Goal: Task Accomplishment & Management: Use online tool/utility

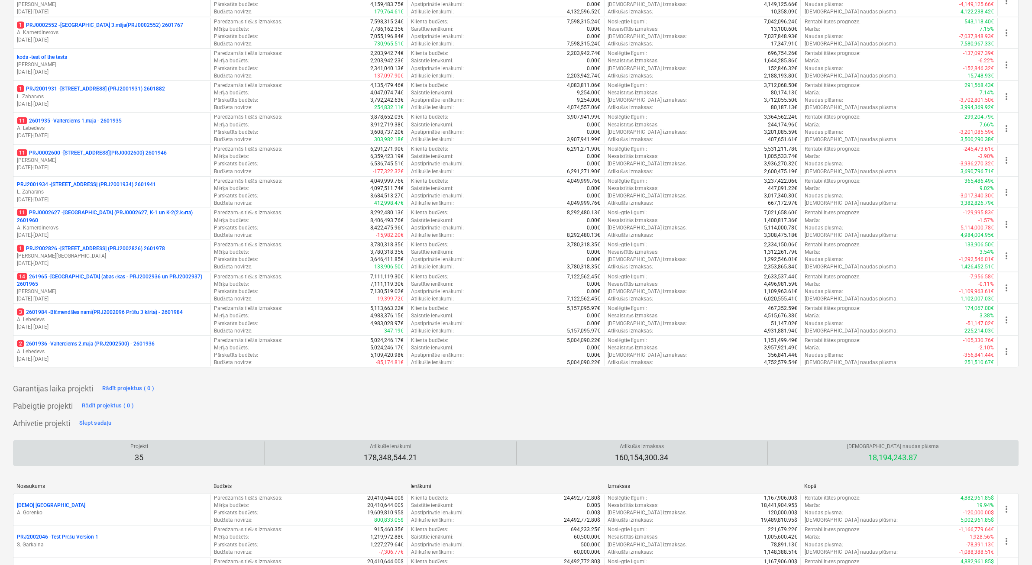
scroll to position [271, 0]
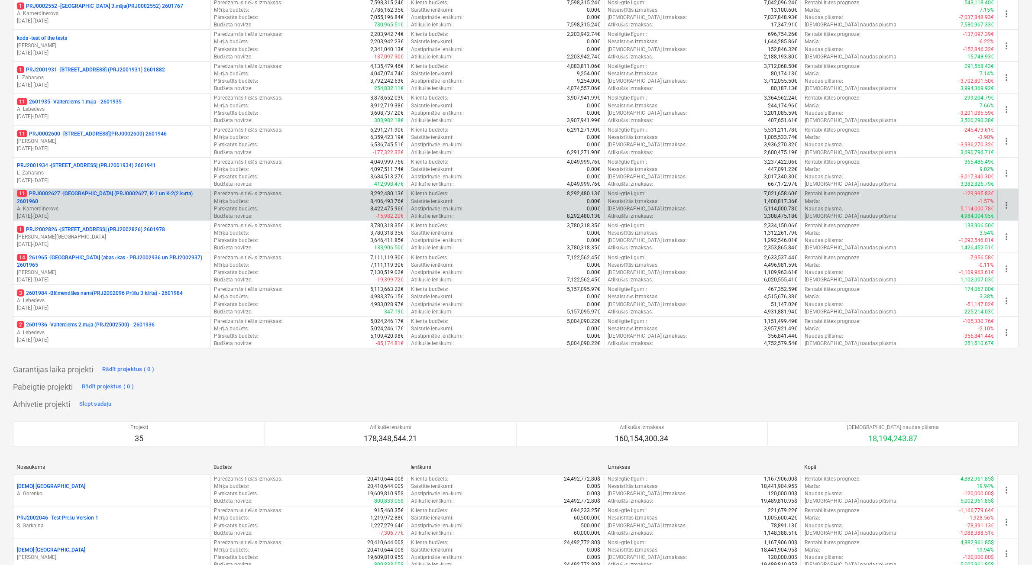
click at [137, 200] on p "11 PRJ0002627 - Tumes iela (PRJ0002627, K-1 un K-2(2.kārta) 2601960" at bounding box center [112, 197] width 190 height 15
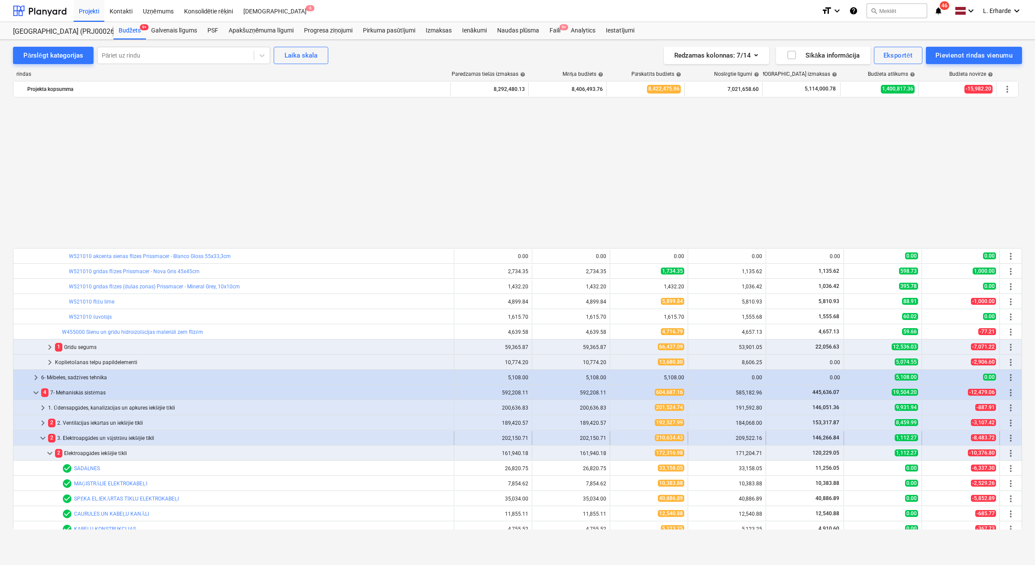
scroll to position [379, 0]
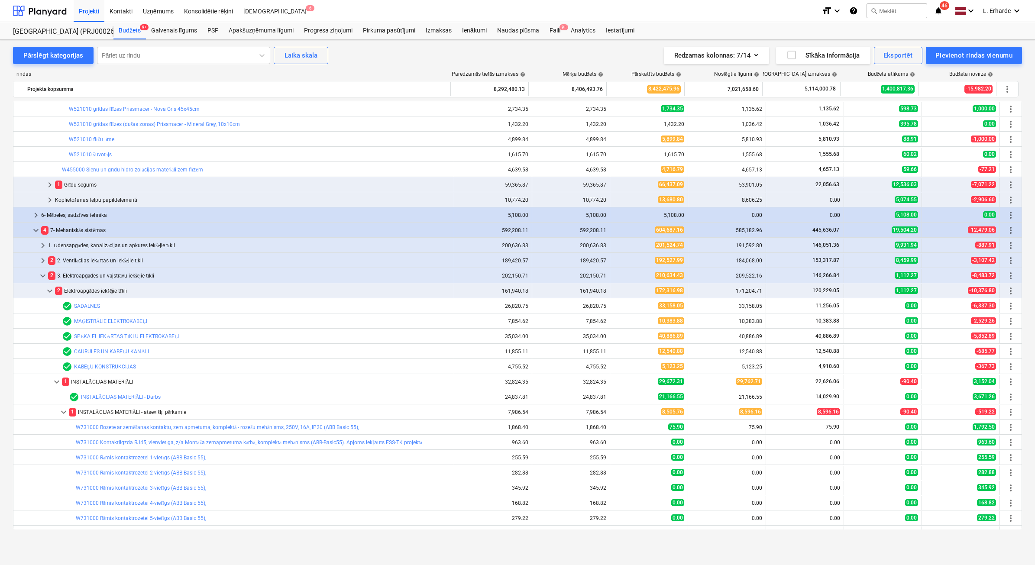
drag, startPoint x: 51, startPoint y: 290, endPoint x: 41, endPoint y: 276, distance: 16.8
click at [51, 290] on span "keyboard_arrow_down" at bounding box center [50, 291] width 10 height 10
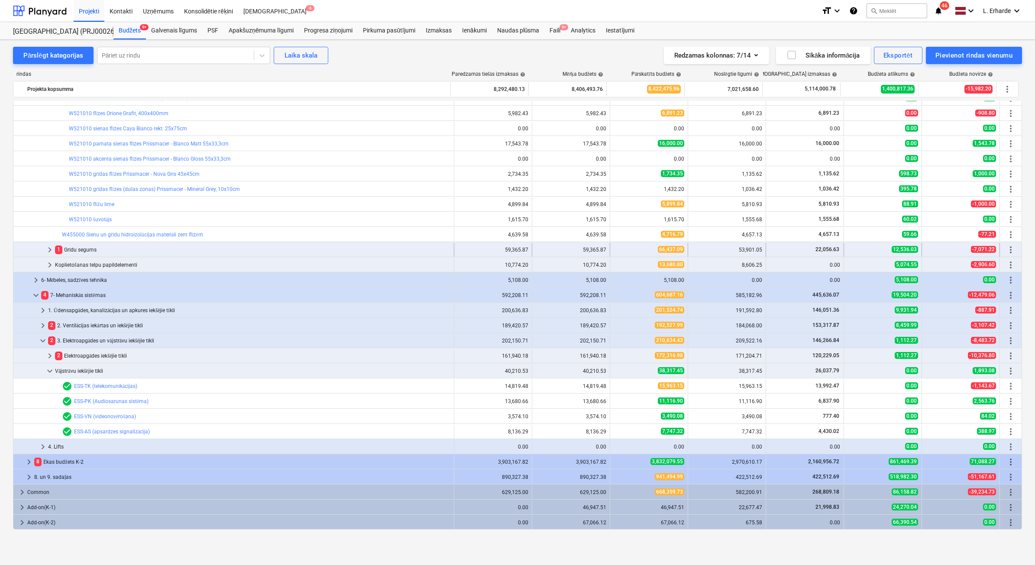
scroll to position [314, 0]
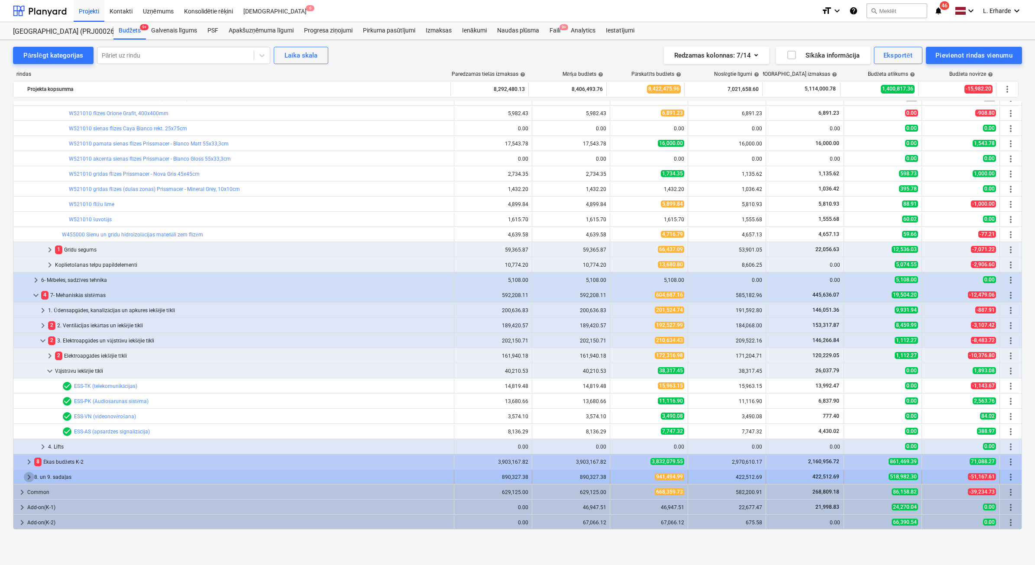
click at [25, 475] on span "keyboard_arrow_right" at bounding box center [29, 477] width 10 height 10
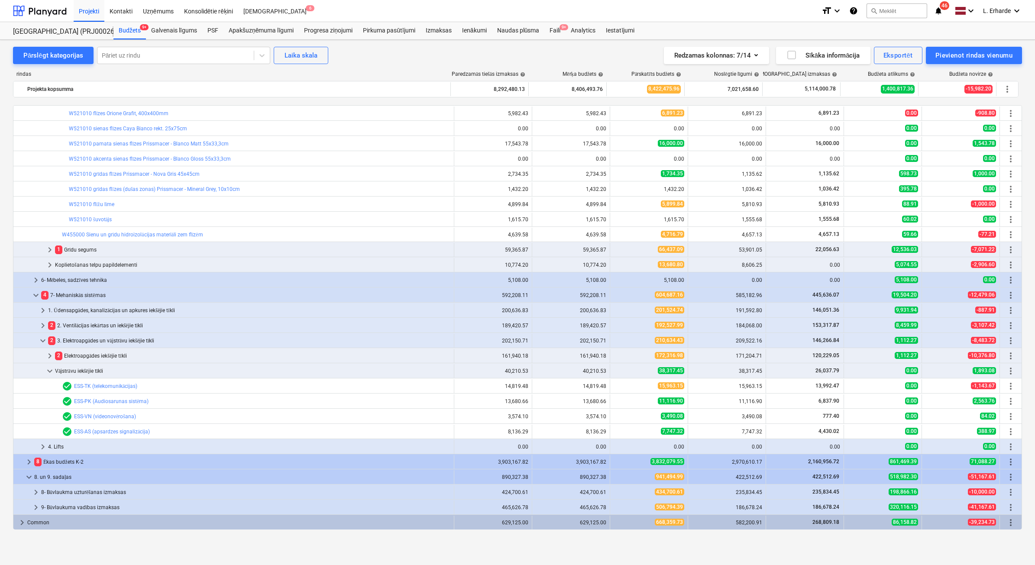
scroll to position [344, 0]
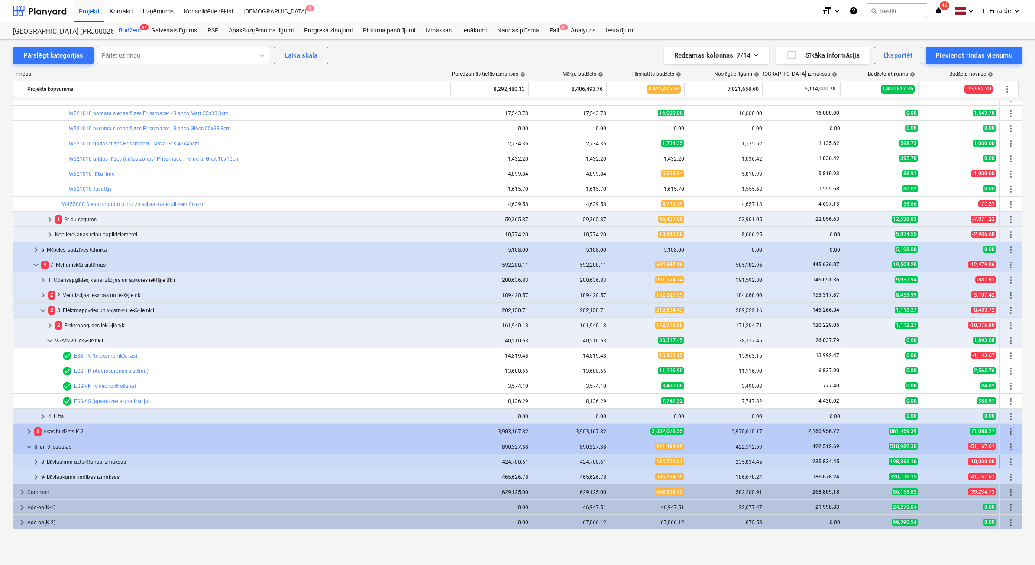
click at [36, 460] on span "keyboard_arrow_right" at bounding box center [36, 462] width 10 height 10
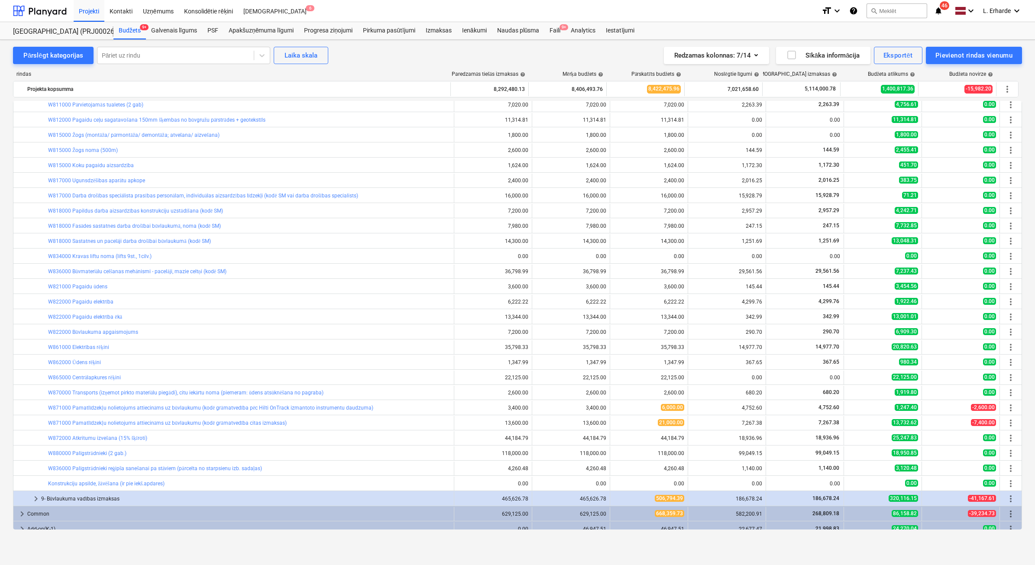
scroll to position [799, 0]
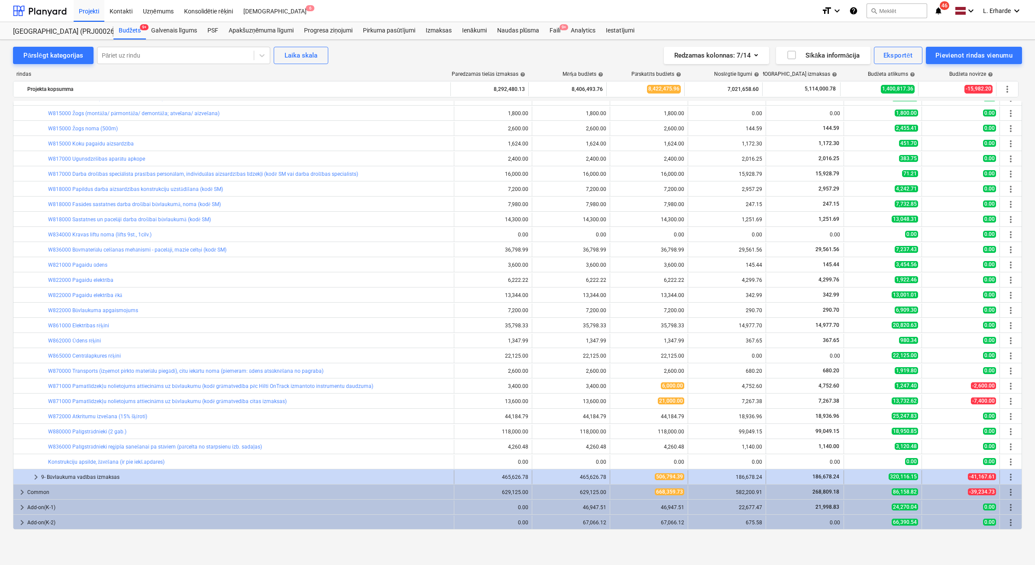
click at [33, 477] on span "keyboard_arrow_right" at bounding box center [36, 477] width 10 height 10
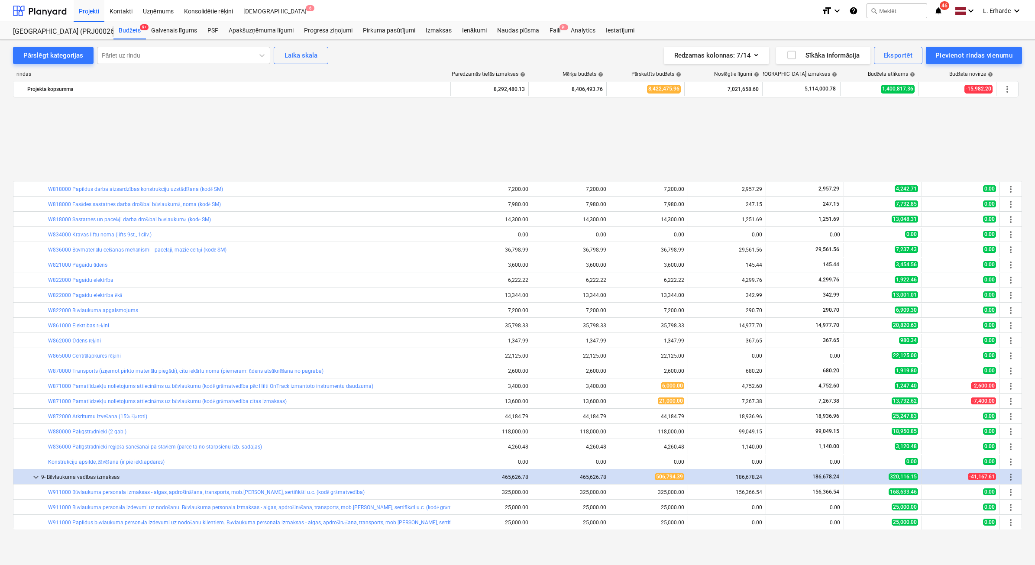
scroll to position [908, 0]
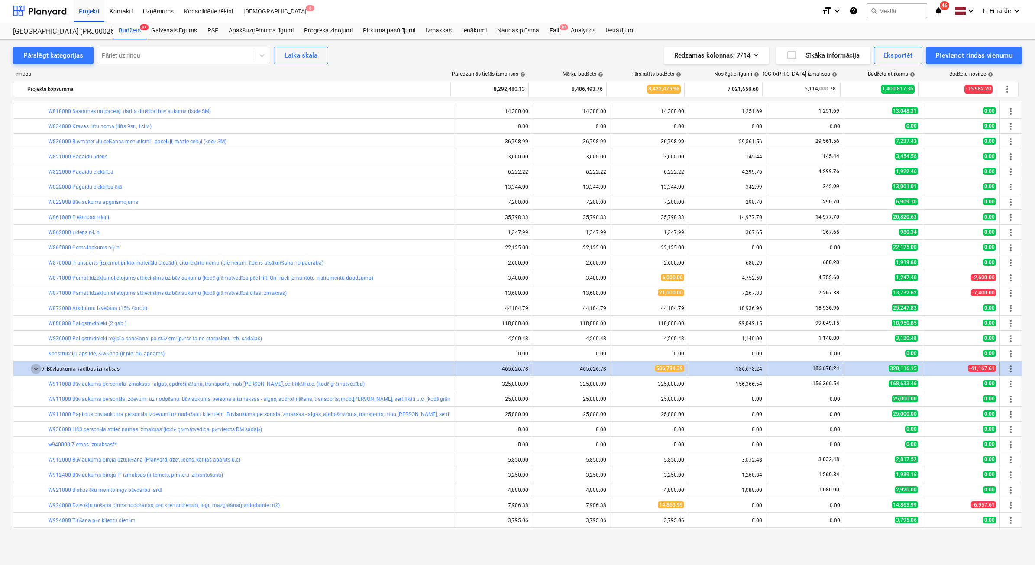
click at [38, 369] on span "keyboard_arrow_down" at bounding box center [36, 369] width 10 height 10
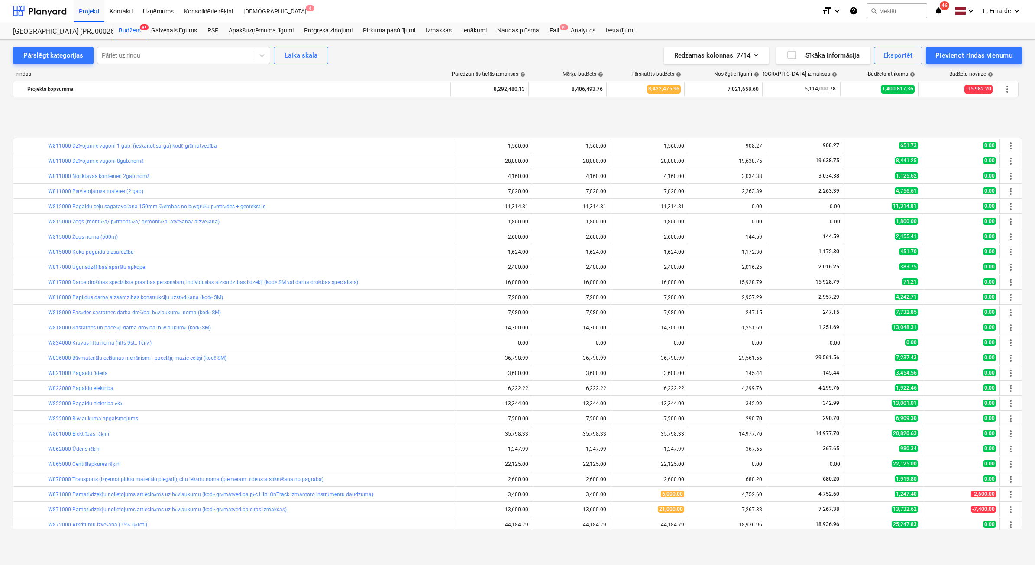
scroll to position [745, 0]
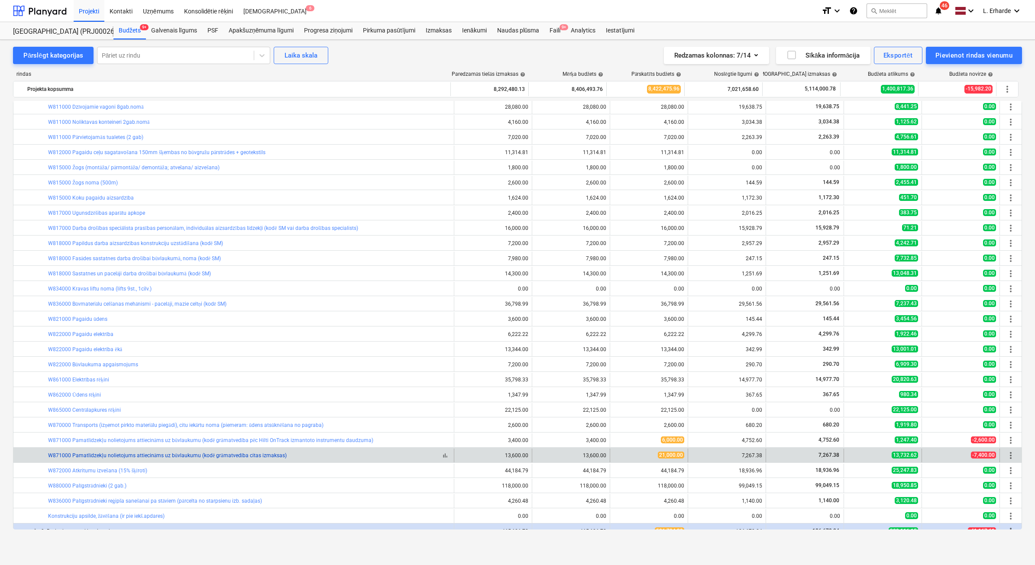
click at [208, 458] on link "W871000 Pamatlīdzekļu nolietojums attiecināms uz būvlaukumu (kodē grāmatvedība …" at bounding box center [167, 456] width 239 height 6
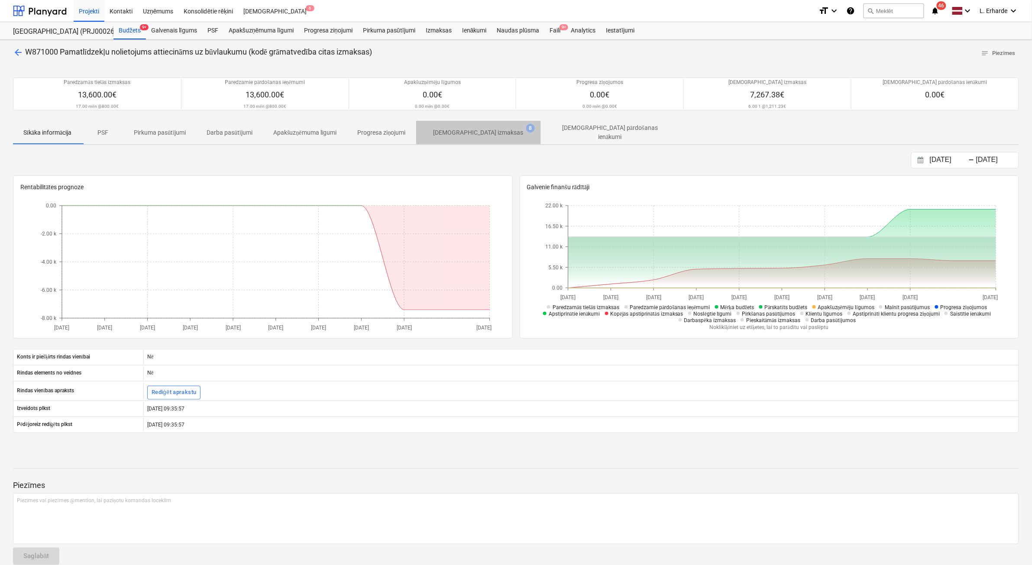
click at [492, 129] on p "Apstiprinātas izmaksas" at bounding box center [479, 132] width 90 height 9
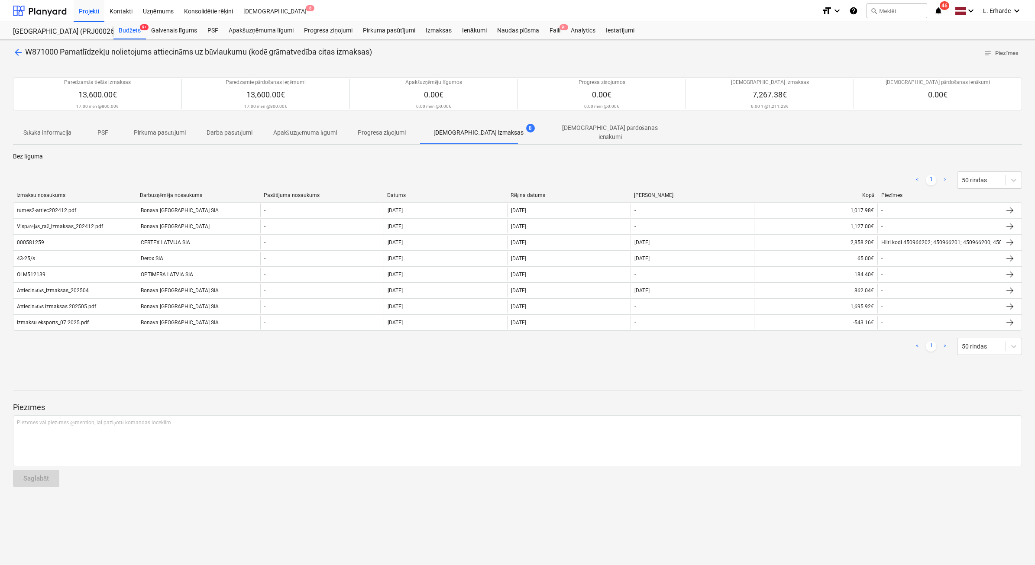
click at [18, 53] on span "arrow_back" at bounding box center [18, 52] width 10 height 10
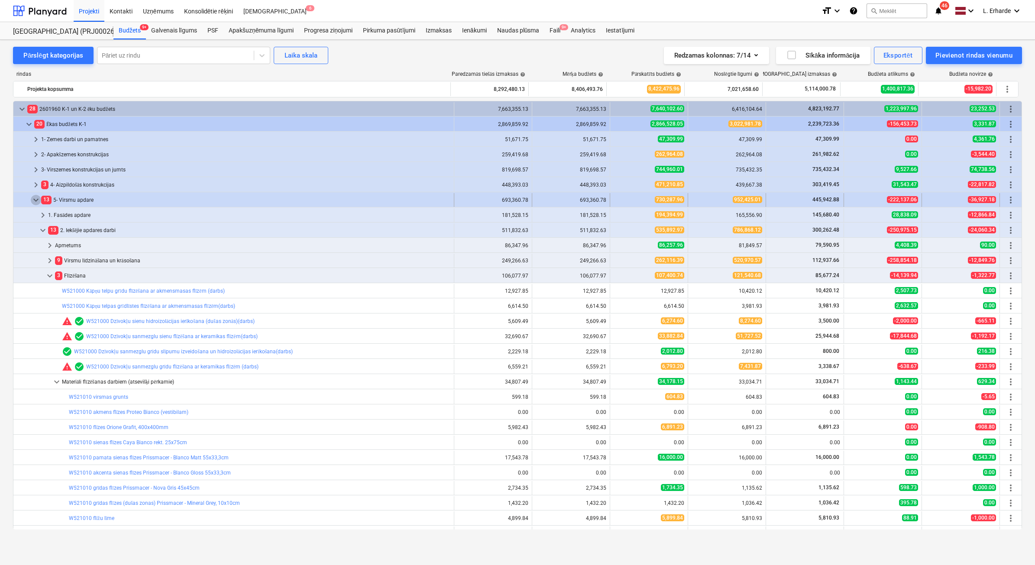
click at [35, 200] on span "keyboard_arrow_down" at bounding box center [36, 200] width 10 height 10
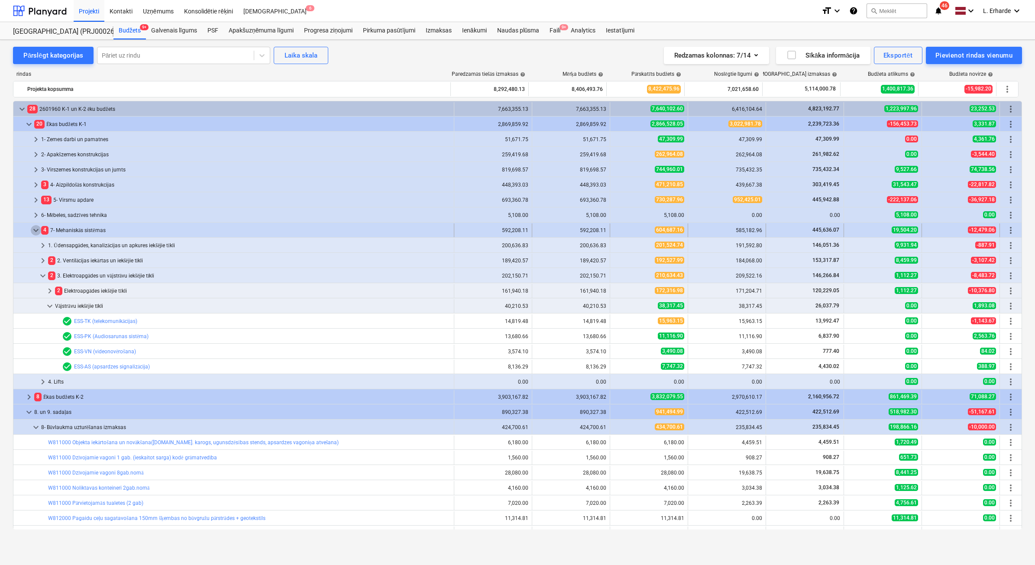
click at [33, 232] on span "keyboard_arrow_down" at bounding box center [36, 230] width 10 height 10
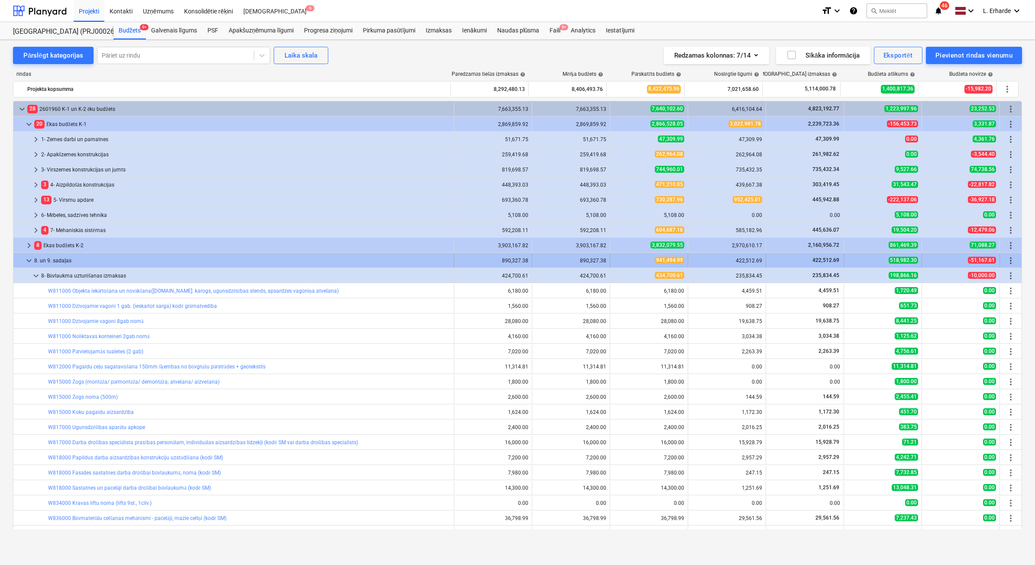
click at [29, 261] on span "keyboard_arrow_down" at bounding box center [29, 261] width 10 height 10
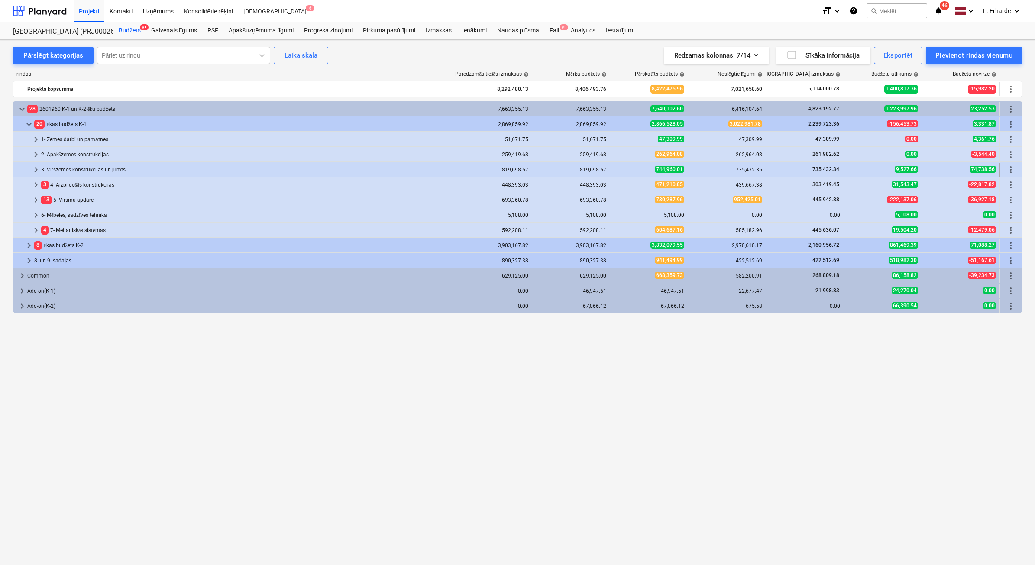
click at [68, 170] on div "3- Virszemes konstrukcijas un jumts" at bounding box center [245, 170] width 409 height 14
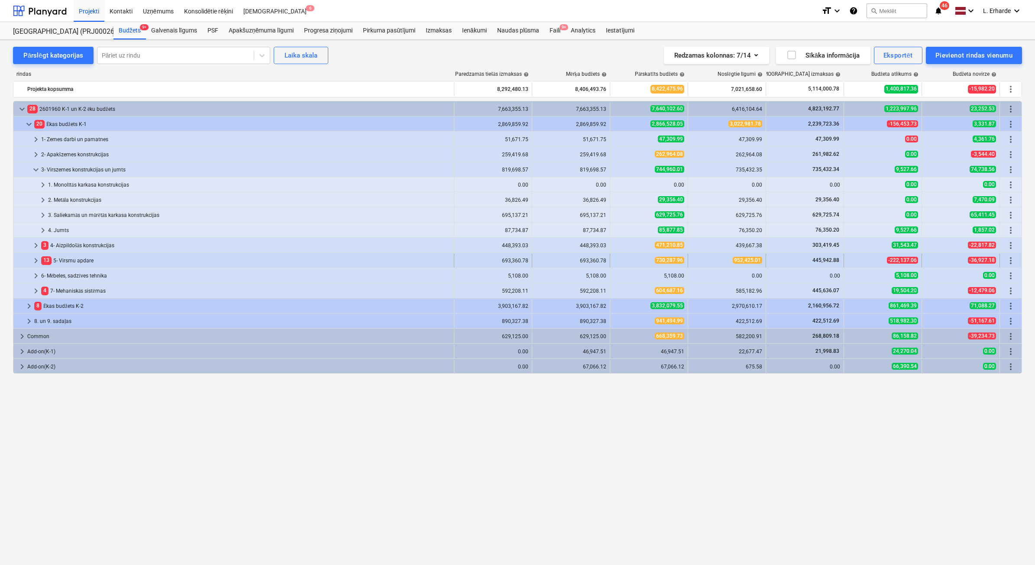
click at [78, 261] on div "13 5- Virsmu apdare" at bounding box center [245, 261] width 409 height 14
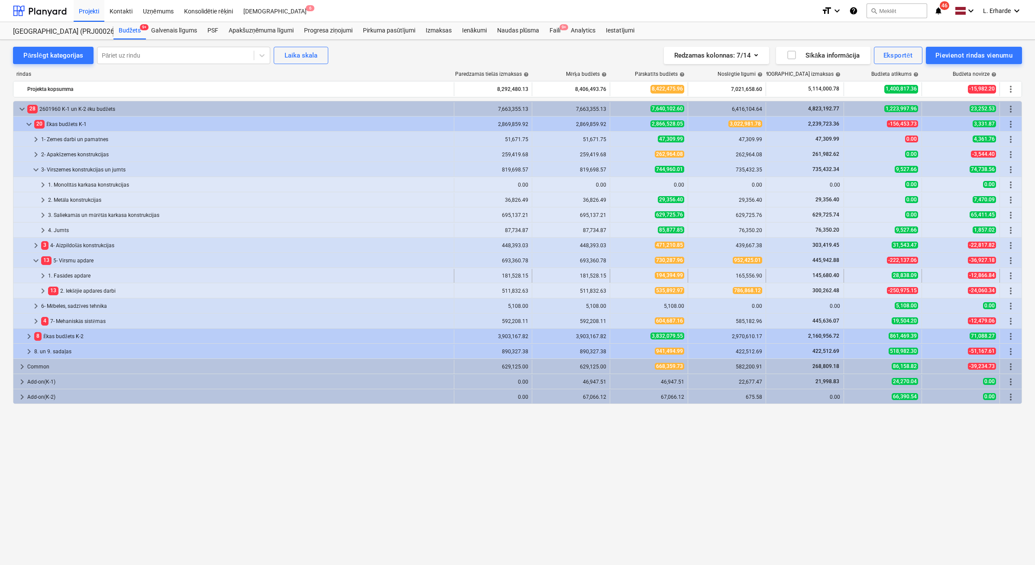
click at [72, 275] on div "1. Fasādes apdare" at bounding box center [249, 276] width 402 height 14
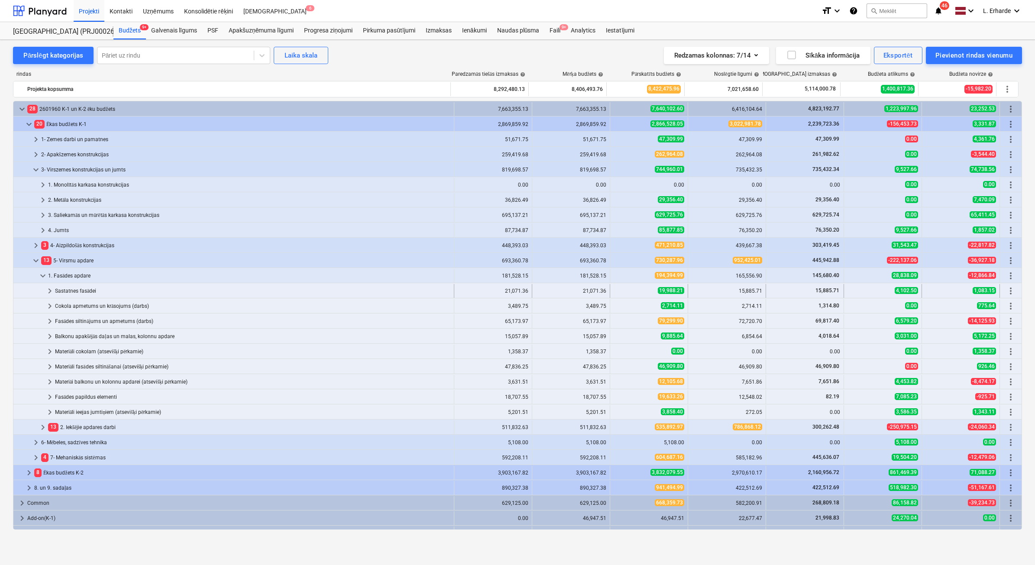
click at [69, 290] on div "Sastatnes fasādei" at bounding box center [253, 291] width 396 height 14
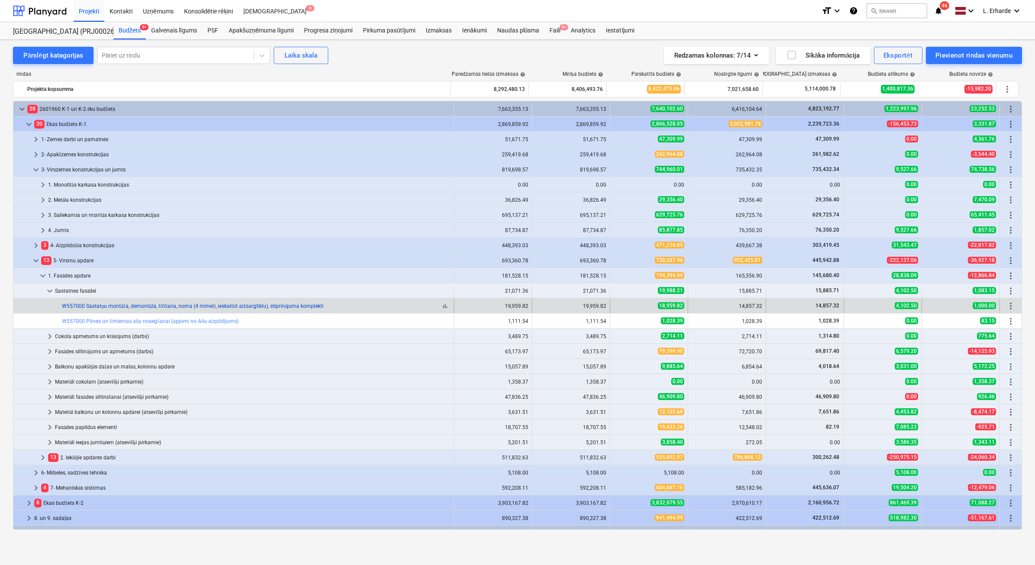
click at [208, 306] on link "W557000 Sastatņu montāža, demontāža, tīrīšana, noma (4 mēneši, ieskaitot aizsar…" at bounding box center [193, 306] width 262 height 6
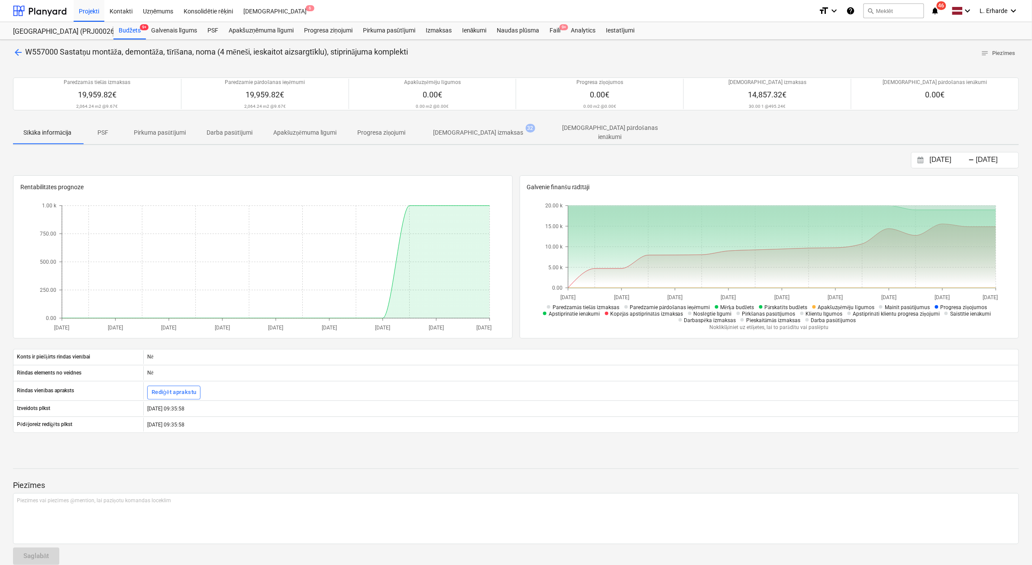
click at [491, 137] on span "Apstiprinātas izmaksas 32" at bounding box center [478, 133] width 125 height 16
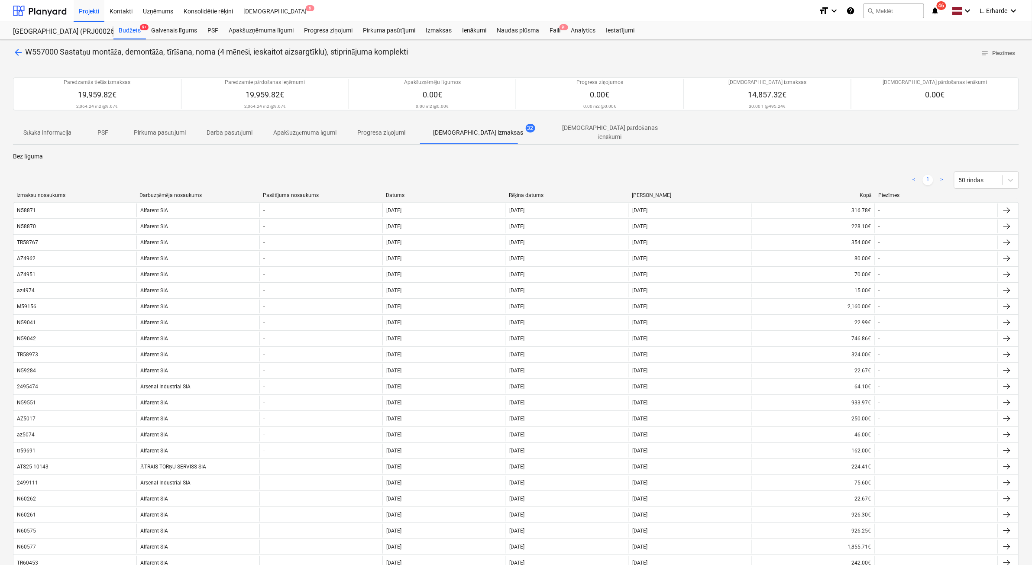
click at [399, 192] on div "Datums" at bounding box center [444, 195] width 116 height 6
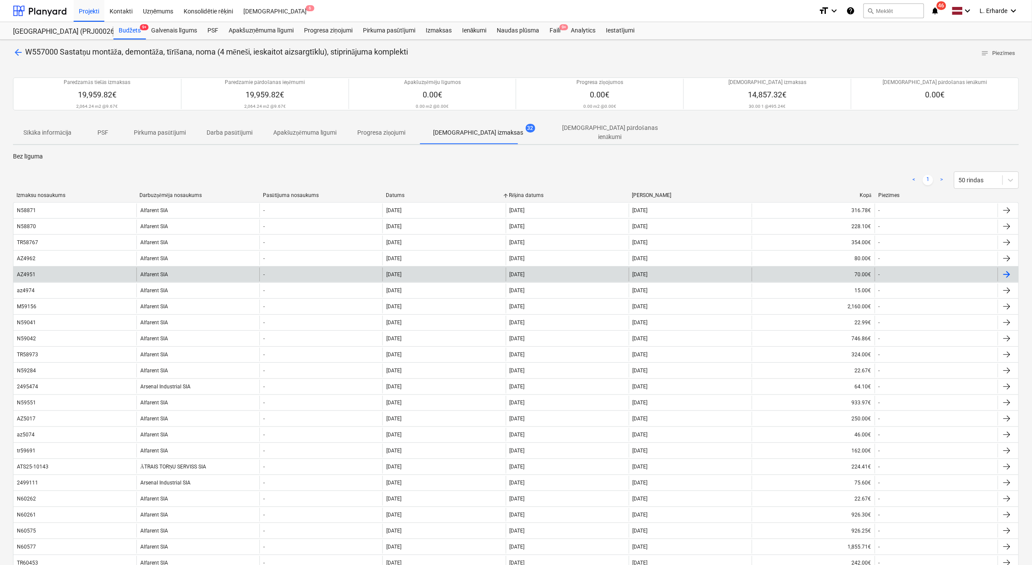
click at [48, 271] on div "AZ4951" at bounding box center [74, 275] width 123 height 14
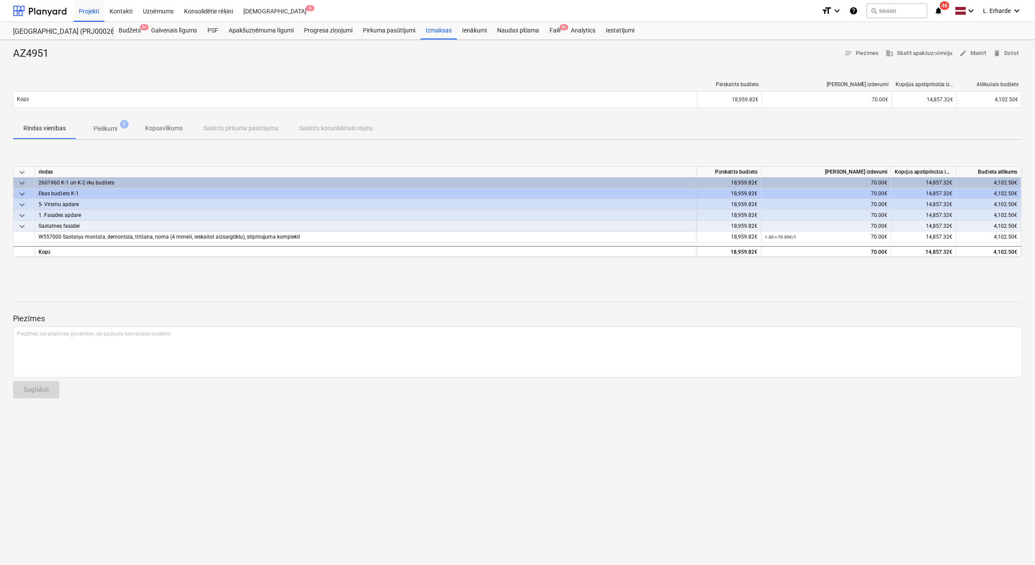
click at [110, 124] on p "Pielikumi" at bounding box center [106, 128] width 24 height 9
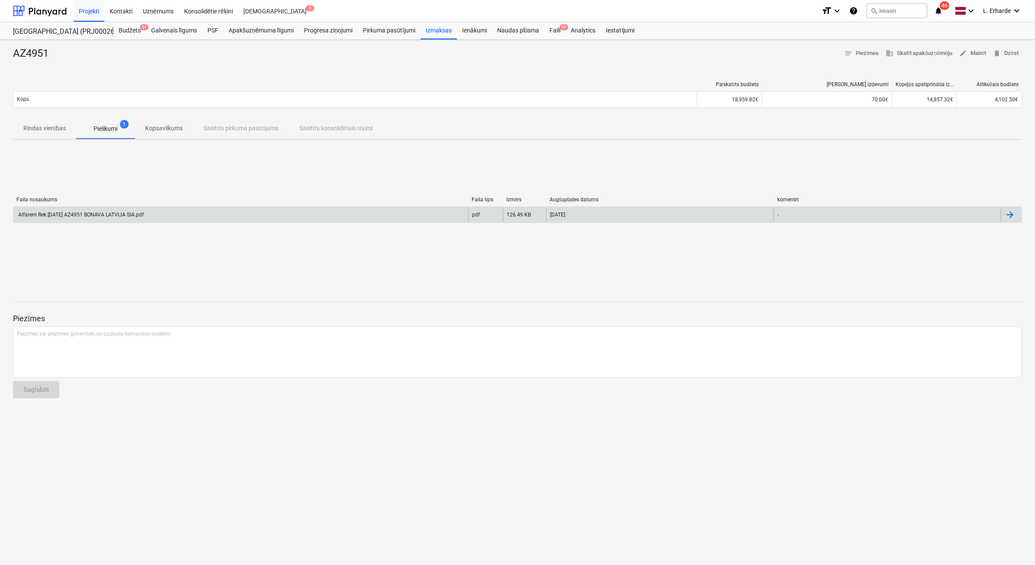
click at [143, 217] on div "Alfarent Rek 2025 03 20 AZ4951 BONAVA LATVIJA SIA.pdf" at bounding box center [80, 215] width 127 height 6
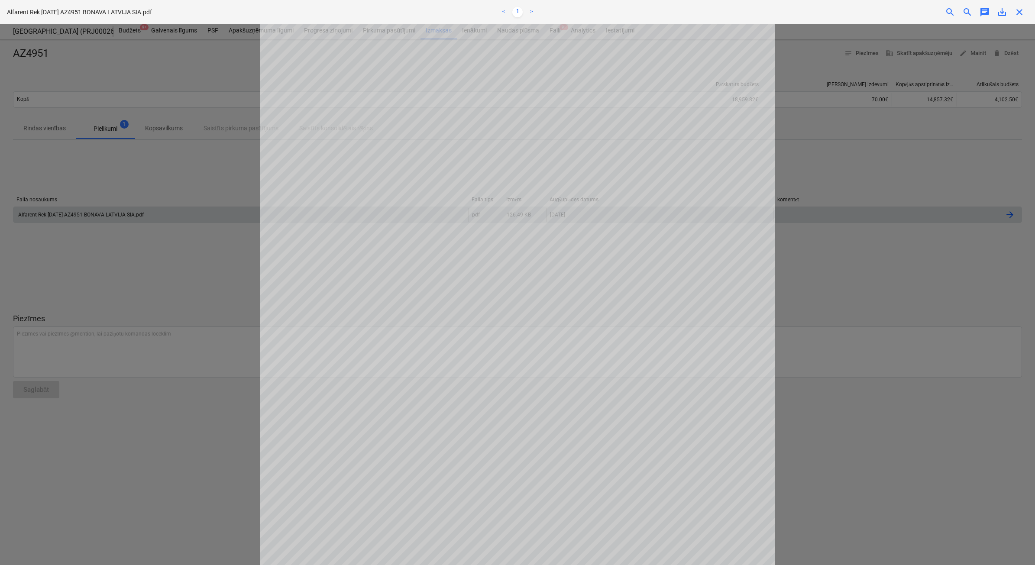
click at [845, 443] on div at bounding box center [517, 294] width 1035 height 541
click at [878, 161] on div at bounding box center [517, 294] width 1035 height 541
click at [1023, 14] on span "close" at bounding box center [1020, 12] width 10 height 10
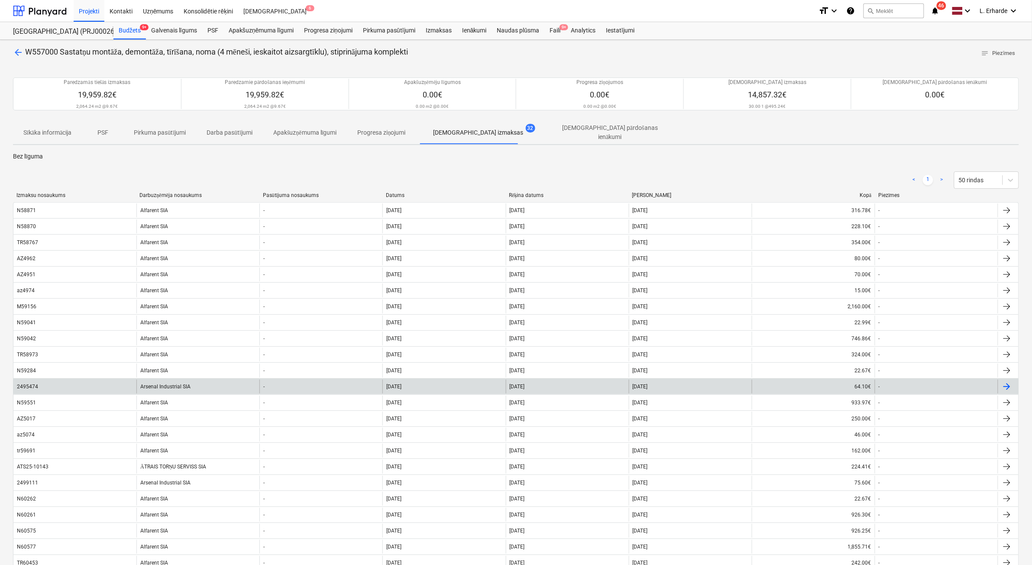
click at [171, 386] on div "Arsenal Industrial SIA" at bounding box center [197, 387] width 123 height 14
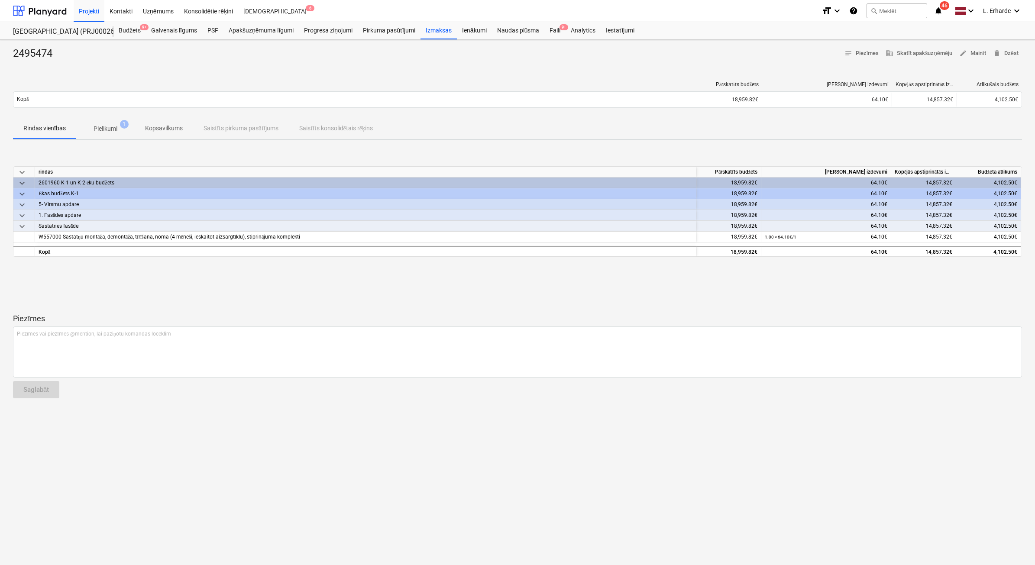
click at [107, 128] on p "Pielikumi" at bounding box center [106, 128] width 24 height 9
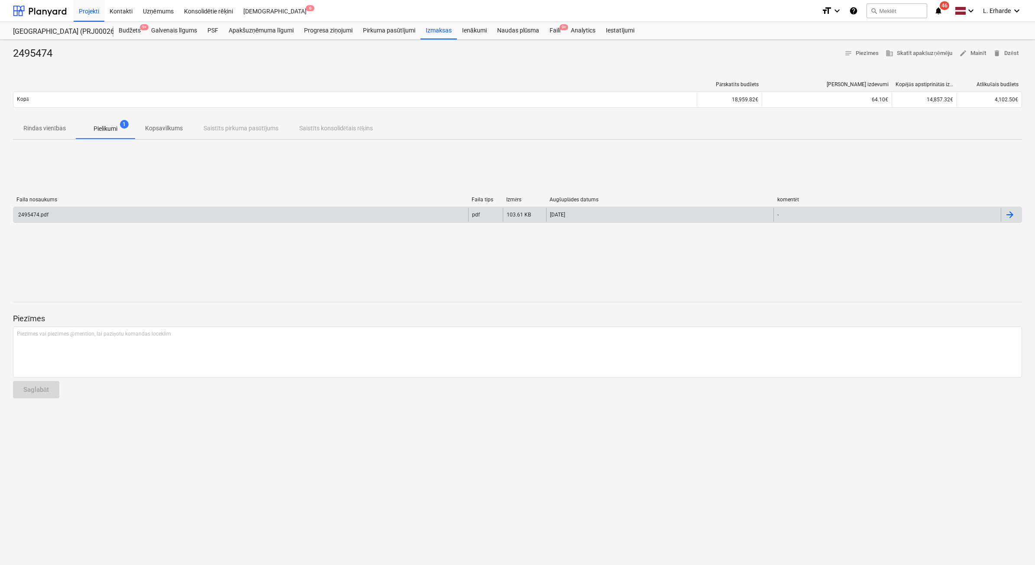
click at [114, 213] on div "2495474.pdf" at bounding box center [240, 215] width 455 height 14
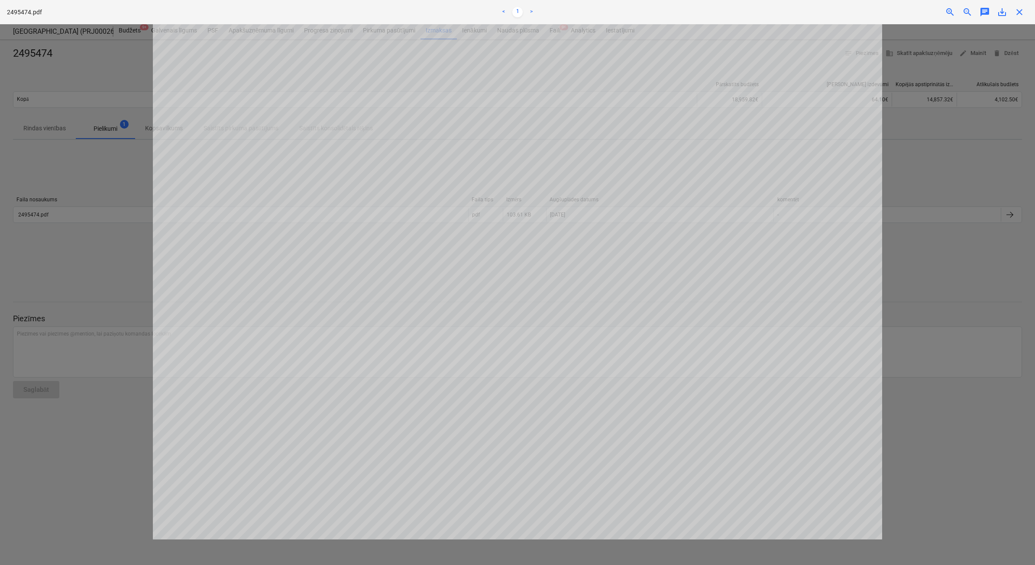
click at [1018, 12] on span "close" at bounding box center [1020, 12] width 10 height 10
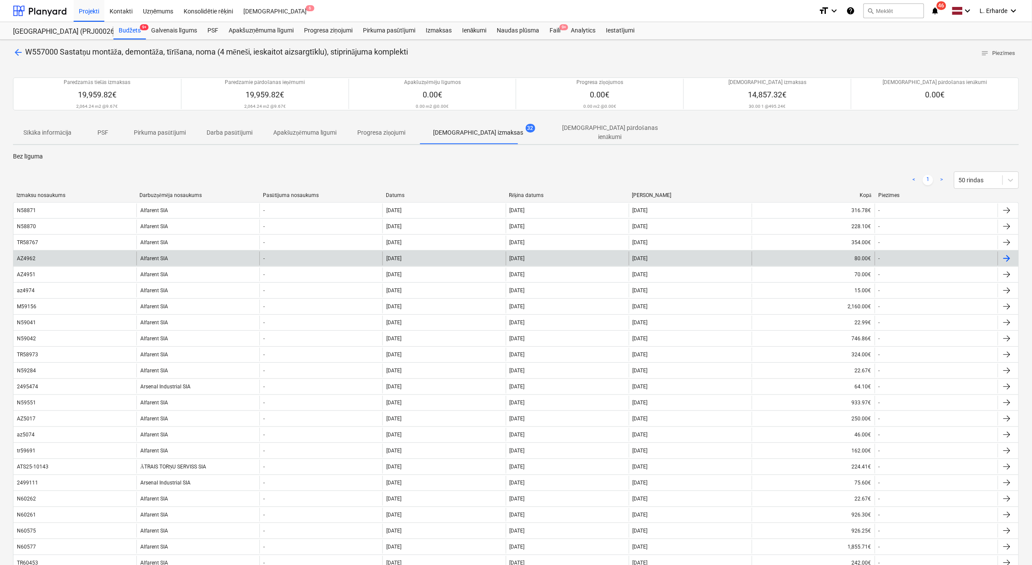
click at [163, 256] on div "Alfarent SIA" at bounding box center [197, 259] width 123 height 14
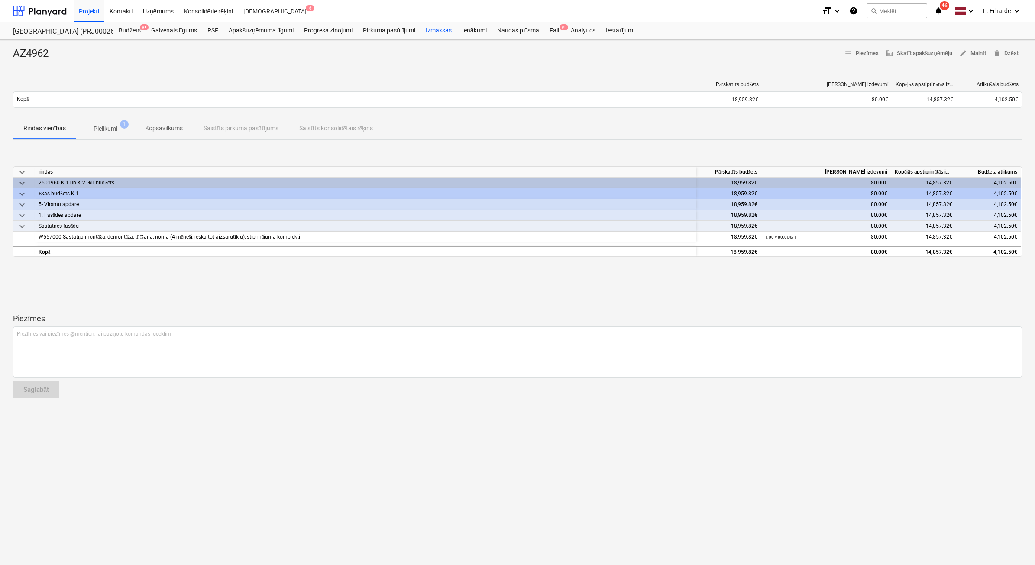
click at [118, 125] on span "Pielikumi 1" at bounding box center [106, 128] width 38 height 9
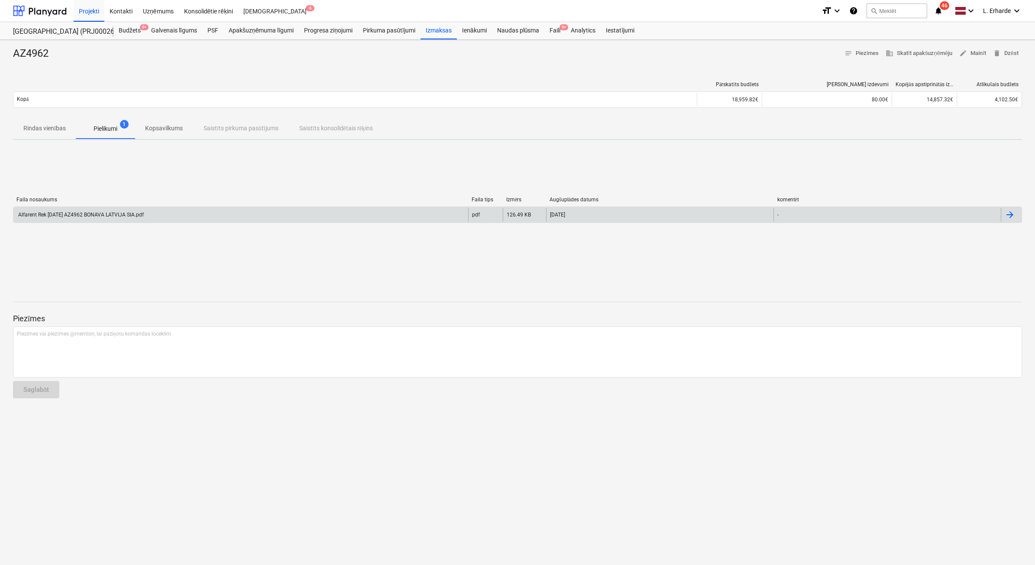
click at [193, 211] on div "Alfarent Rek 2025 03 26 AZ4962 BONAVA LATVIJA SIA.pdf" at bounding box center [240, 215] width 455 height 14
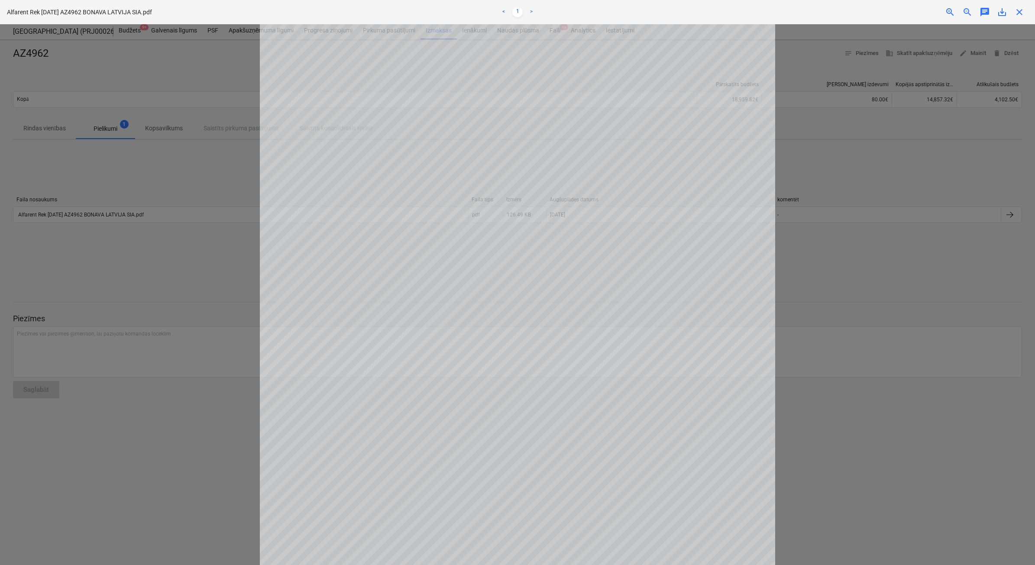
click at [951, 434] on div at bounding box center [517, 294] width 1035 height 541
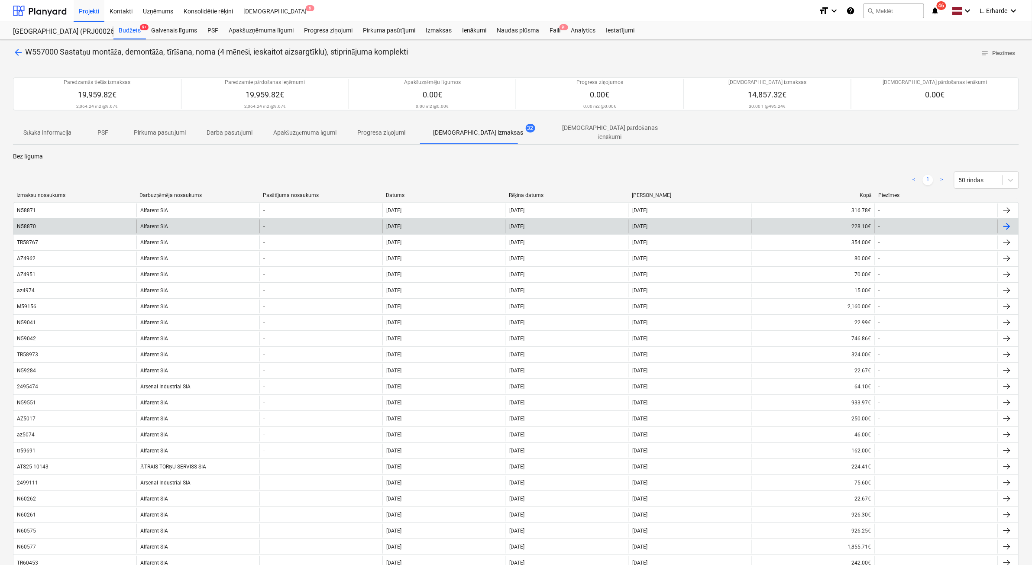
click at [161, 221] on div "Alfarent SIA" at bounding box center [197, 227] width 123 height 14
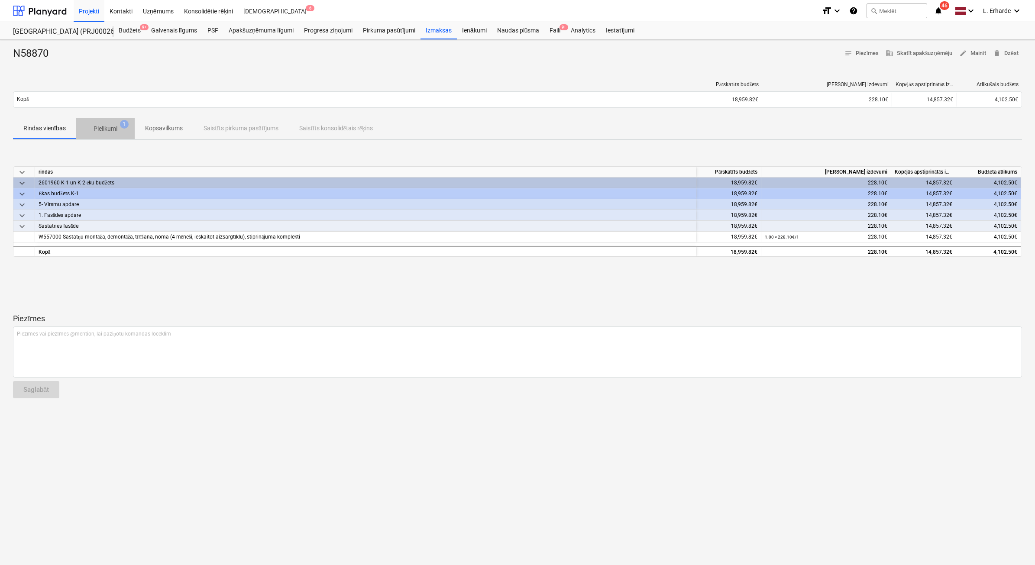
click at [106, 134] on span "Pielikumi 1" at bounding box center [105, 129] width 58 height 16
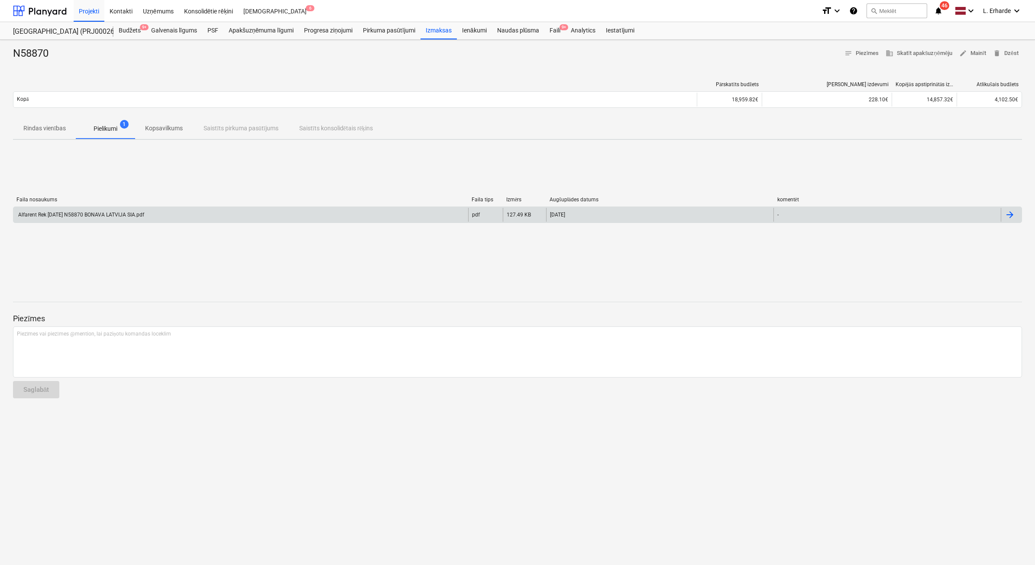
click at [115, 208] on div "Alfarent Rek 2025 03 31 N58870 BONAVA LATVIJA SIA.pdf" at bounding box center [240, 215] width 455 height 14
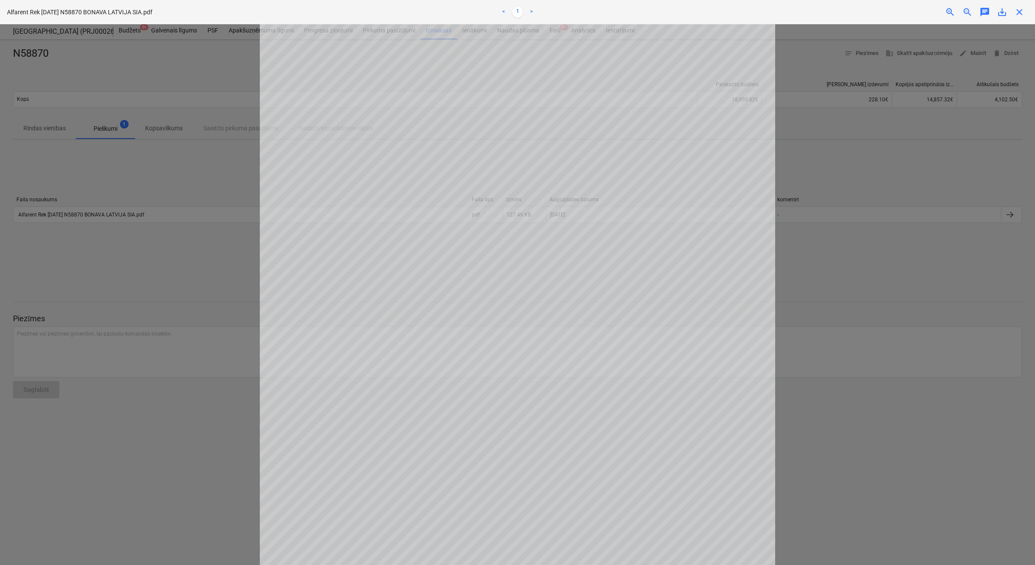
scroll to position [162, 0]
click at [866, 430] on div at bounding box center [517, 294] width 1035 height 541
click at [1021, 16] on span "close" at bounding box center [1020, 12] width 10 height 10
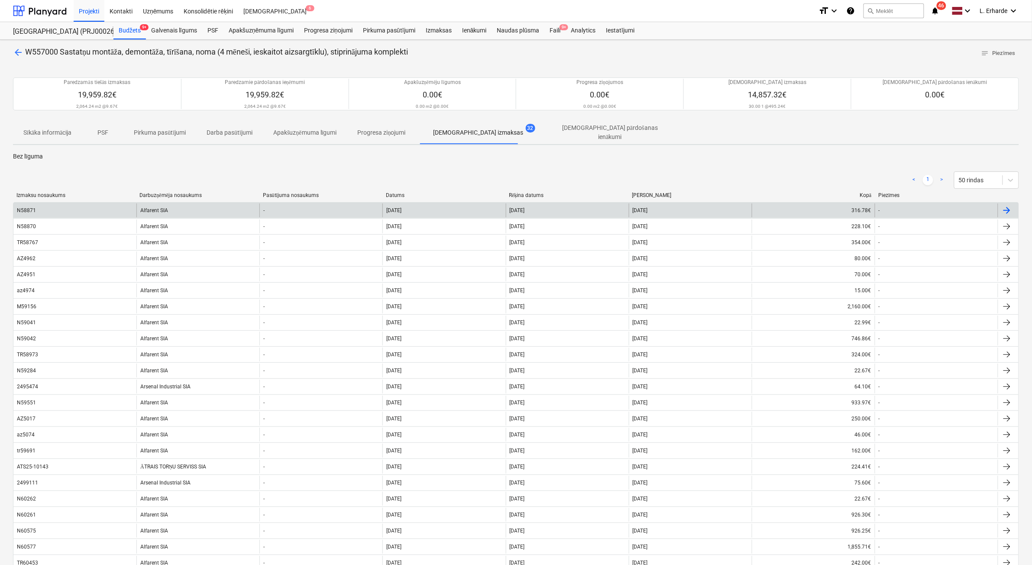
click at [173, 209] on div "Alfarent SIA" at bounding box center [197, 211] width 123 height 14
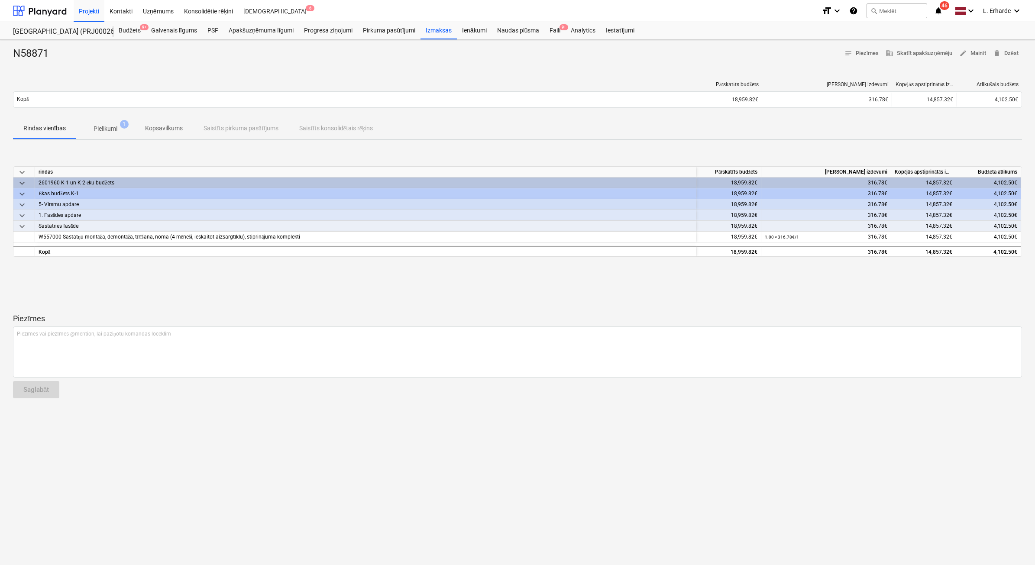
click at [113, 124] on p "Pielikumi" at bounding box center [106, 128] width 24 height 9
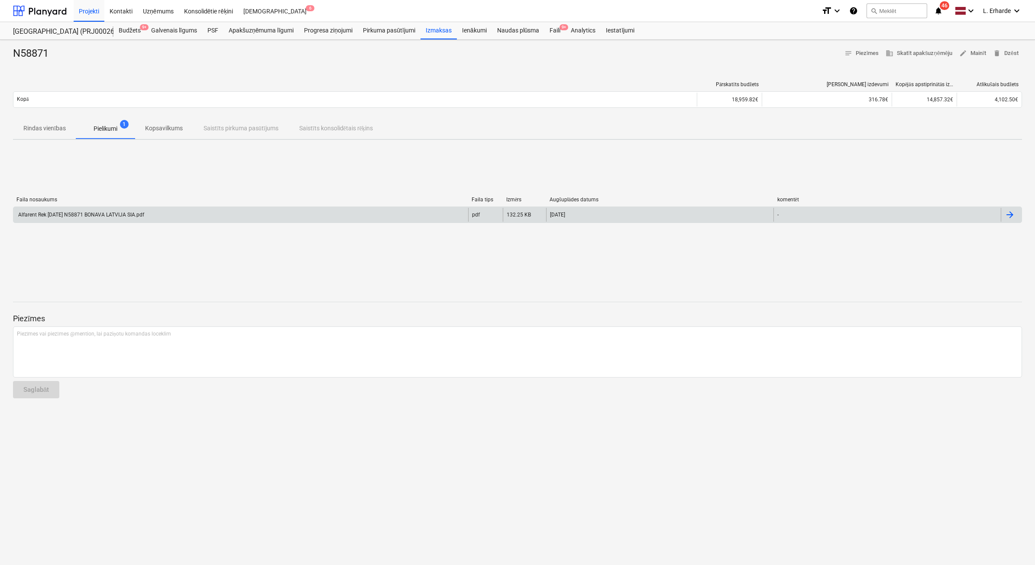
click at [125, 214] on div "Alfarent Rek 2025 03 31 N58871 BONAVA LATVIJA SIA.pdf" at bounding box center [80, 215] width 127 height 6
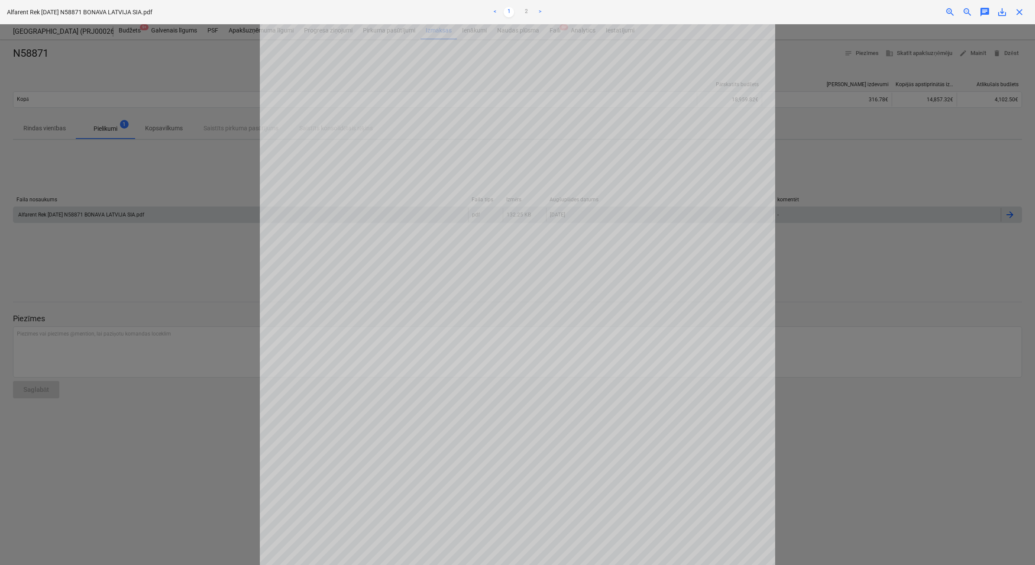
scroll to position [27, 0]
click at [1025, 13] on span "close" at bounding box center [1020, 12] width 10 height 10
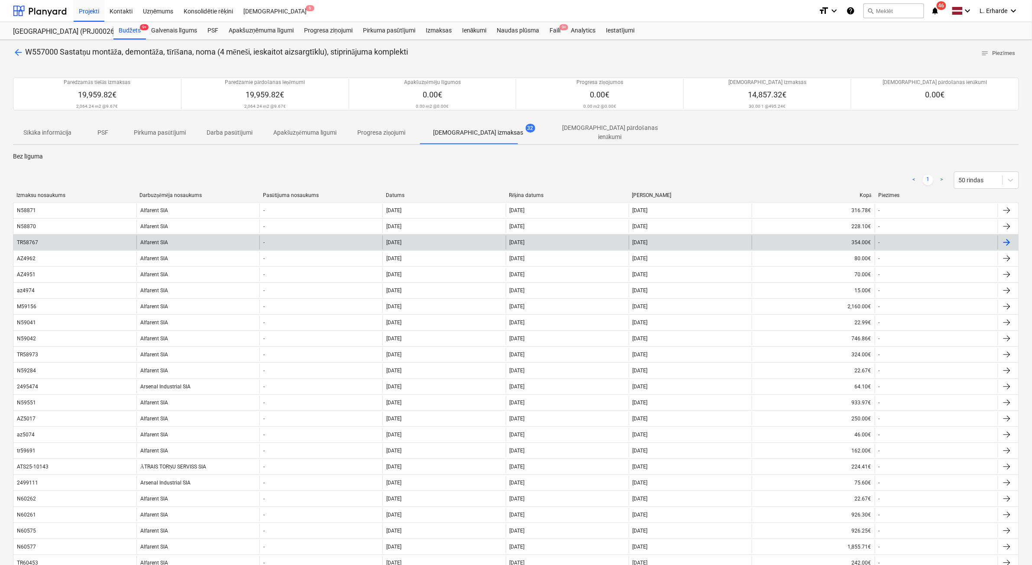
click at [71, 239] on div "TR58767" at bounding box center [74, 243] width 123 height 14
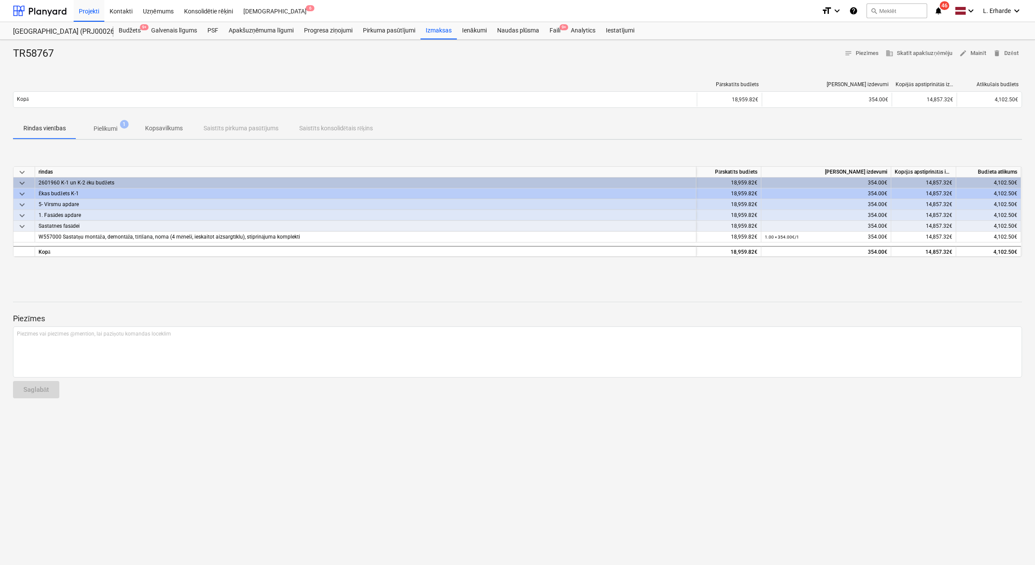
click at [118, 128] on span "Pielikumi 1" at bounding box center [106, 128] width 38 height 9
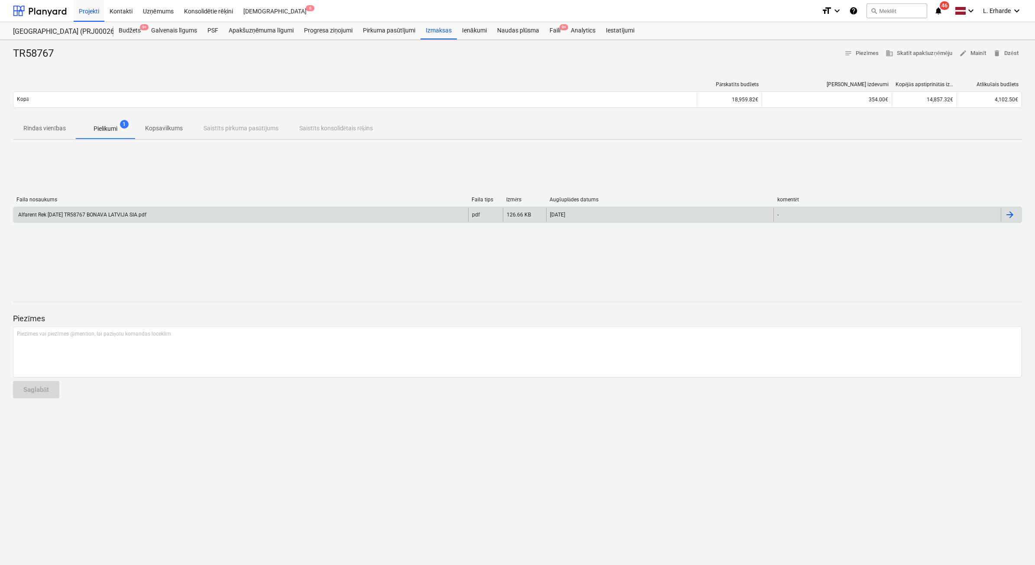
click at [165, 218] on div "Alfarent Rek 2025 03 31 TR58767 BONAVA LATVIJA SIA.pdf" at bounding box center [240, 215] width 455 height 14
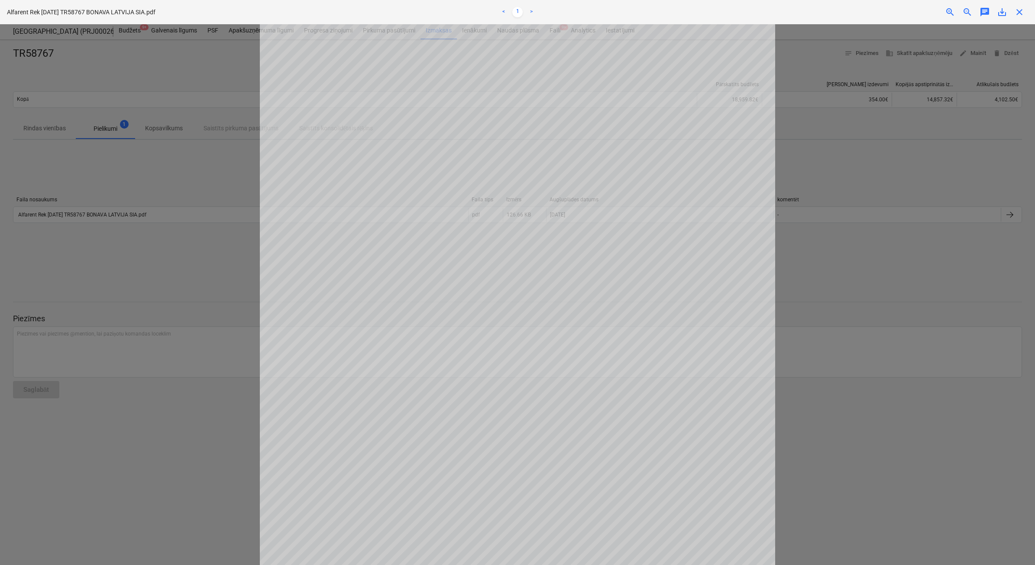
click at [907, 470] on div at bounding box center [517, 294] width 1035 height 541
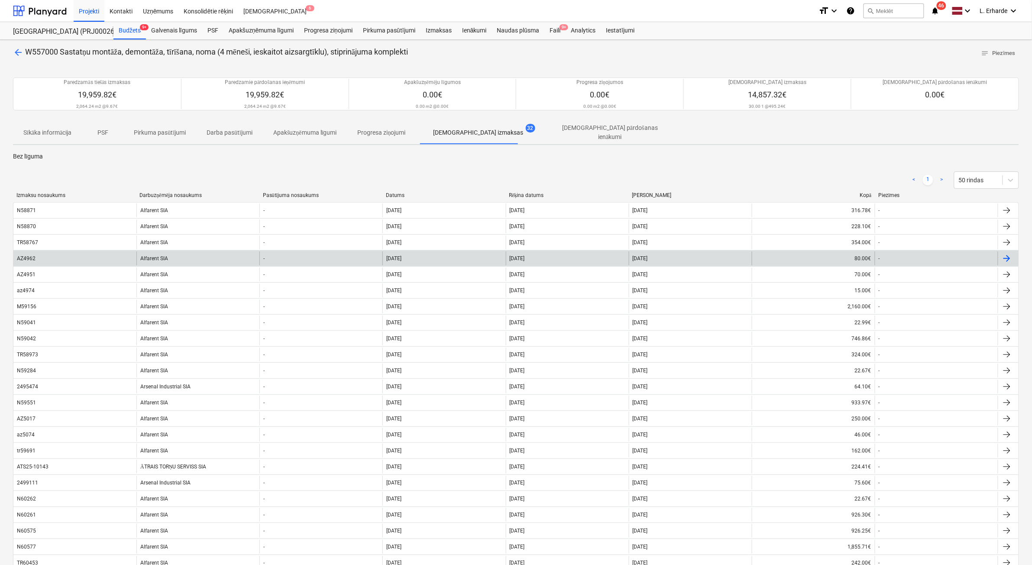
click at [548, 256] on div "26 Mar 2025" at bounding box center [567, 259] width 123 height 14
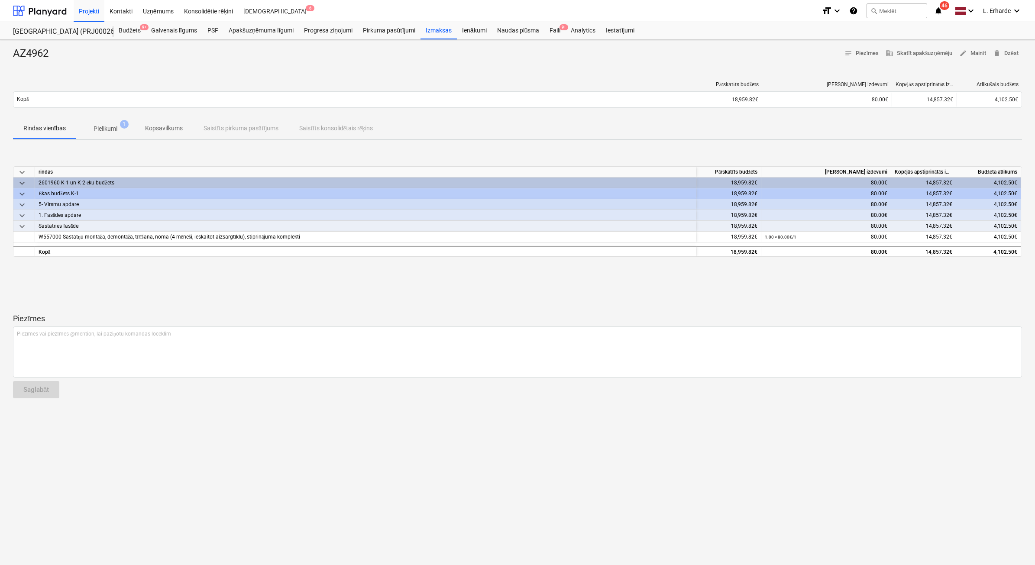
click at [115, 124] on p "Pielikumi" at bounding box center [106, 128] width 24 height 9
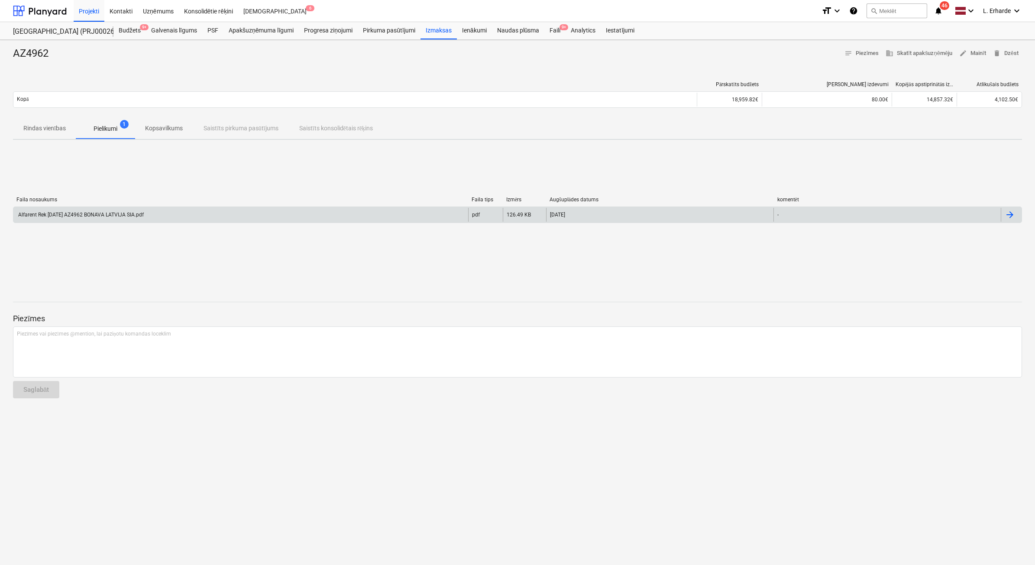
click at [59, 217] on div "Alfarent Rek 2025 03 26 AZ4962 BONAVA LATVIJA SIA.pdf" at bounding box center [80, 215] width 127 height 6
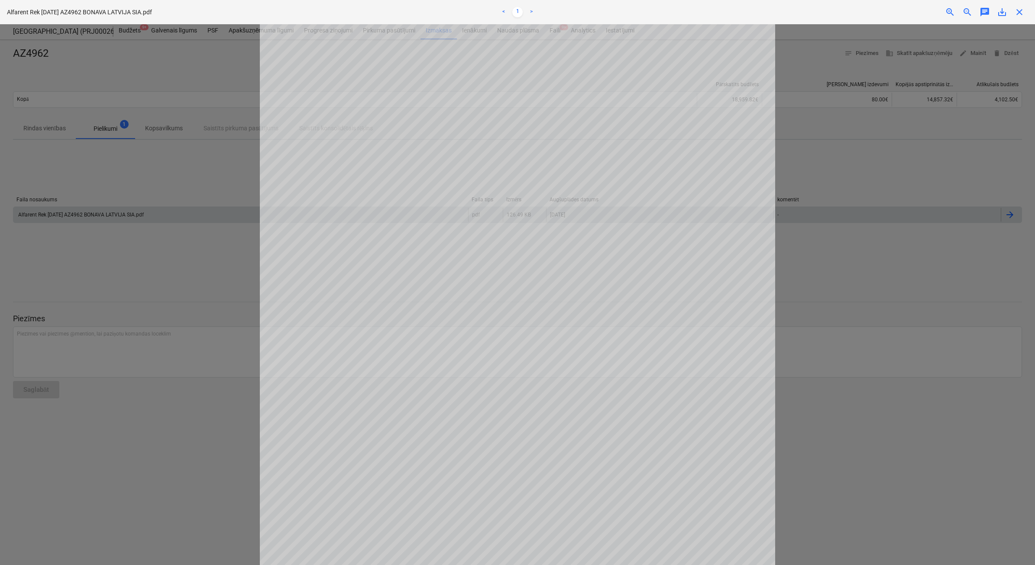
drag, startPoint x: 112, startPoint y: 305, endPoint x: 111, endPoint y: 299, distance: 5.2
click at [112, 303] on div at bounding box center [517, 294] width 1035 height 541
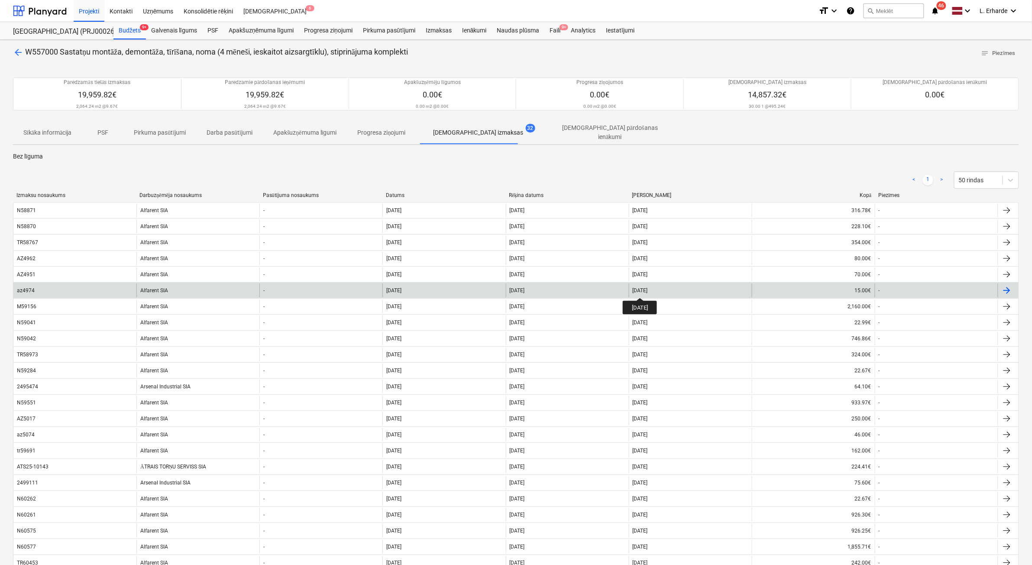
click at [648, 290] on div "03 May 2025" at bounding box center [640, 291] width 15 height 6
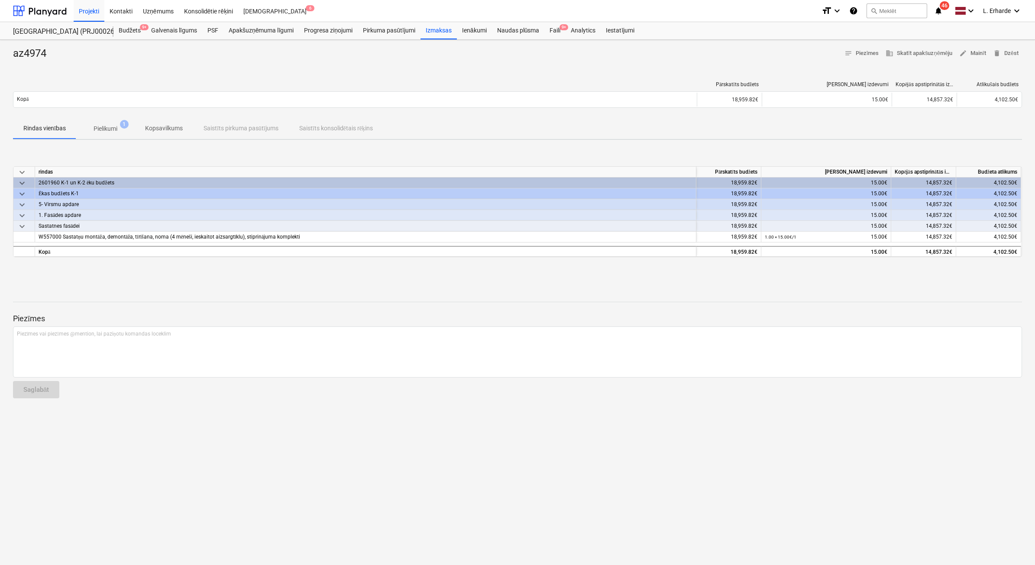
drag, startPoint x: 118, startPoint y: 122, endPoint x: 114, endPoint y: 123, distance: 4.5
click at [117, 122] on span "Pielikumi 1" at bounding box center [105, 129] width 58 height 16
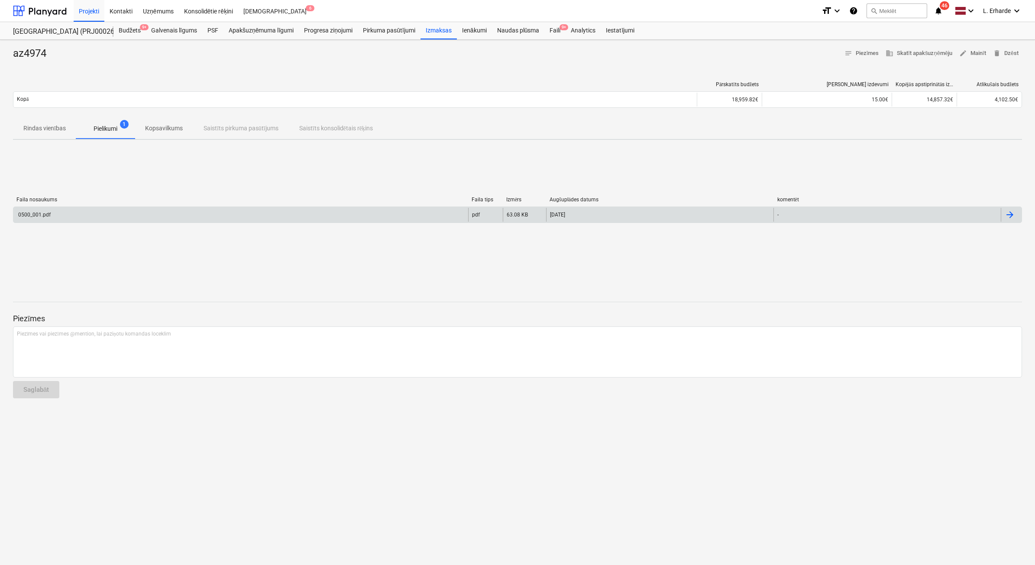
click at [67, 215] on div "0500_001.pdf" at bounding box center [240, 215] width 455 height 14
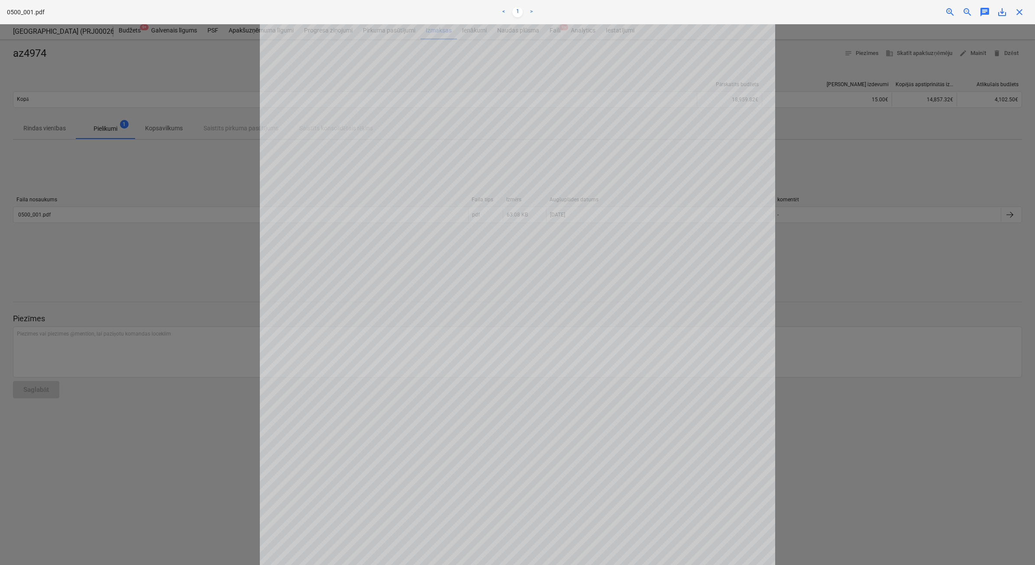
drag, startPoint x: 867, startPoint y: 471, endPoint x: 860, endPoint y: 447, distance: 24.5
click at [866, 469] on div at bounding box center [517, 294] width 1035 height 541
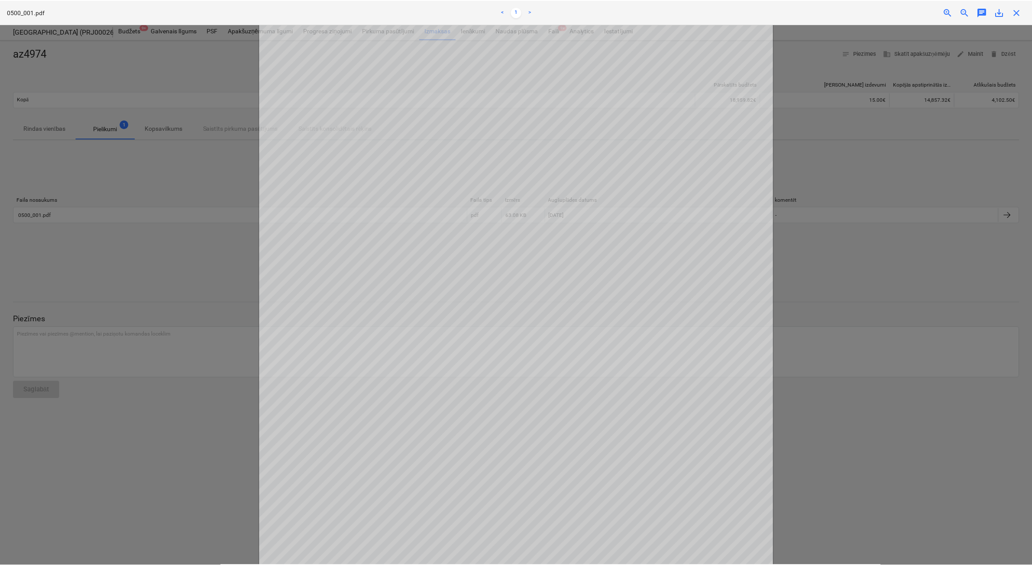
scroll to position [1, 0]
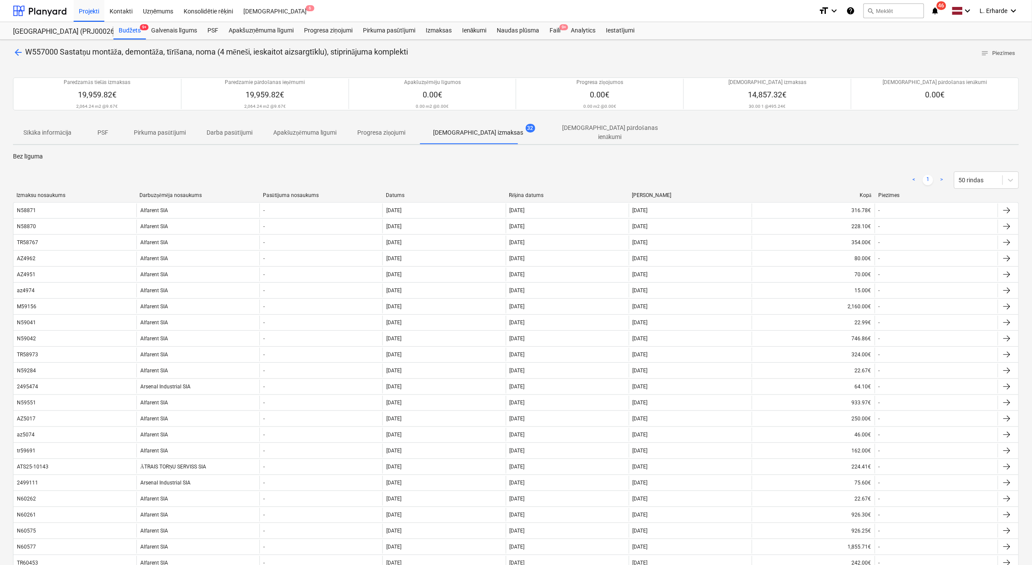
click at [178, 131] on p "Pirkuma pasūtījumi" at bounding box center [160, 132] width 52 height 9
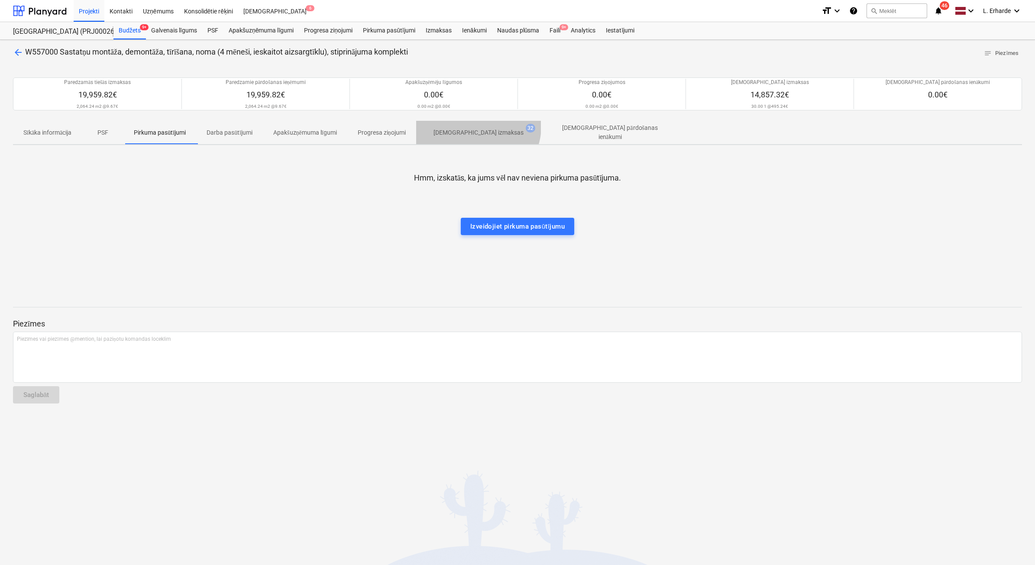
click at [482, 126] on span "Apstiprinātas izmaksas 32" at bounding box center [478, 133] width 125 height 16
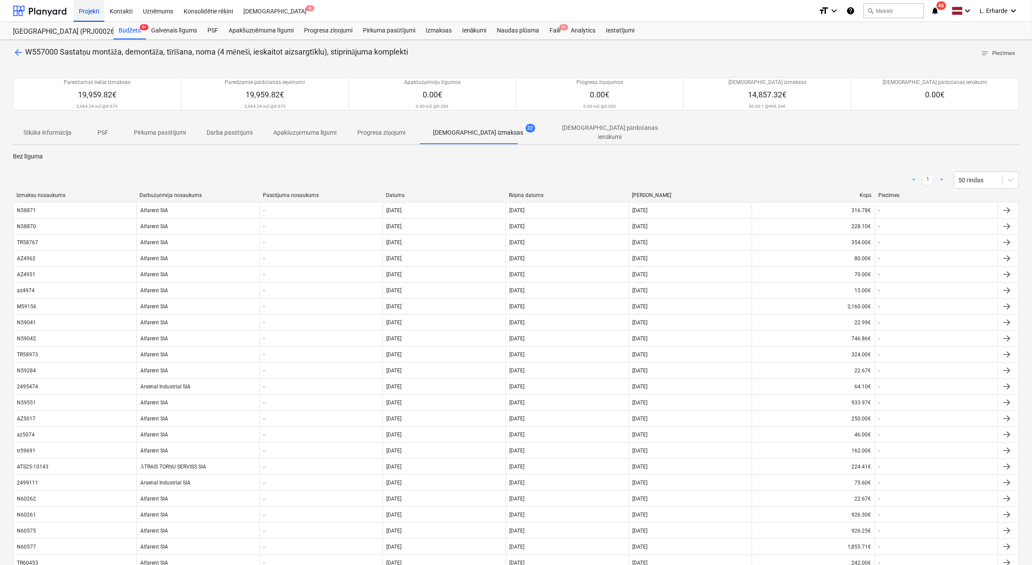
click at [90, 7] on div "Projekti" at bounding box center [89, 11] width 31 height 22
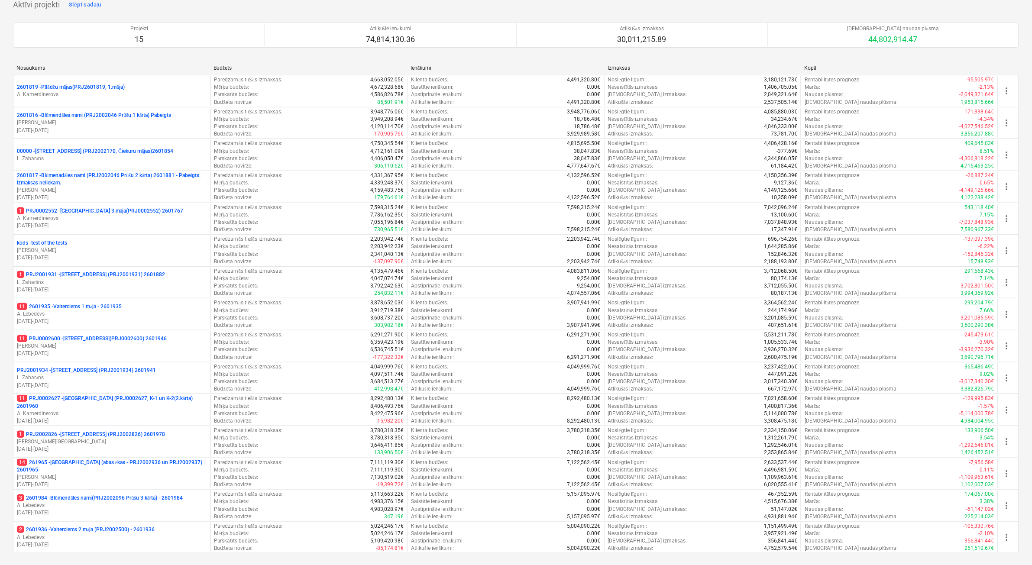
scroll to position [162, 0]
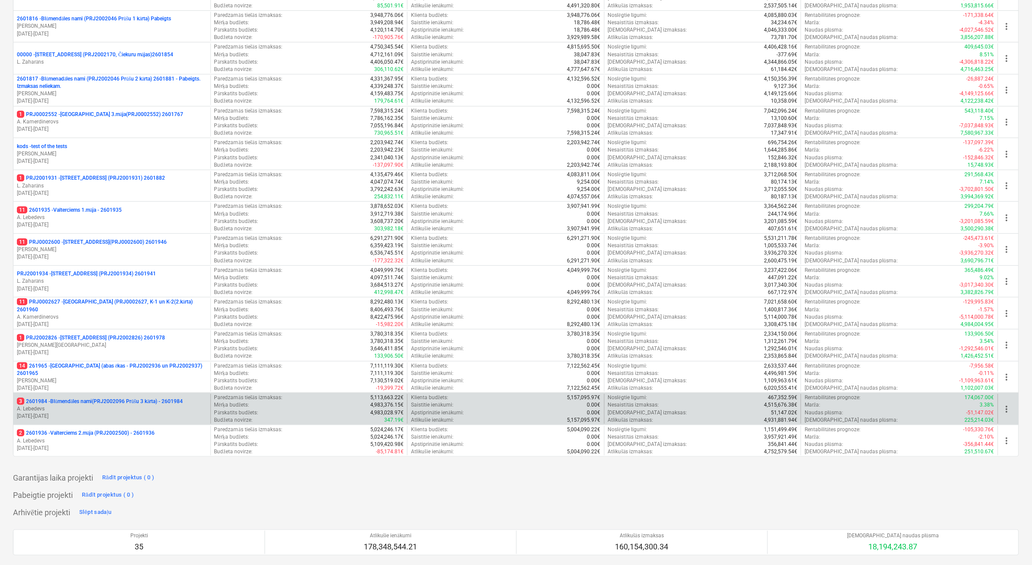
click at [121, 402] on p "3 2601984 - Blūmendāles nami(PRJ2002096 Prūšu 3 kārta) - 2601984" at bounding box center [100, 401] width 166 height 7
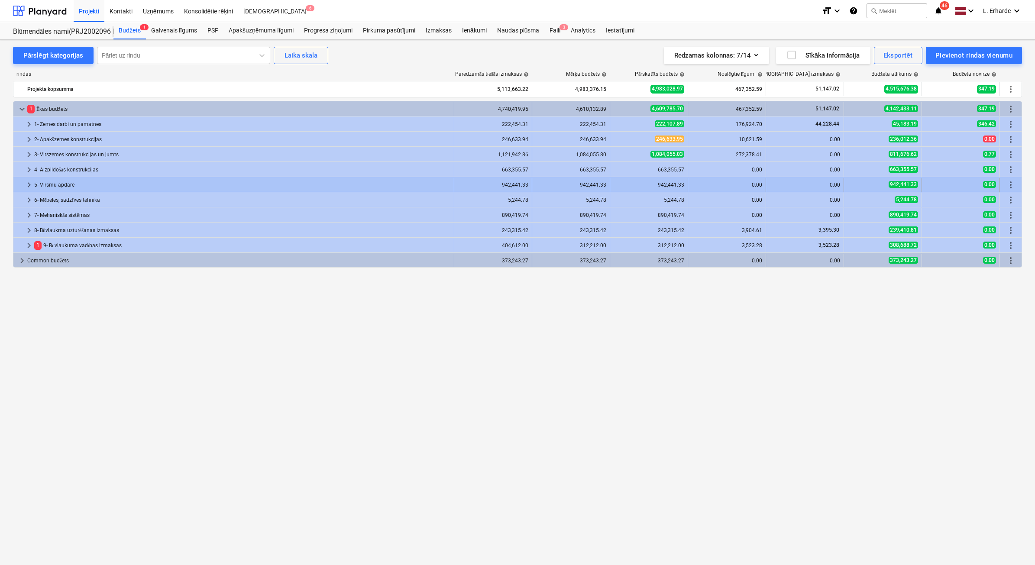
click at [61, 181] on div "5- Virsmu apdare" at bounding box center [242, 185] width 416 height 14
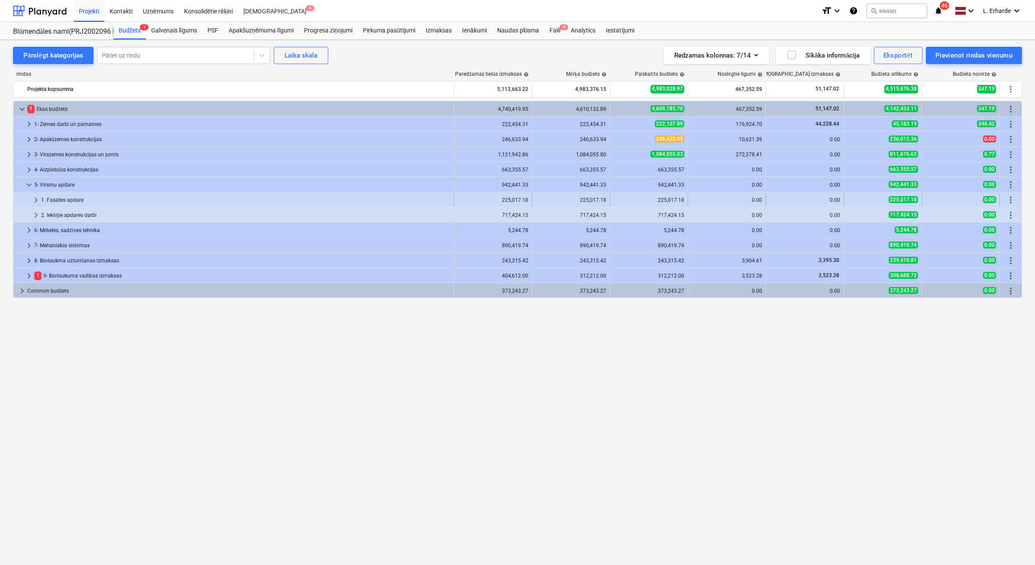
click at [70, 195] on div "1. Fasādes apdare" at bounding box center [245, 200] width 409 height 14
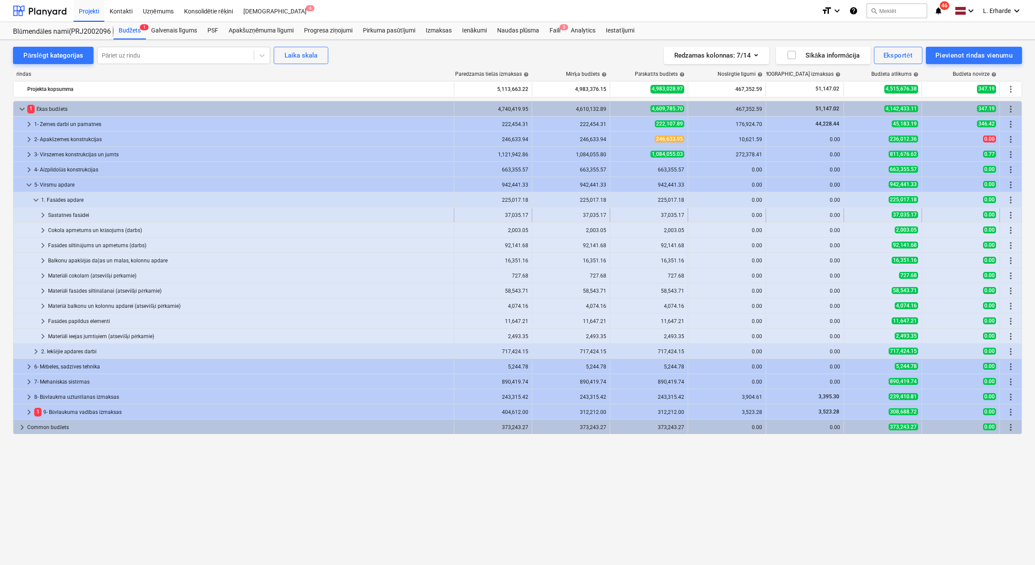
click at [84, 210] on div "Sastatnes fasādei" at bounding box center [249, 215] width 402 height 14
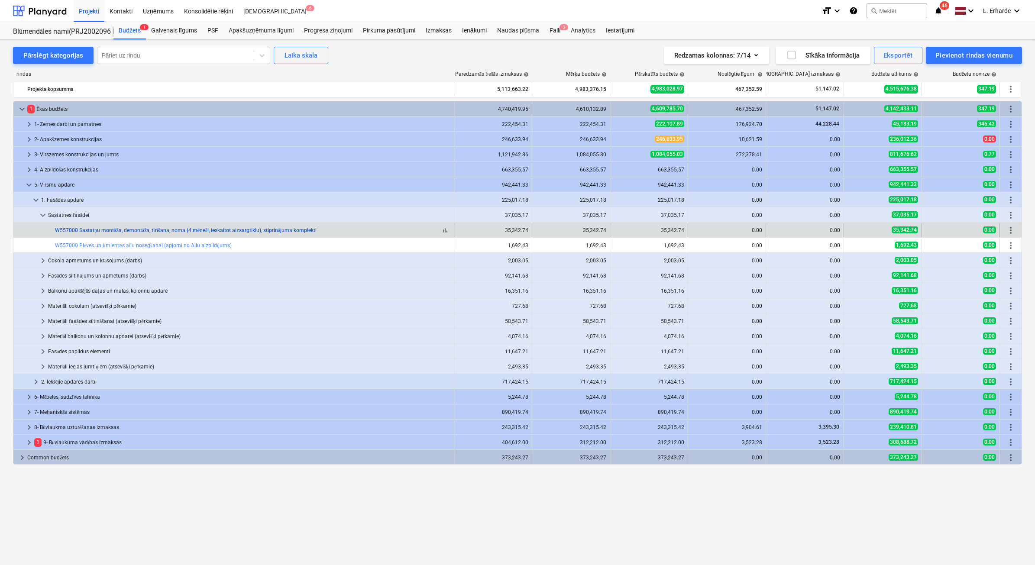
click at [167, 233] on link "W557000 Sastatņu montāža, demontāža, tīrīšana, noma (4 mēneši, ieskaitot aizsar…" at bounding box center [186, 230] width 262 height 6
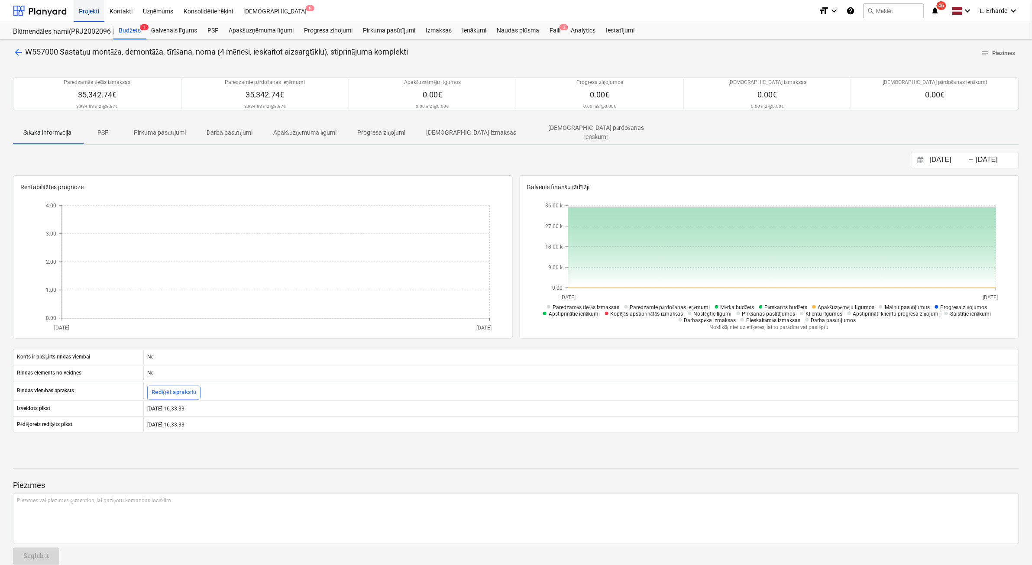
click at [93, 7] on div "Projekti" at bounding box center [89, 11] width 31 height 22
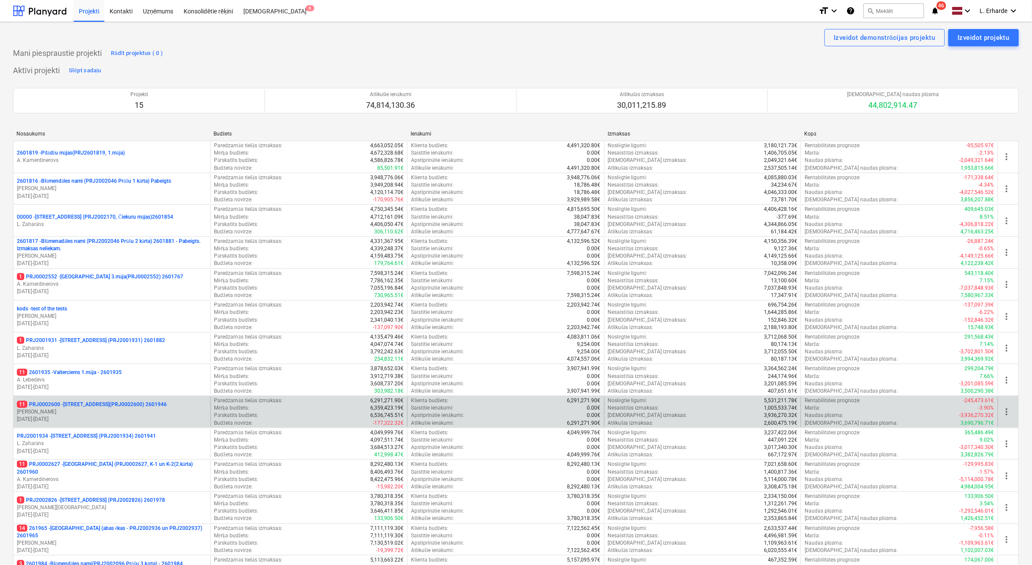
scroll to position [108, 0]
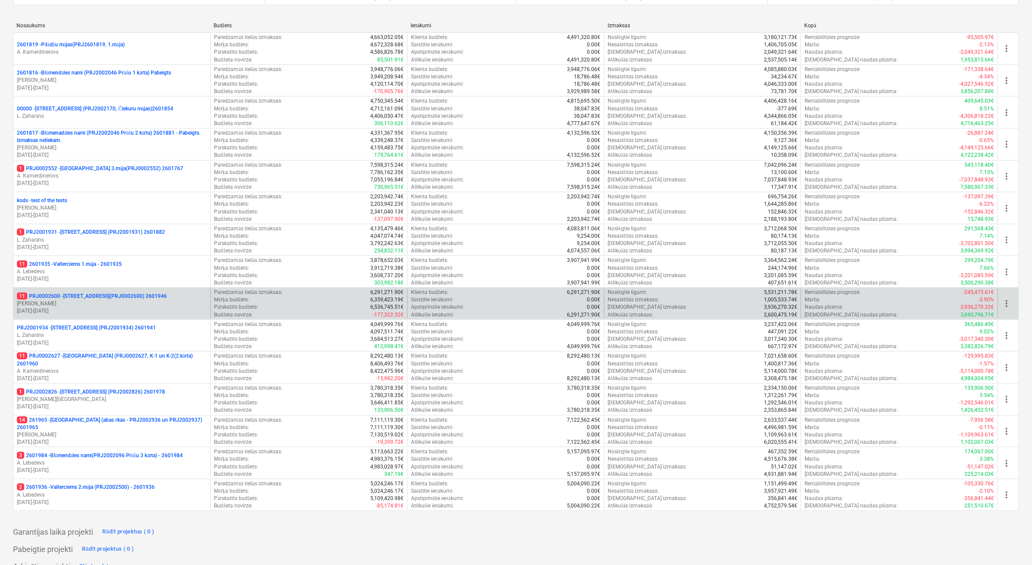
click at [148, 294] on p "11 PRJ0002600 - Vienības gatve 24, E1 ēka(PRJ0002600) 2601946" at bounding box center [92, 296] width 150 height 7
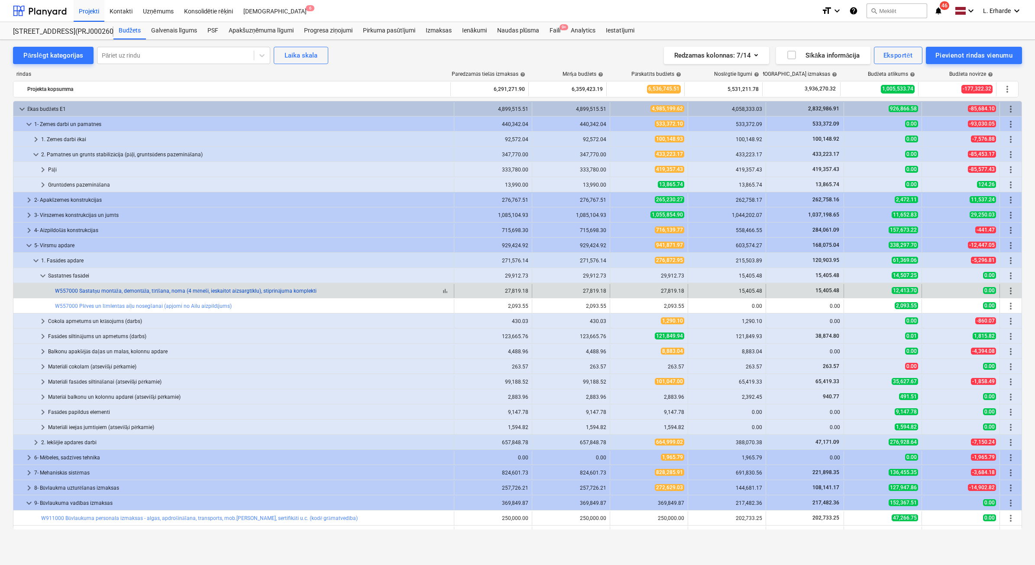
click at [133, 293] on link "W557000 Sastatņu montāža, demontāža, tīrīšana, noma (4 mēneši, ieskaitot aizsar…" at bounding box center [186, 291] width 262 height 6
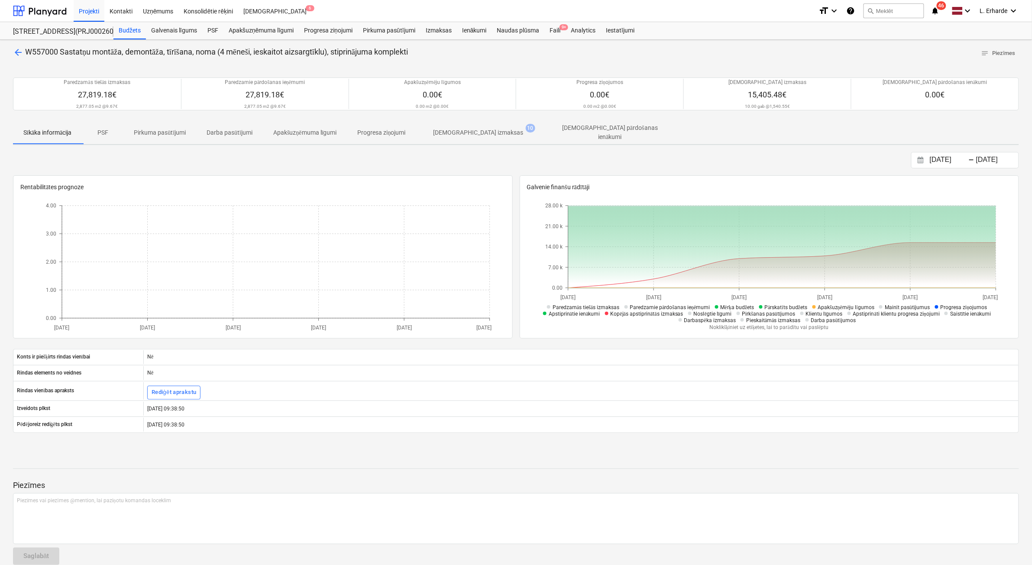
click at [19, 53] on span "arrow_back" at bounding box center [18, 52] width 10 height 10
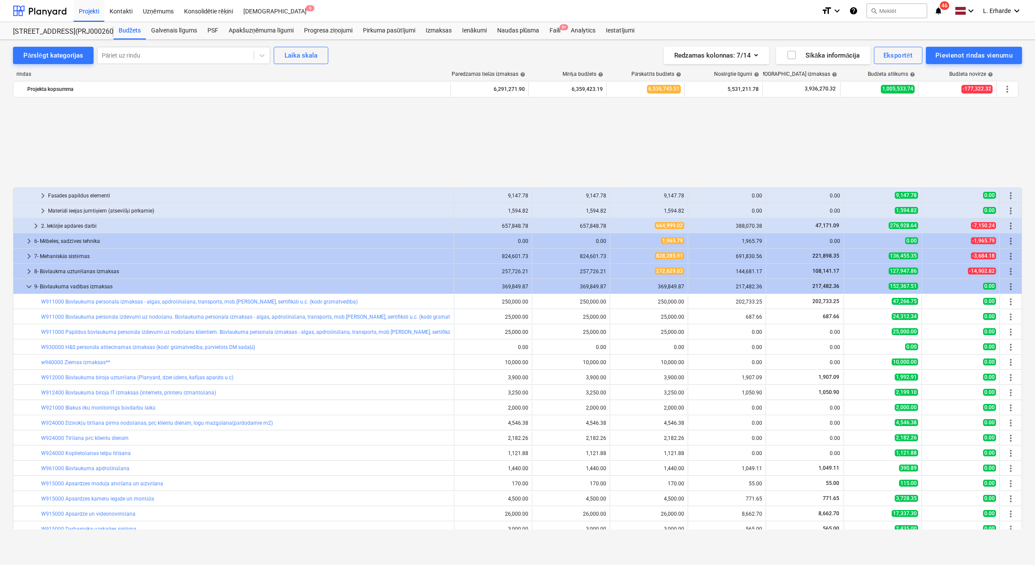
scroll to position [325, 0]
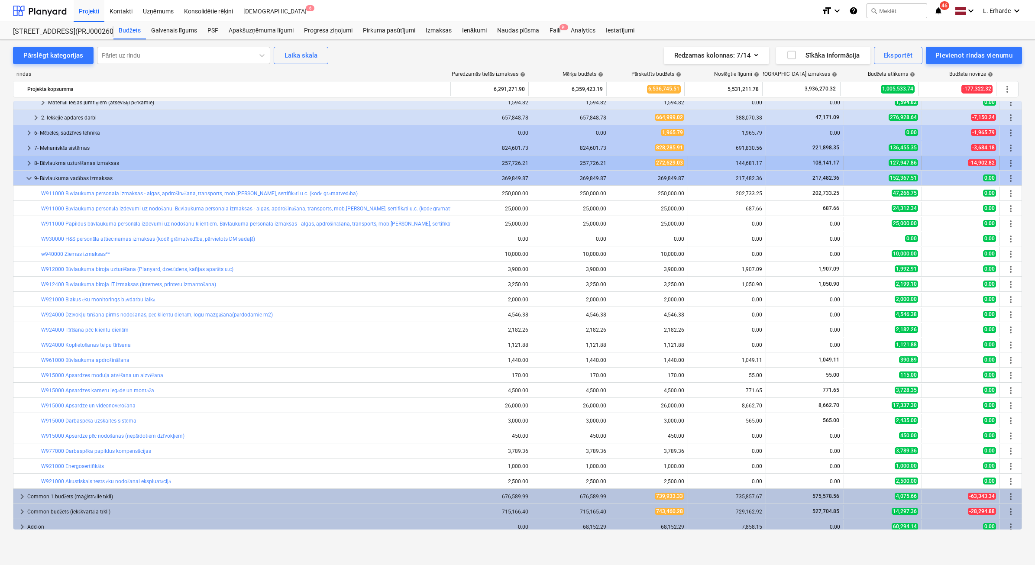
click at [63, 163] on div "8- Būvlaukma uzturēšanas izmaksas" at bounding box center [242, 163] width 416 height 14
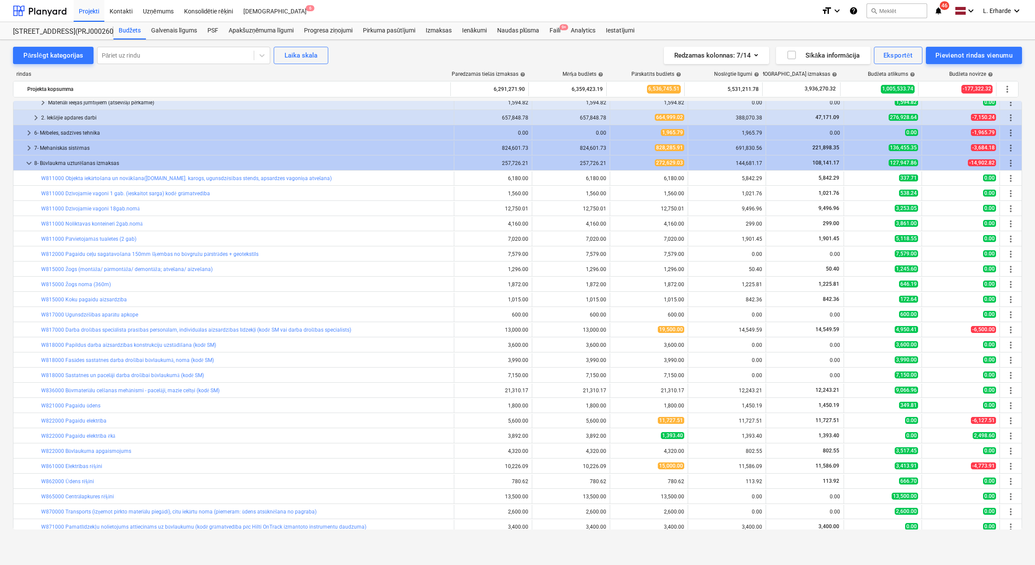
scroll to position [487, 0]
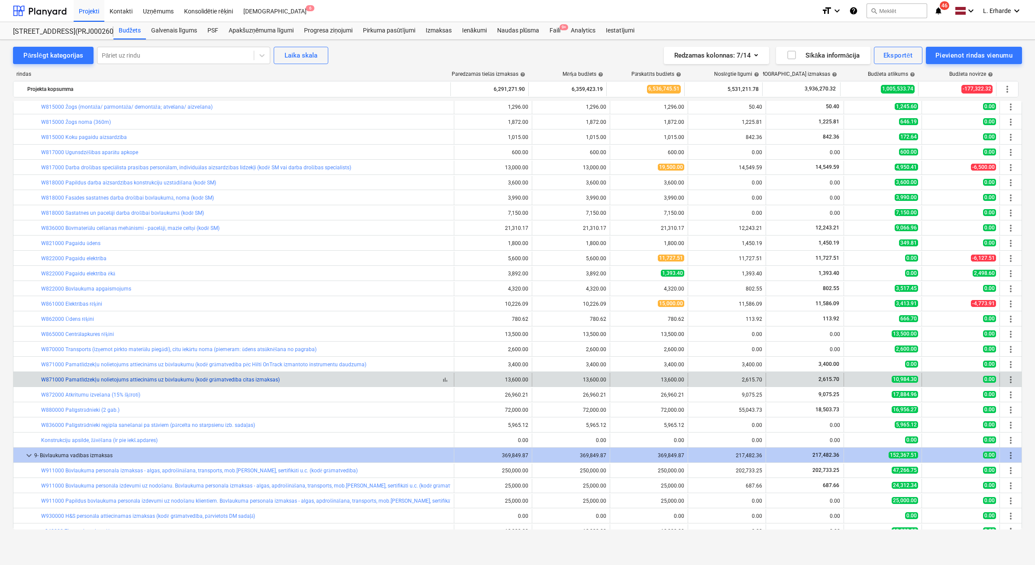
click at [193, 380] on link "W871000 Pamatlīdzekļu nolietojums attiecināms uz būvlaukumu (kodē grāmatvedība …" at bounding box center [160, 380] width 239 height 6
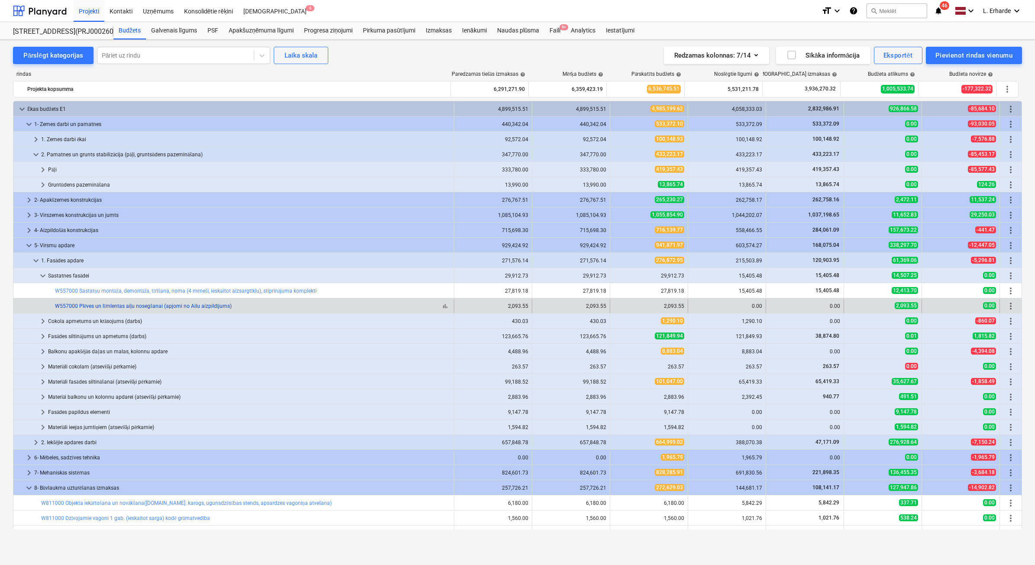
click at [194, 306] on link "W557000 Plēves un līmlentas aiļu nosegšanai (apjomi no Ailu aizpildījums)" at bounding box center [143, 306] width 177 height 6
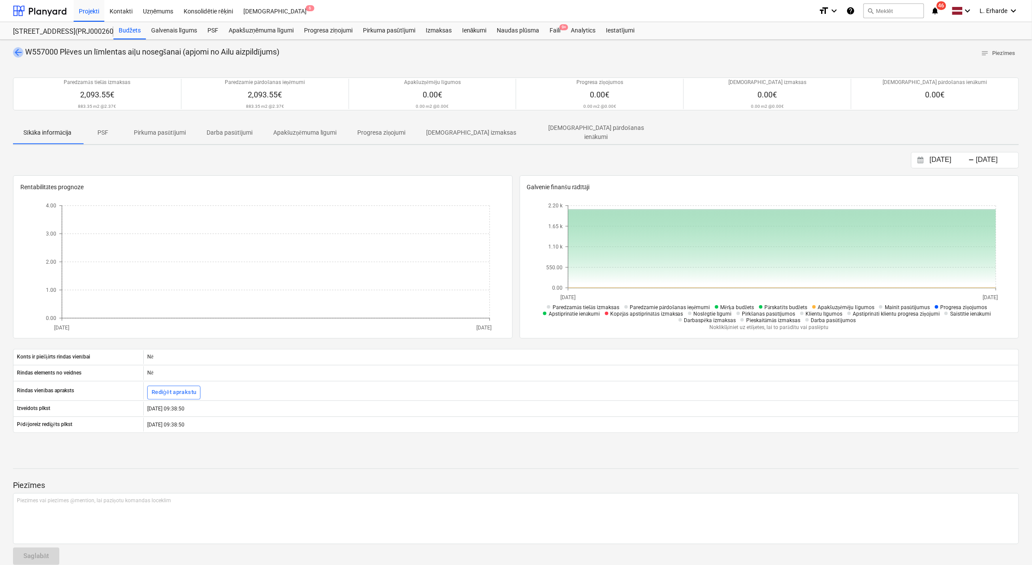
click at [18, 52] on span "arrow_back" at bounding box center [18, 52] width 10 height 10
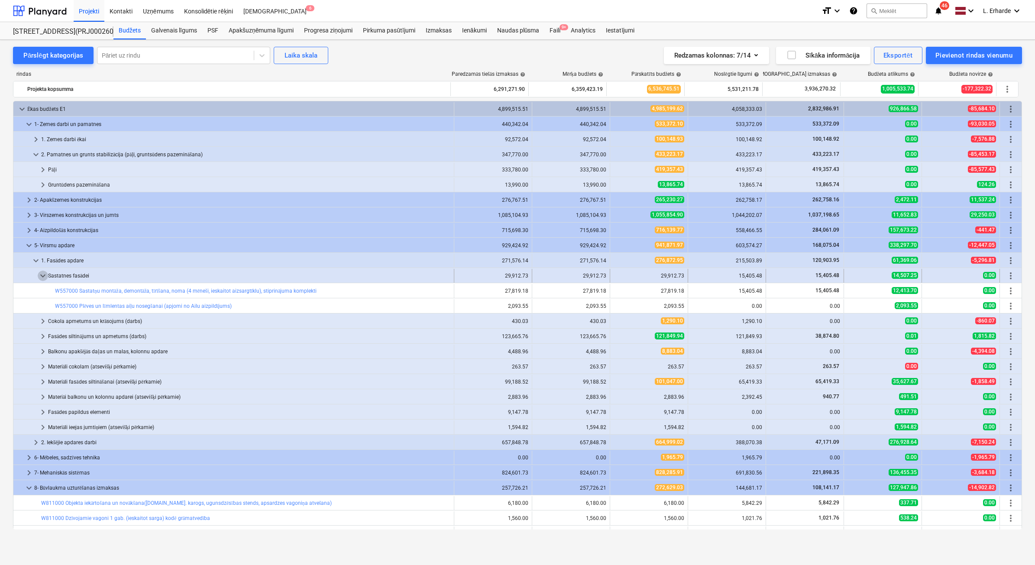
click at [45, 276] on span "keyboard_arrow_down" at bounding box center [43, 276] width 10 height 10
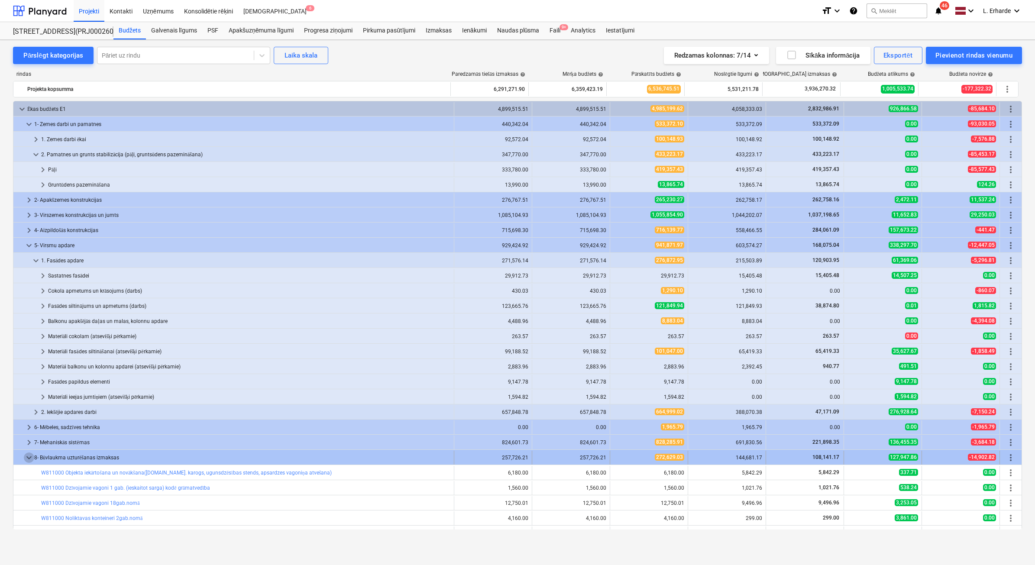
click at [27, 455] on span "keyboard_arrow_down" at bounding box center [29, 458] width 10 height 10
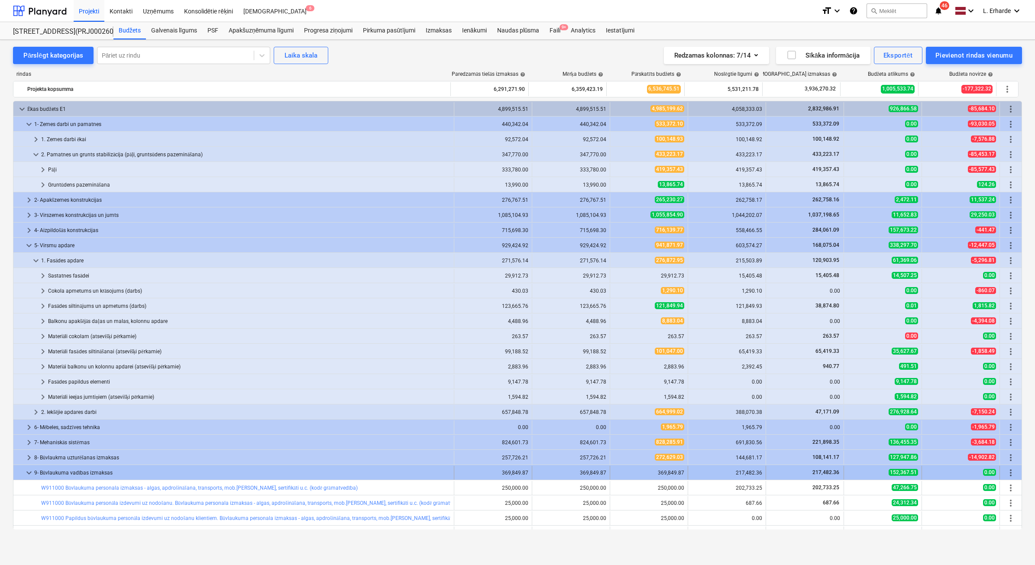
click at [29, 477] on span "keyboard_arrow_down" at bounding box center [29, 473] width 10 height 10
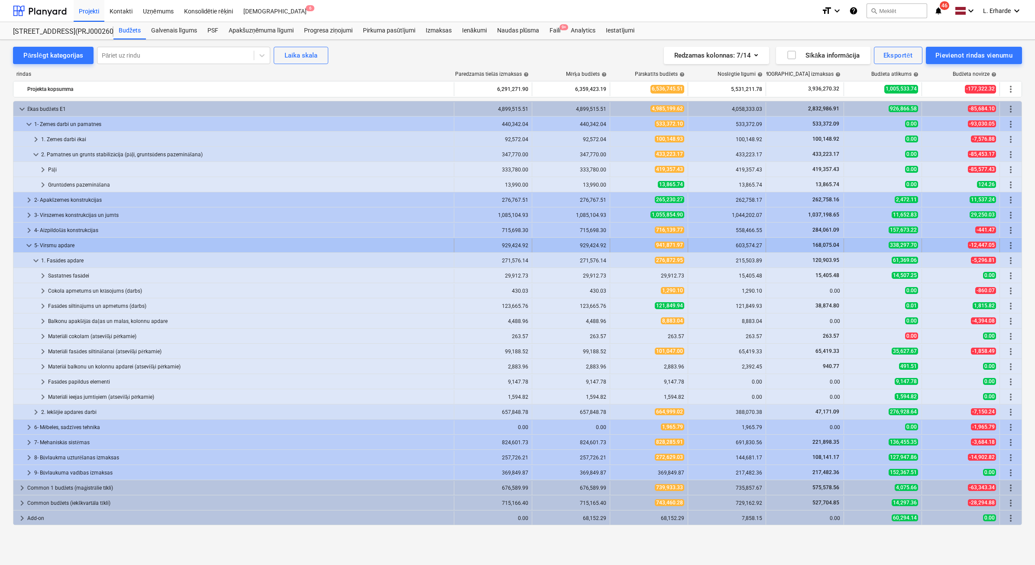
click at [30, 247] on span "keyboard_arrow_down" at bounding box center [29, 245] width 10 height 10
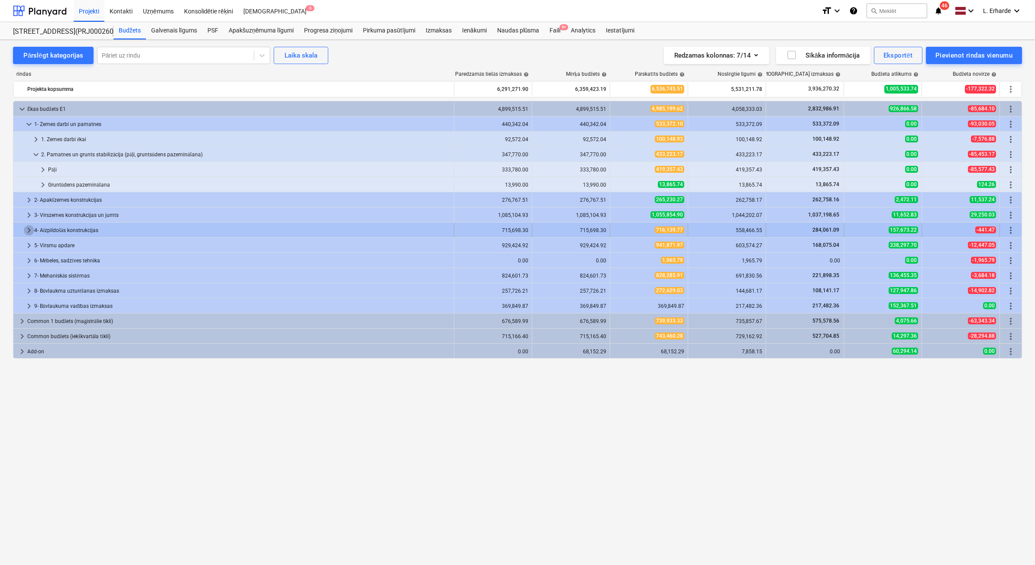
click at [26, 230] on span "keyboard_arrow_right" at bounding box center [29, 230] width 10 height 10
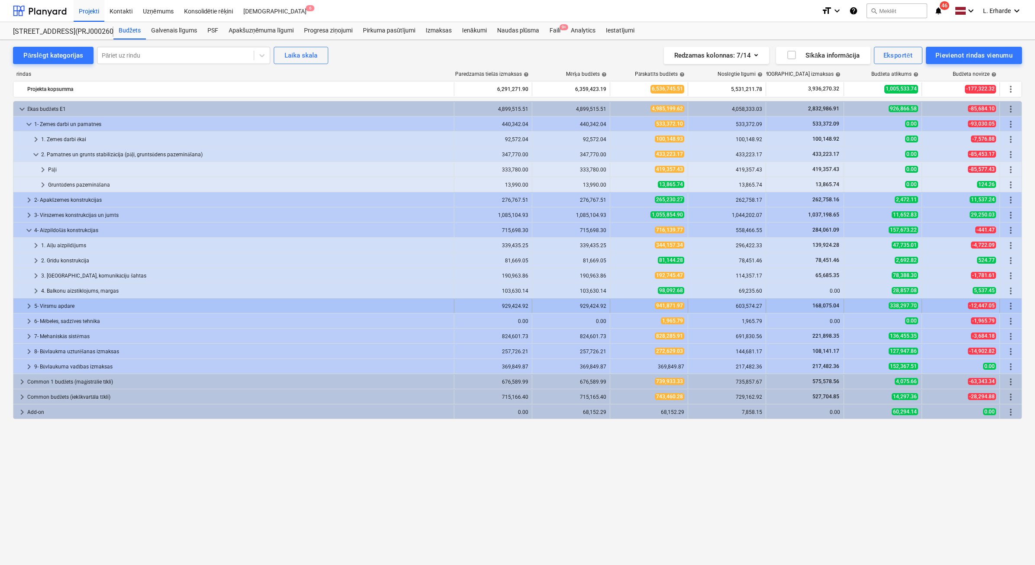
click at [27, 304] on span "keyboard_arrow_right" at bounding box center [29, 306] width 10 height 10
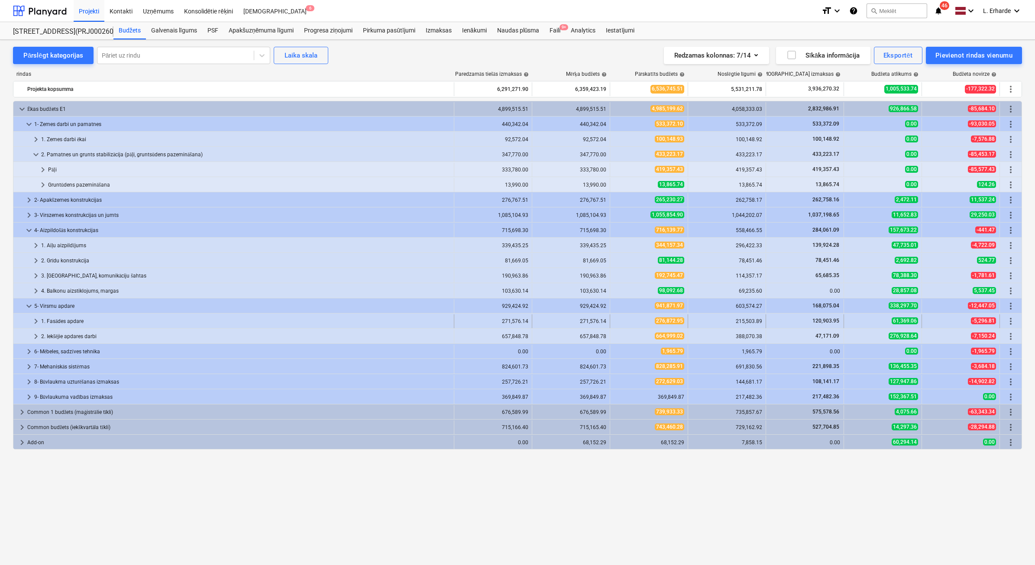
click at [38, 319] on span "keyboard_arrow_right" at bounding box center [36, 321] width 10 height 10
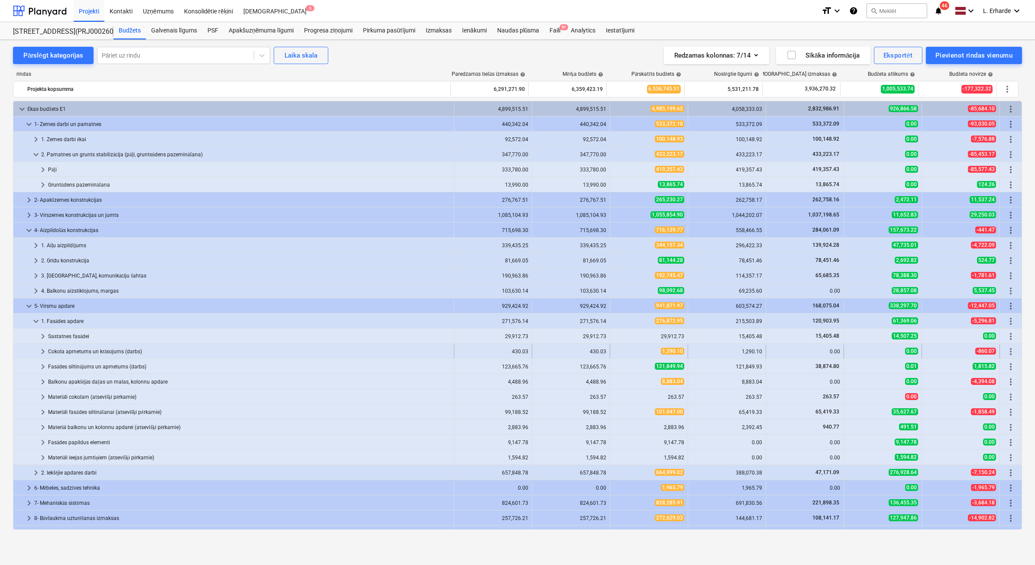
click at [46, 353] on span "keyboard_arrow_right" at bounding box center [43, 352] width 10 height 10
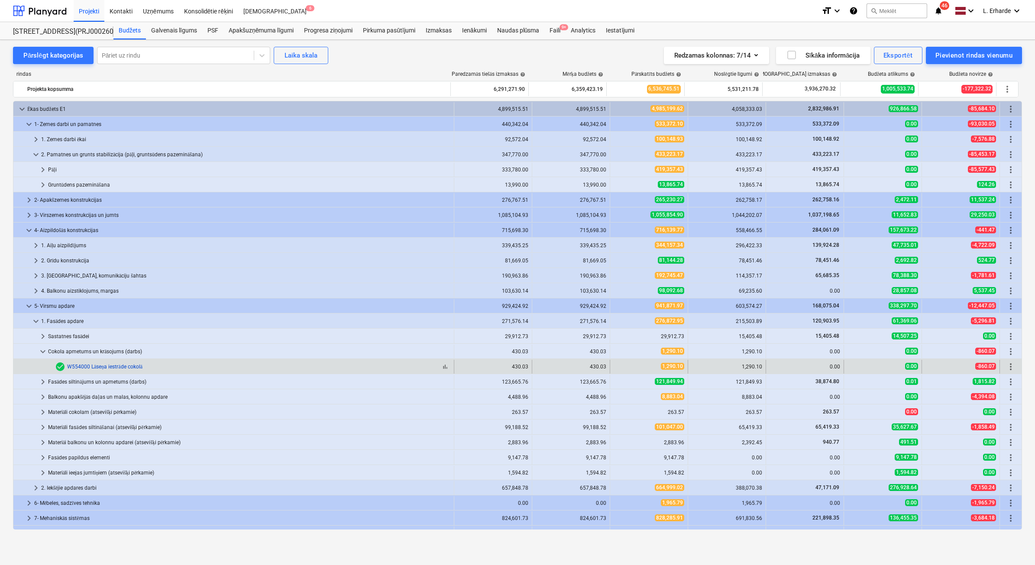
click at [133, 365] on link "W554000 Lāseņa iestrāde cokolā" at bounding box center [104, 367] width 75 height 6
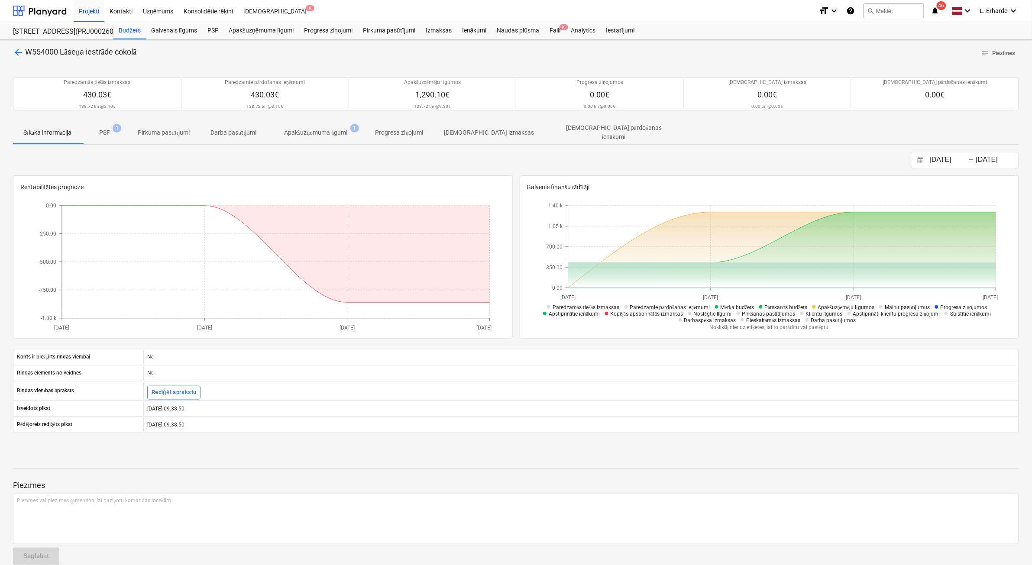
click at [18, 53] on span "arrow_back" at bounding box center [18, 52] width 10 height 10
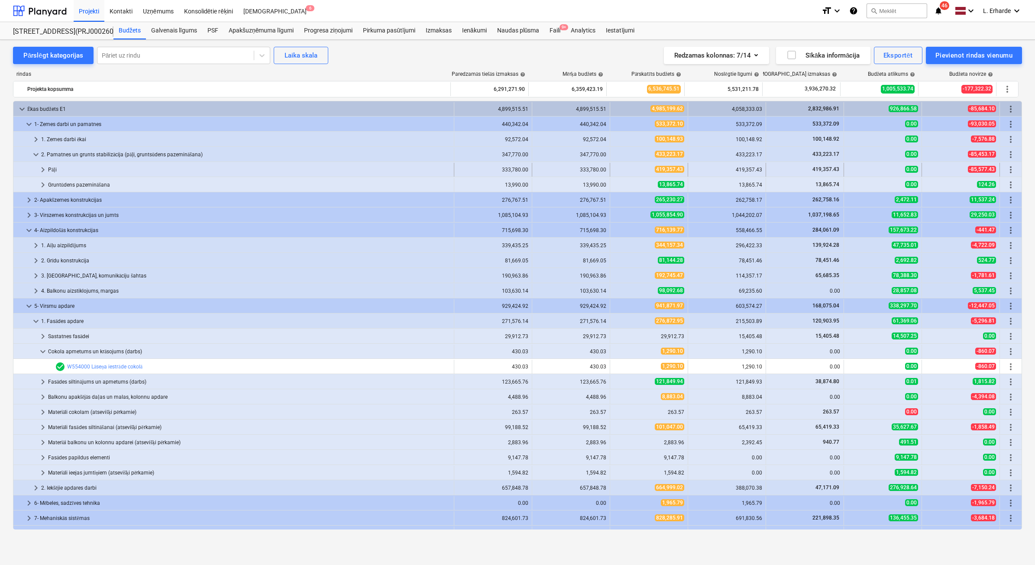
click at [41, 169] on span "keyboard_arrow_right" at bounding box center [43, 170] width 10 height 10
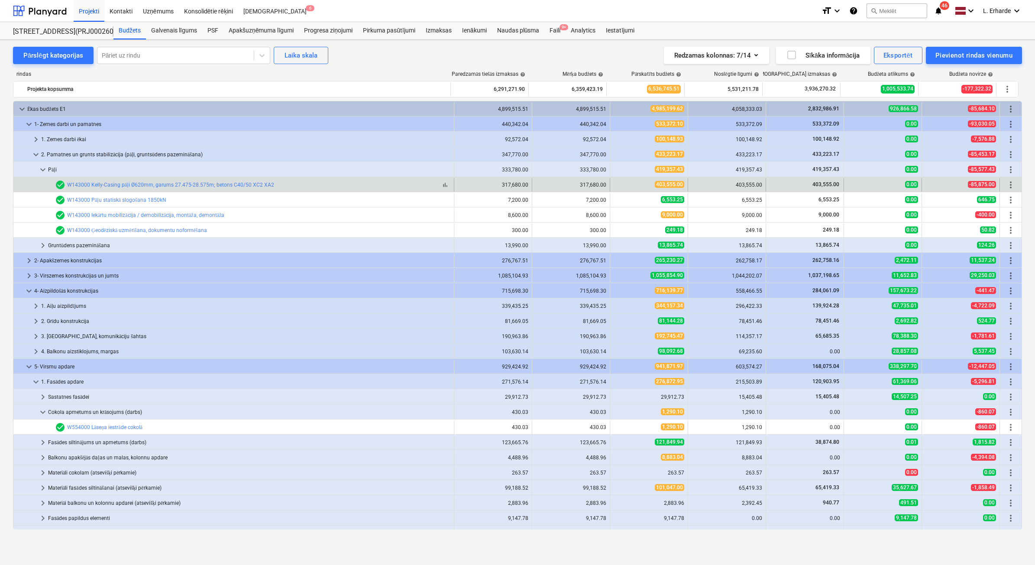
click at [180, 182] on div "W143000 Kelly-Casing pāļi Ø620mm, garums 27.475-28.575m; betons C40/50 XC2 XA2" at bounding box center [170, 185] width 207 height 6
click at [173, 185] on link "W143000 Kelly-Casing pāļi Ø620mm, garums 27.475-28.575m; betons C40/50 XC2 XA2" at bounding box center [170, 185] width 207 height 6
click at [244, 187] on link "W143000 Kelly-Casing pāļi Ø620mm, garums 27.475-28.575m; betons C40/50 XC2 XA2" at bounding box center [170, 185] width 207 height 6
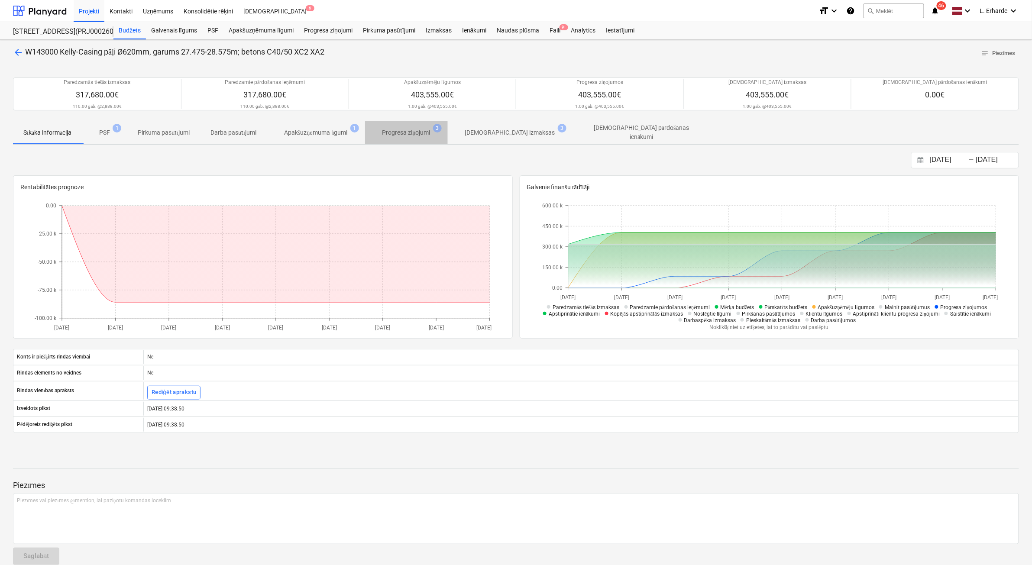
click at [405, 130] on p "Progresa ziņojumi" at bounding box center [407, 132] width 48 height 9
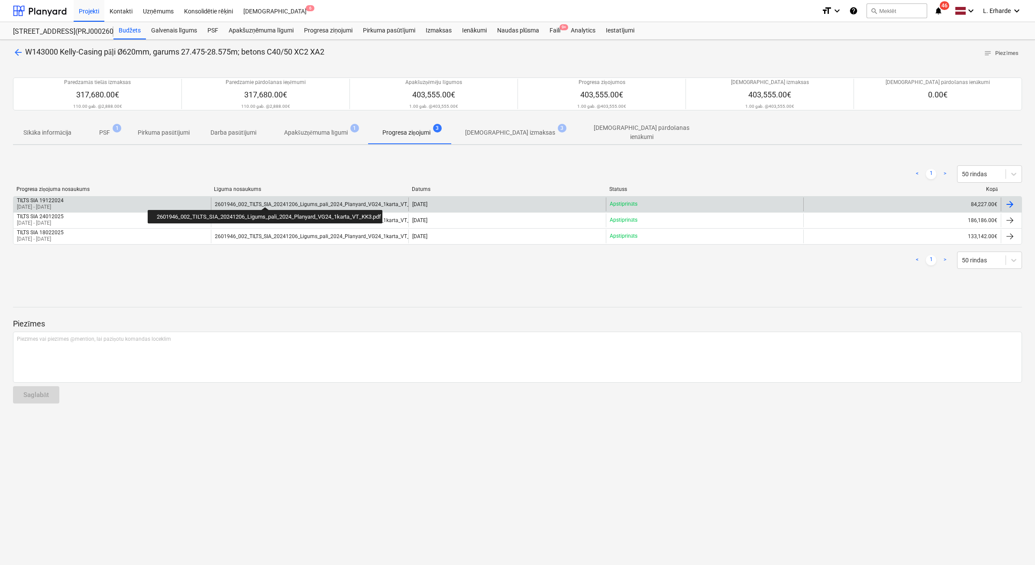
click at [265, 201] on div "2601946_002_TILTS_SIA_20241206_Ligums_pali_2024_Planyard_VG24_1karta_VT_KK3.pdf" at bounding box center [322, 204] width 214 height 6
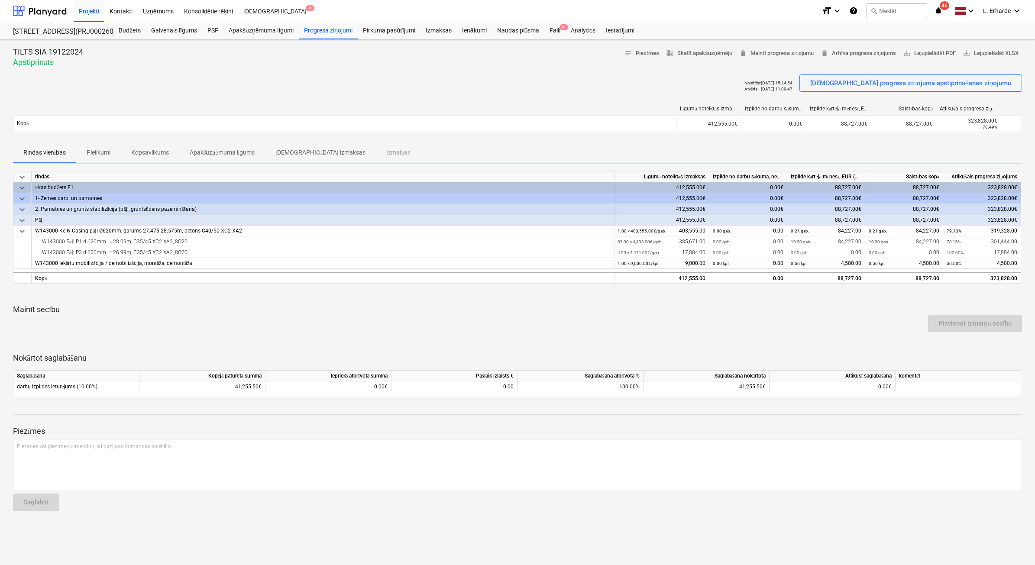
click at [97, 151] on p "Pielikumi" at bounding box center [99, 152] width 24 height 9
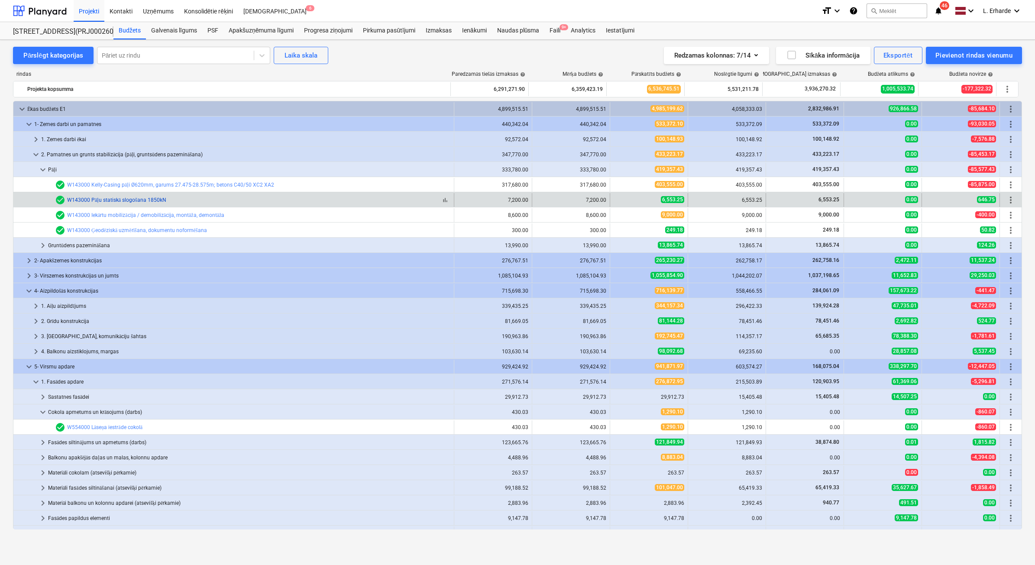
click at [120, 202] on link "W143000 Pāļu statiskā slogošana 1850kN" at bounding box center [116, 200] width 99 height 6
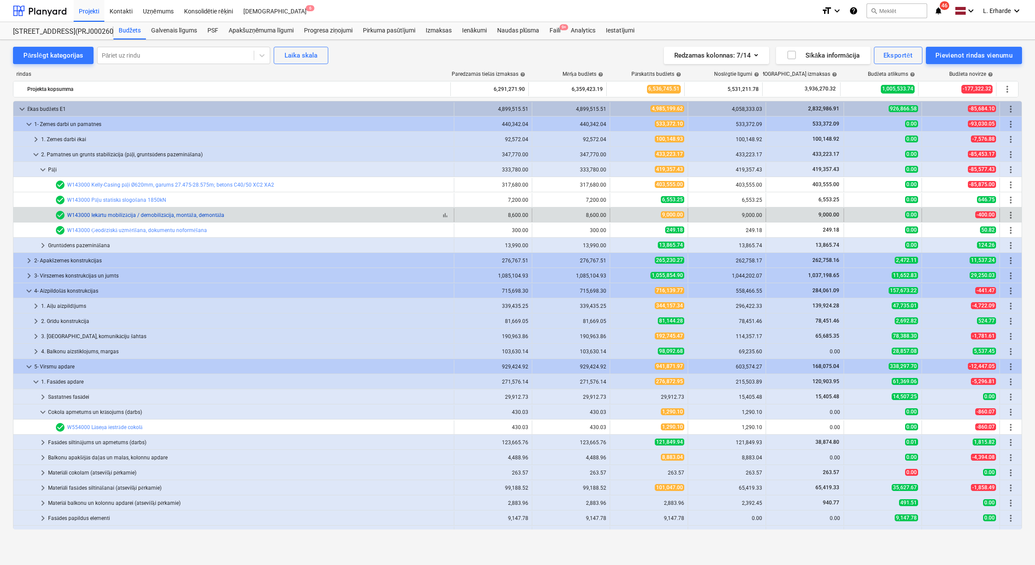
click at [165, 217] on link "W143000 Iekārtu mobilizācija / demobilizācija, montāža, demontāža" at bounding box center [145, 215] width 157 height 6
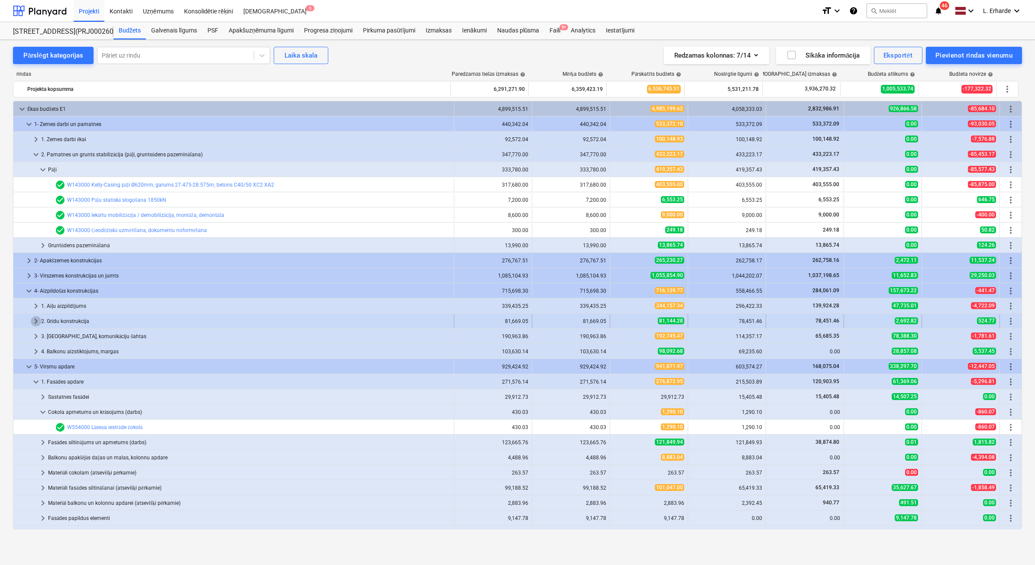
click at [34, 321] on span "keyboard_arrow_right" at bounding box center [36, 321] width 10 height 10
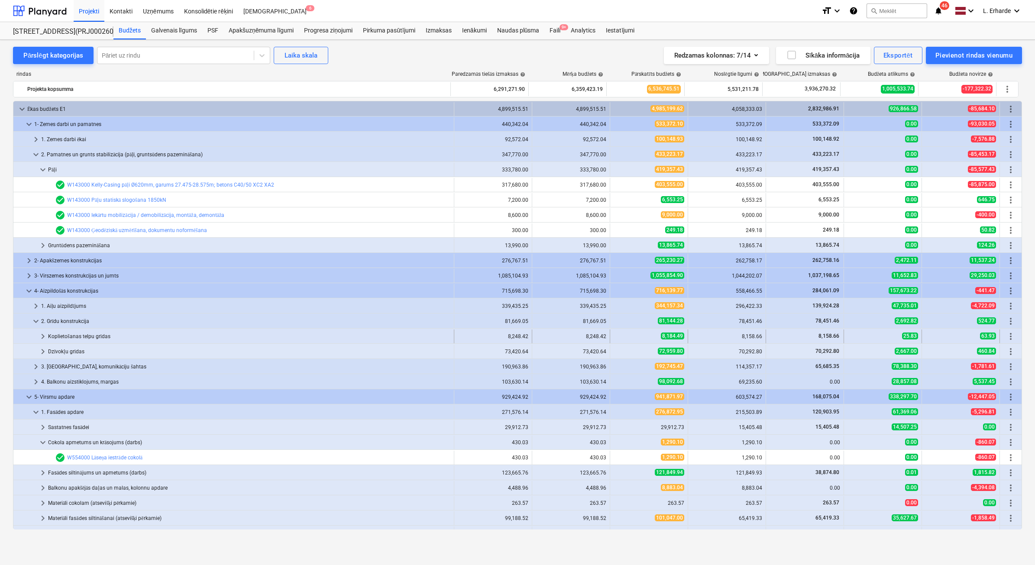
click at [42, 334] on span "keyboard_arrow_right" at bounding box center [43, 336] width 10 height 10
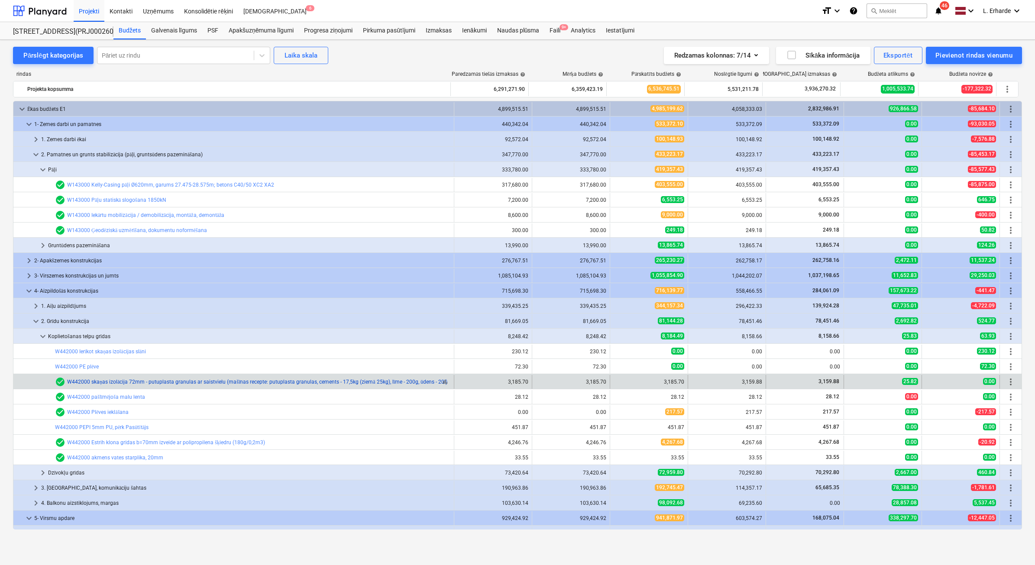
click at [308, 382] on link "W442000 skaņas izolācija 72mm - putuplasta granulas ar saistvielu (mašīnas rece…" at bounding box center [257, 382] width 380 height 6
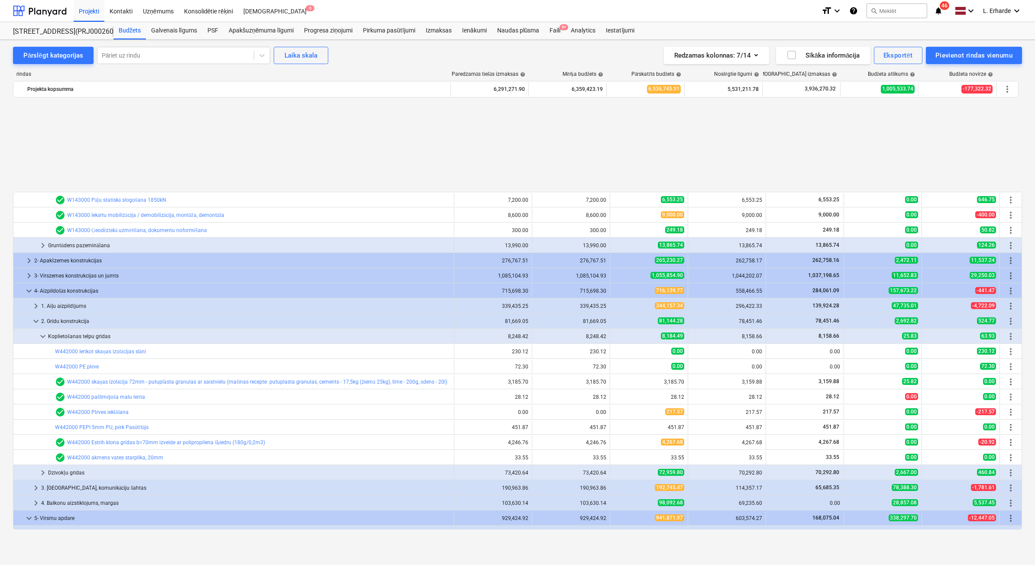
scroll to position [108, 0]
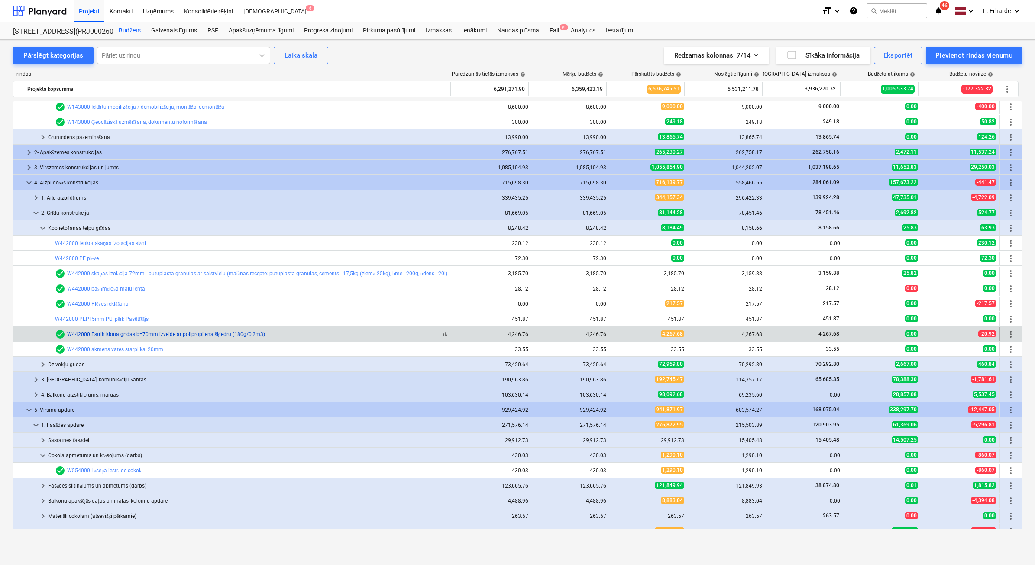
click at [143, 332] on link "W442000 Estrih klona grīdas b=70mm izveide ar polipropilena šķiedru (180g/0,2m3)" at bounding box center [166, 334] width 198 height 6
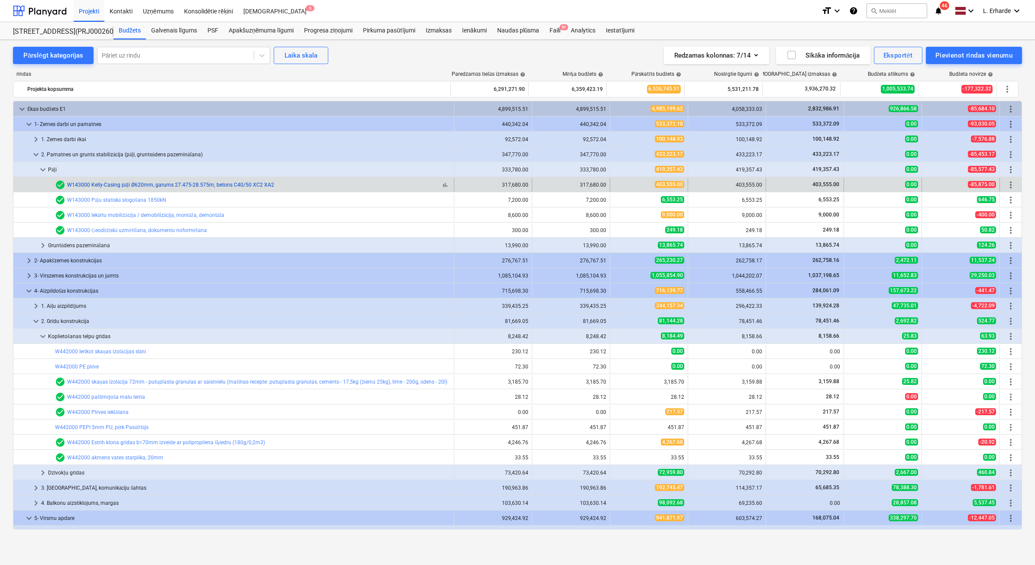
click at [133, 184] on link "W143000 Kelly-Casing pāļi Ø620mm, garums 27.475-28.575m; betons C40/50 XC2 XA2" at bounding box center [170, 185] width 207 height 6
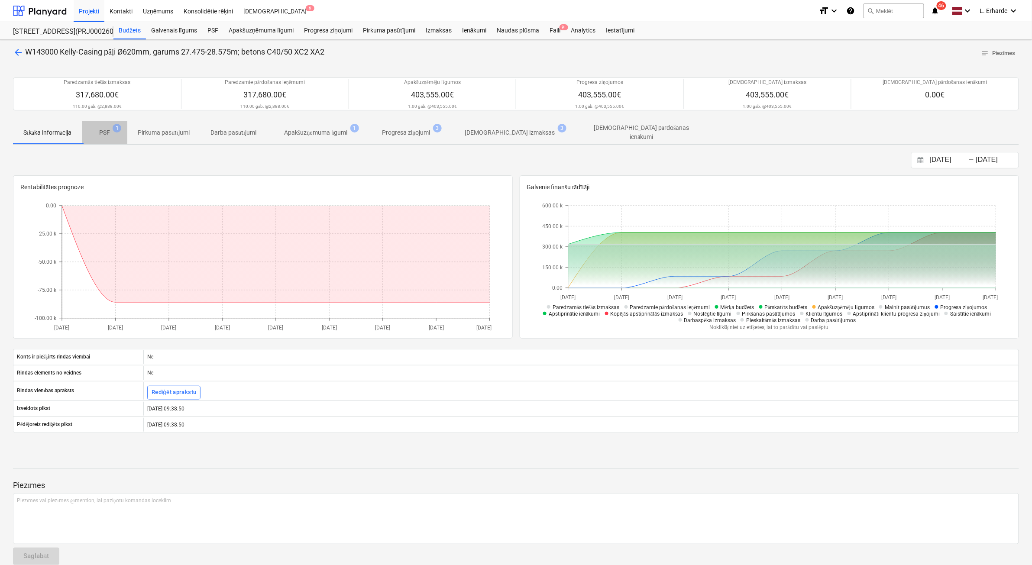
click at [109, 129] on p "PSF" at bounding box center [104, 132] width 11 height 9
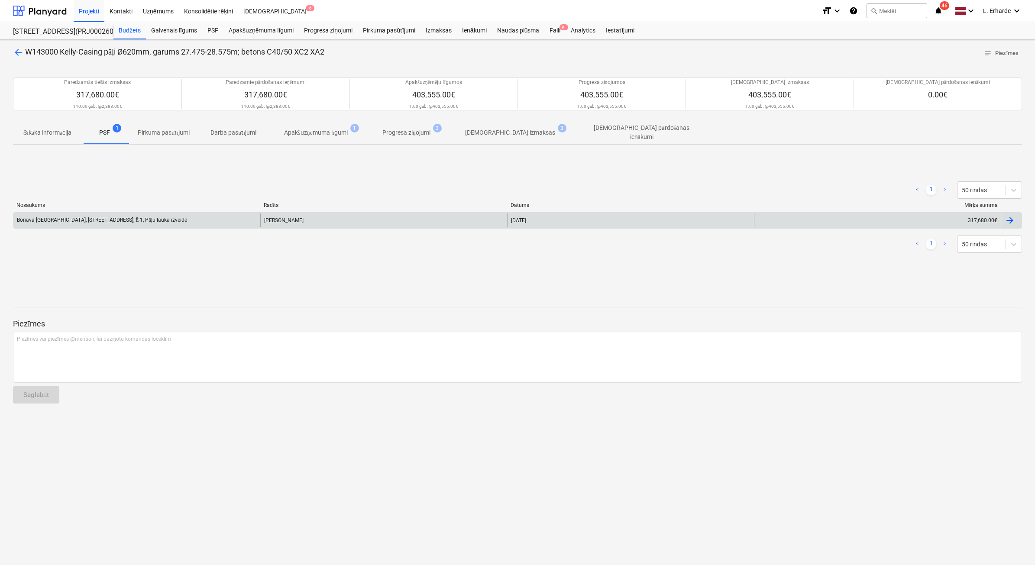
click at [1014, 216] on div at bounding box center [1010, 220] width 10 height 10
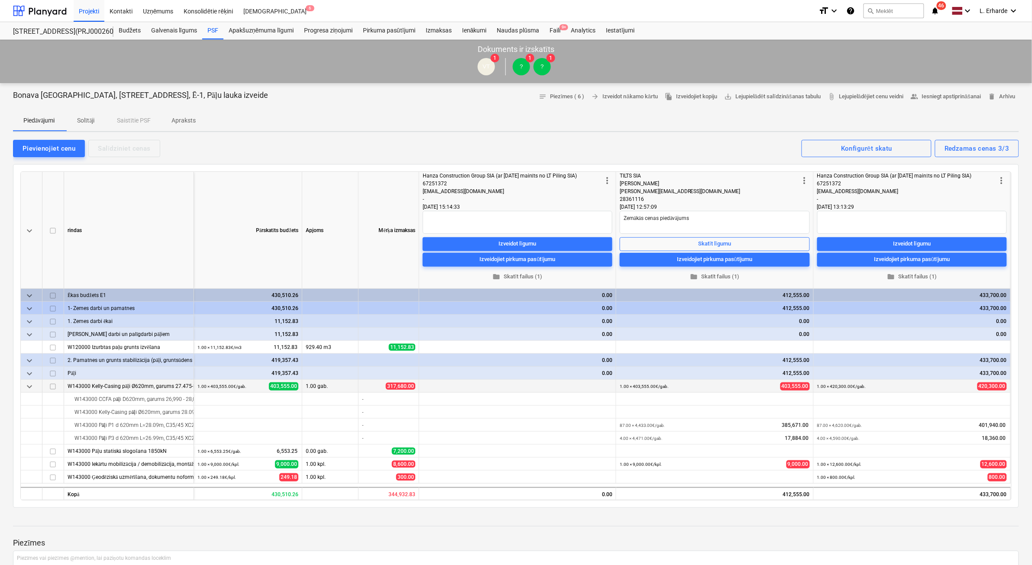
click at [329, 384] on div "1.00 gab." at bounding box center [330, 386] width 56 height 13
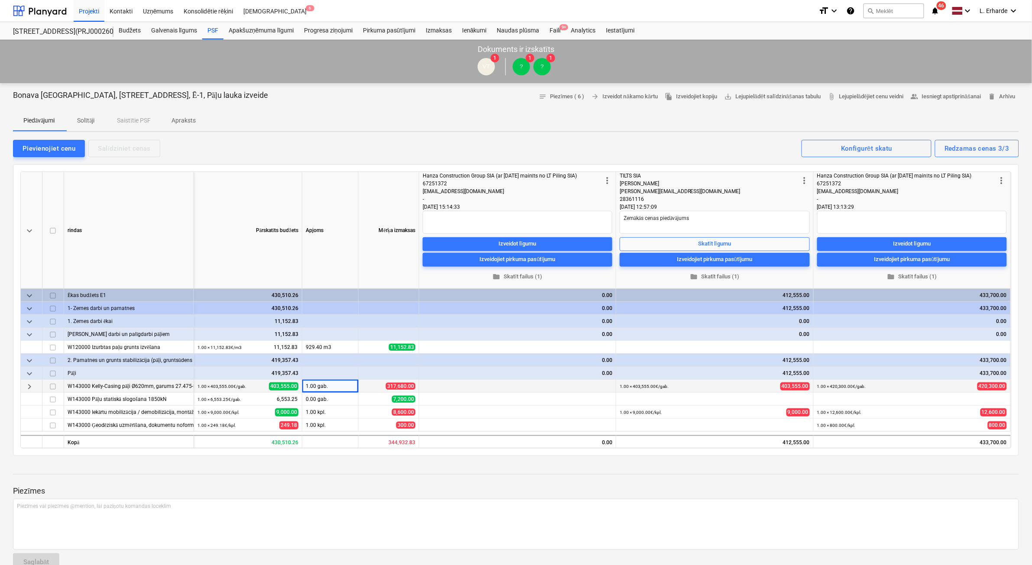
click at [208, 384] on small "1.00 × 403,555.00€ / gab." at bounding box center [222, 386] width 49 height 5
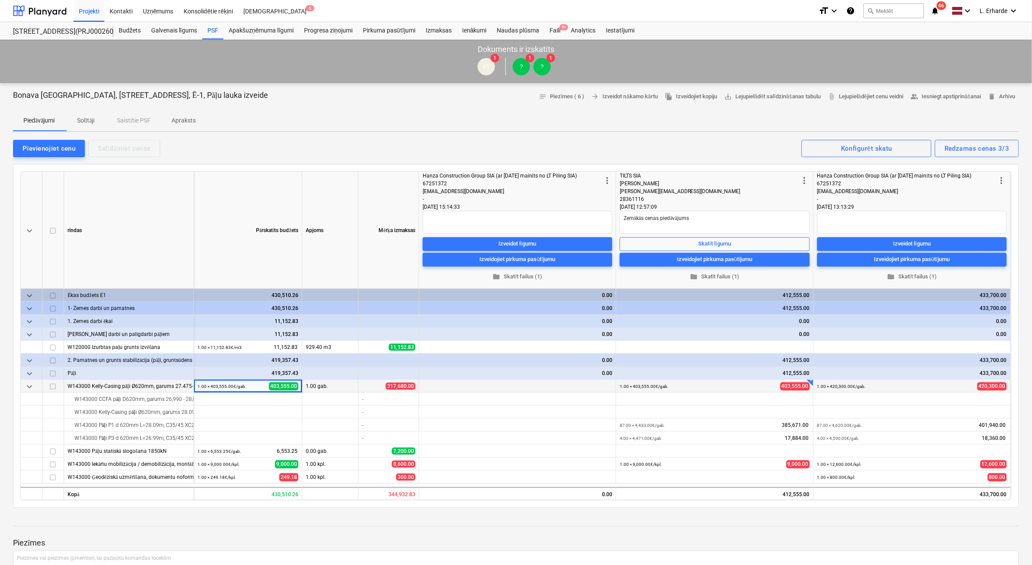
click at [649, 387] on small "1.00 × 403,555.00€ / gab." at bounding box center [644, 386] width 49 height 5
type textarea "x"
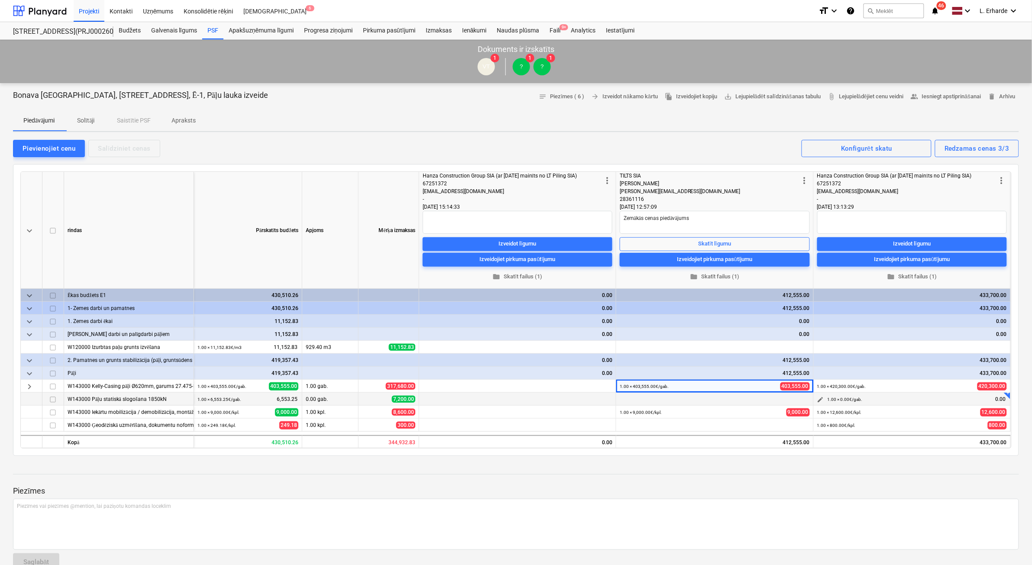
click at [848, 399] on small "1.00 × 0.00€ / gab." at bounding box center [845, 399] width 35 height 5
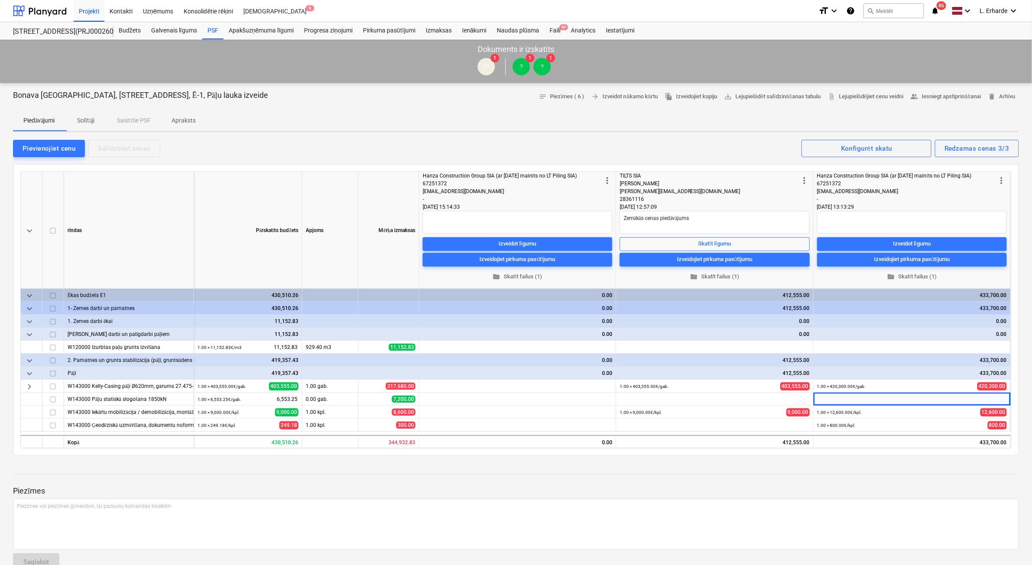
click at [339, 68] on div "VT 1 ? 1 ? 1" at bounding box center [516, 67] width 1024 height 24
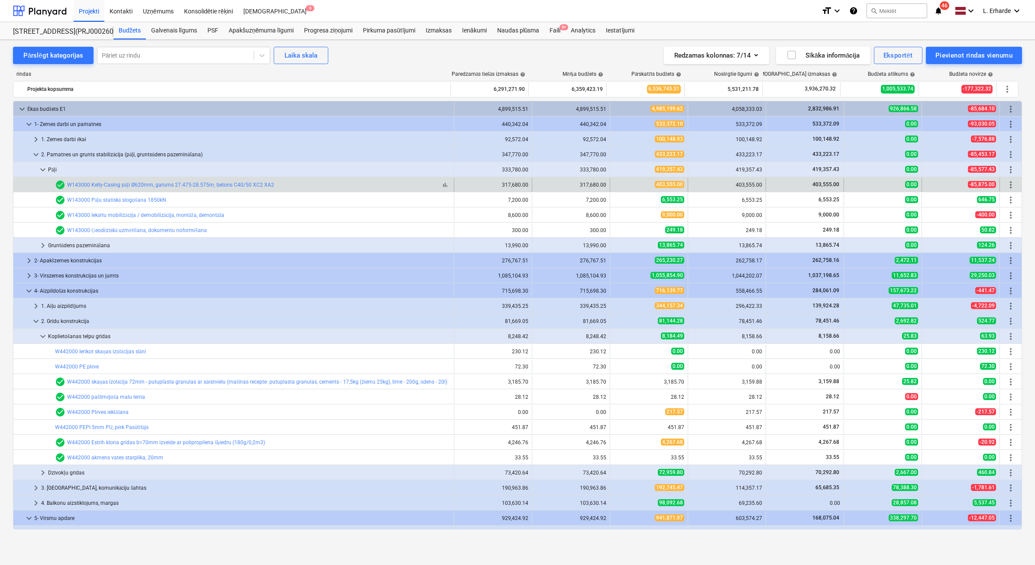
click at [167, 189] on div "check_circle W143000 Kelly-Casing pāļi Ø620mm, garums 27.475-28.575m; betons C4…" at bounding box center [164, 185] width 219 height 10
click at [165, 185] on link "W143000 Kelly-Casing pāļi Ø620mm, garums 27.475-28.575m; betons C40/50 XC2 XA2" at bounding box center [170, 185] width 207 height 6
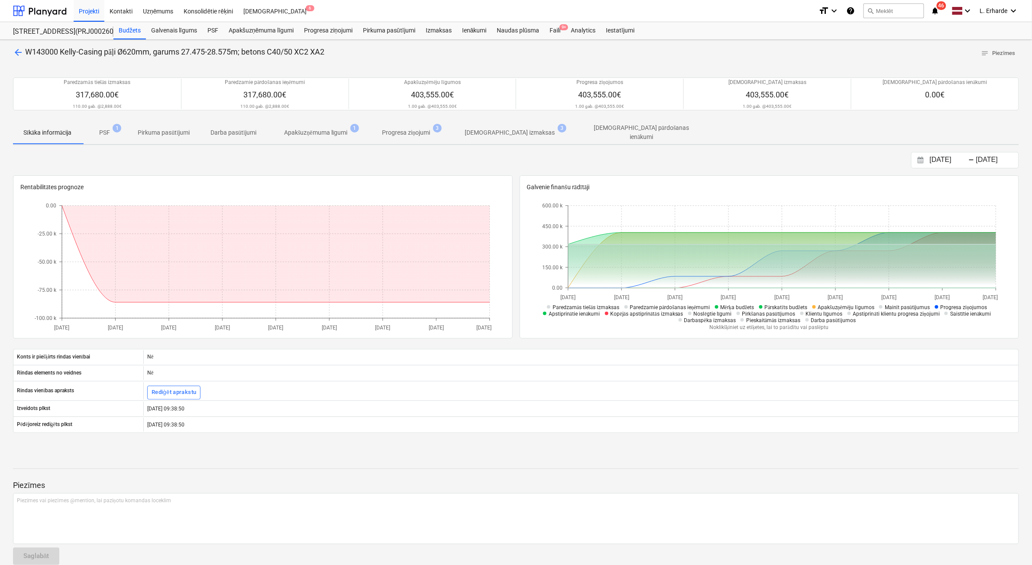
click at [12, 49] on div "arrow_back W143000 Kelly-Casing pāļi Ø620mm, garums 27.475-28.575m; betons C40/…" at bounding box center [516, 309] width 1032 height 539
click at [14, 50] on span "arrow_back" at bounding box center [18, 52] width 10 height 10
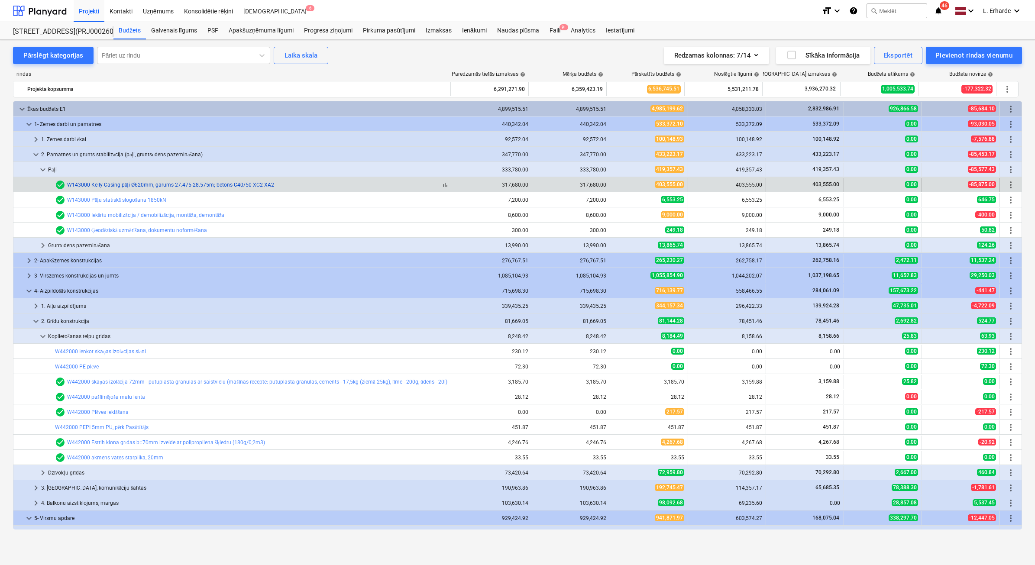
click at [218, 187] on link "W143000 Kelly-Casing pāļi Ø620mm, garums 27.475-28.575m; betons C40/50 XC2 XA2" at bounding box center [170, 185] width 207 height 6
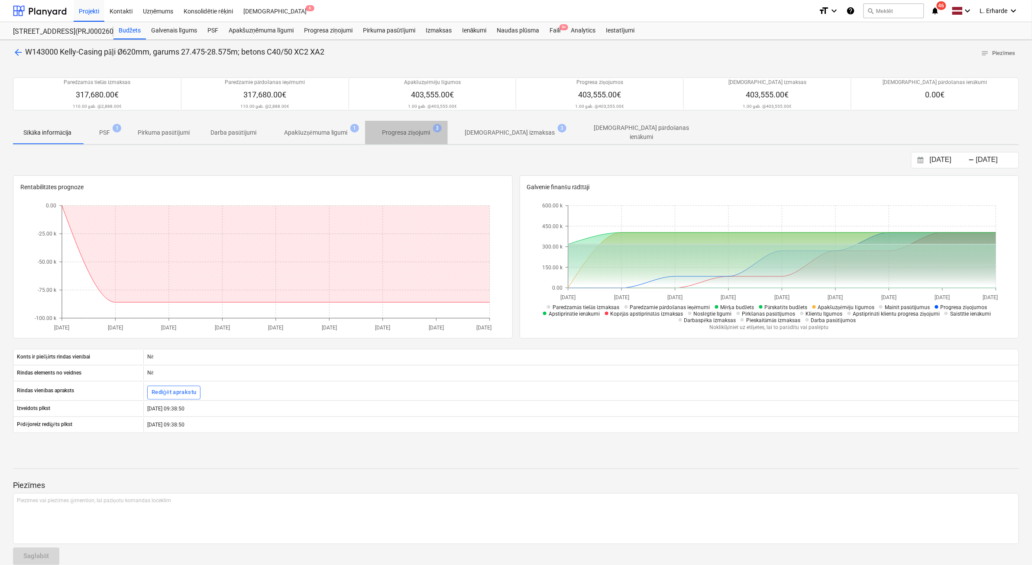
click at [405, 129] on p "Progresa ziņojumi" at bounding box center [407, 132] width 48 height 9
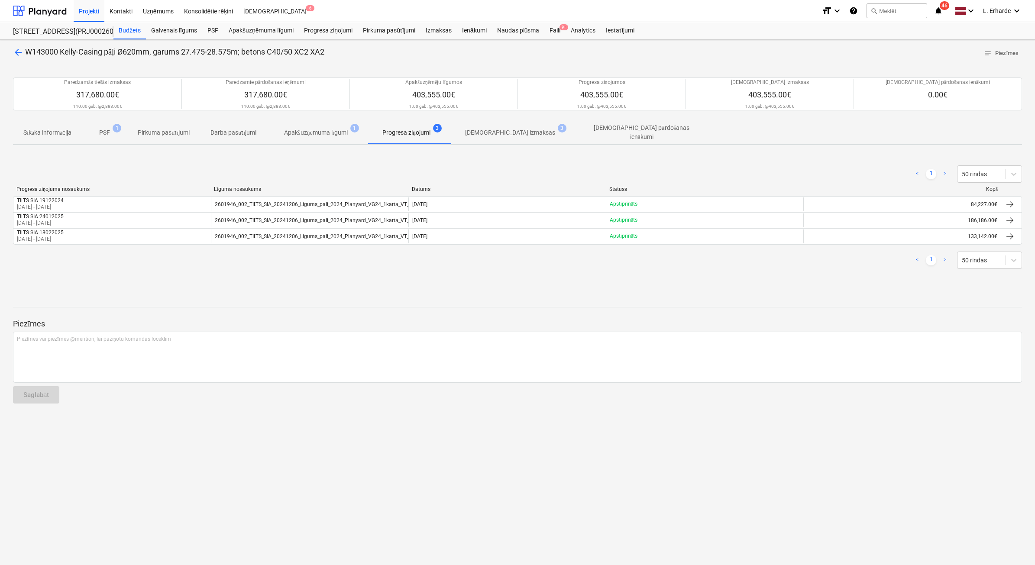
click at [498, 130] on p "Apstiprinātas izmaksas" at bounding box center [510, 132] width 90 height 9
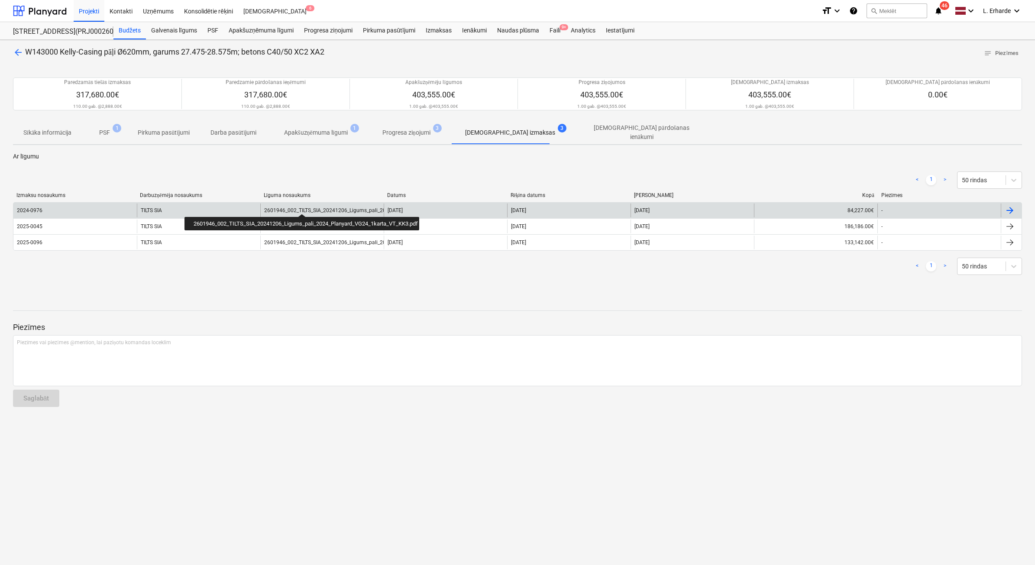
click at [302, 208] on div "2601946_002_TILTS_SIA_20241206_Ligums_pali_2024_Planyard_VG24_1karta_VT_KK3.pdf" at bounding box center [371, 211] width 214 height 6
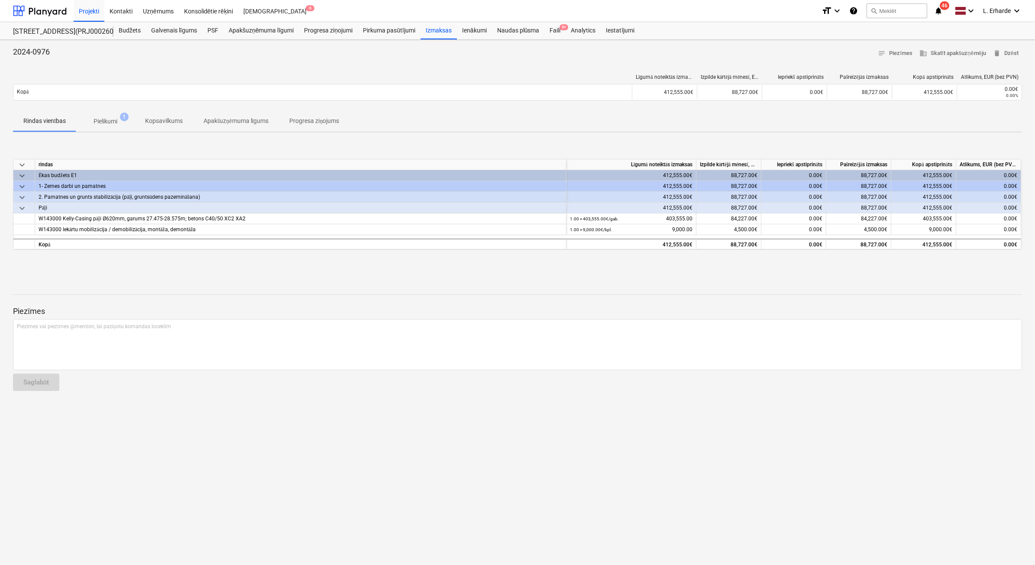
click at [96, 120] on p "Pielikumi" at bounding box center [106, 121] width 24 height 9
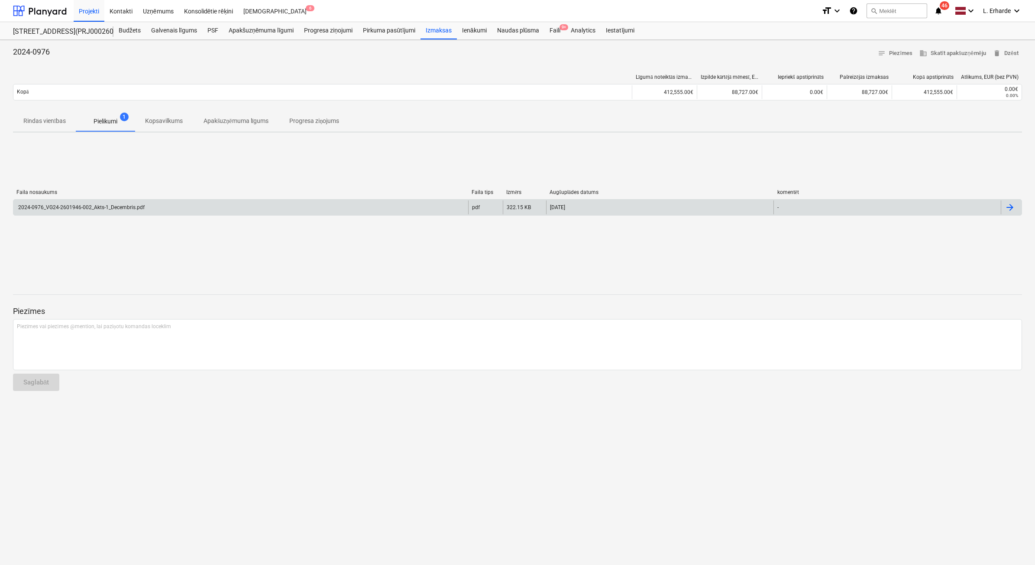
click at [90, 206] on div "2024-0976_VG24-2601946-002_Akts-1_Decembris.pdf" at bounding box center [81, 207] width 128 height 6
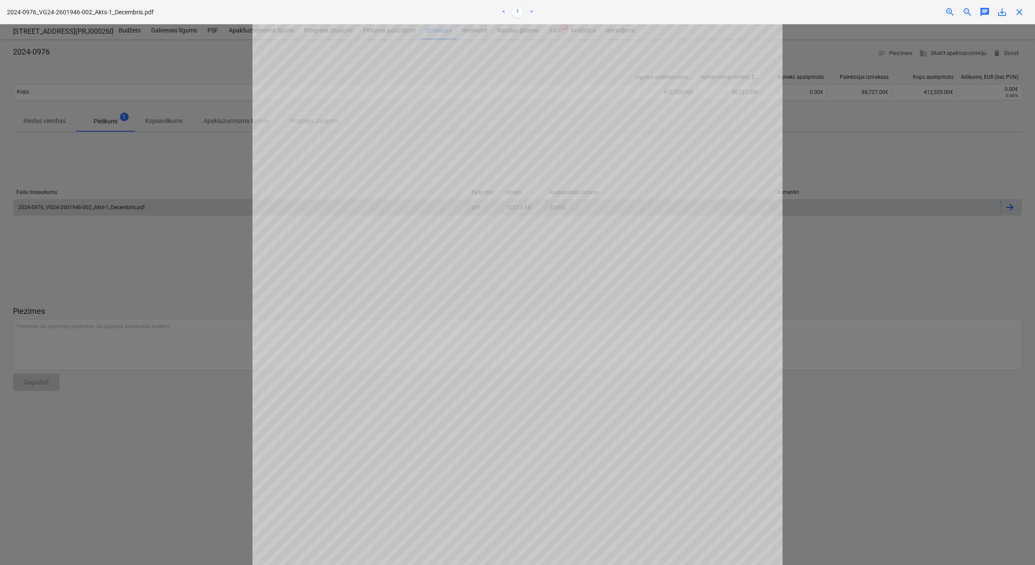
click at [880, 269] on div at bounding box center [517, 294] width 1035 height 541
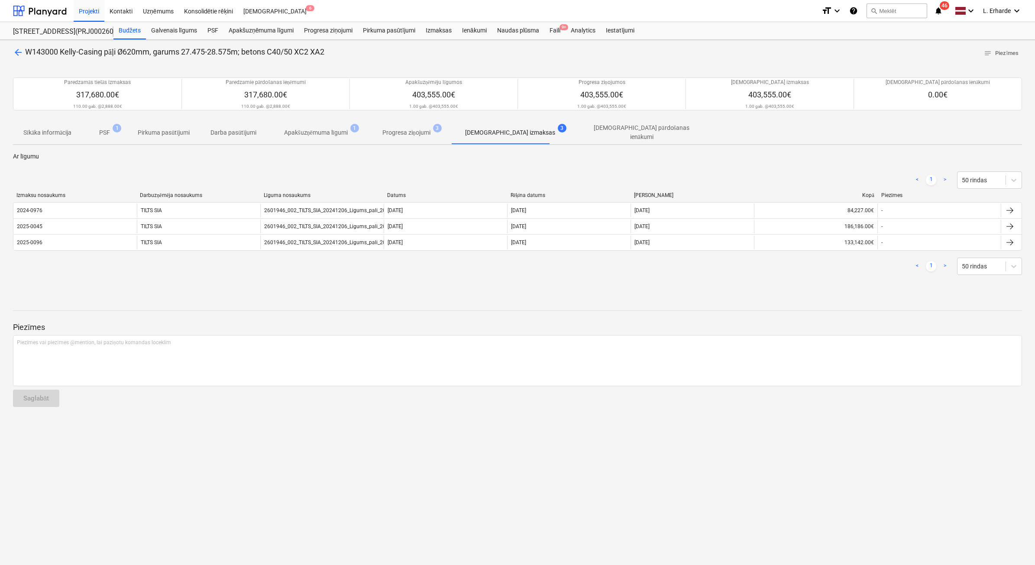
click at [418, 131] on p "Progresa ziņojumi" at bounding box center [407, 132] width 48 height 9
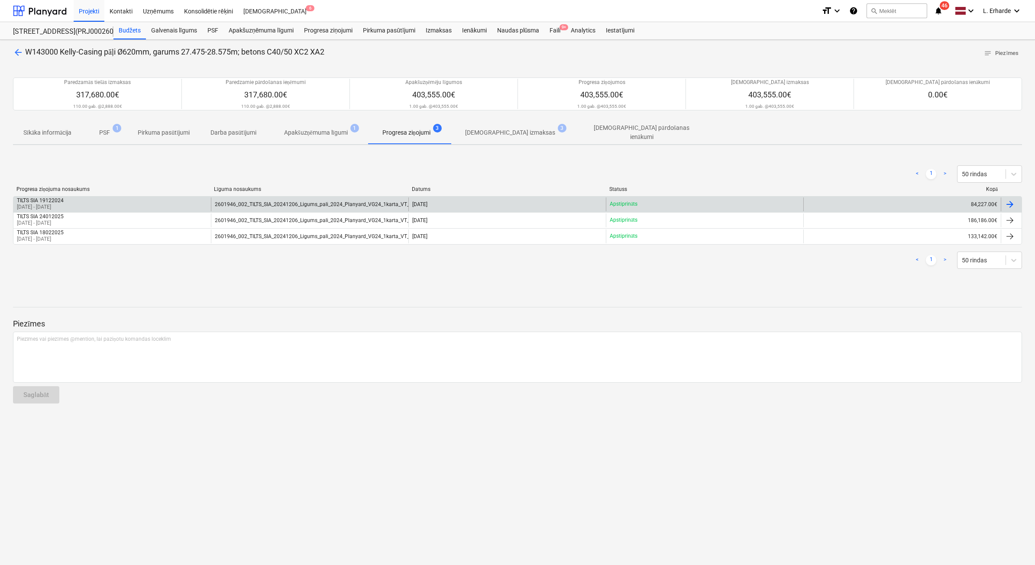
click at [64, 204] on p "20 Dec 2024 - 31 Dec 2024" at bounding box center [40, 207] width 47 height 7
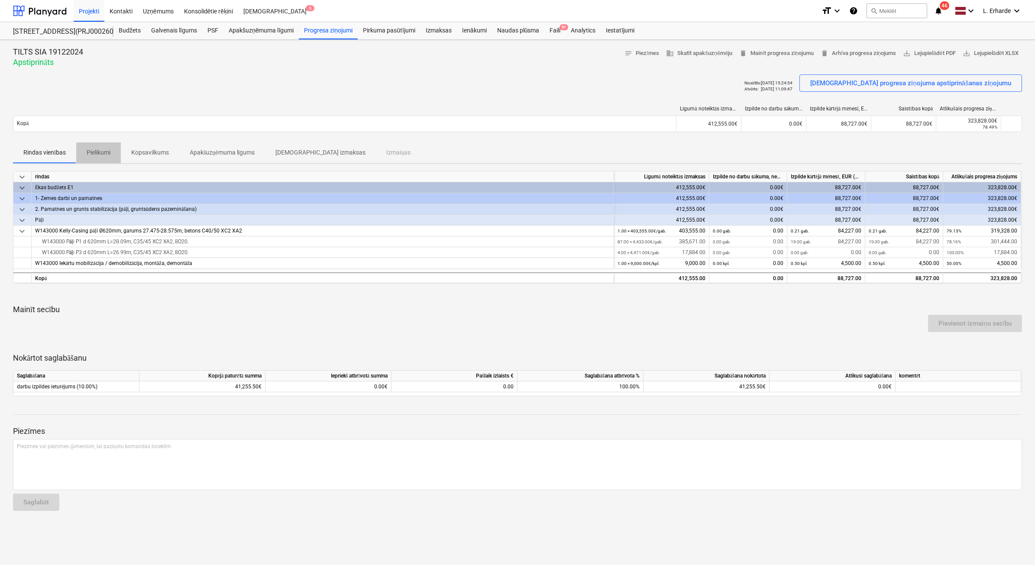
click at [97, 146] on span "Pielikumi" at bounding box center [98, 153] width 45 height 14
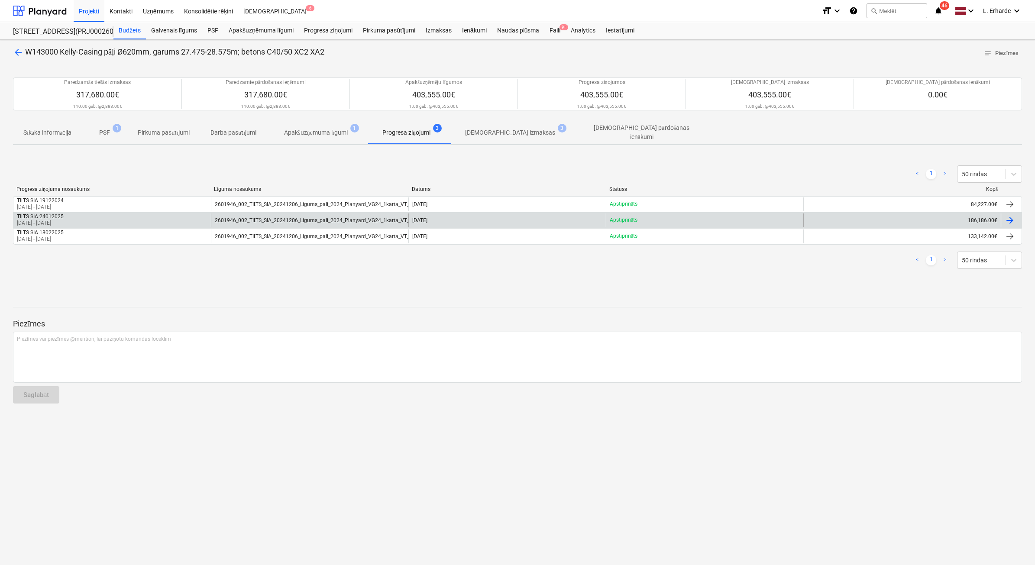
click at [55, 214] on div "TILTS SIA 24012025" at bounding box center [40, 217] width 47 height 6
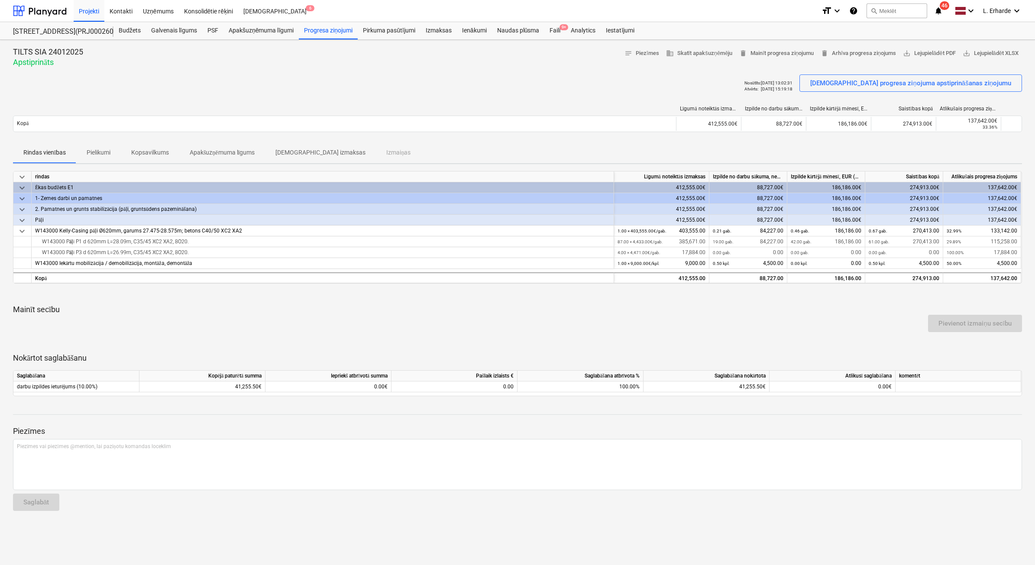
click at [98, 148] on p "Pielikumi" at bounding box center [99, 152] width 24 height 9
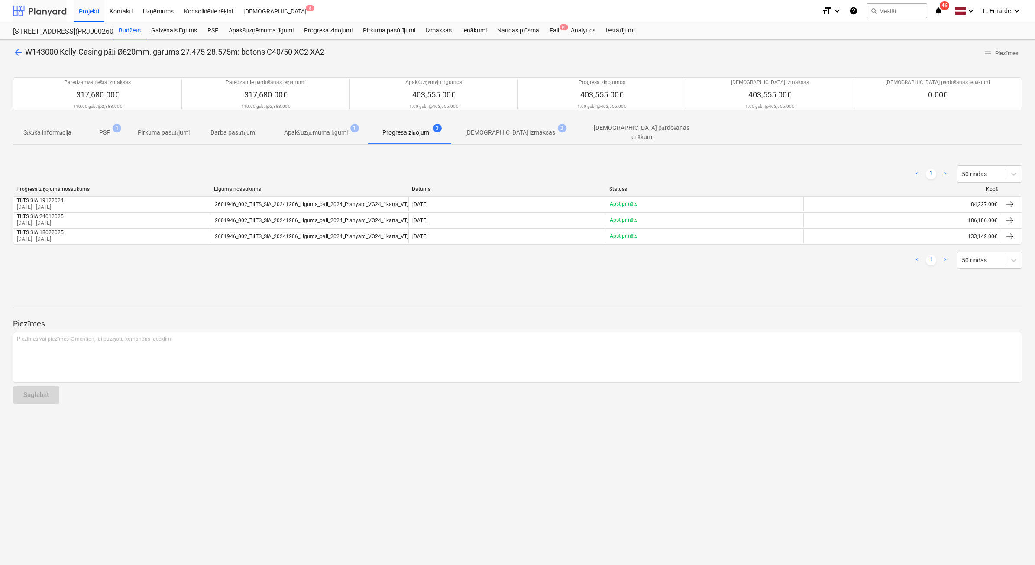
click at [48, 6] on div at bounding box center [40, 11] width 54 height 22
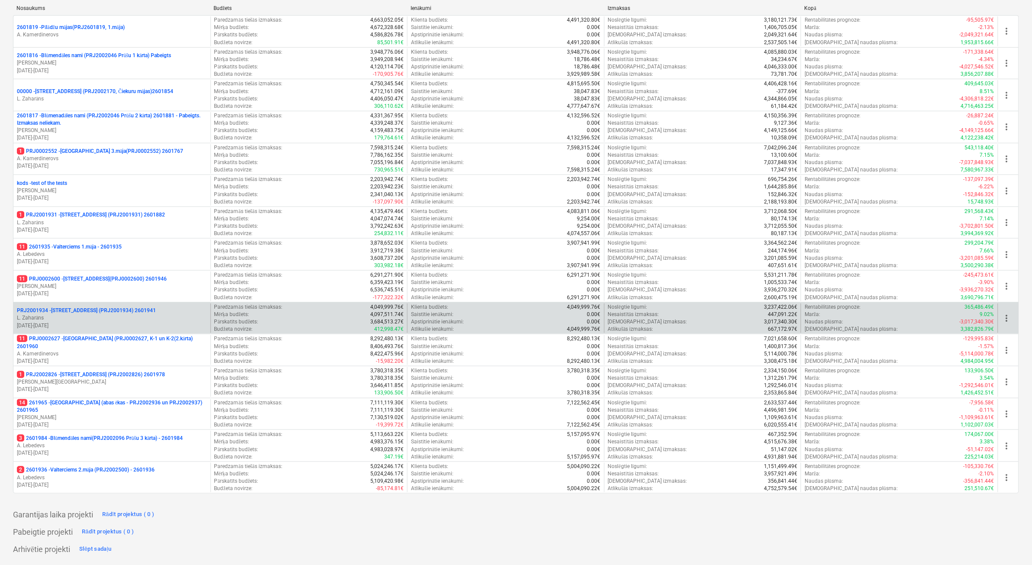
scroll to position [108, 0]
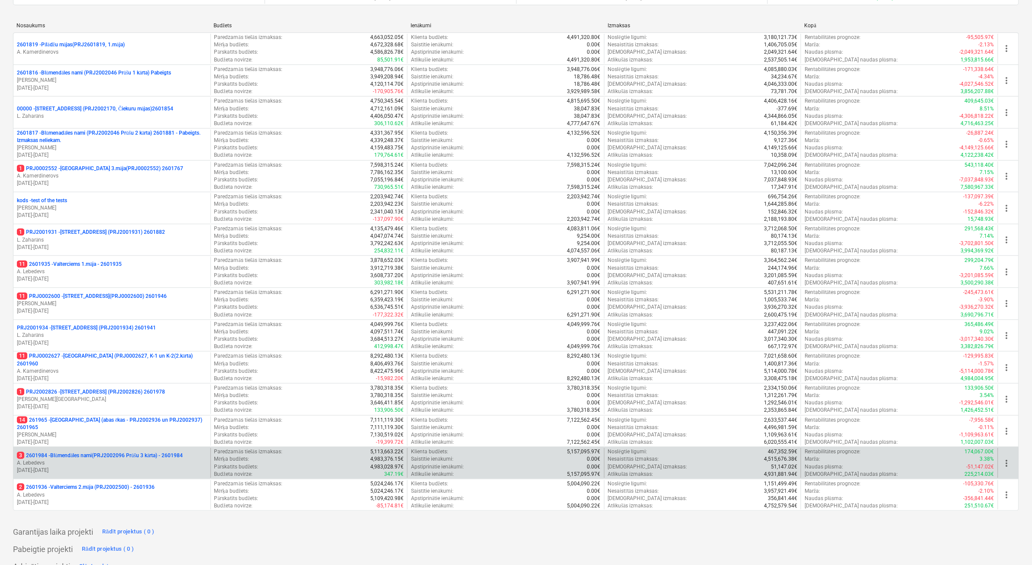
click at [130, 458] on p "3 2601984 - Blūmendāles nami(PRJ2002096 Prūšu 3 kārta) - 2601984" at bounding box center [100, 455] width 166 height 7
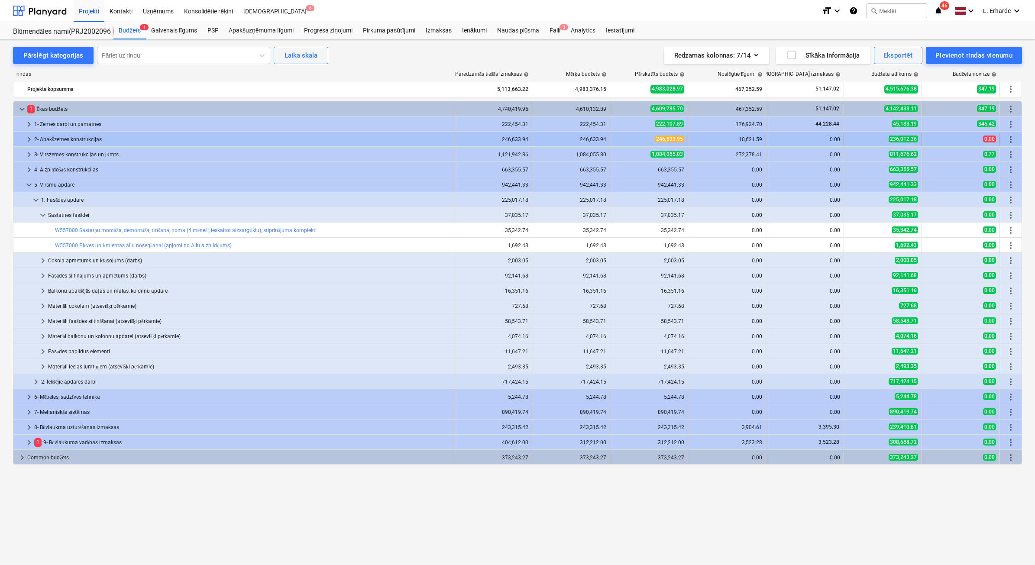
click at [25, 138] on span "keyboard_arrow_right" at bounding box center [29, 139] width 10 height 10
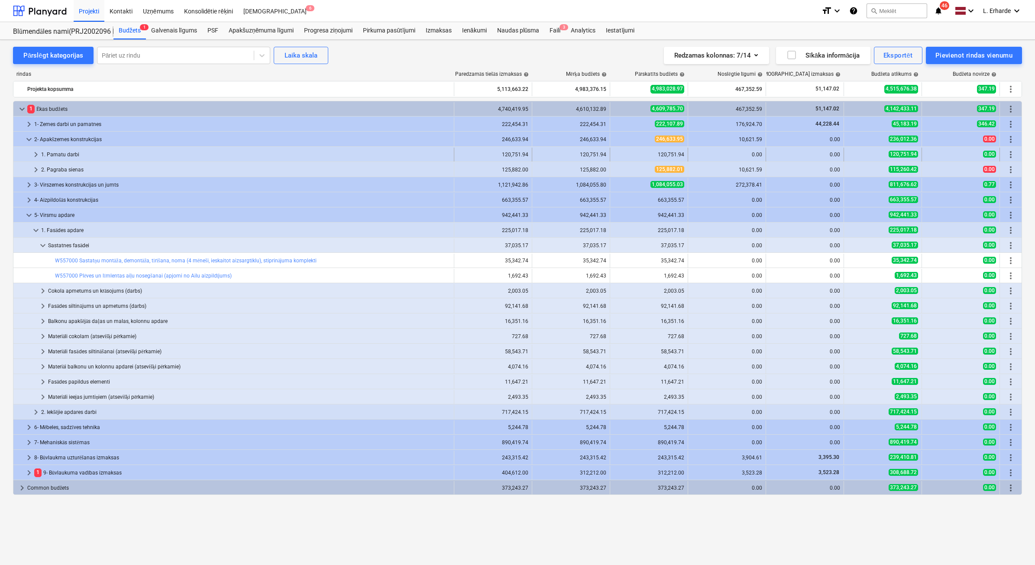
click at [84, 155] on div "1. Pamatu darbi" at bounding box center [245, 155] width 409 height 14
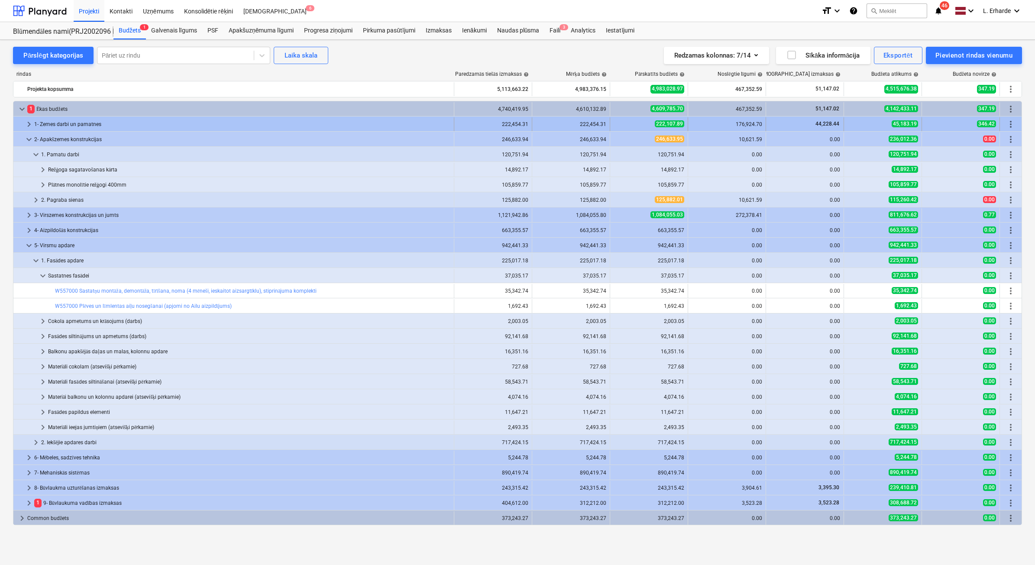
click at [22, 122] on div at bounding box center [20, 124] width 7 height 14
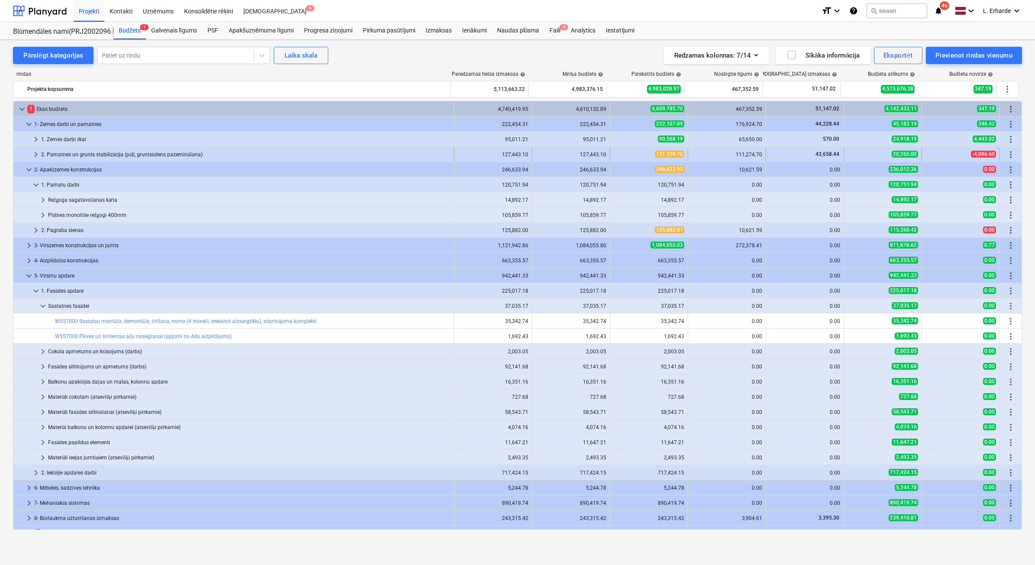
click at [52, 152] on div "2. Pamatnes un grunts stabilizācija (pāļi, gruntsūdens pazemināšana)" at bounding box center [245, 155] width 409 height 14
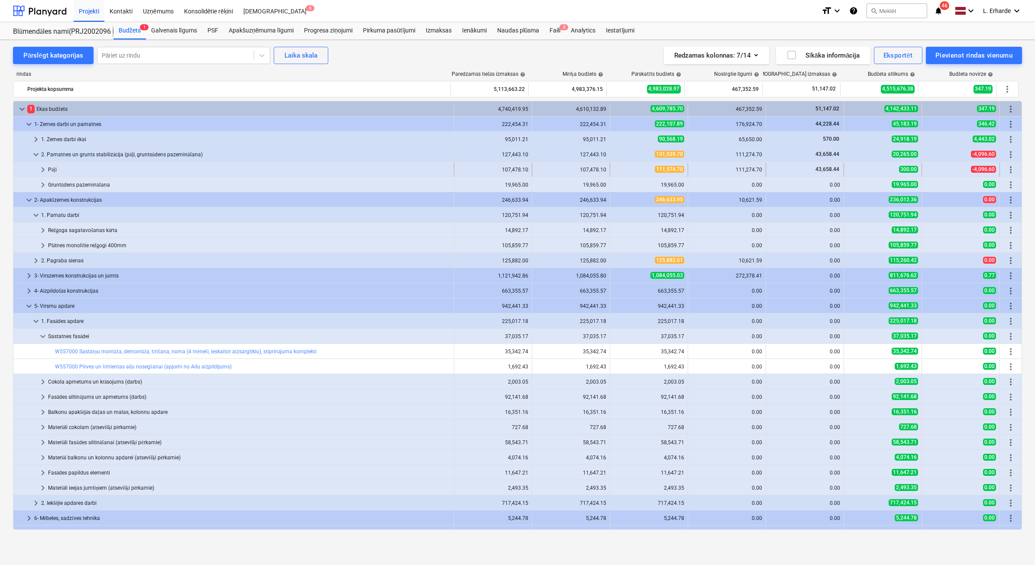
click at [63, 170] on div "Pāļi" at bounding box center [249, 170] width 402 height 14
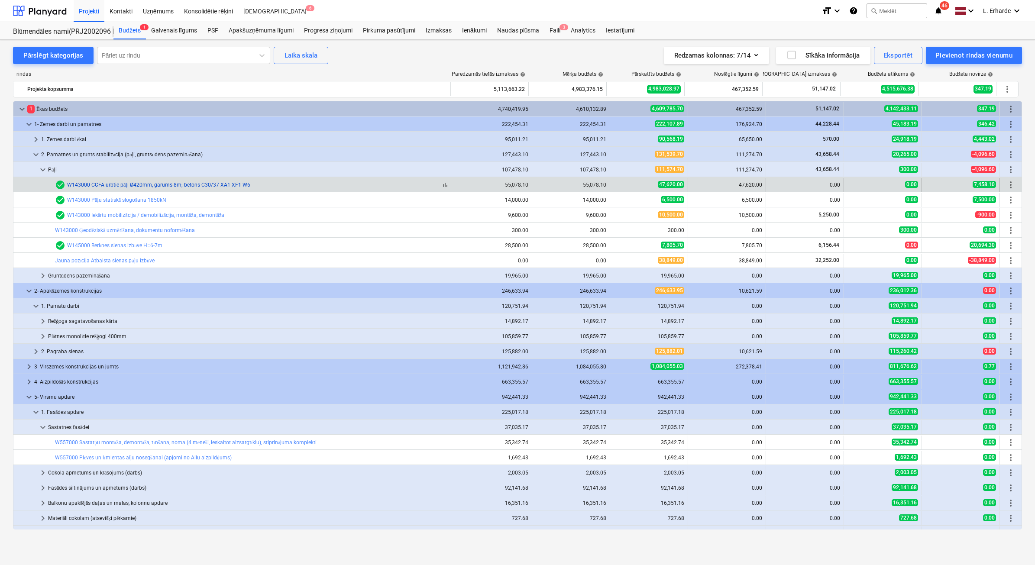
click at [152, 187] on link "W143000 CCFA urbtie pāļi Ø420mm, garums 8m; betons C30/37 XA1 XF1 W6" at bounding box center [158, 185] width 183 height 6
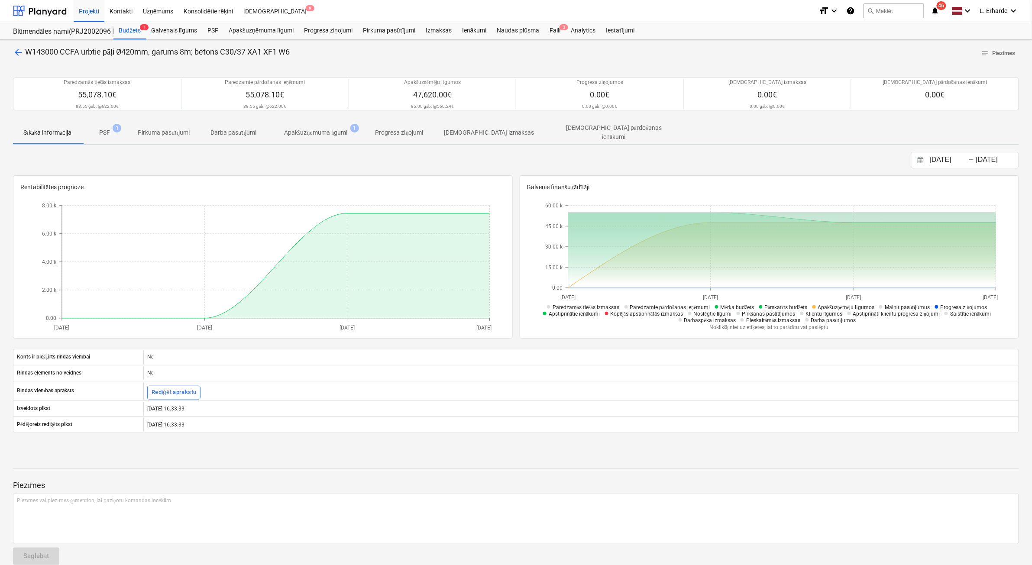
click at [15, 52] on span "arrow_back" at bounding box center [18, 52] width 10 height 10
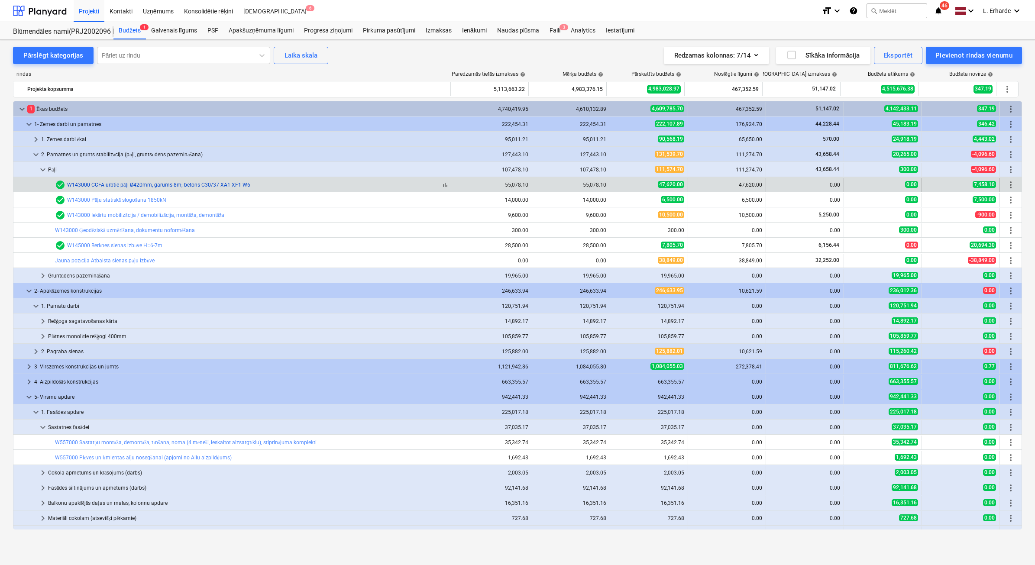
click at [115, 182] on link "W143000 CCFA urbtie pāļi Ø420mm, garums 8m; betons C30/37 XA1 XF1 W6" at bounding box center [158, 185] width 183 height 6
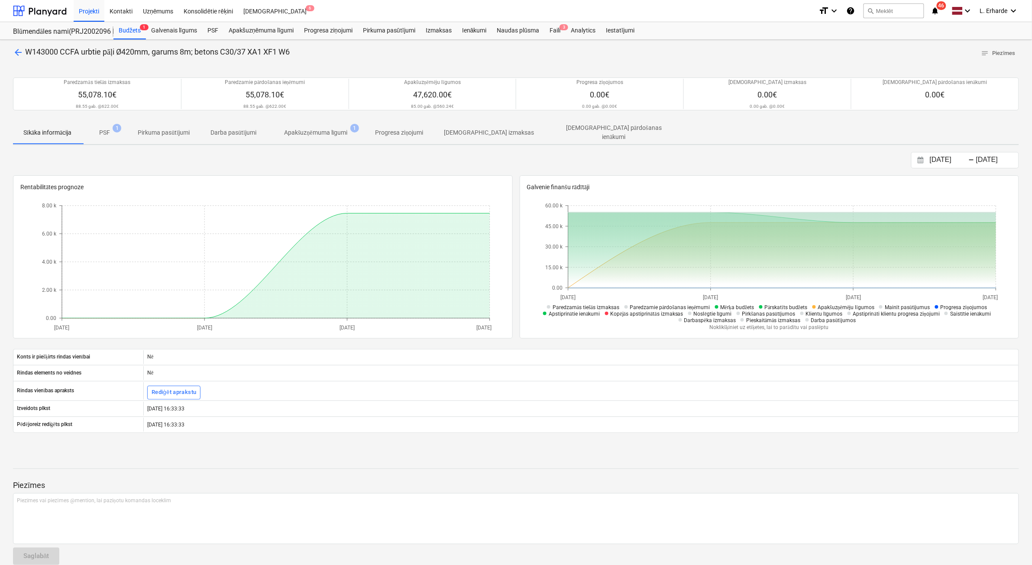
click at [410, 130] on p "Progresa ziņojumi" at bounding box center [400, 132] width 48 height 9
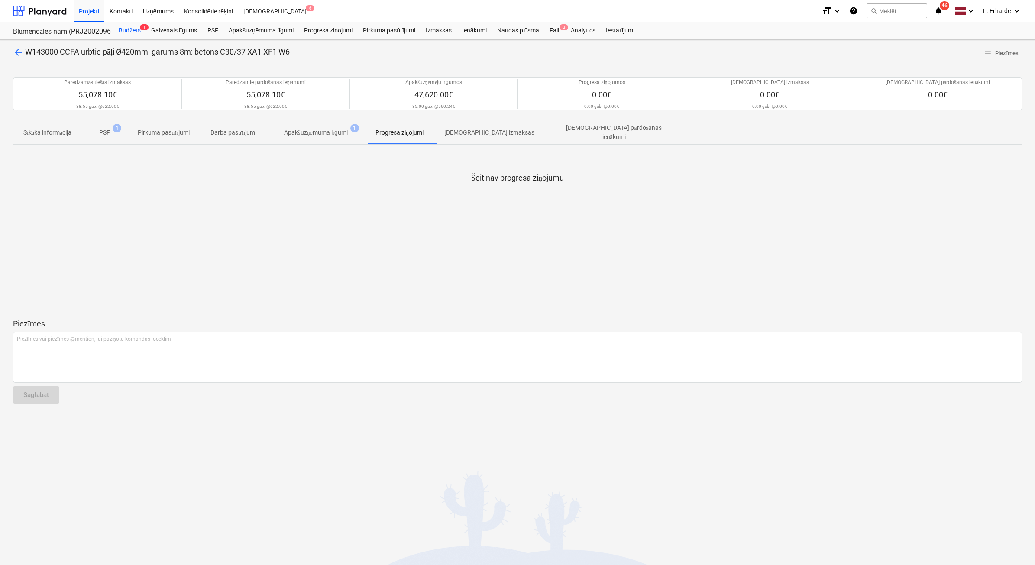
click at [18, 53] on span "arrow_back" at bounding box center [18, 52] width 10 height 10
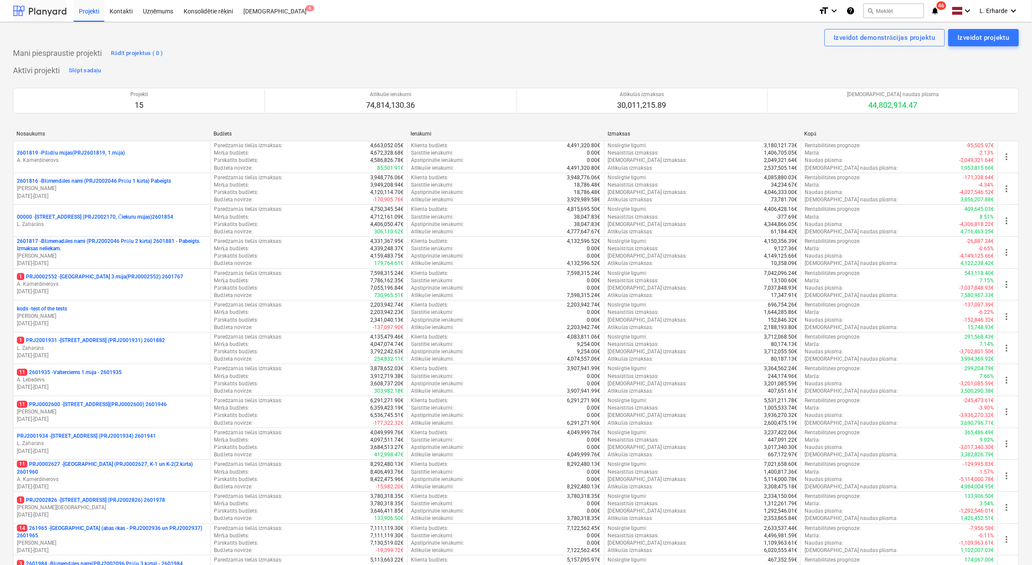
click at [46, 8] on div at bounding box center [40, 11] width 54 height 22
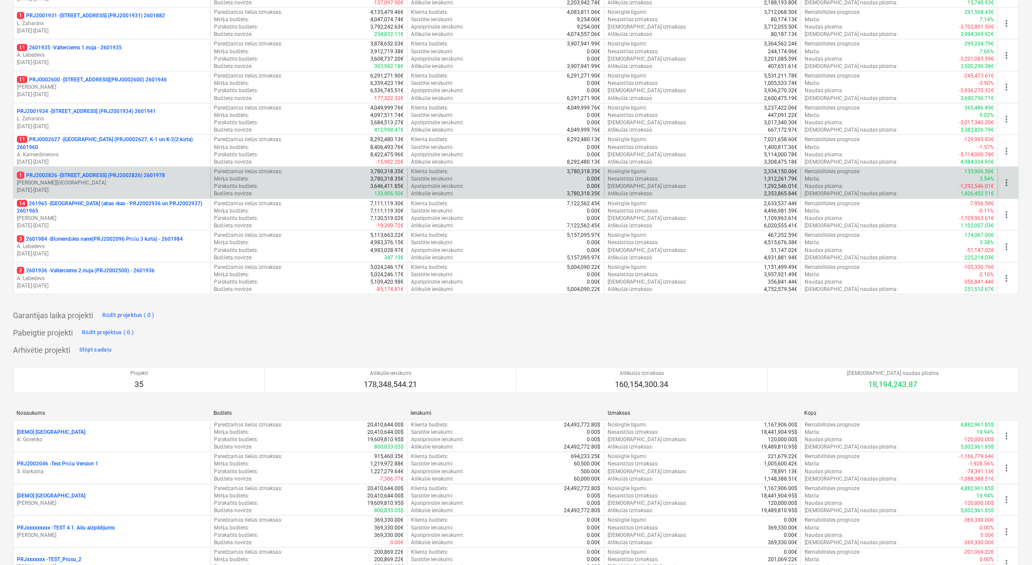
scroll to position [271, 0]
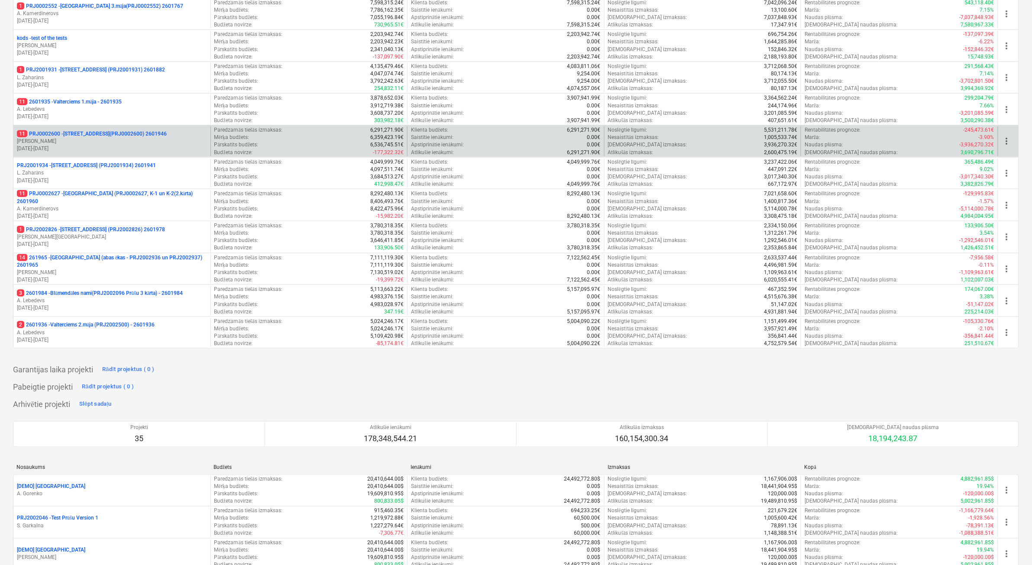
click at [63, 139] on p "V. Tomsons" at bounding box center [112, 141] width 190 height 7
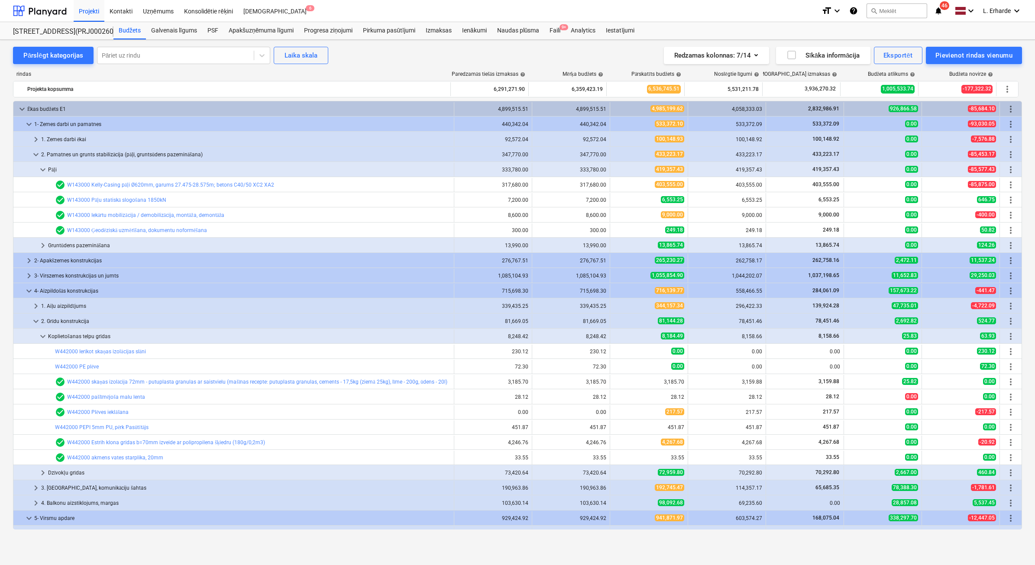
click at [113, 184] on link "W143000 Kelly-Casing pāļi Ø620mm, garums 27.475-28.575m; betons C40/50 XC2 XA2" at bounding box center [170, 185] width 207 height 6
click at [714, 172] on div "419,357.43" at bounding box center [727, 170] width 71 height 14
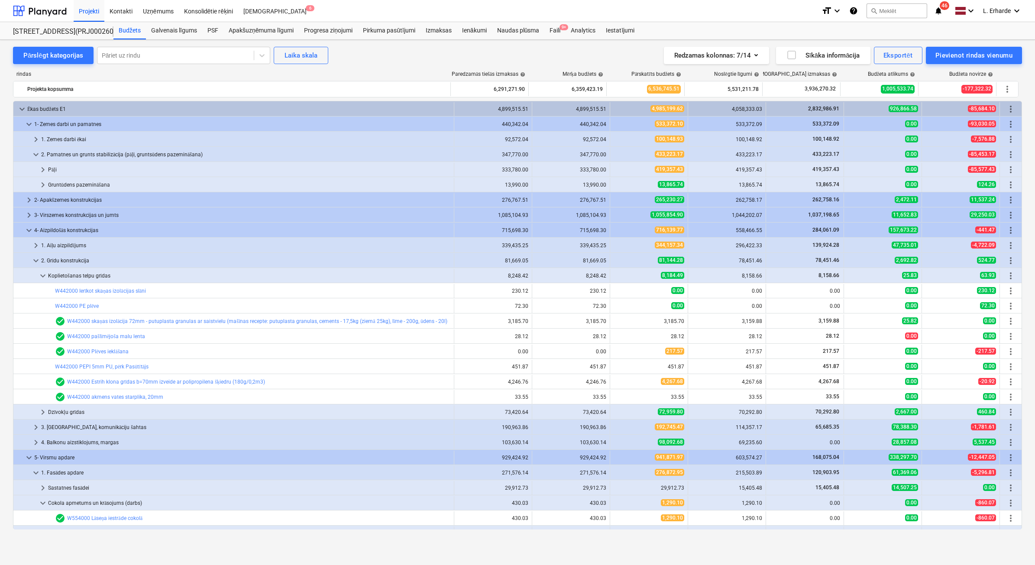
click at [714, 172] on div "419,357.43" at bounding box center [727, 170] width 71 height 14
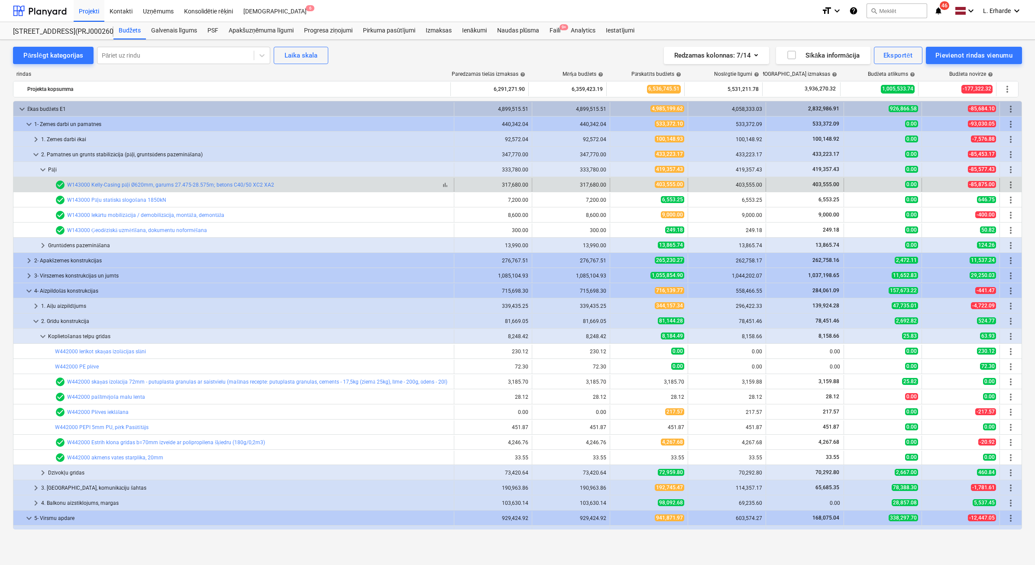
click at [110, 182] on div "W143000 Kelly-Casing pāļi Ø620mm, garums 27.475-28.575m; betons C40/50 XC2 XA2" at bounding box center [170, 185] width 207 height 6
drag, startPoint x: 110, startPoint y: 181, endPoint x: 116, endPoint y: 184, distance: 7.2
click at [116, 184] on link "W143000 Kelly-Casing pāļi Ø620mm, garums 27.475-28.575m; betons C40/50 XC2 XA2" at bounding box center [170, 185] width 207 height 6
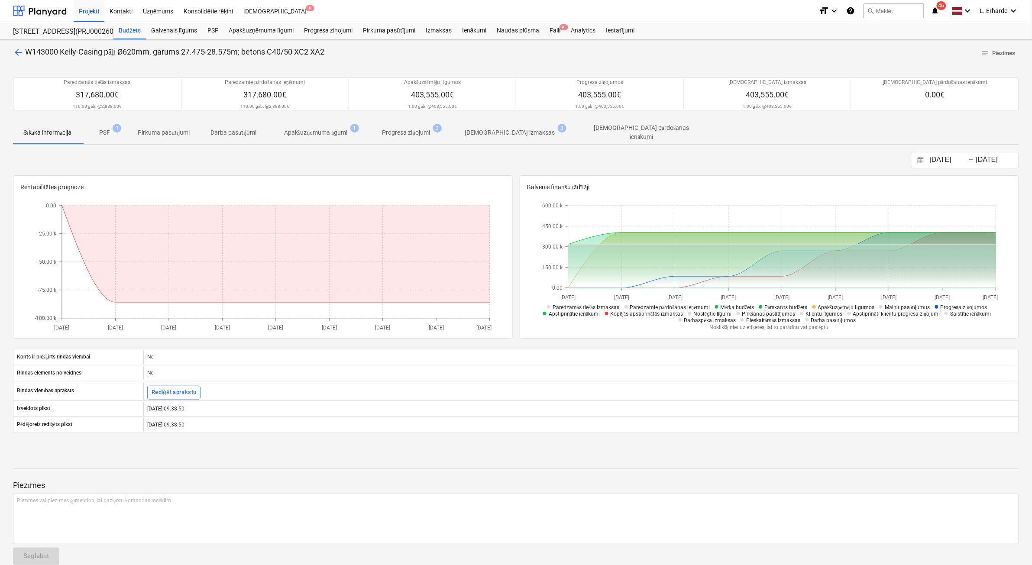
click at [103, 132] on p "PSF" at bounding box center [104, 132] width 11 height 9
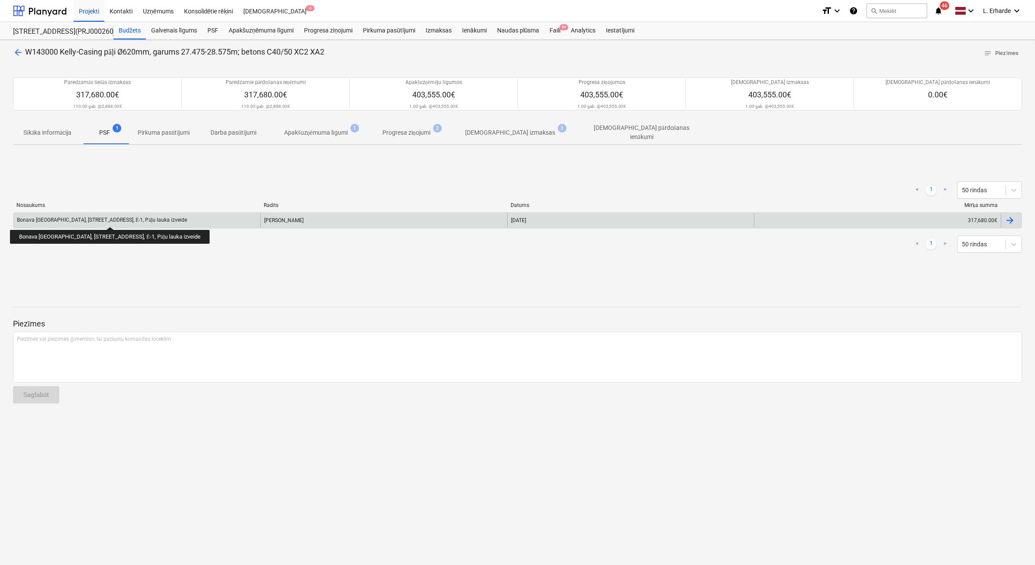
click at [89, 219] on div "Bonava Latvija, Vienības gatve 24, Ē-1, Pāļu lauka izveide" at bounding box center [102, 220] width 170 height 6
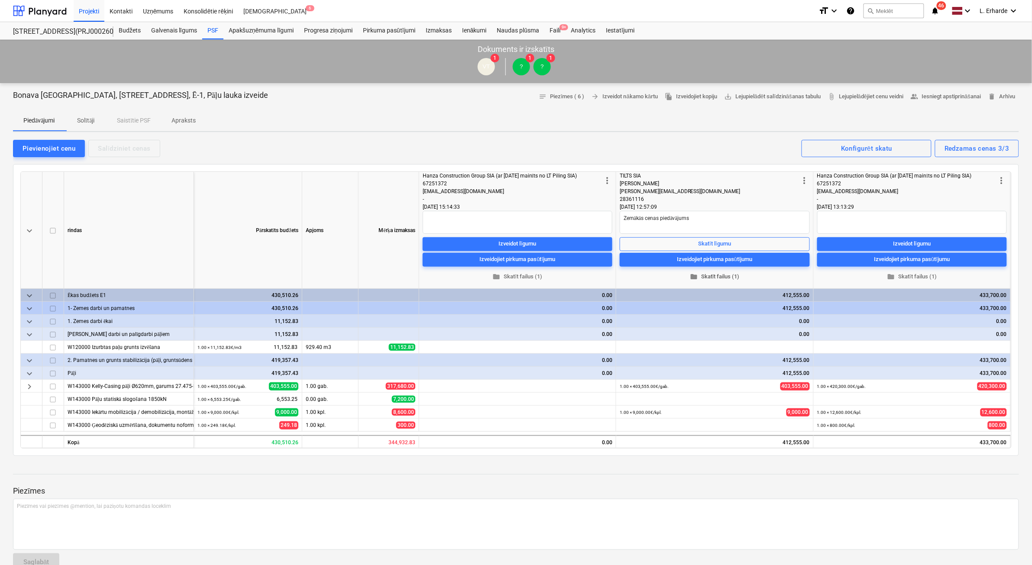
click at [720, 274] on span "folder Skatīt failus (1)" at bounding box center [714, 277] width 183 height 10
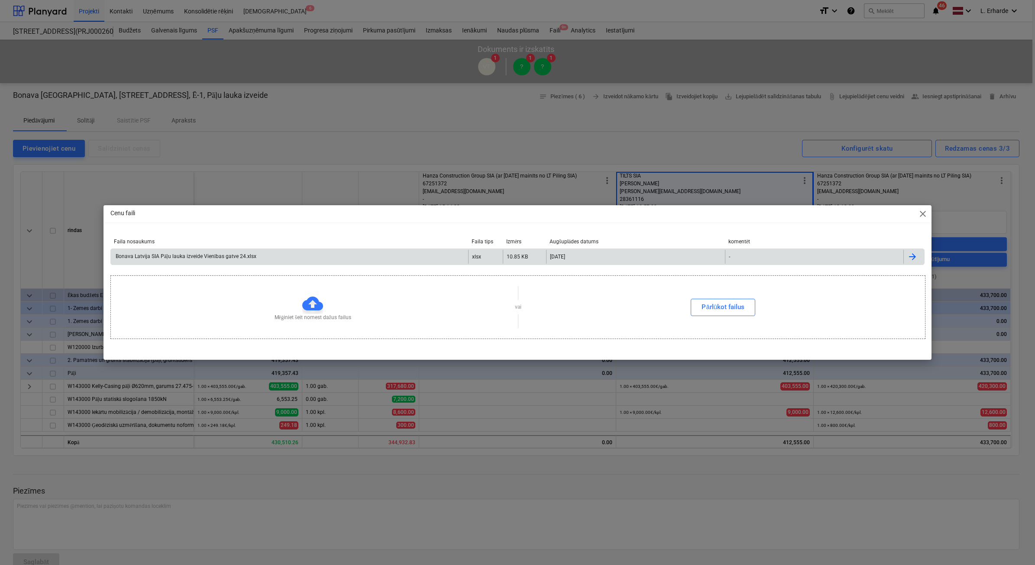
click at [196, 252] on div "Bonava Latvija SIA Pāļu lauka izveide Vienības gatve 24.xlsx" at bounding box center [289, 257] width 357 height 14
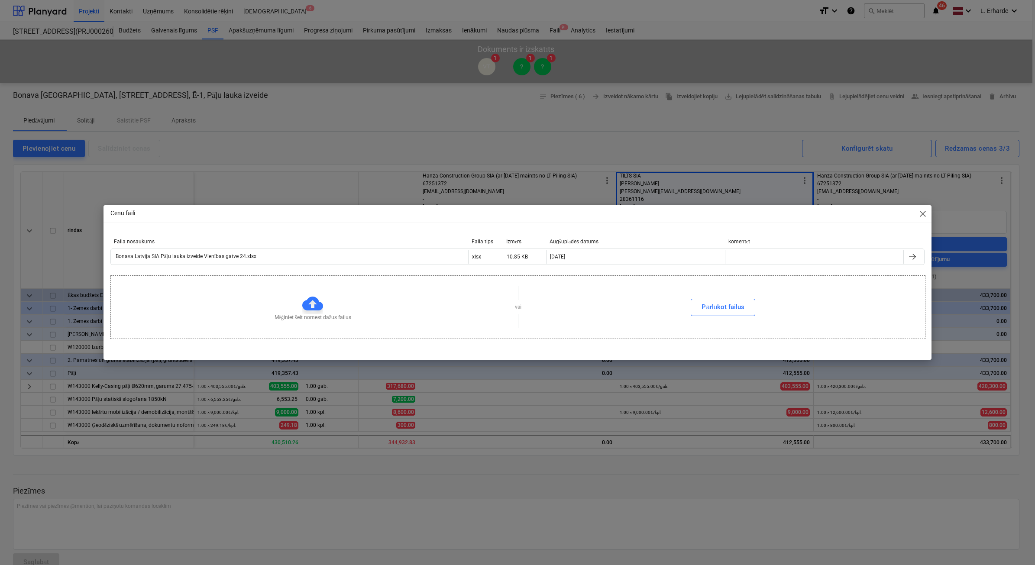
click at [923, 213] on span "close" at bounding box center [923, 214] width 10 height 10
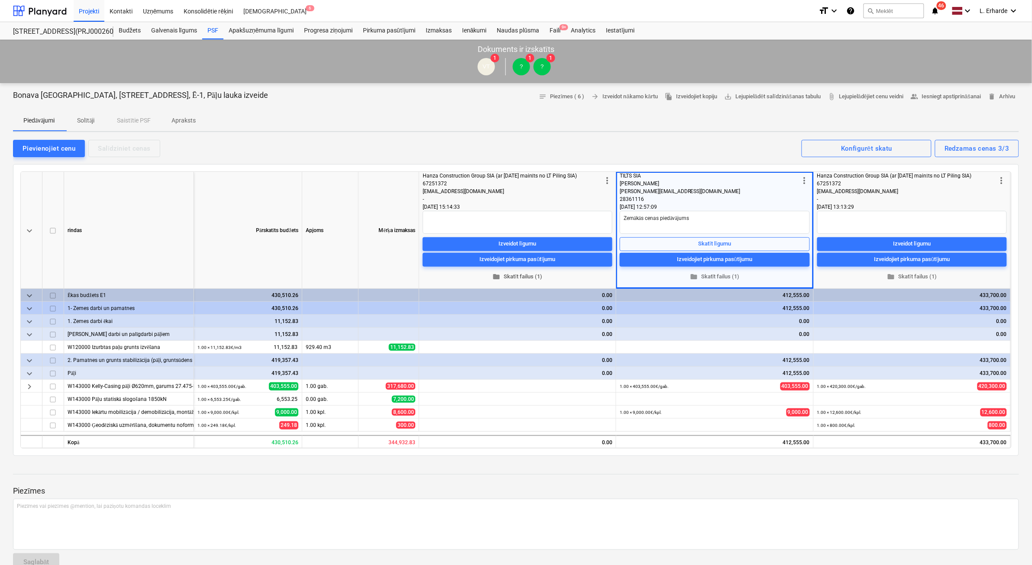
click at [516, 275] on span "folder Skatīt failus (1)" at bounding box center [517, 277] width 183 height 10
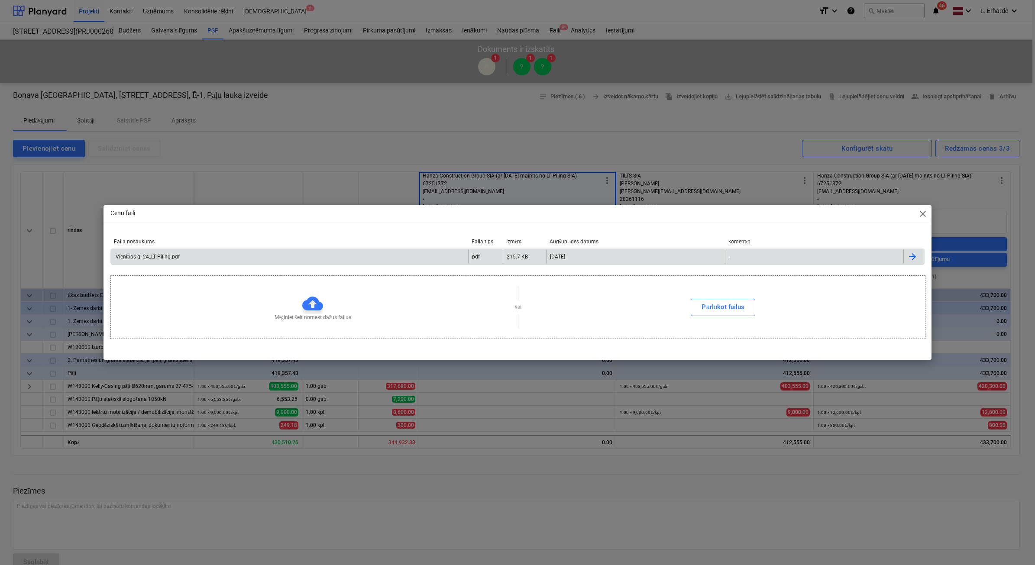
click at [130, 256] on div "Vienibas g. 24_LT Piling.pdf" at bounding box center [146, 257] width 65 height 6
drag, startPoint x: 921, startPoint y: 210, endPoint x: 936, endPoint y: 219, distance: 16.7
click at [922, 210] on span "close" at bounding box center [923, 214] width 10 height 10
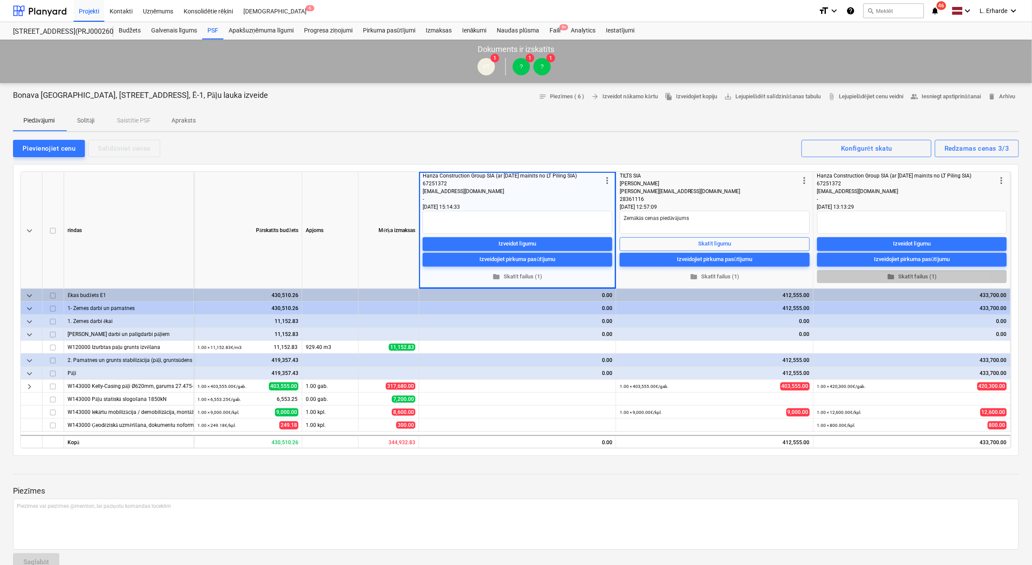
click at [918, 275] on span "folder Skatīt failus (1)" at bounding box center [912, 277] width 183 height 10
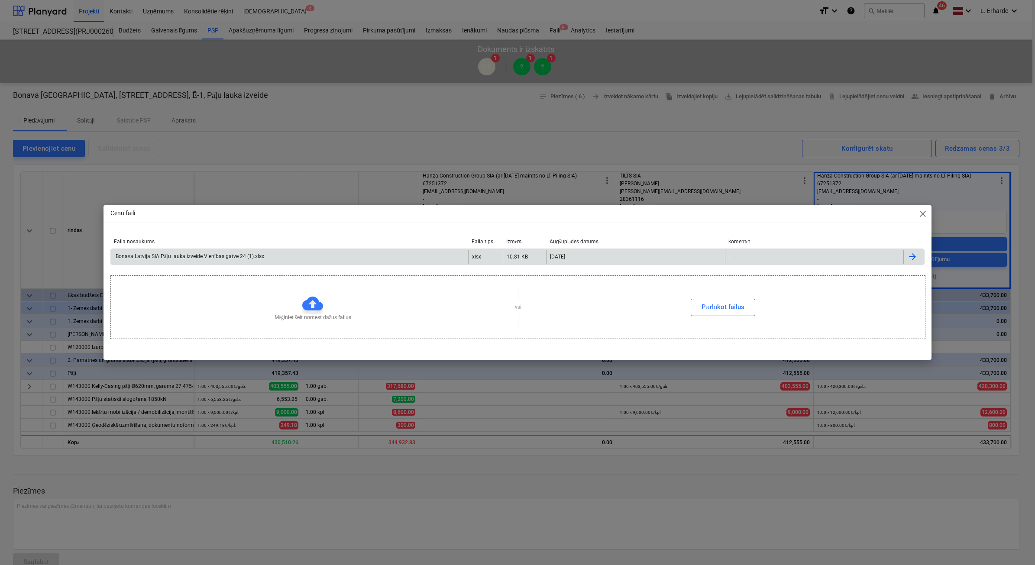
click at [217, 255] on div "Bonava Latvija SIA Pāļu lauka izveide Vienības gatve 24 (1).xlsx" at bounding box center [189, 256] width 150 height 6
click at [921, 213] on span "close" at bounding box center [923, 214] width 10 height 10
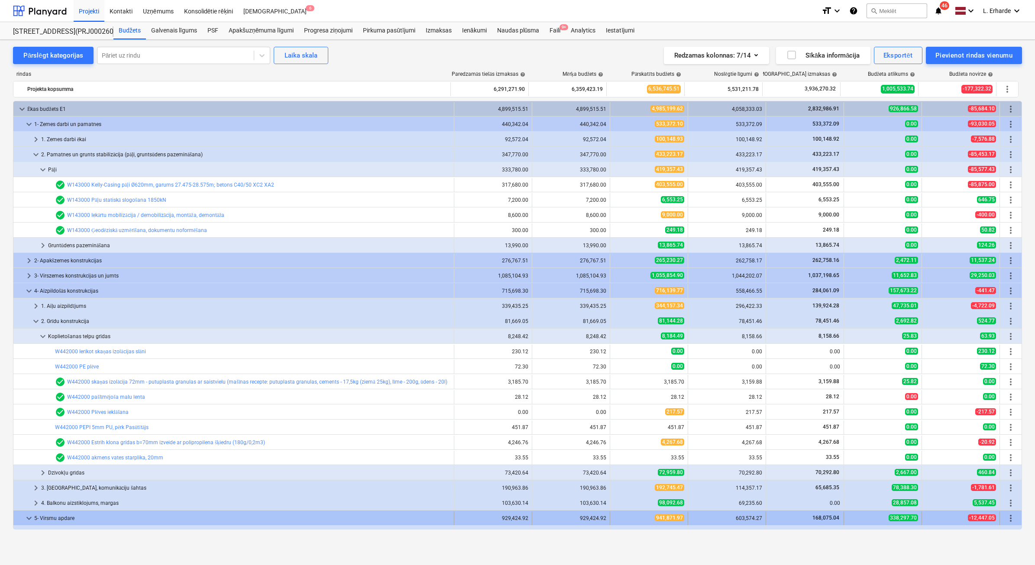
click at [24, 515] on span "keyboard_arrow_down" at bounding box center [29, 518] width 10 height 10
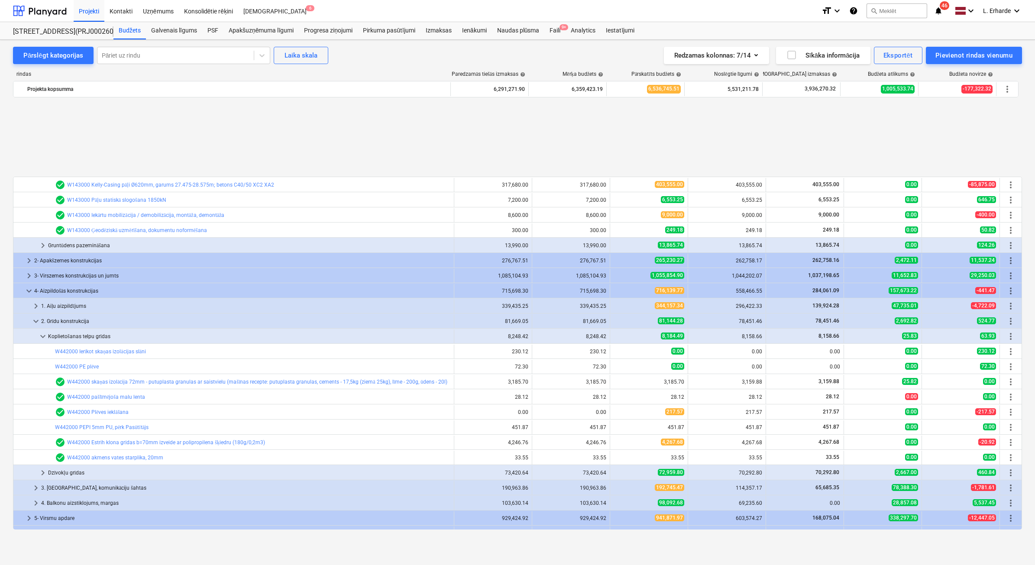
scroll to position [102, 0]
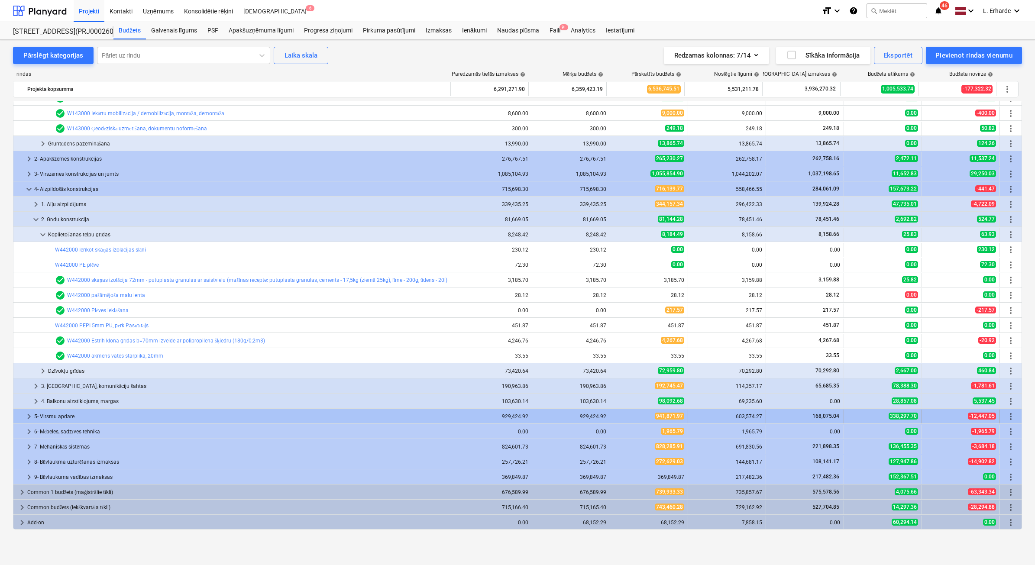
click at [21, 414] on div at bounding box center [20, 417] width 7 height 14
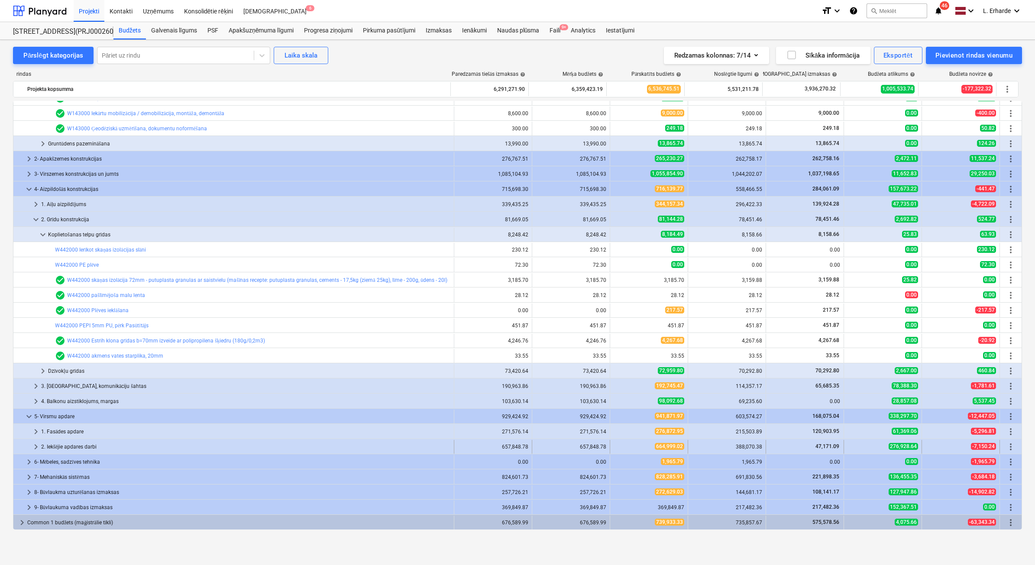
click at [72, 448] on div "2. Iekšējie apdares darbi" at bounding box center [245, 447] width 409 height 14
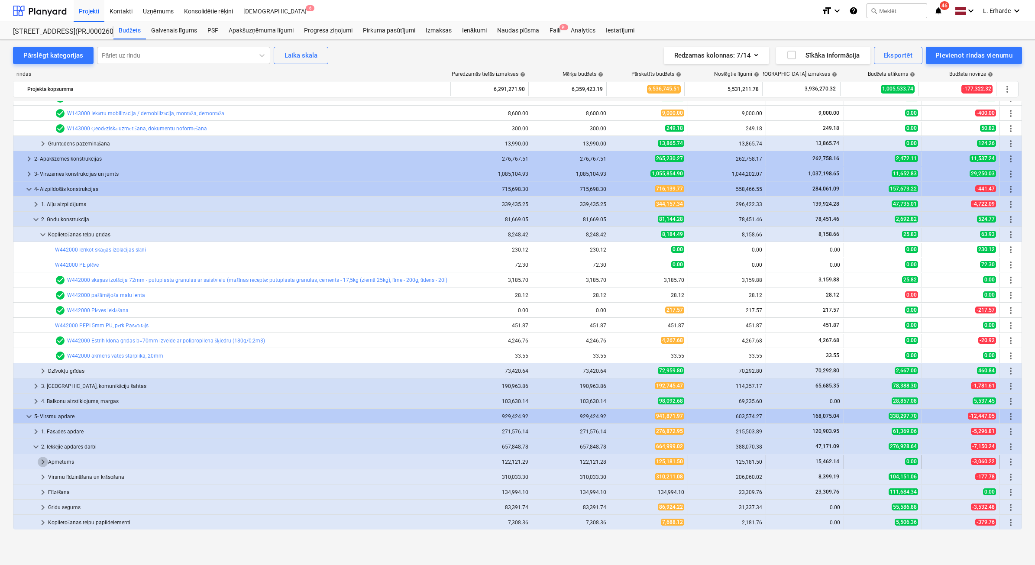
click at [38, 461] on span "keyboard_arrow_right" at bounding box center [43, 462] width 10 height 10
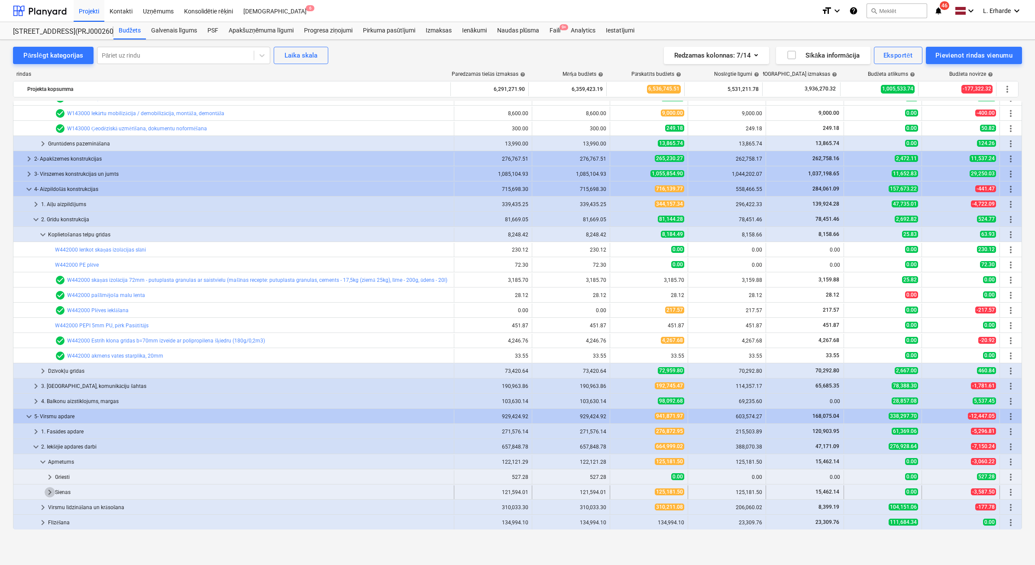
click at [49, 487] on span "keyboard_arrow_right" at bounding box center [50, 492] width 10 height 10
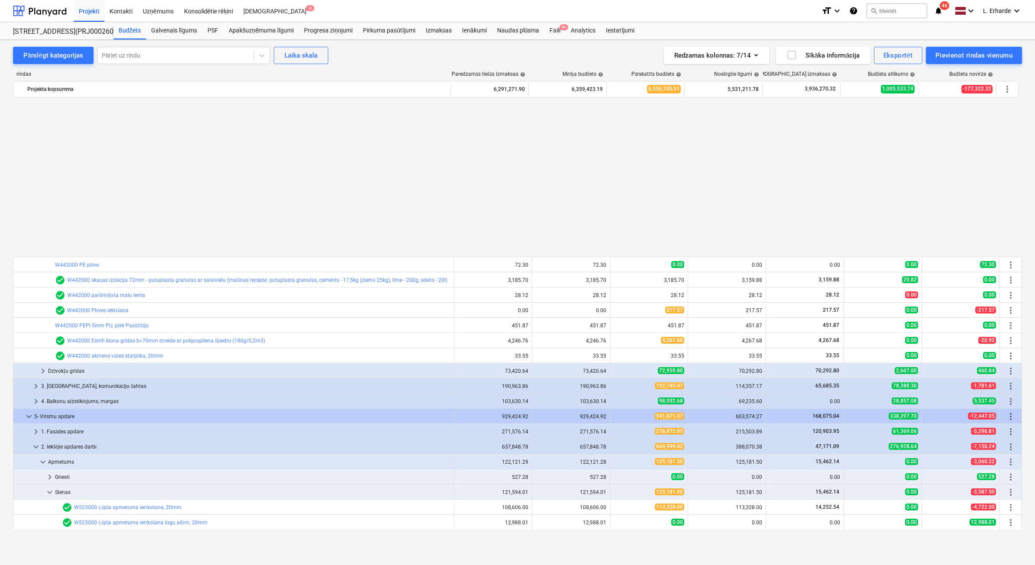
scroll to position [284, 0]
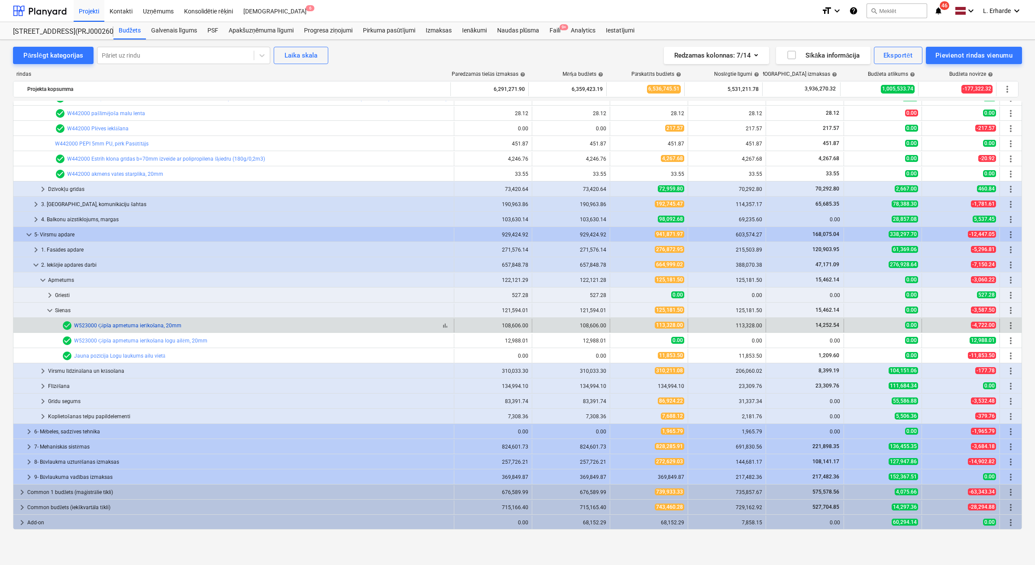
click at [157, 326] on link "W523000 Ģipša apmetuma ierīkošana, 20mm" at bounding box center [127, 326] width 107 height 6
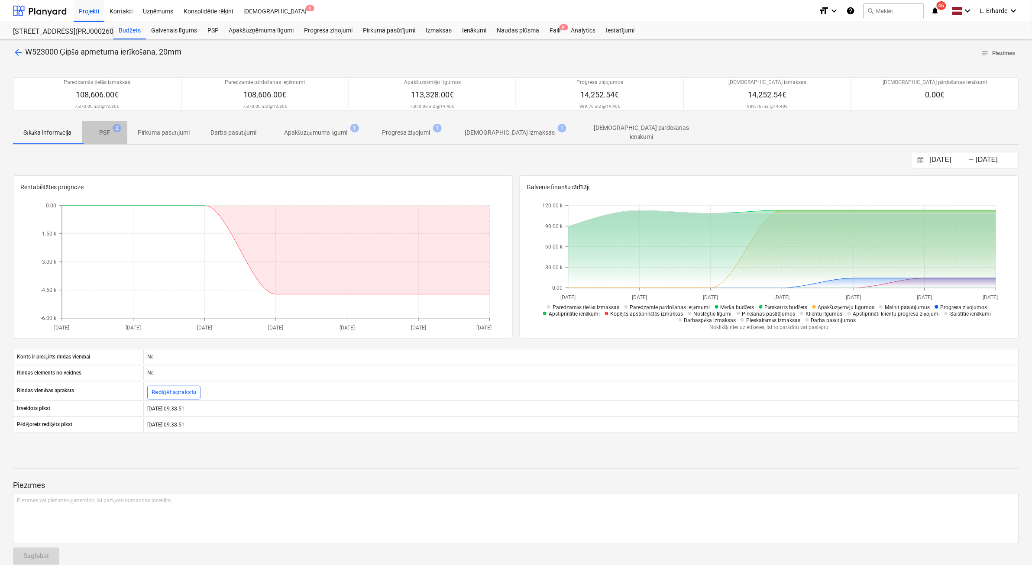
click at [105, 133] on p "PSF" at bounding box center [104, 132] width 11 height 9
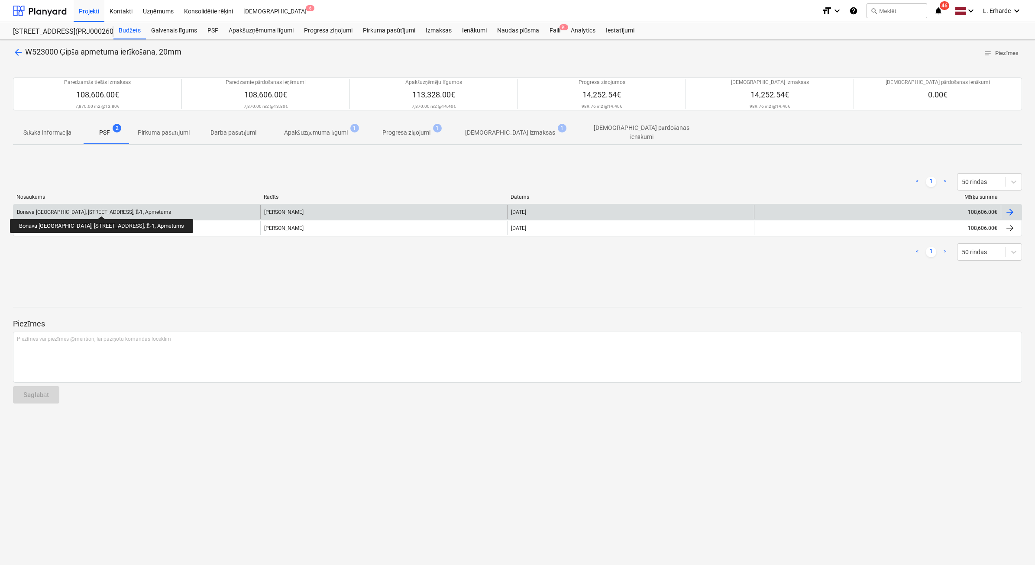
click at [81, 209] on div "Bonava Latvija, Vienības Gatve 24, Ē-1, Apmetums" at bounding box center [94, 212] width 154 height 6
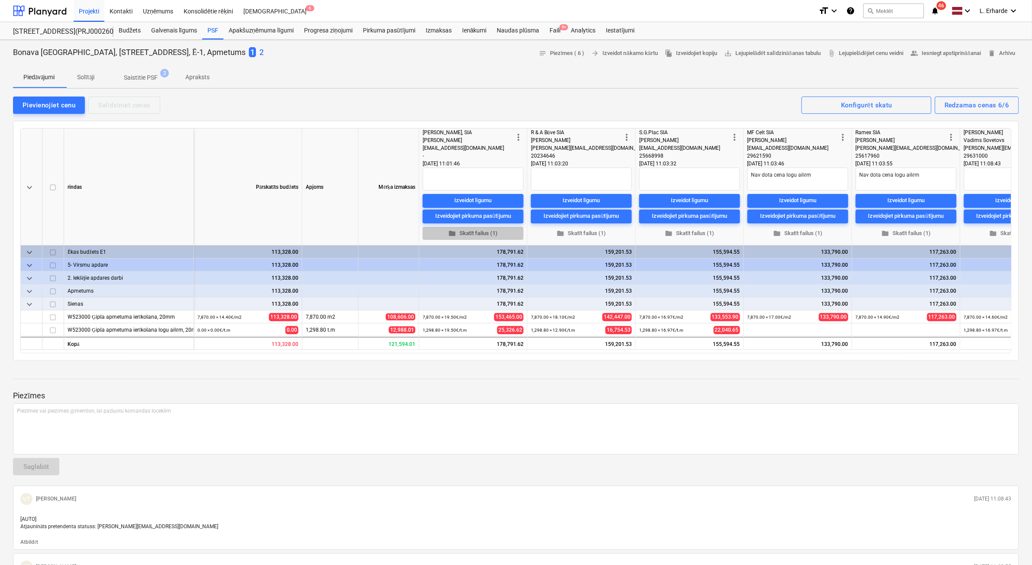
click at [480, 232] on span "folder Skatīt failus (1)" at bounding box center [473, 233] width 94 height 10
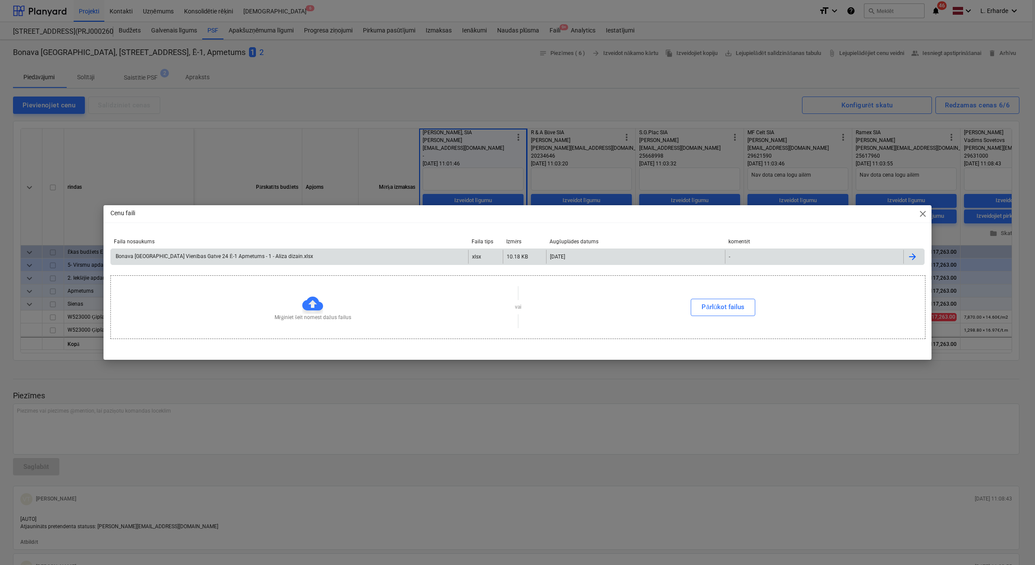
click at [222, 256] on div "Bonava Latvija Vienības Gatve 24 Ē-1 Apmetums - 1 - Aliza dizain.xlsx" at bounding box center [213, 256] width 199 height 6
click at [927, 210] on div "Cenu faili close" at bounding box center [518, 213] width 828 height 17
click at [922, 214] on span "close" at bounding box center [923, 214] width 10 height 10
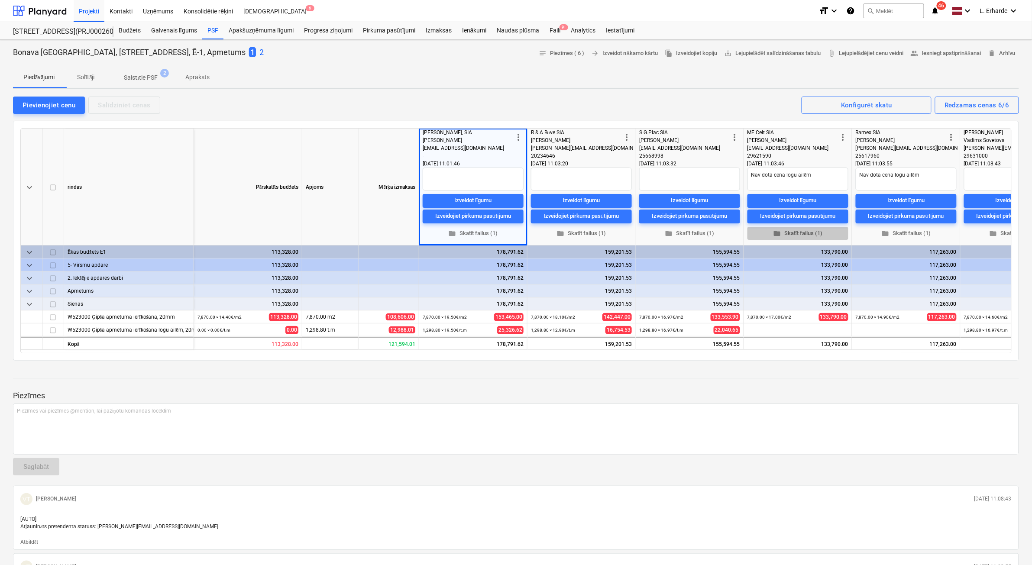
click at [788, 231] on span "folder Skatīt failus (1)" at bounding box center [798, 233] width 94 height 10
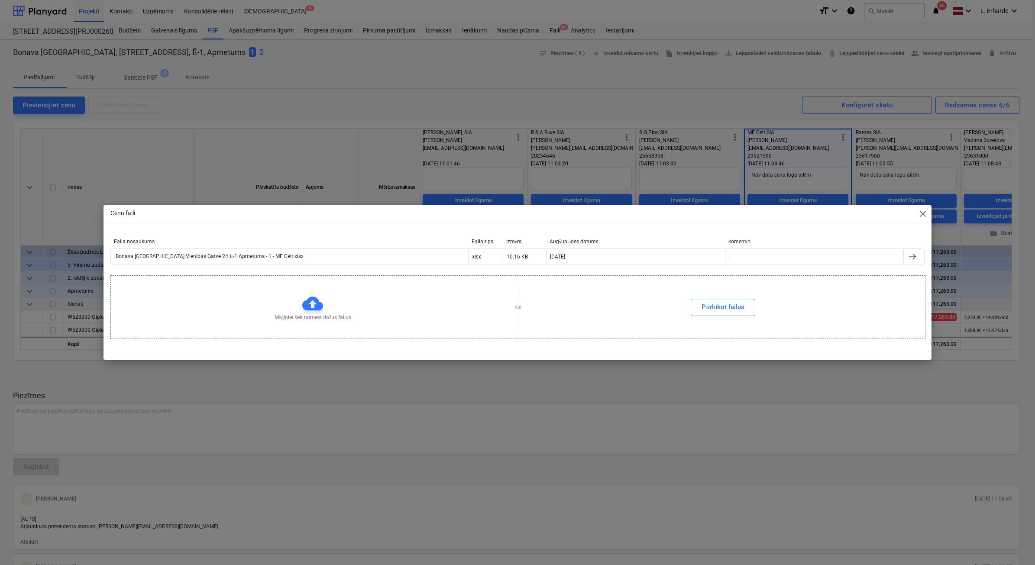
click at [917, 211] on div "Cenu faili close" at bounding box center [518, 213] width 828 height 17
click at [922, 215] on span "close" at bounding box center [923, 214] width 10 height 10
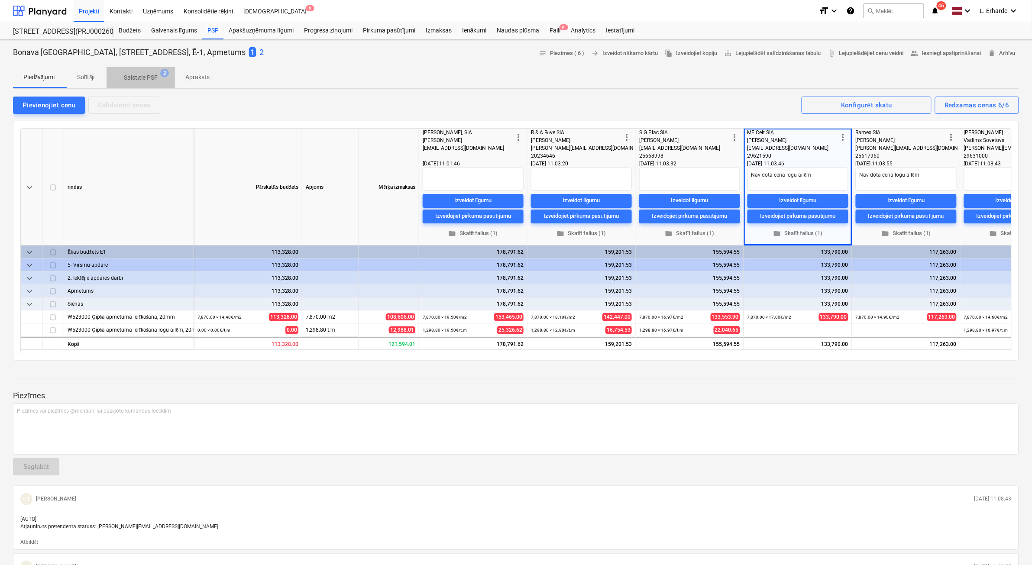
click at [153, 79] on p "Saistītie PSF" at bounding box center [141, 77] width 34 height 9
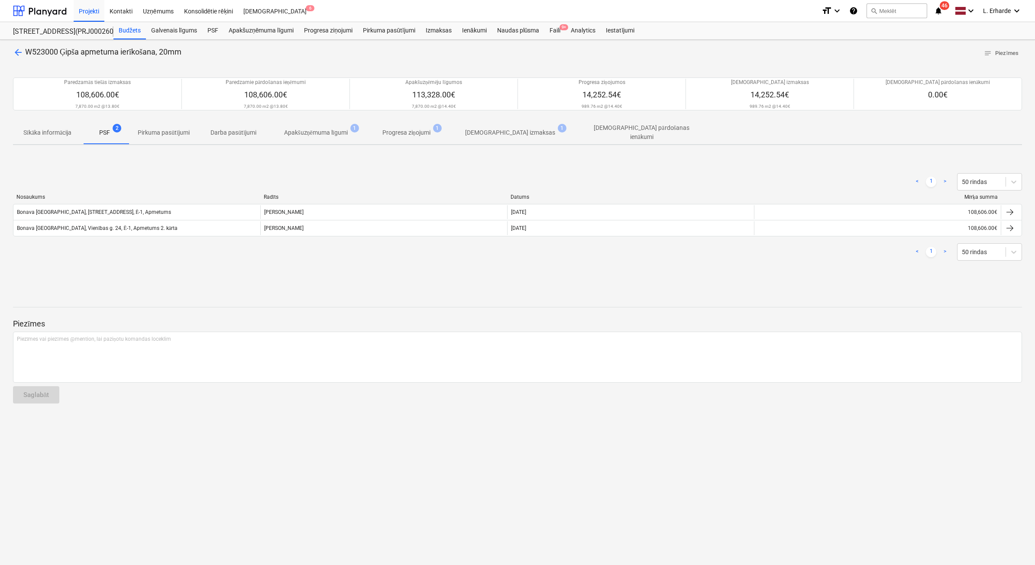
click at [499, 133] on p "Apstiprinātas izmaksas" at bounding box center [510, 132] width 90 height 9
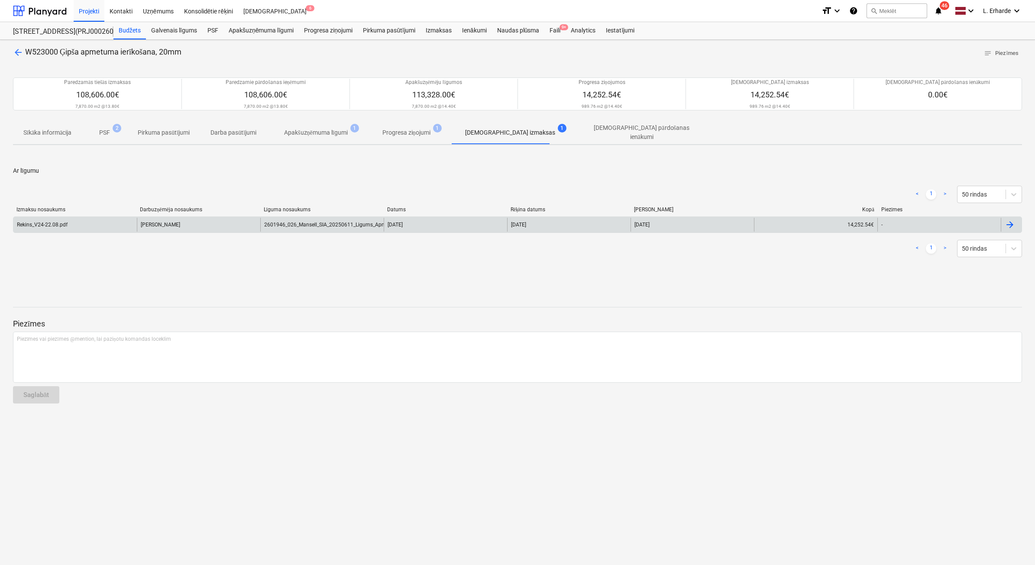
click at [81, 225] on div "Rekins_V24-22.08.pdf" at bounding box center [74, 225] width 123 height 14
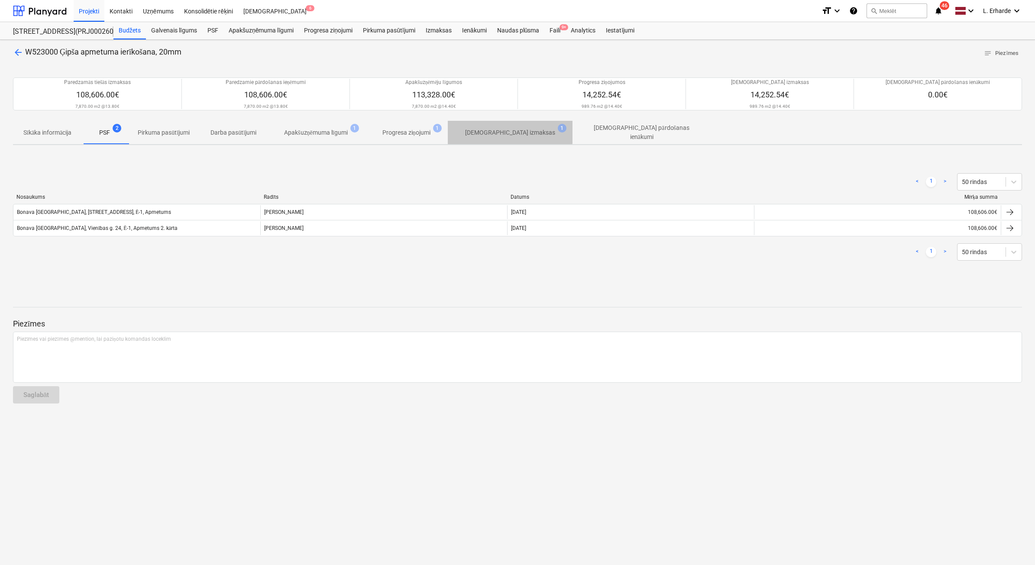
click at [514, 131] on p "Apstiprinātas izmaksas" at bounding box center [510, 132] width 90 height 9
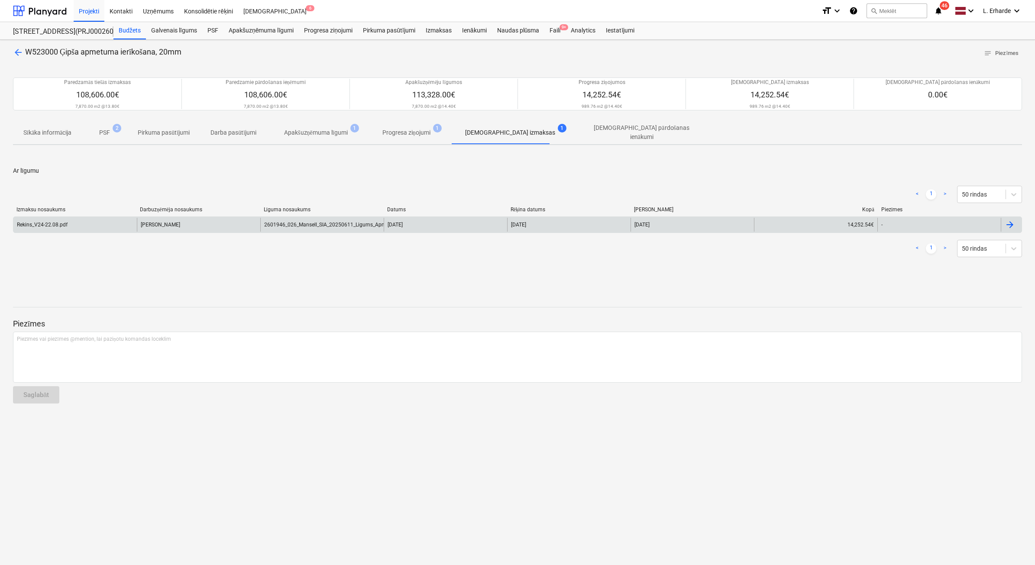
click at [51, 223] on div "Rekins_V24-22.08.pdf" at bounding box center [42, 225] width 51 height 6
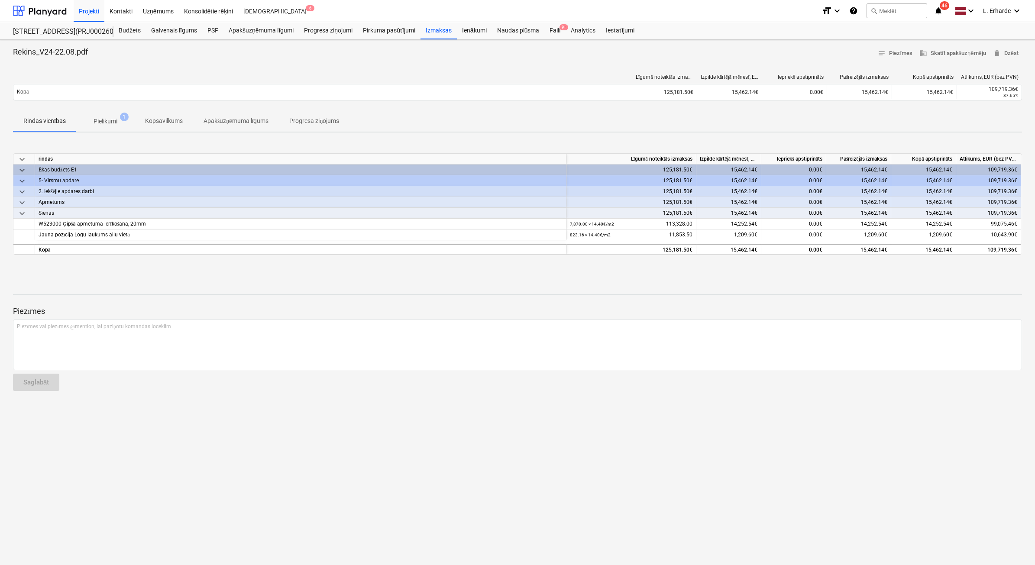
click at [105, 119] on p "Pielikumi" at bounding box center [106, 121] width 24 height 9
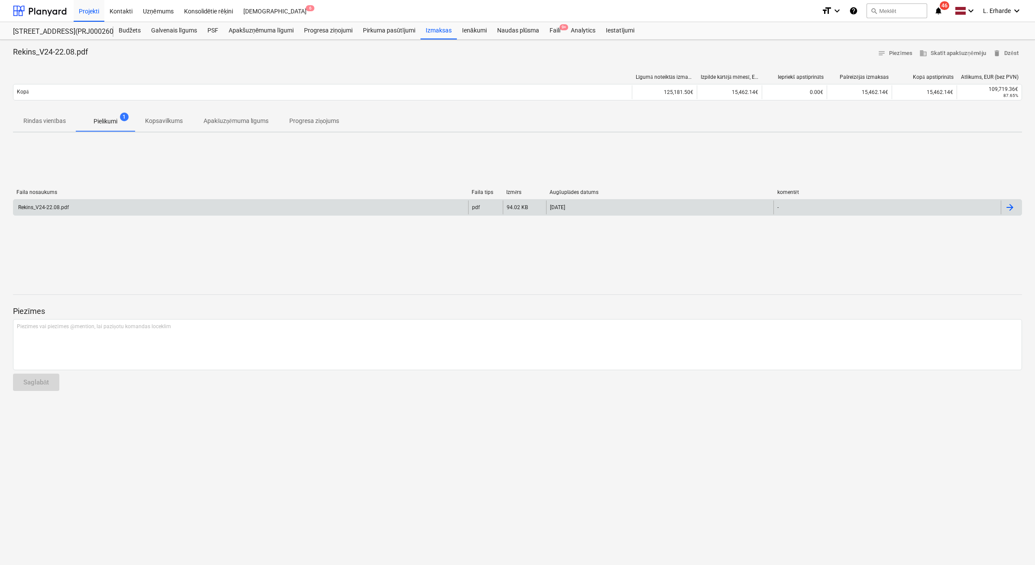
click at [342, 208] on div "Rekins_V24-22.08.pdf" at bounding box center [240, 208] width 455 height 14
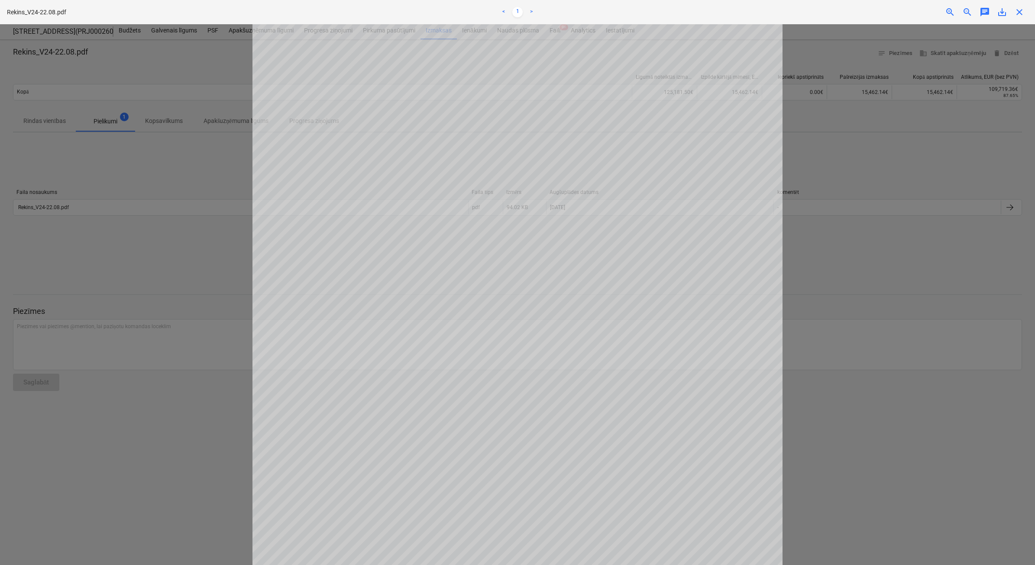
scroll to position [146, 0]
click at [858, 469] on div at bounding box center [517, 294] width 1035 height 541
click at [860, 340] on div at bounding box center [517, 294] width 1035 height 541
click at [926, 201] on div at bounding box center [517, 294] width 1035 height 541
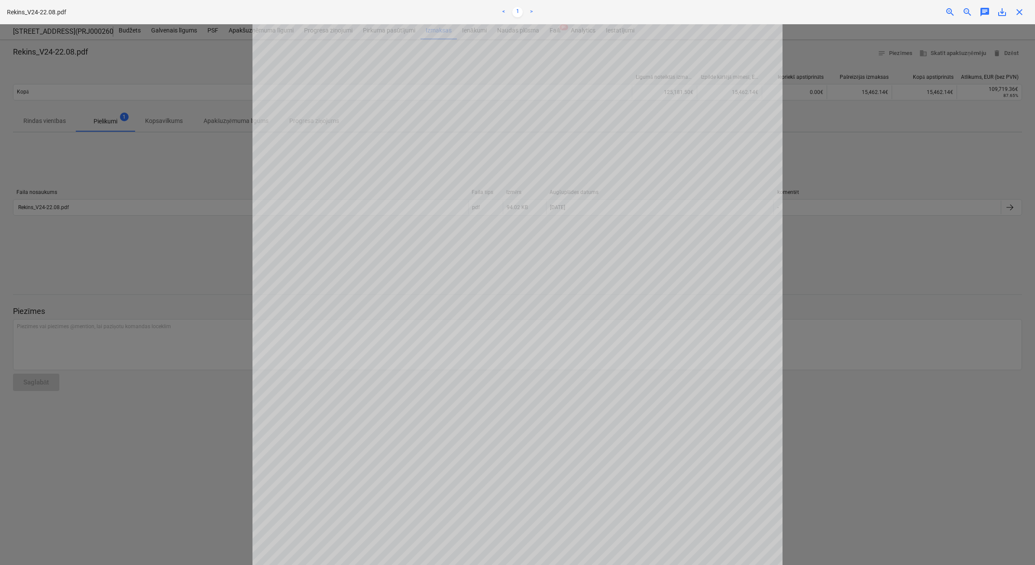
click at [1019, 11] on span "close" at bounding box center [1020, 12] width 10 height 10
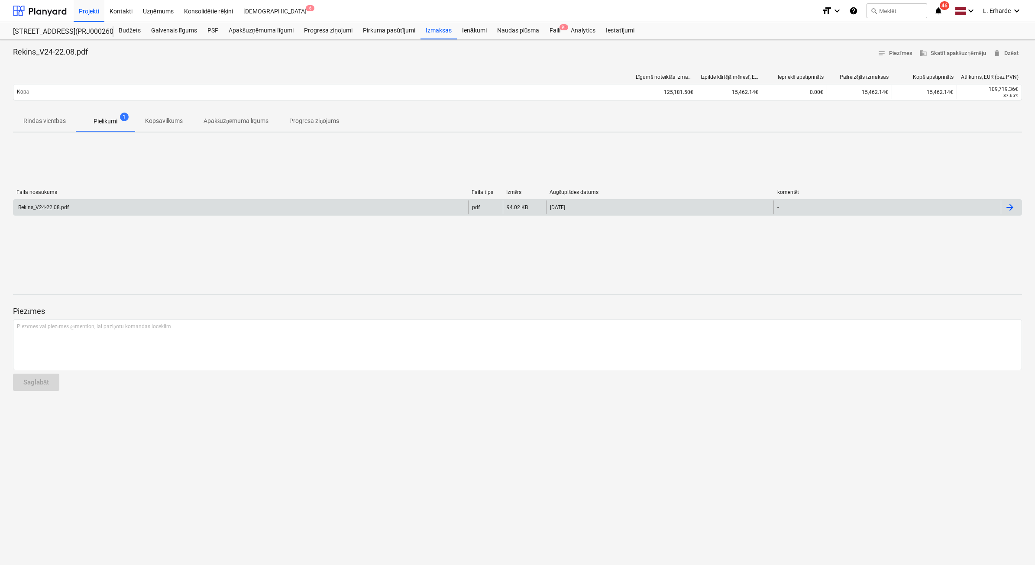
click at [56, 204] on div "Rekins_V24-22.08.pdf" at bounding box center [43, 207] width 52 height 6
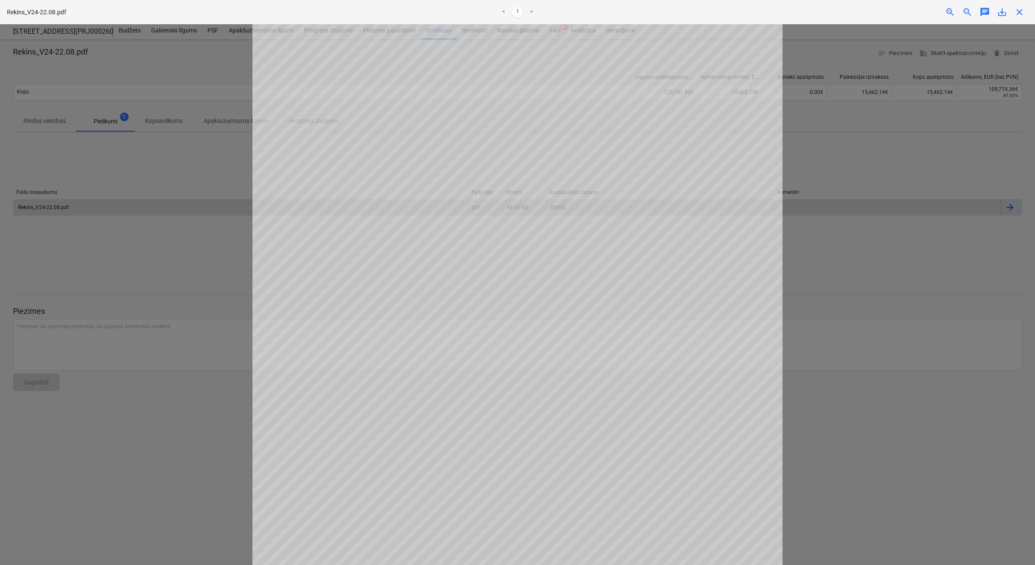
click at [835, 312] on div at bounding box center [517, 294] width 1035 height 541
click at [850, 282] on div at bounding box center [517, 294] width 1035 height 541
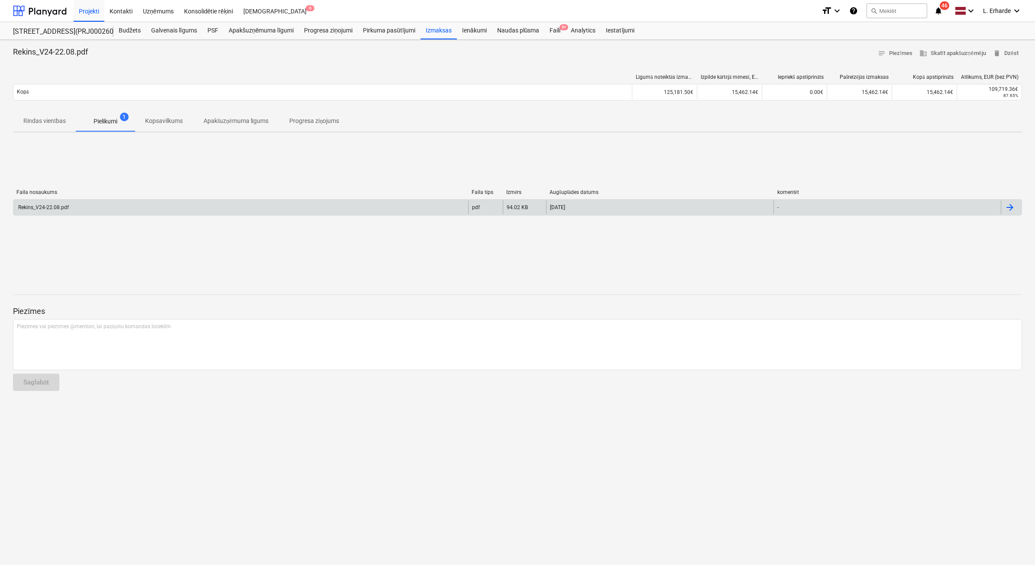
click at [1015, 204] on div at bounding box center [1010, 207] width 10 height 10
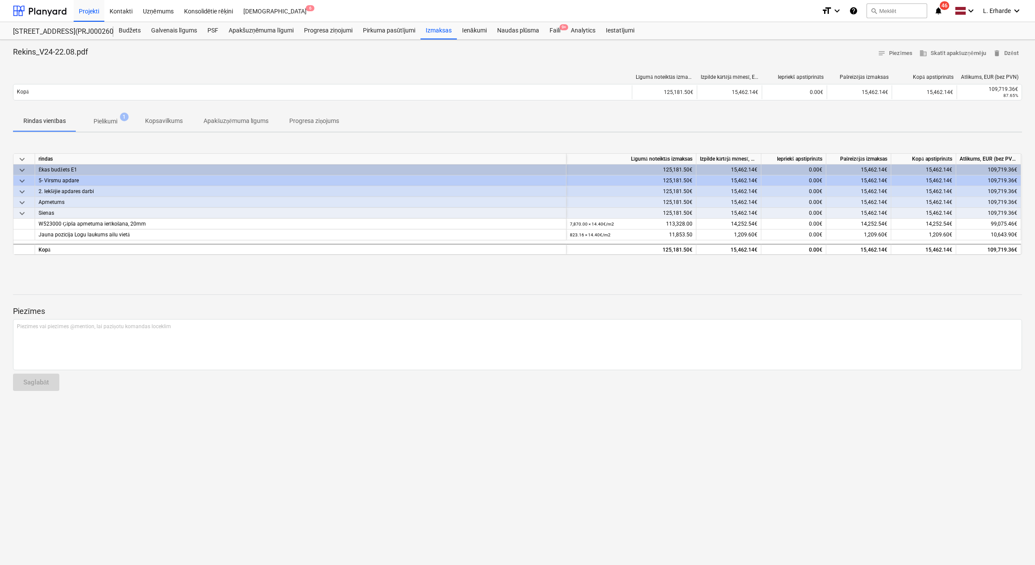
click at [321, 122] on p "Progresa ziņojums" at bounding box center [314, 121] width 50 height 9
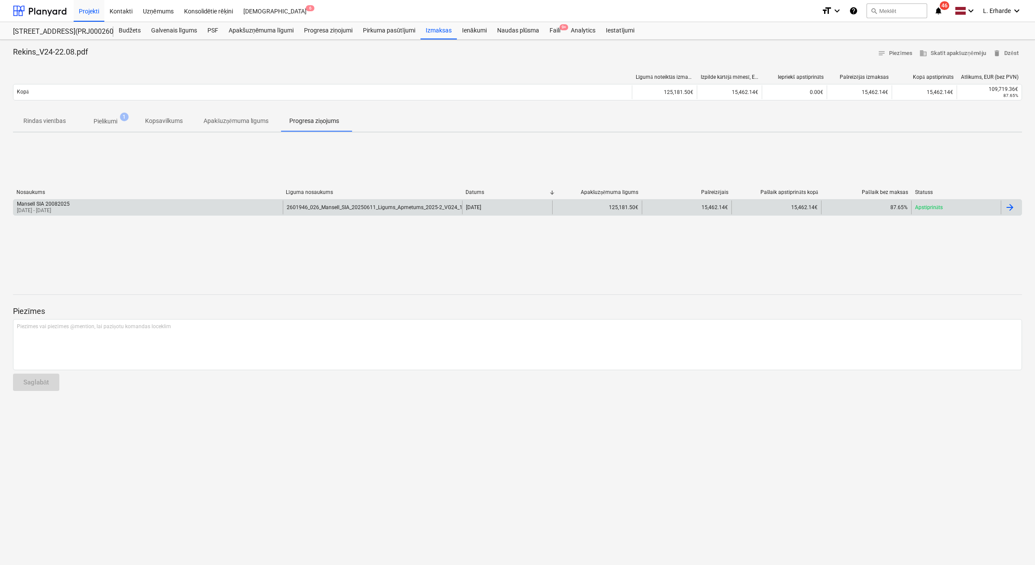
click at [64, 205] on div "Mansell SIA 20082025" at bounding box center [43, 204] width 53 height 6
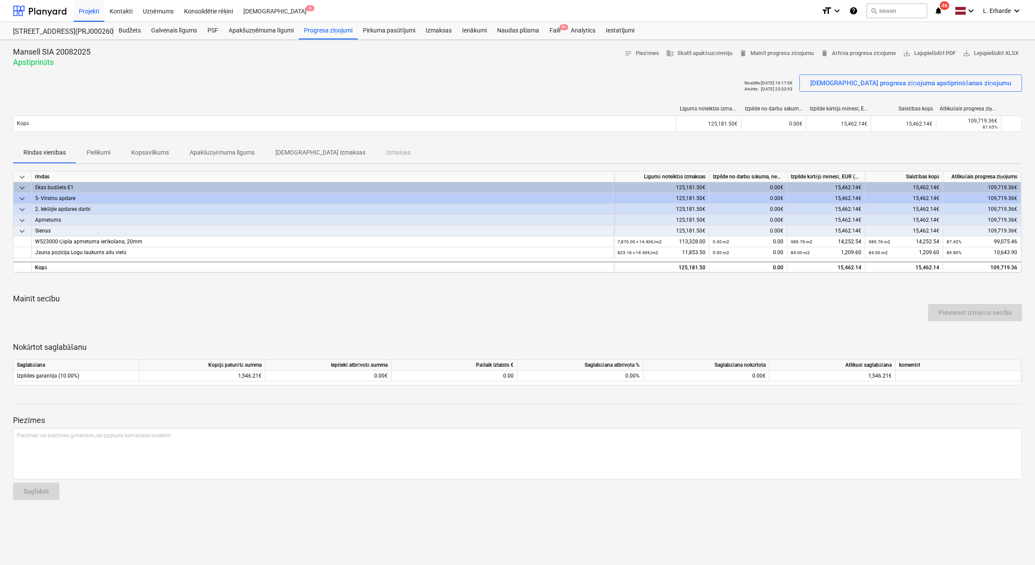
click at [20, 196] on span "keyboard_arrow_down" at bounding box center [22, 199] width 10 height 10
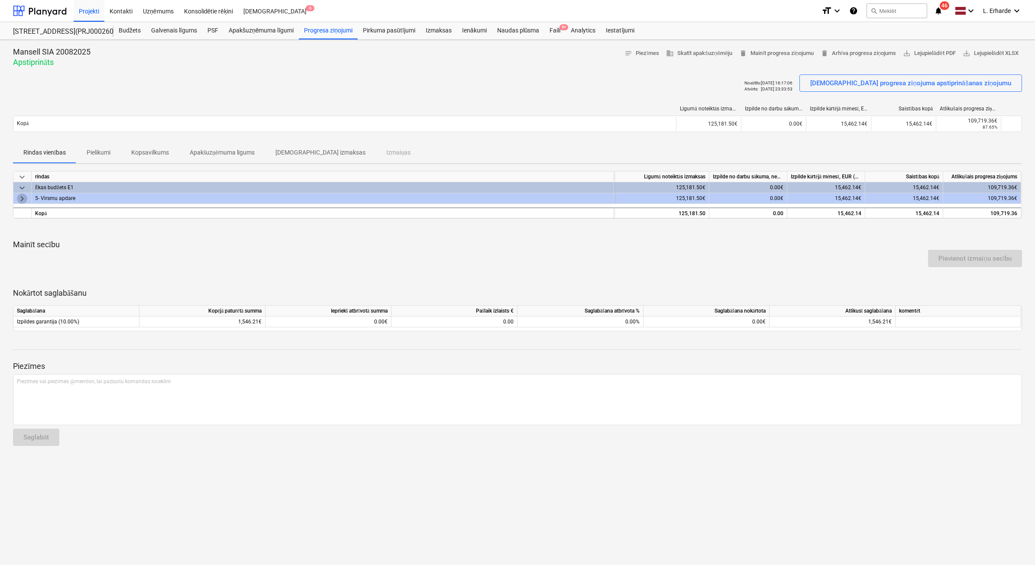
click at [20, 196] on span "keyboard_arrow_right" at bounding box center [22, 199] width 10 height 10
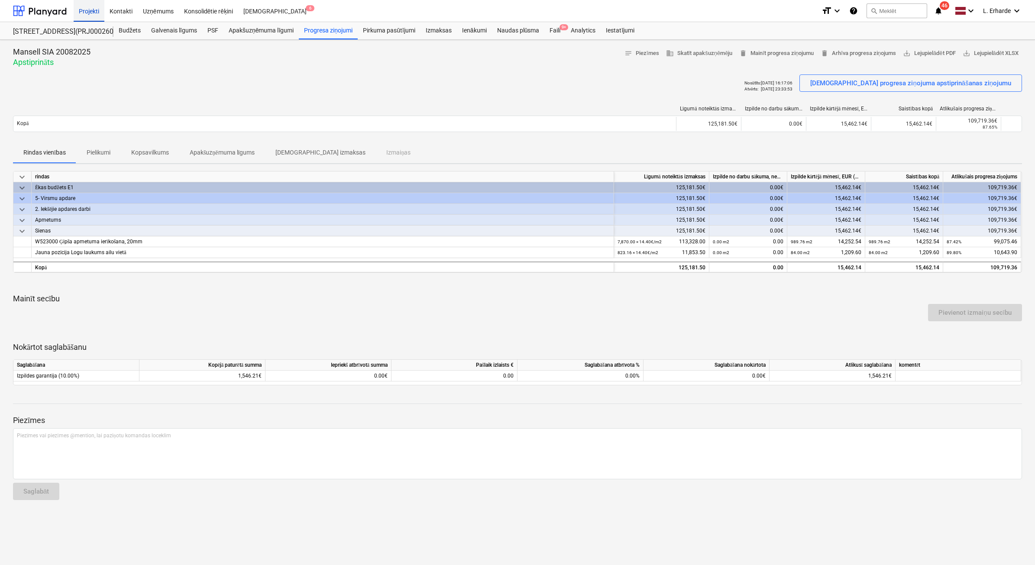
click at [89, 6] on div "Projekti" at bounding box center [89, 11] width 31 height 22
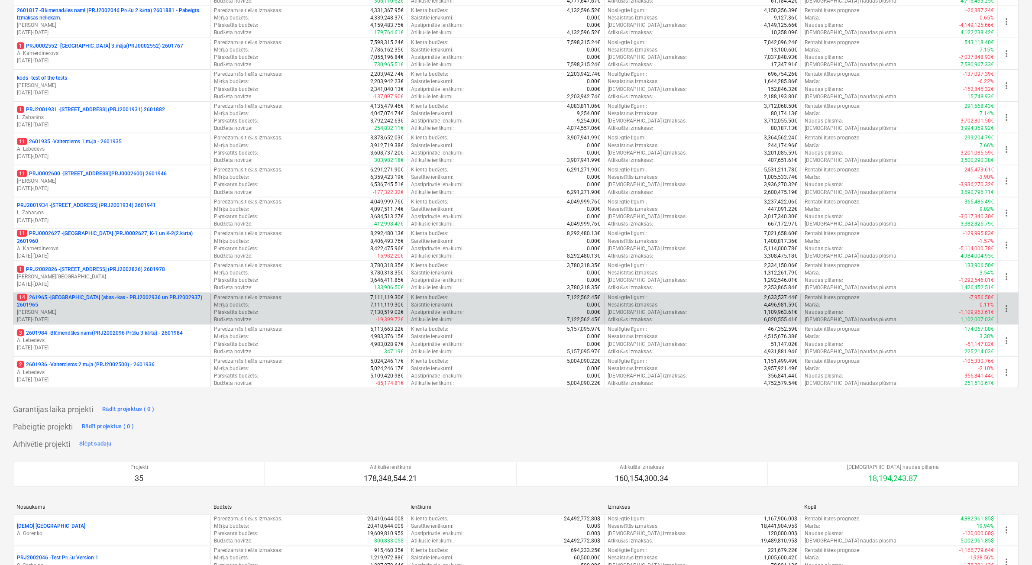
scroll to position [217, 0]
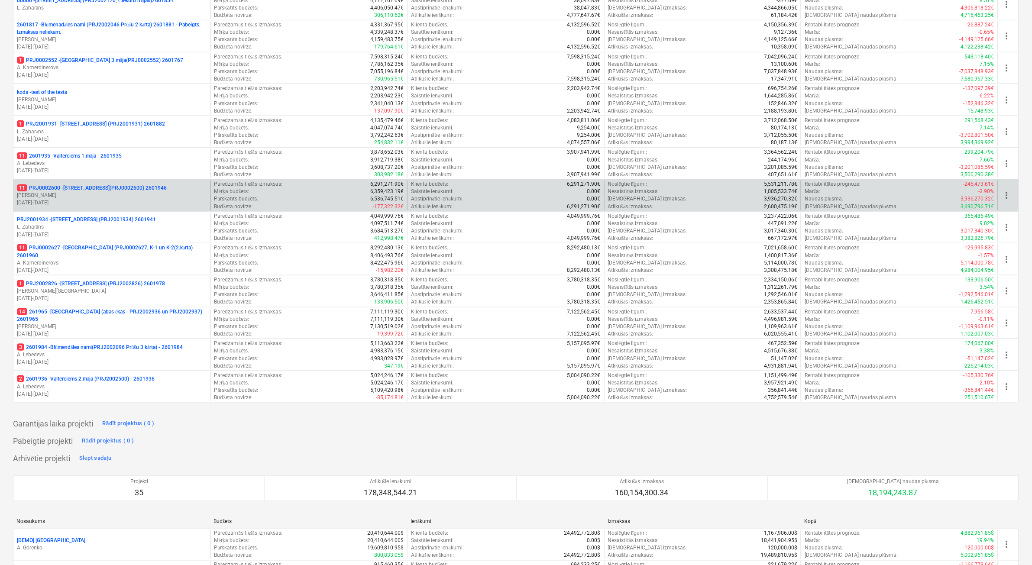
click at [129, 189] on p "11 PRJ0002600 - Vienības gatve 24, E1 ēka(PRJ0002600) 2601946" at bounding box center [92, 188] width 150 height 7
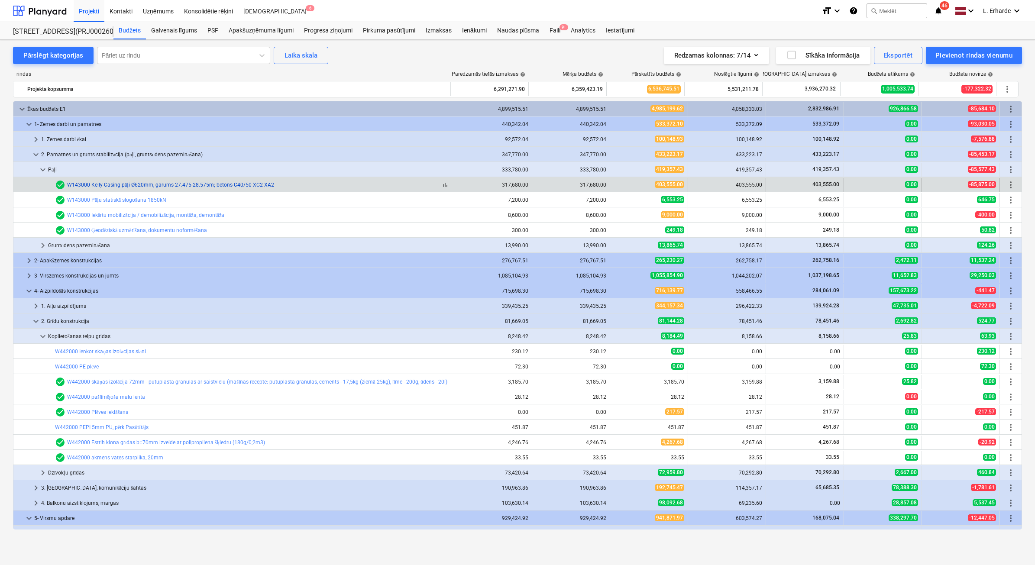
click at [161, 185] on link "W143000 Kelly-Casing pāļi Ø620mm, garums 27.475-28.575m; betons C40/50 XC2 XA2" at bounding box center [170, 185] width 207 height 6
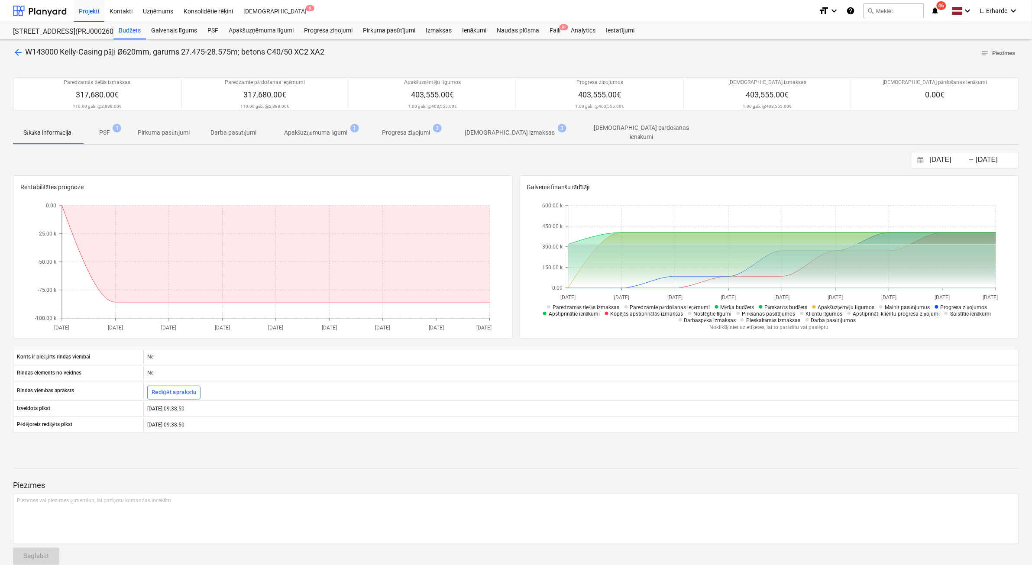
click at [413, 133] on p "Progresa ziņojumi" at bounding box center [407, 132] width 48 height 9
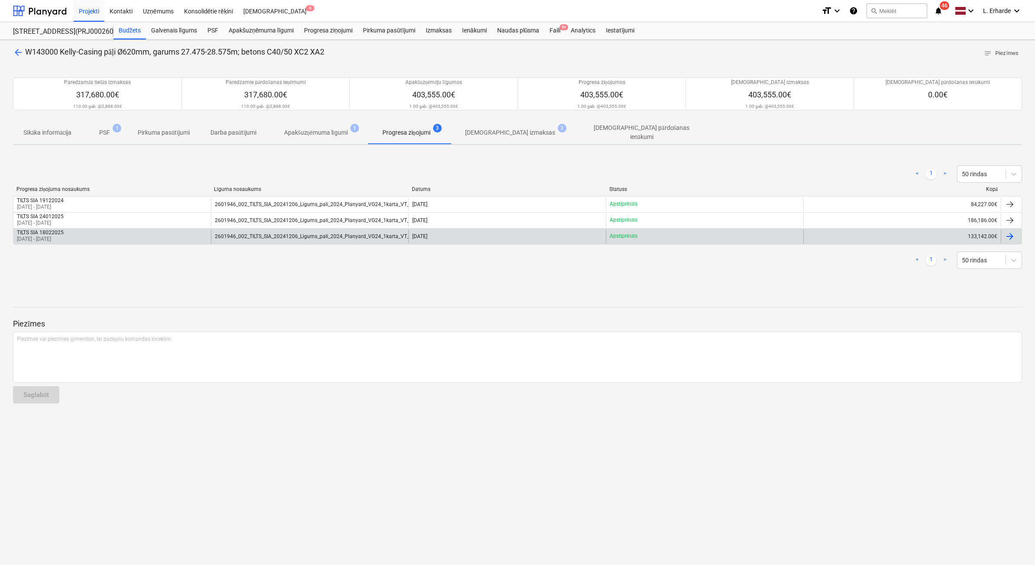
click at [59, 236] on p "01 Feb 2025 - 18 Feb 2025" at bounding box center [40, 239] width 47 height 7
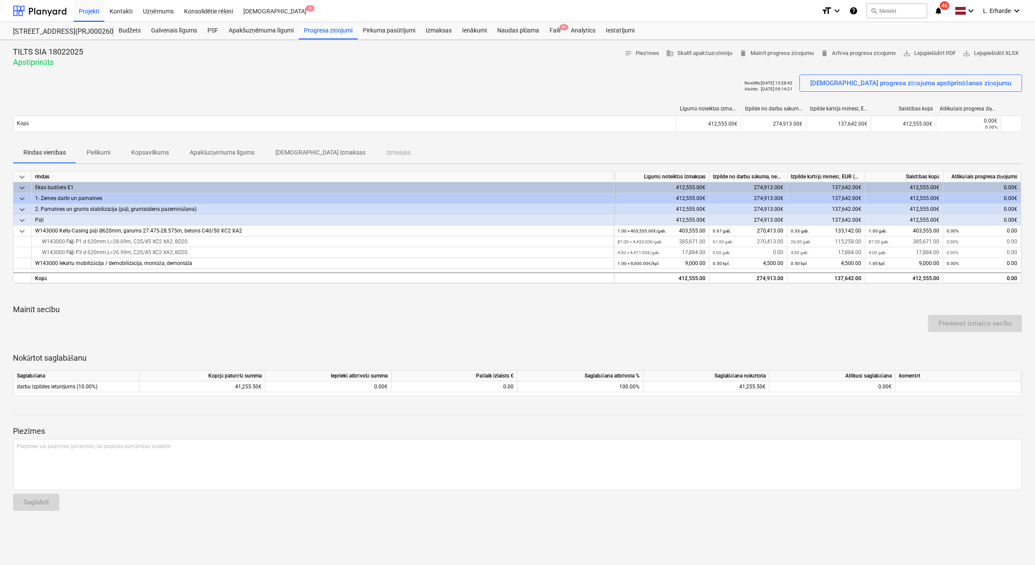
click at [106, 151] on p "Pielikumi" at bounding box center [99, 152] width 24 height 9
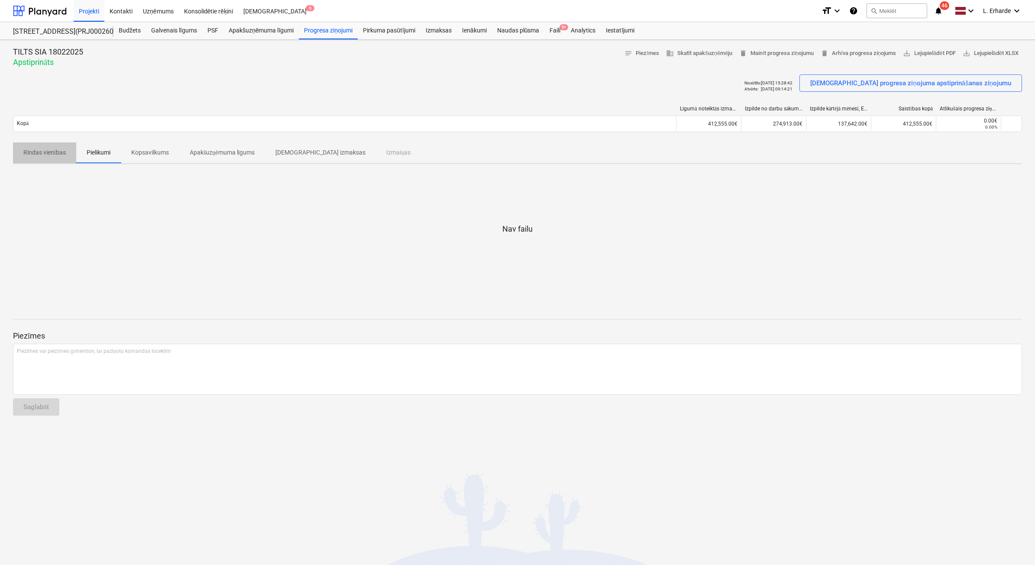
click at [40, 152] on p "Rindas vienības" at bounding box center [44, 152] width 42 height 9
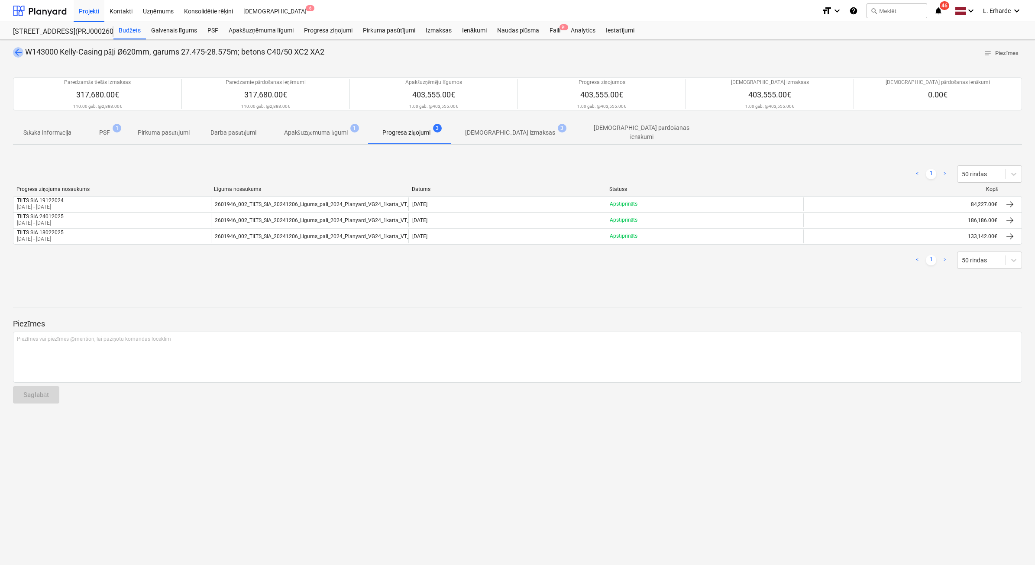
click at [19, 53] on span "arrow_back" at bounding box center [18, 52] width 10 height 10
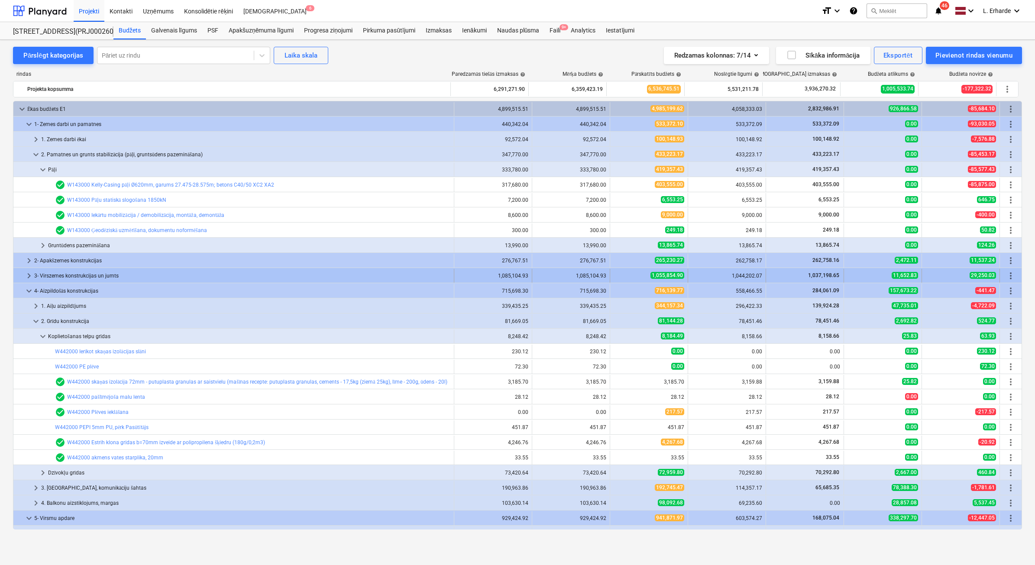
click at [27, 276] on span "keyboard_arrow_right" at bounding box center [29, 276] width 10 height 10
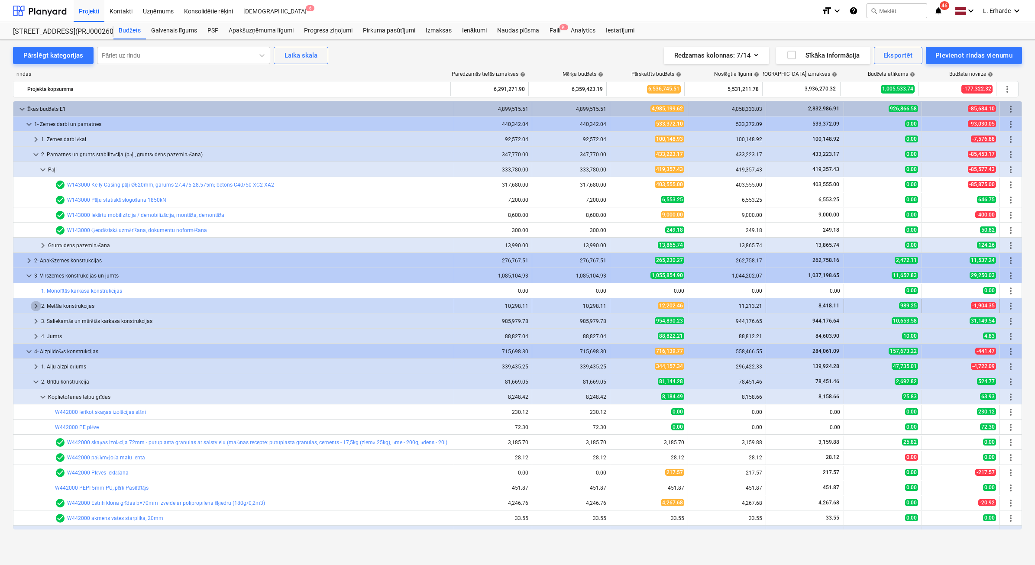
click at [31, 304] on span "keyboard_arrow_right" at bounding box center [36, 306] width 10 height 10
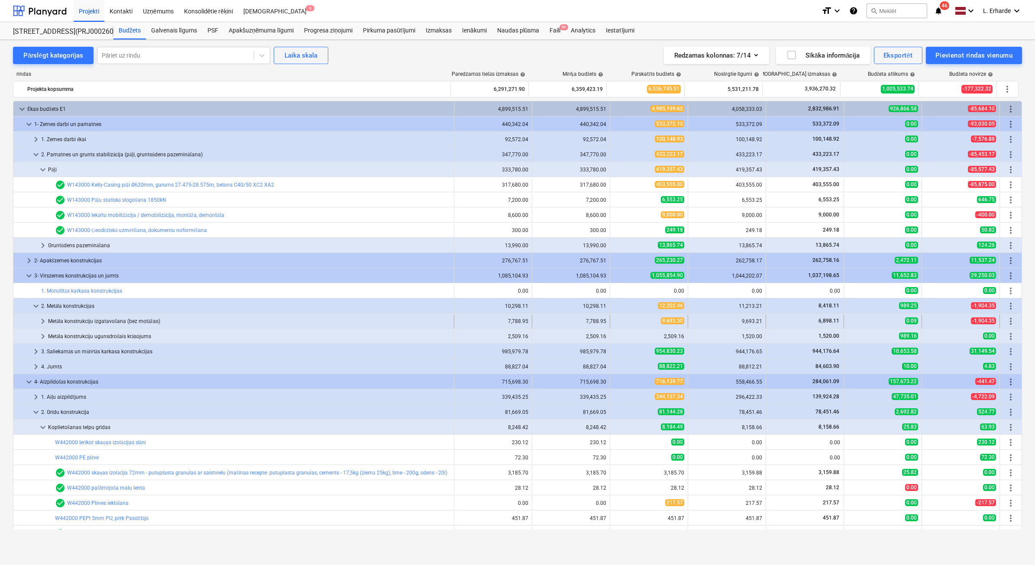
click at [37, 317] on div at bounding box center [27, 322] width 21 height 14
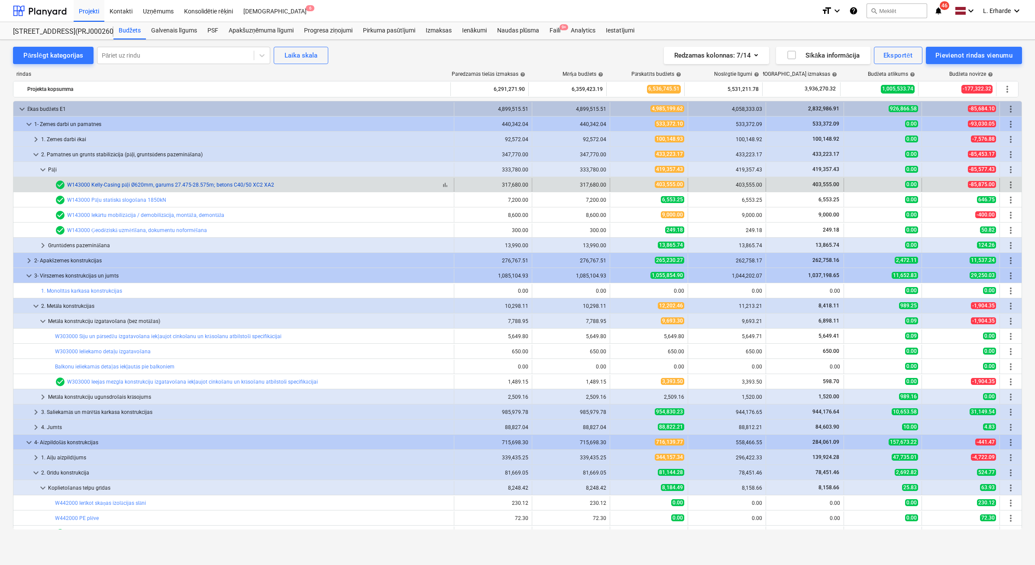
click at [220, 184] on link "W143000 Kelly-Casing pāļi Ø620mm, garums 27.475-28.575m; betons C40/50 XC2 XA2" at bounding box center [170, 185] width 207 height 6
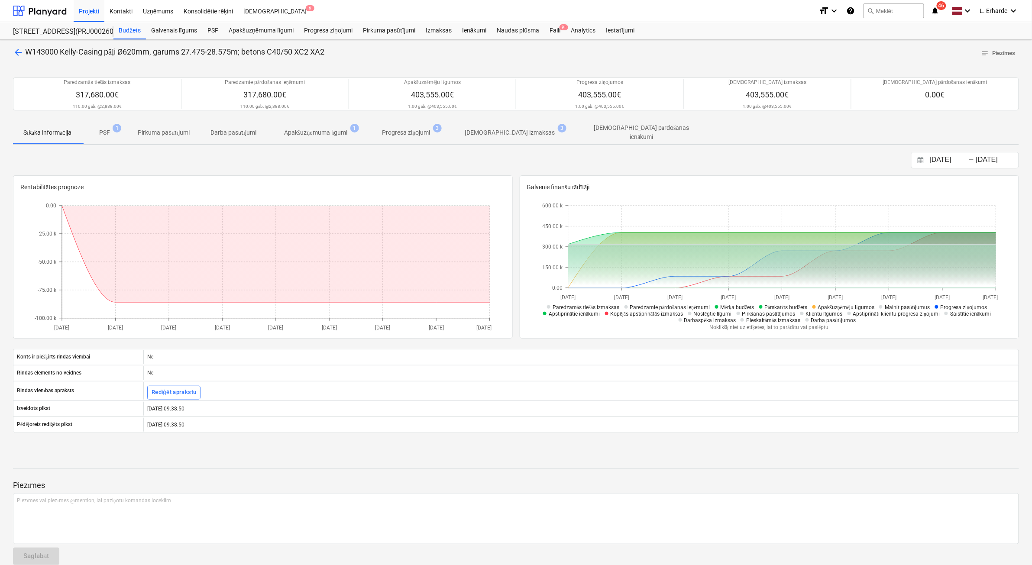
click at [107, 130] on p "PSF" at bounding box center [104, 132] width 11 height 9
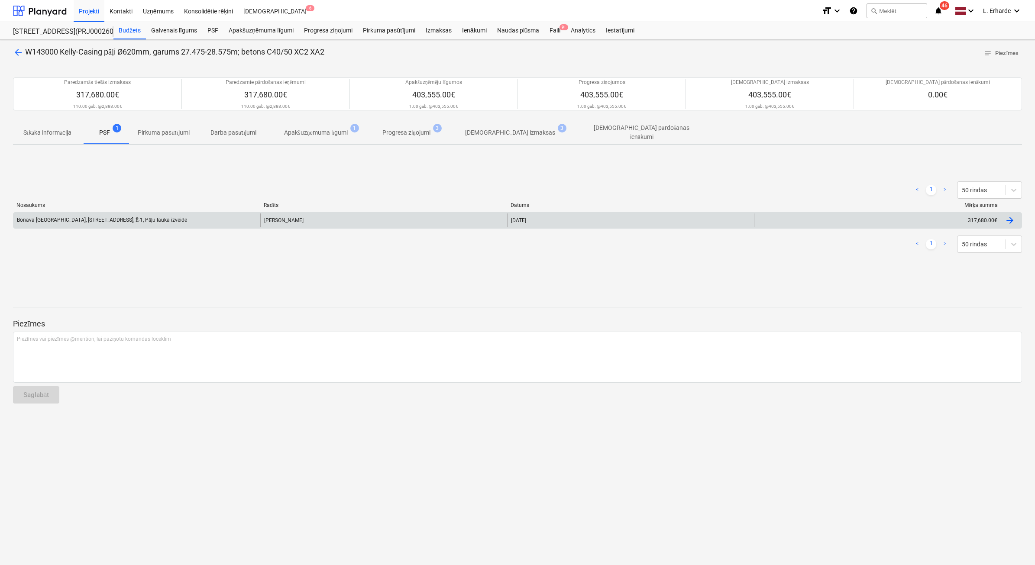
click at [181, 216] on div "Bonava Latvija, Vienības gatve 24, Ē-1, Pāļu lauka izveide" at bounding box center [136, 221] width 247 height 14
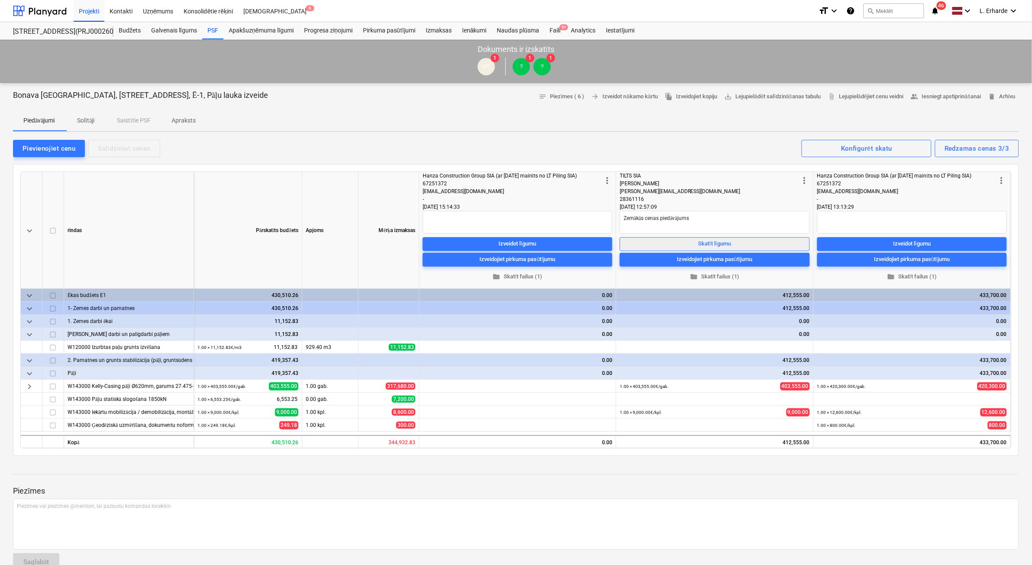
click at [733, 245] on span "Skatīt līgumu" at bounding box center [715, 244] width 182 height 10
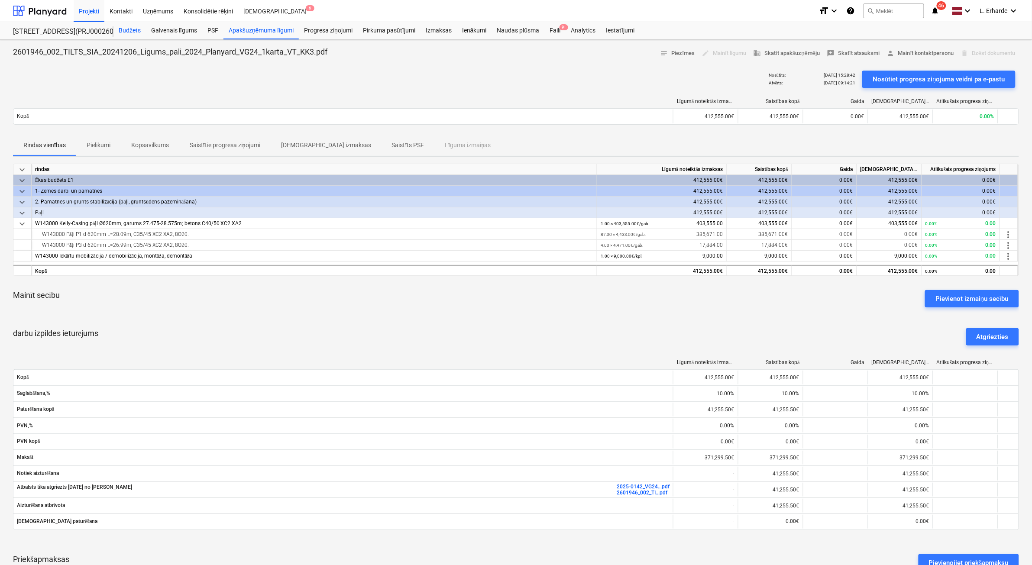
click at [132, 29] on div "Budžets" at bounding box center [129, 30] width 32 height 17
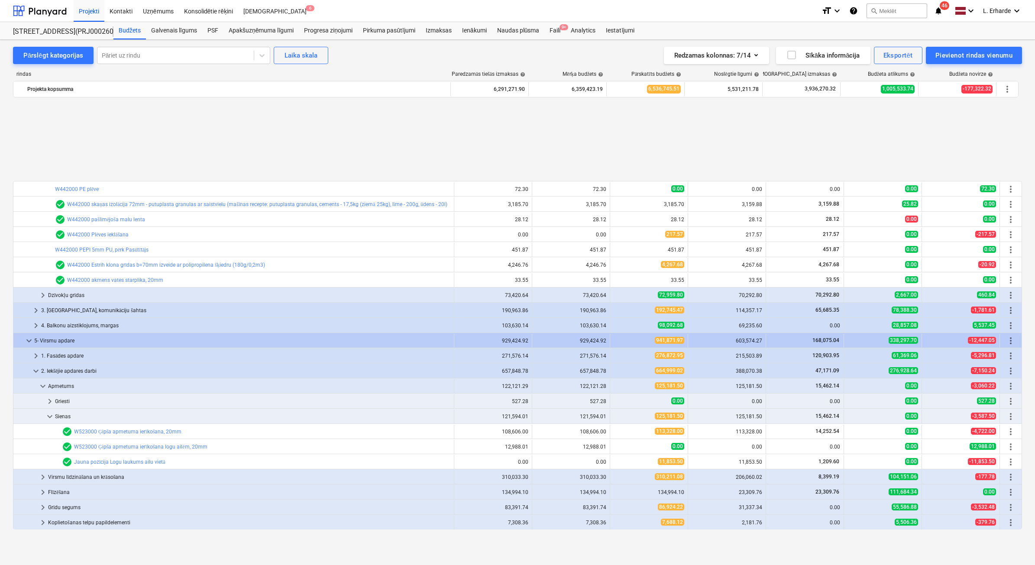
scroll to position [433, 0]
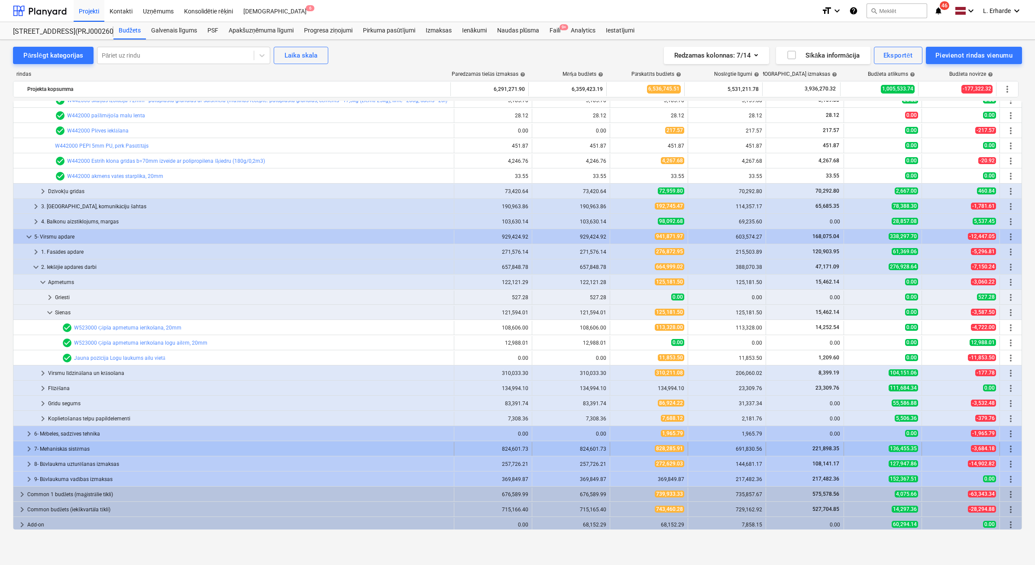
click at [26, 447] on span "keyboard_arrow_right" at bounding box center [29, 449] width 10 height 10
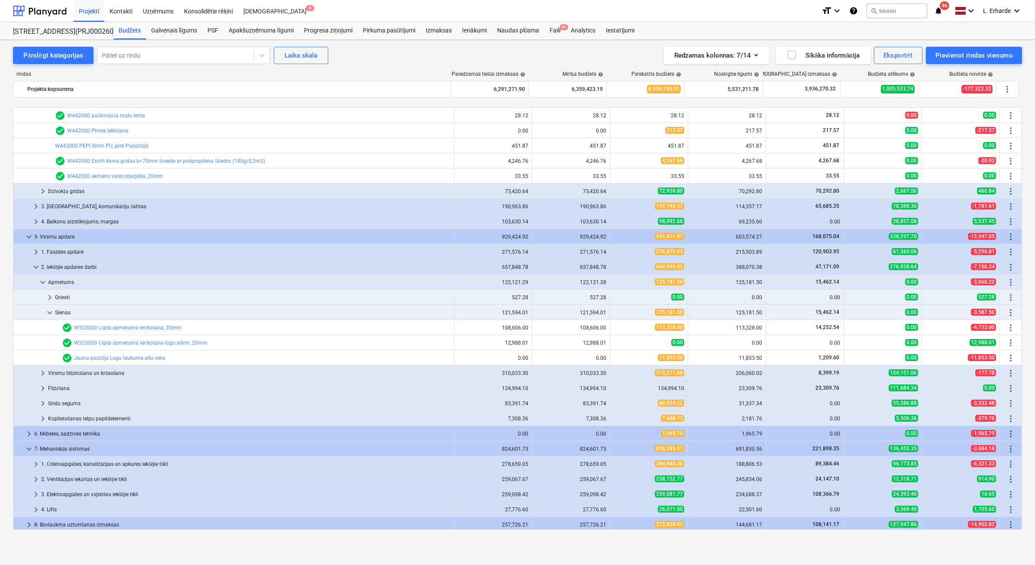
scroll to position [487, 0]
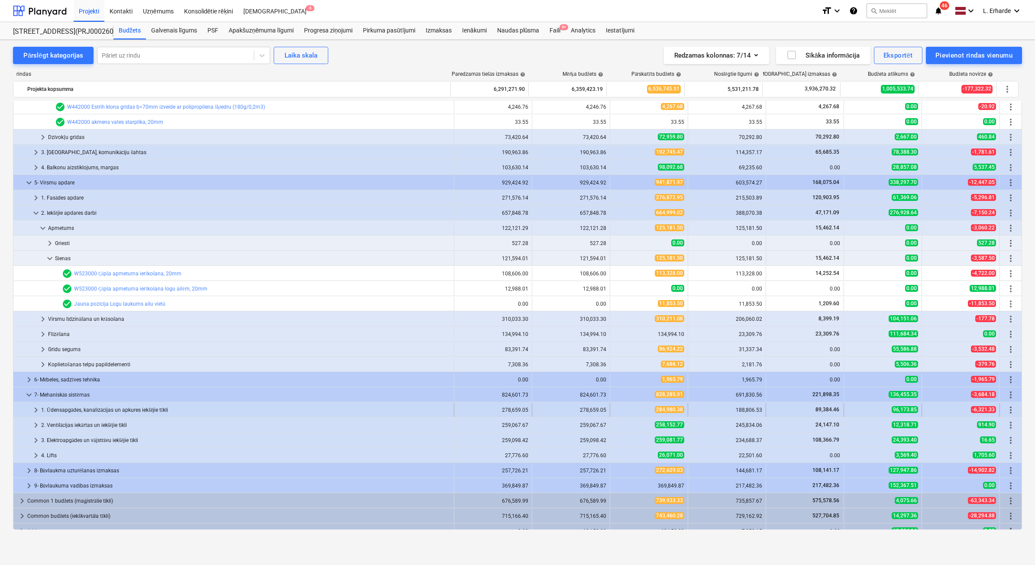
click at [35, 408] on span "keyboard_arrow_right" at bounding box center [36, 410] width 10 height 10
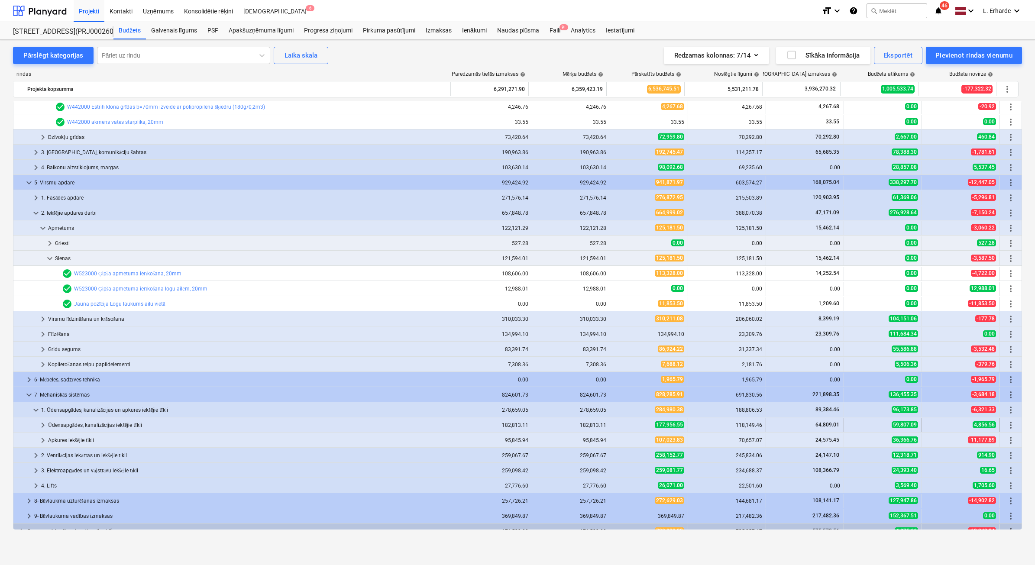
click at [43, 425] on span "keyboard_arrow_right" at bounding box center [43, 425] width 10 height 10
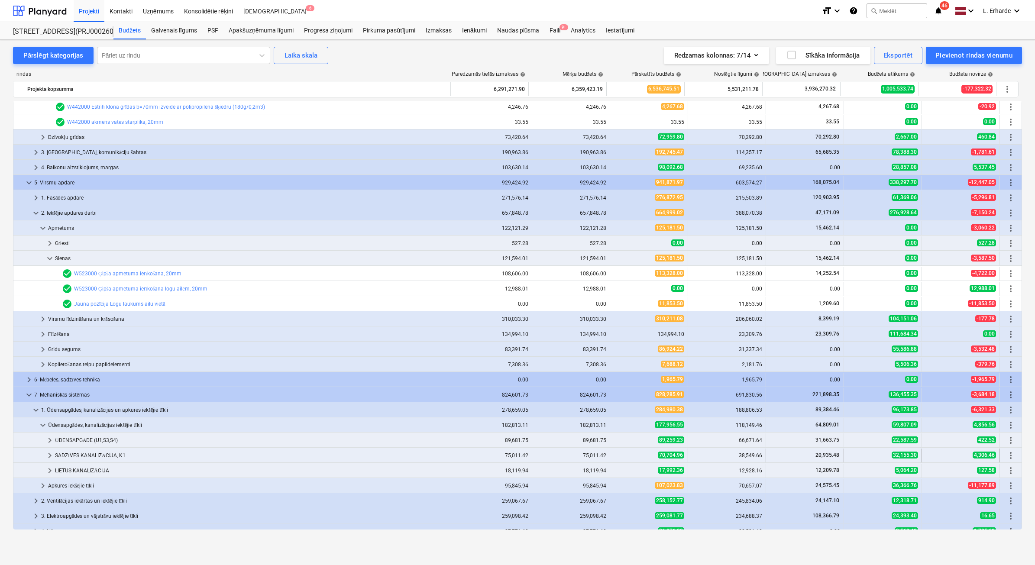
click at [51, 456] on span "keyboard_arrow_right" at bounding box center [50, 456] width 10 height 10
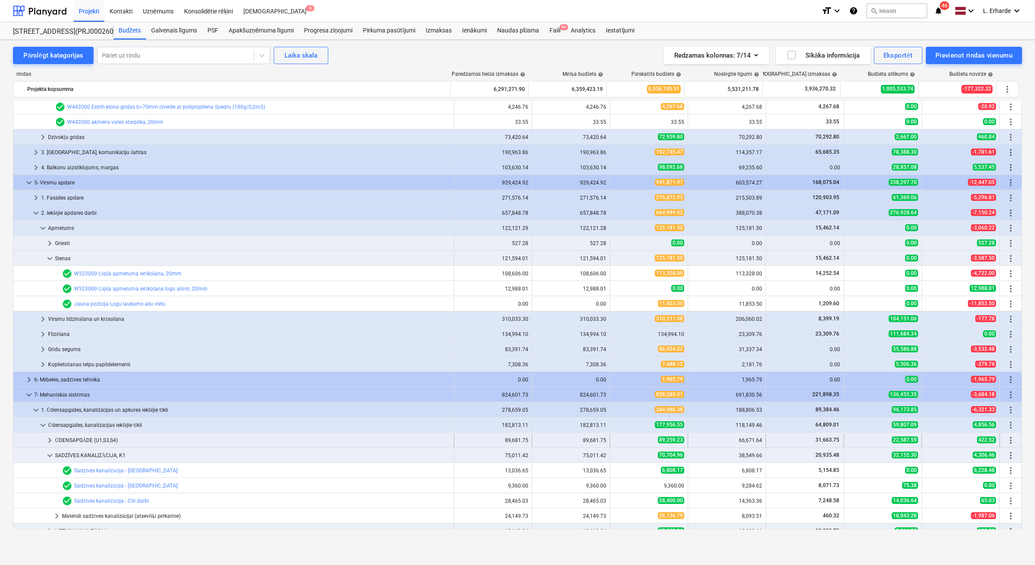
click at [50, 440] on span "keyboard_arrow_right" at bounding box center [50, 440] width 10 height 10
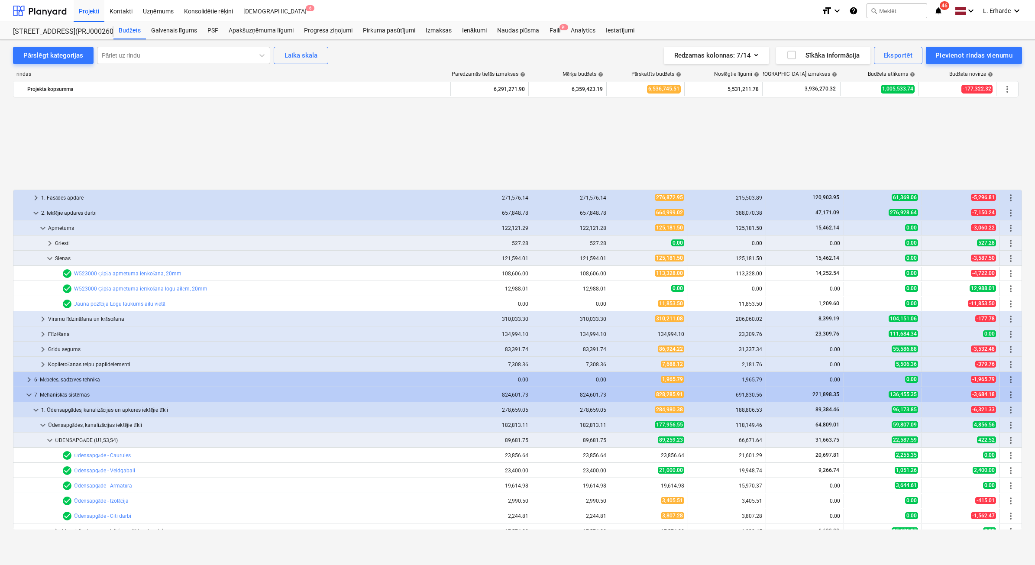
scroll to position [596, 0]
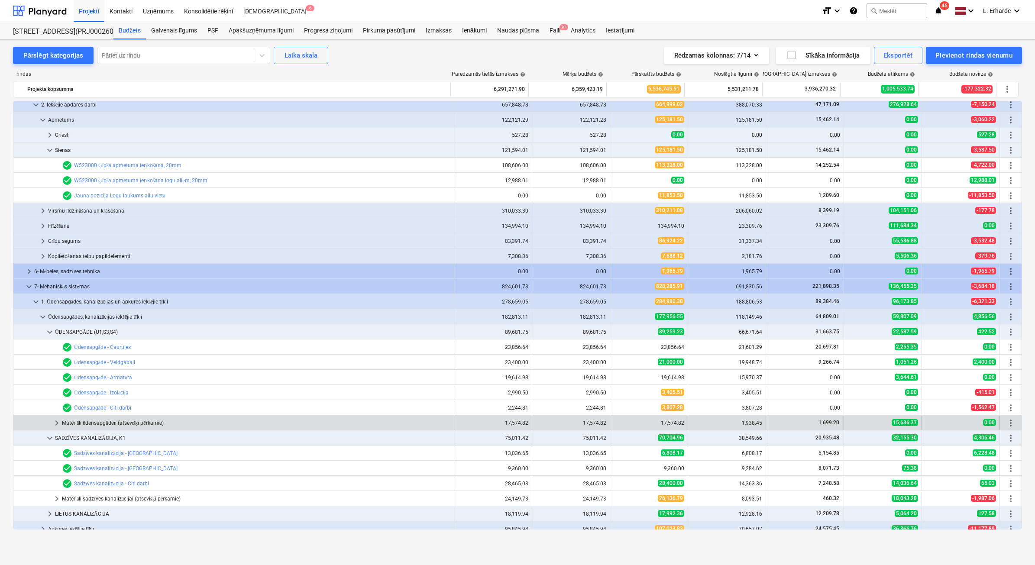
click at [97, 424] on div "Materiāli ūdensapgādeii (atsevišķi pērkamie)" at bounding box center [256, 423] width 389 height 14
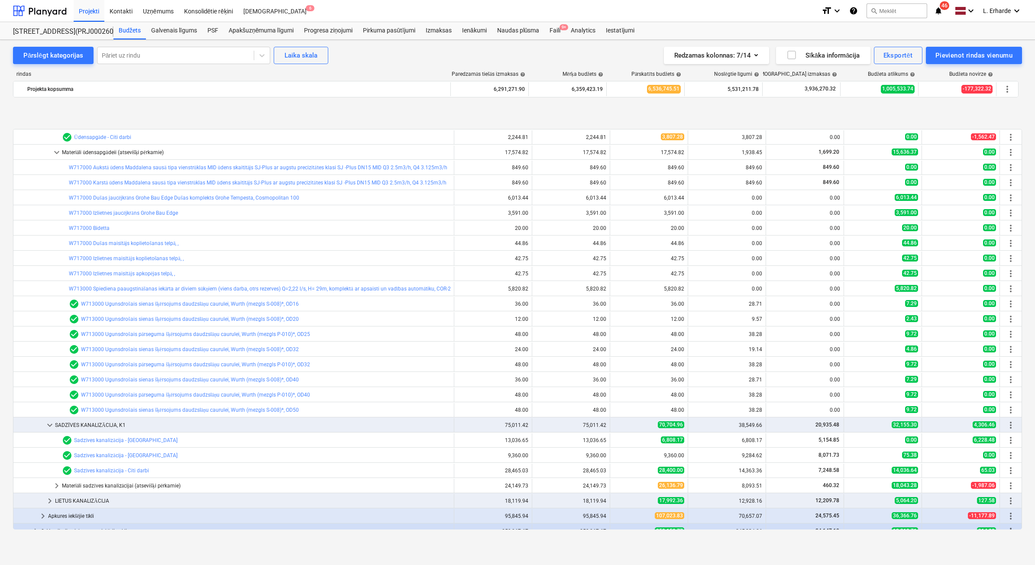
scroll to position [921, 0]
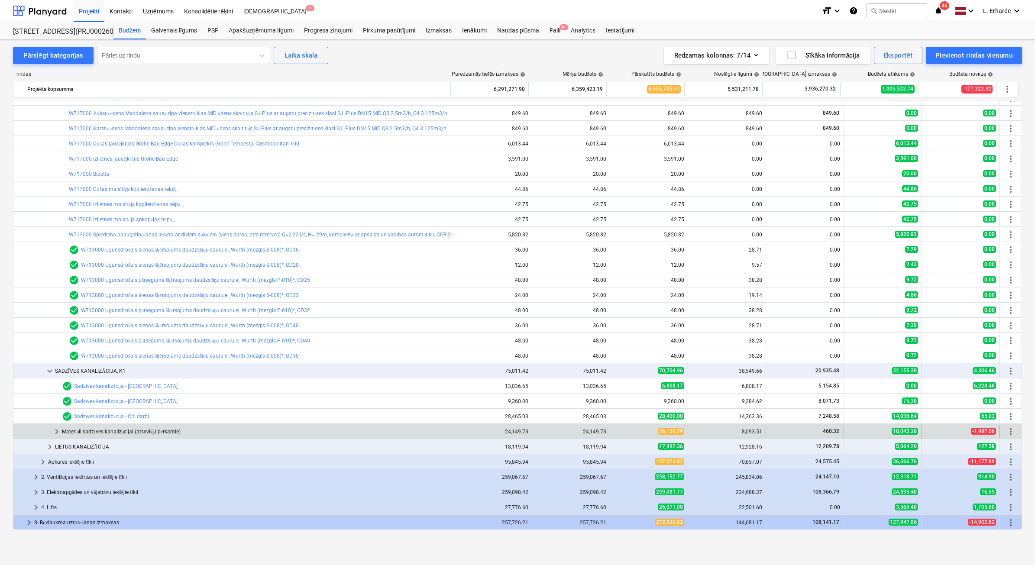
click at [119, 431] on div "Materiāli sadzīves kanalizācijai (atsevišķi pērkamie)" at bounding box center [256, 432] width 389 height 14
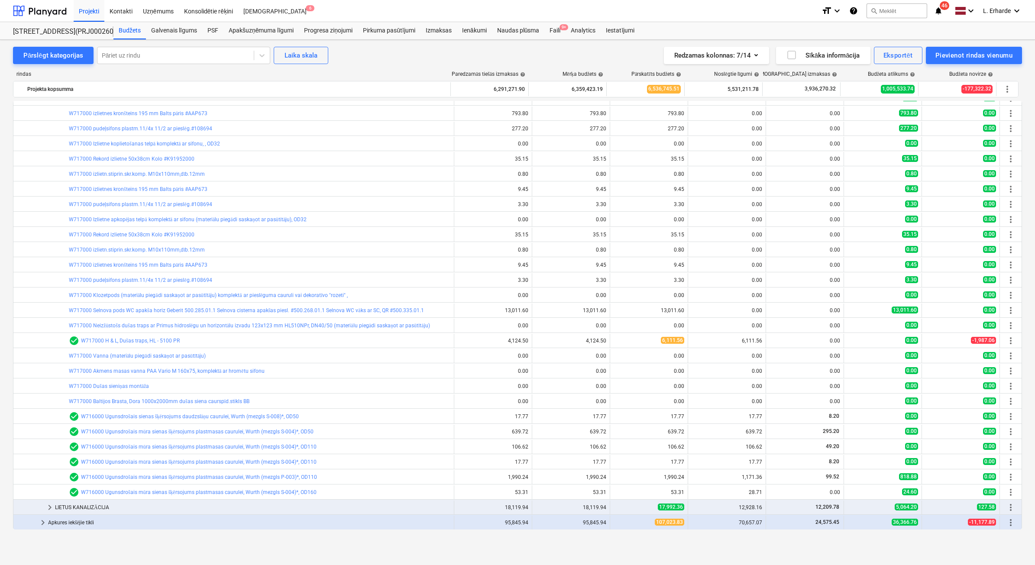
scroll to position [1191, 0]
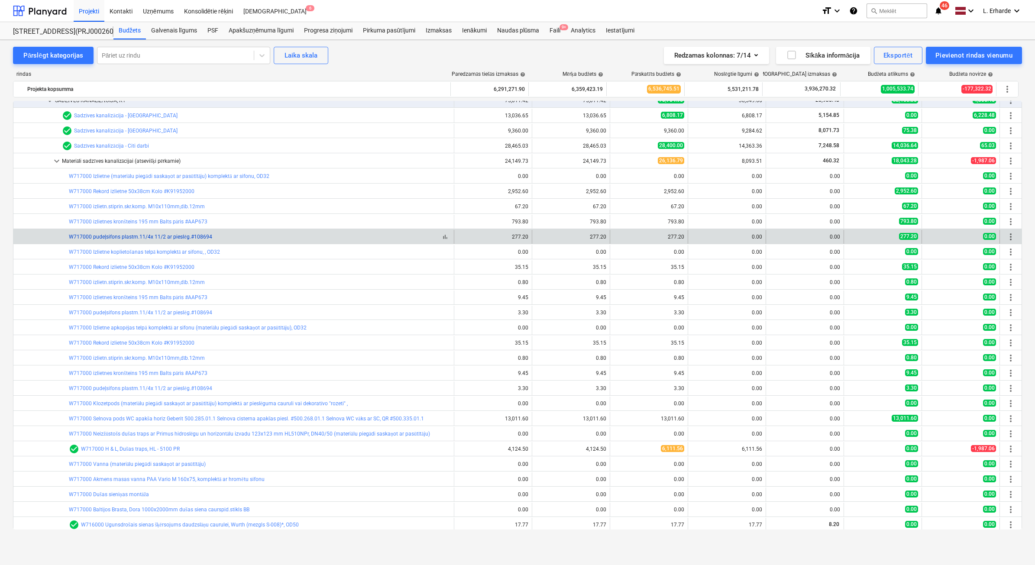
click at [104, 237] on link "W717000 pudeļsifons plastm.11/4x 11/2 ar pieslēg.#108694" at bounding box center [140, 237] width 143 height 6
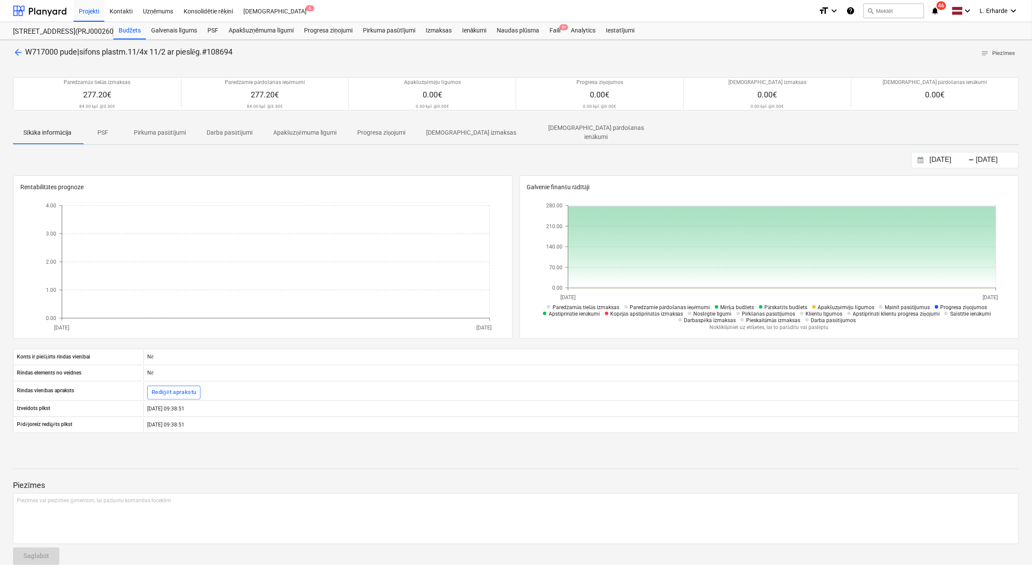
click at [18, 50] on span "arrow_back" at bounding box center [18, 52] width 10 height 10
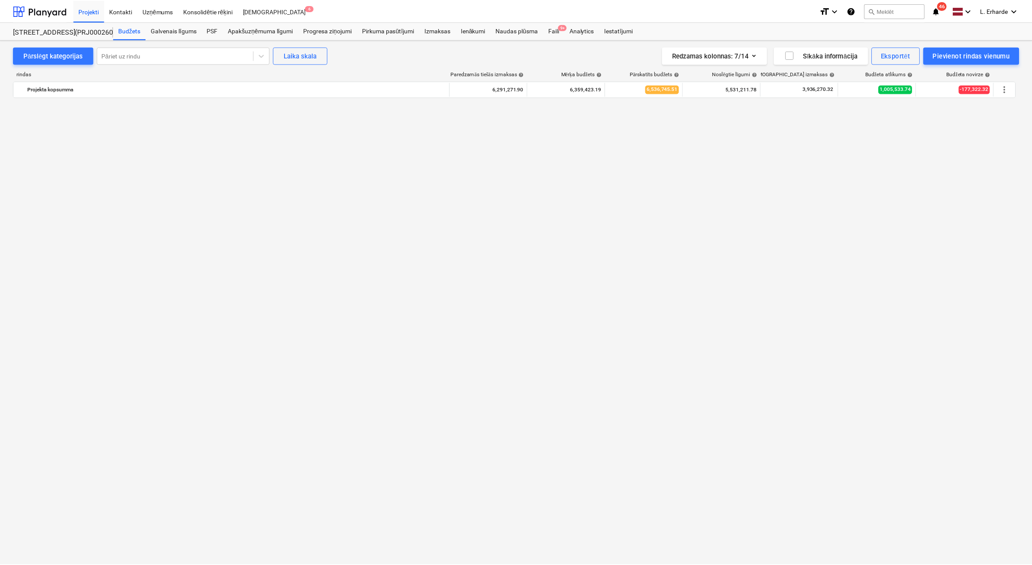
scroll to position [1191, 0]
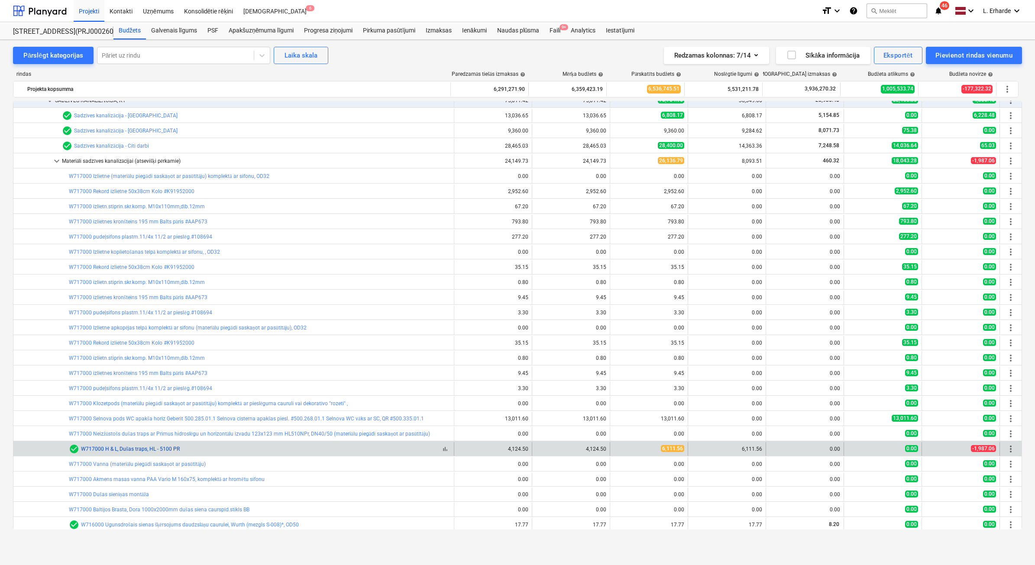
click at [109, 449] on link "W717000 H & L, Dušas traps, HL - 5100 PR" at bounding box center [130, 449] width 99 height 6
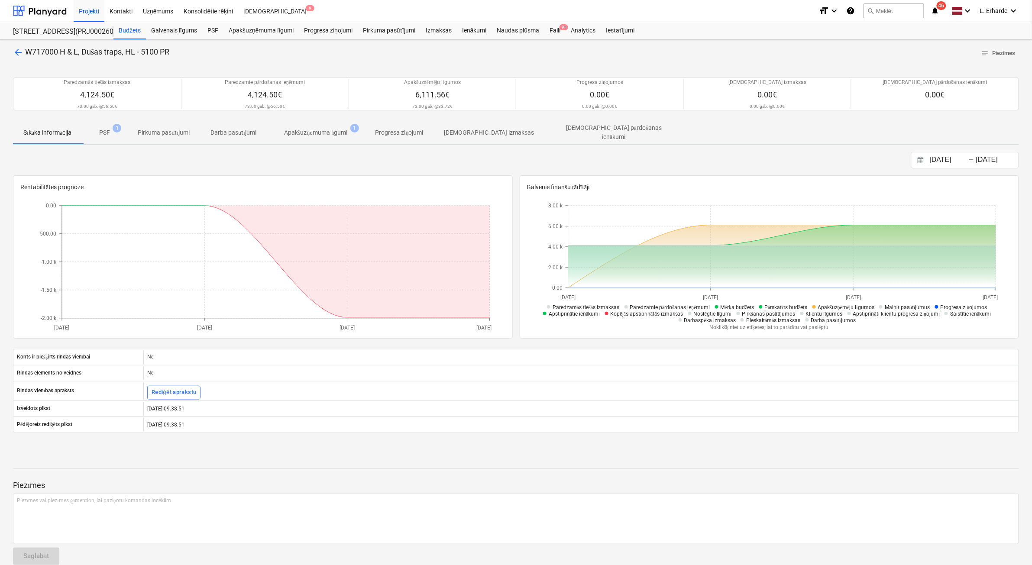
click at [105, 130] on p "PSF" at bounding box center [104, 132] width 11 height 9
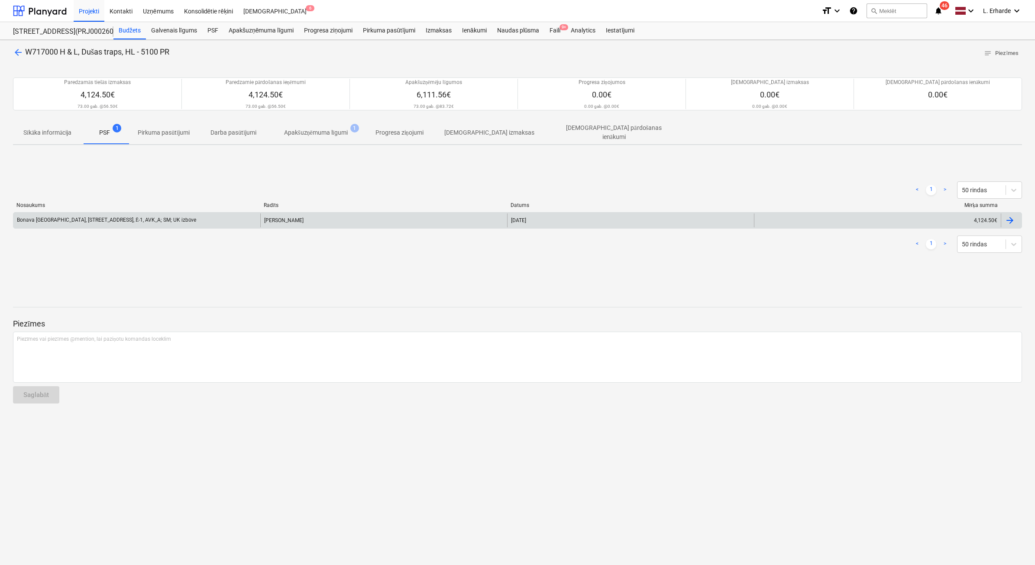
click at [92, 214] on div "Bonava Latvija, Vienības gatve 24, Ē-1, AVK_A; SM; UK izbūve" at bounding box center [136, 221] width 247 height 14
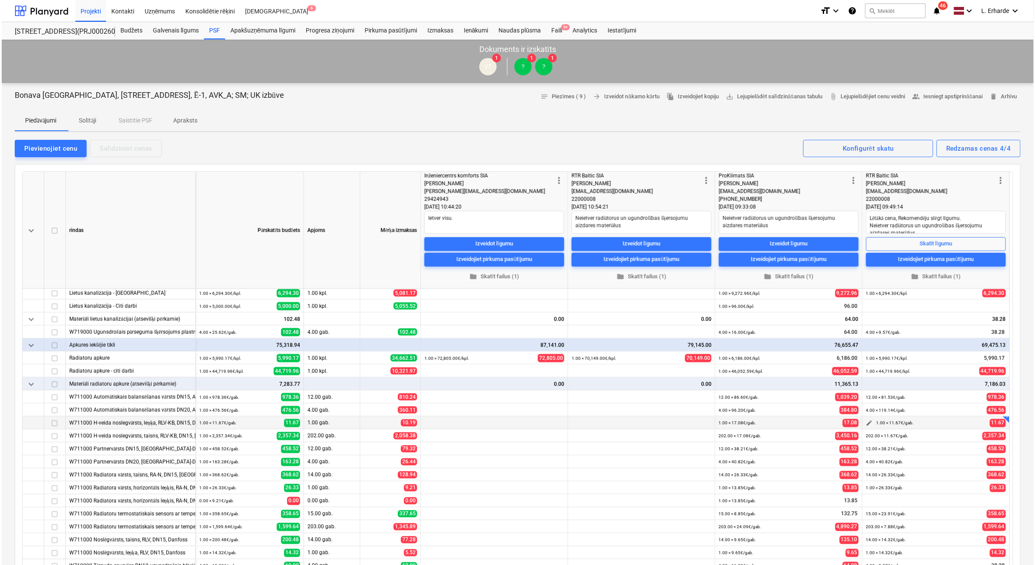
scroll to position [469, 0]
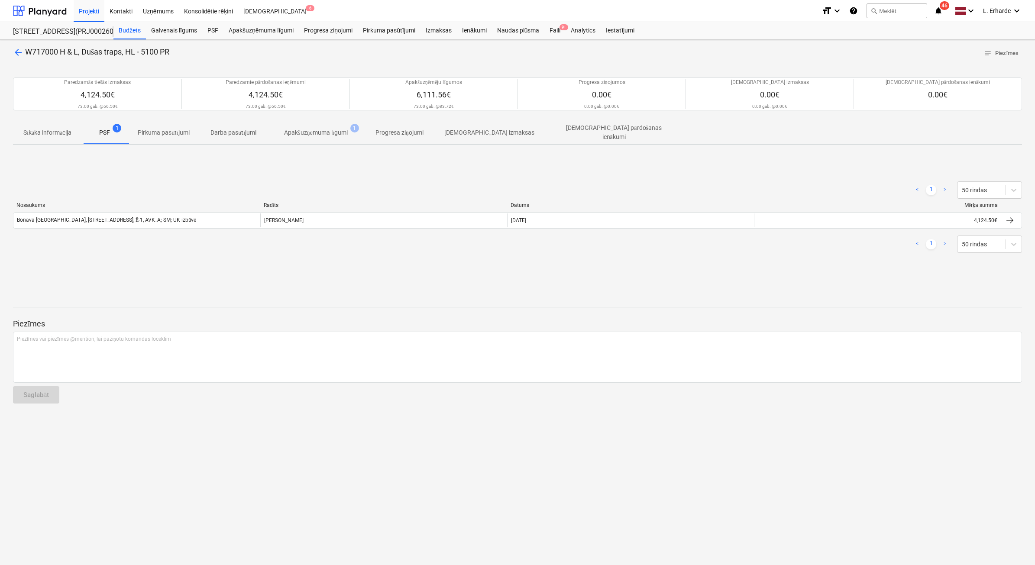
click at [20, 52] on span "arrow_back" at bounding box center [18, 52] width 10 height 10
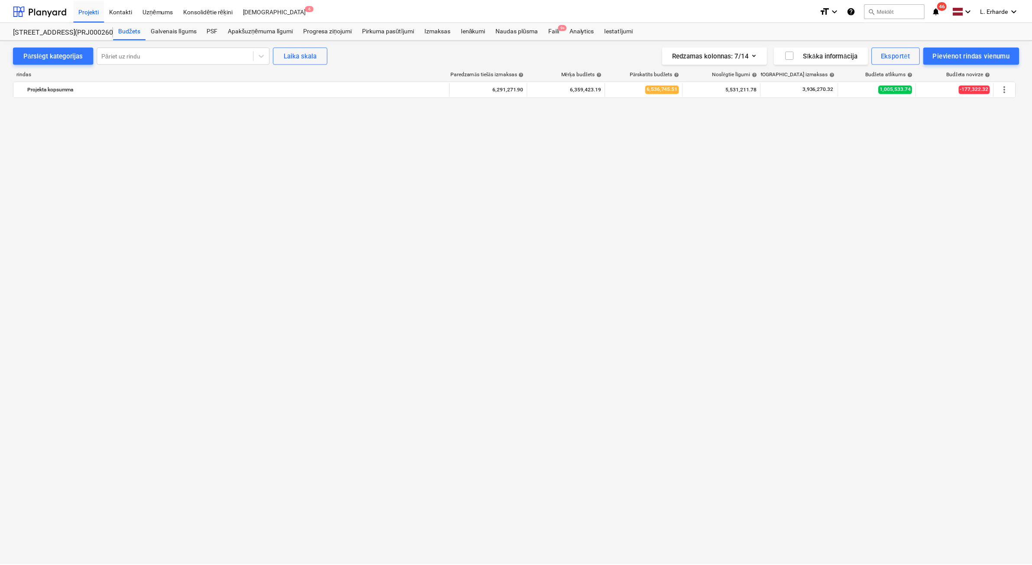
scroll to position [1191, 0]
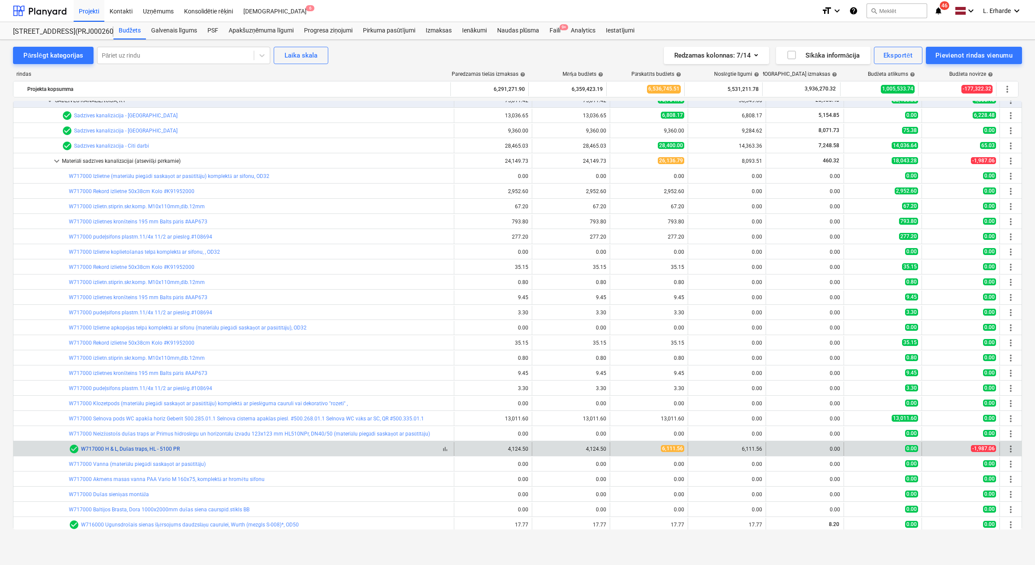
click at [157, 449] on link "W717000 H & L, Dušas traps, HL - 5100 PR" at bounding box center [130, 449] width 99 height 6
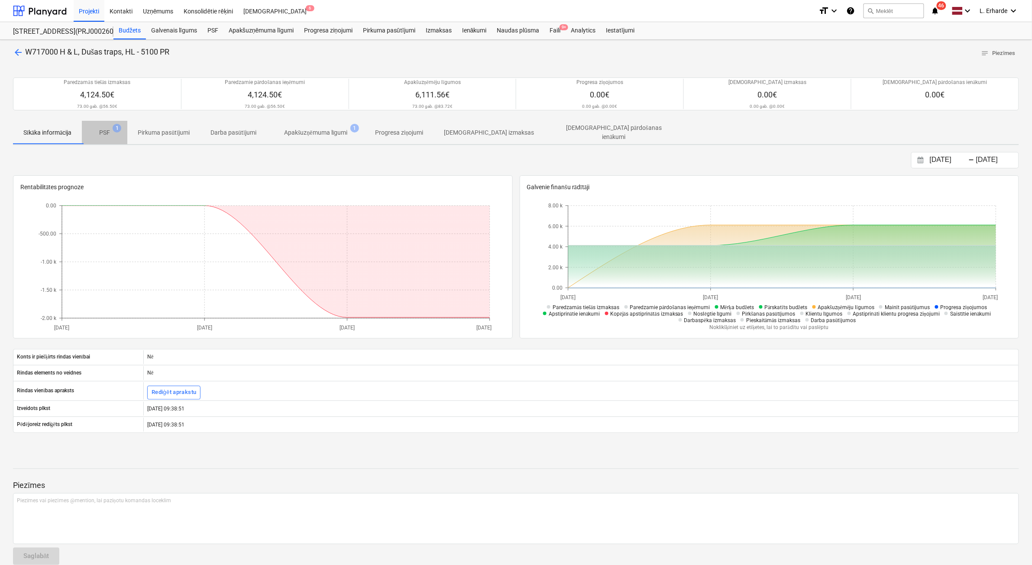
click at [105, 133] on p "PSF" at bounding box center [104, 132] width 11 height 9
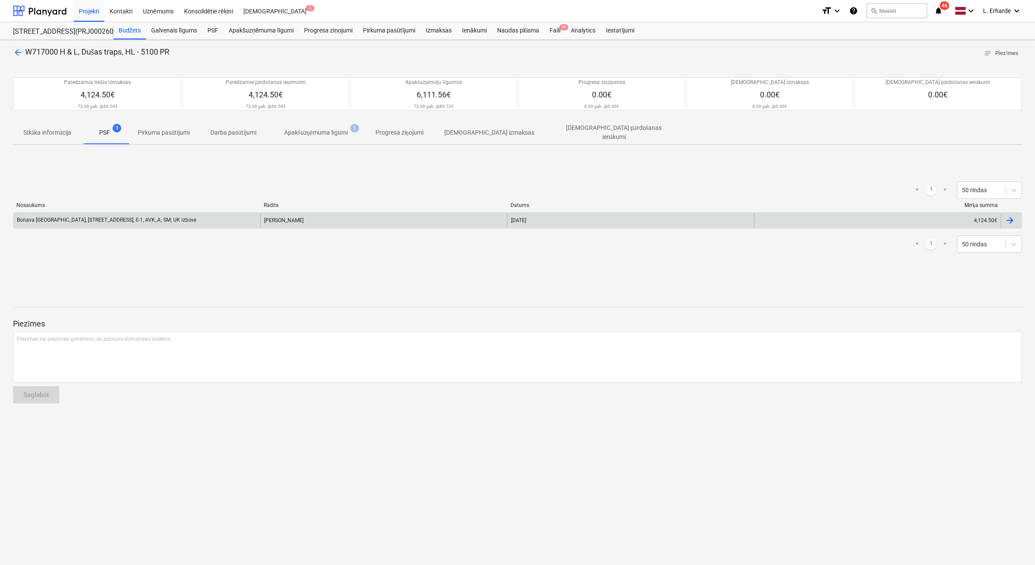
click at [123, 217] on div "Bonava Latvija, Vienības gatve 24, Ē-1, AVK_A; SM; UK izbūve" at bounding box center [106, 220] width 179 height 6
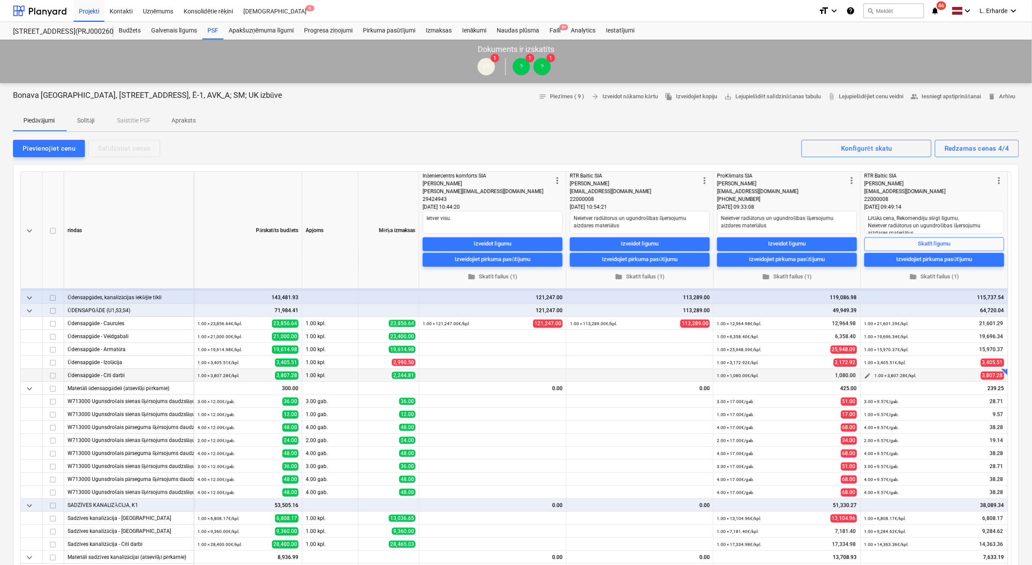
scroll to position [54, 0]
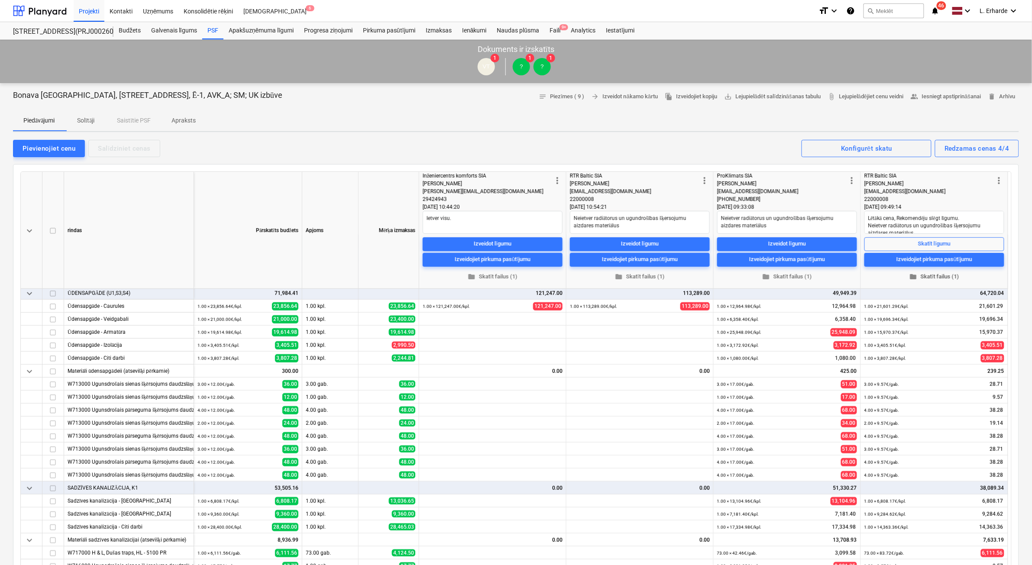
click at [939, 275] on span "folder Skatīt failus (1)" at bounding box center [934, 277] width 133 height 10
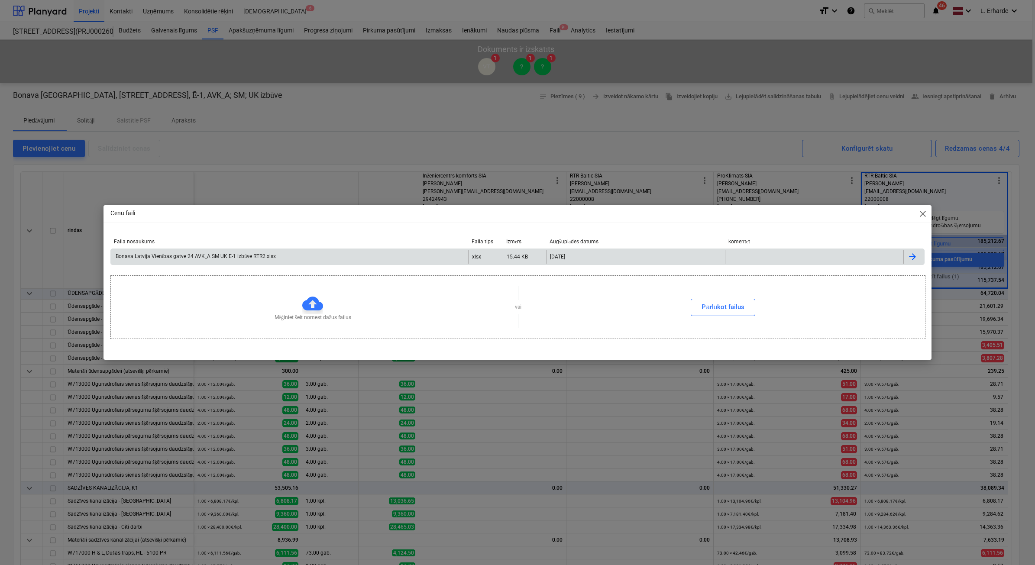
click at [232, 256] on div "Bonava Latvija Vienības gatve 24 AVK_A SM UK E-1 izbūve RTR2.xlsx" at bounding box center [195, 256] width 162 height 6
click at [382, 110] on div "Cenu faili close Faila nosaukums Faila tips Izmērs Augšuplādes datums komentēt …" at bounding box center [517, 282] width 1035 height 565
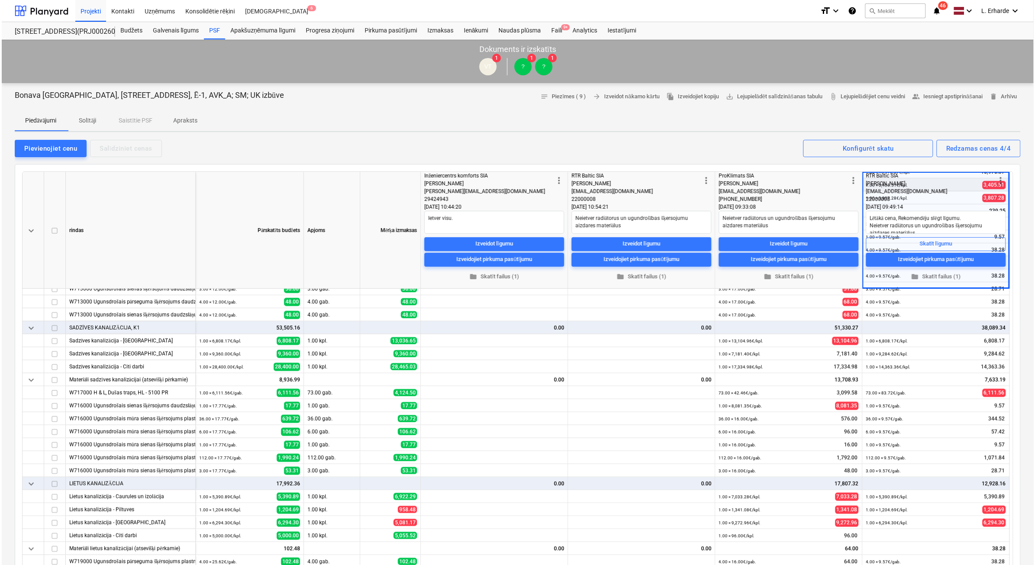
scroll to position [217, 0]
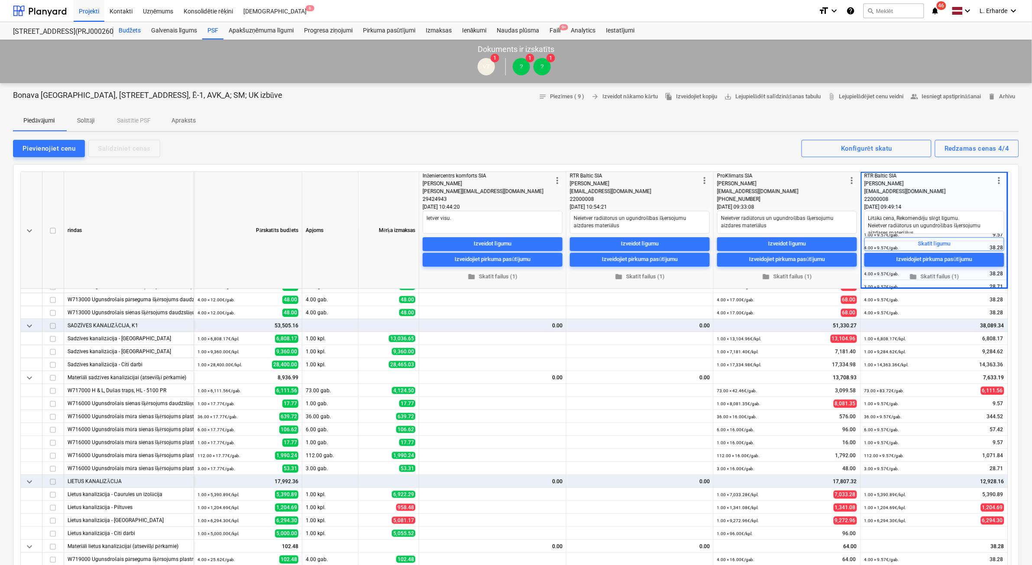
click at [141, 30] on div "Budžets" at bounding box center [129, 30] width 32 height 17
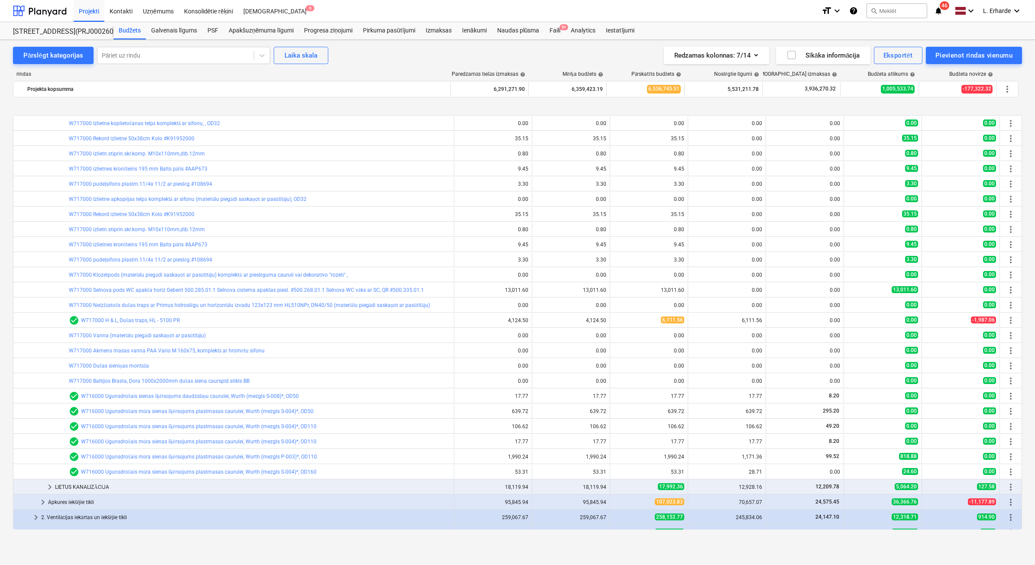
scroll to position [1354, 0]
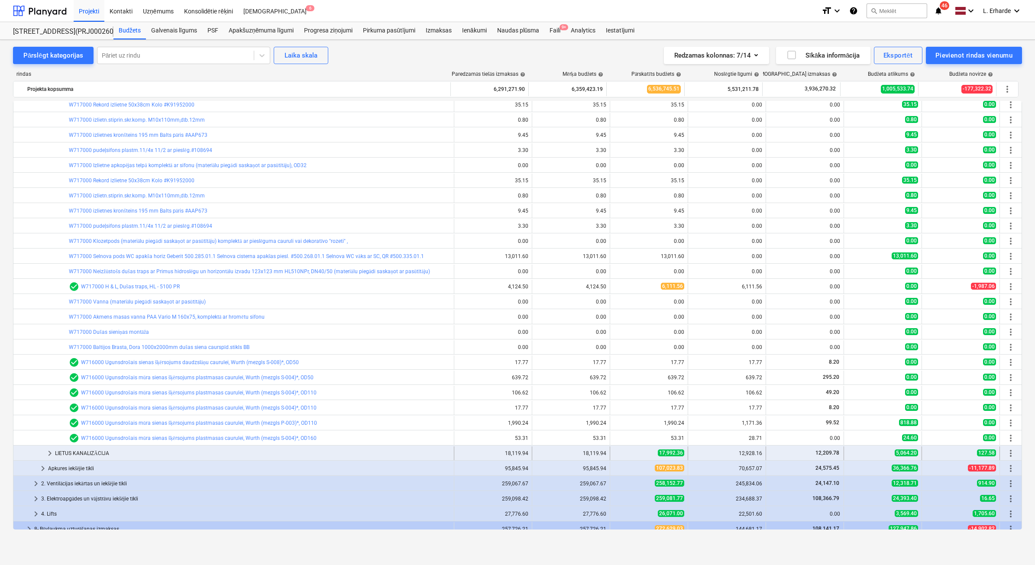
click at [51, 454] on span "keyboard_arrow_right" at bounding box center [50, 453] width 10 height 10
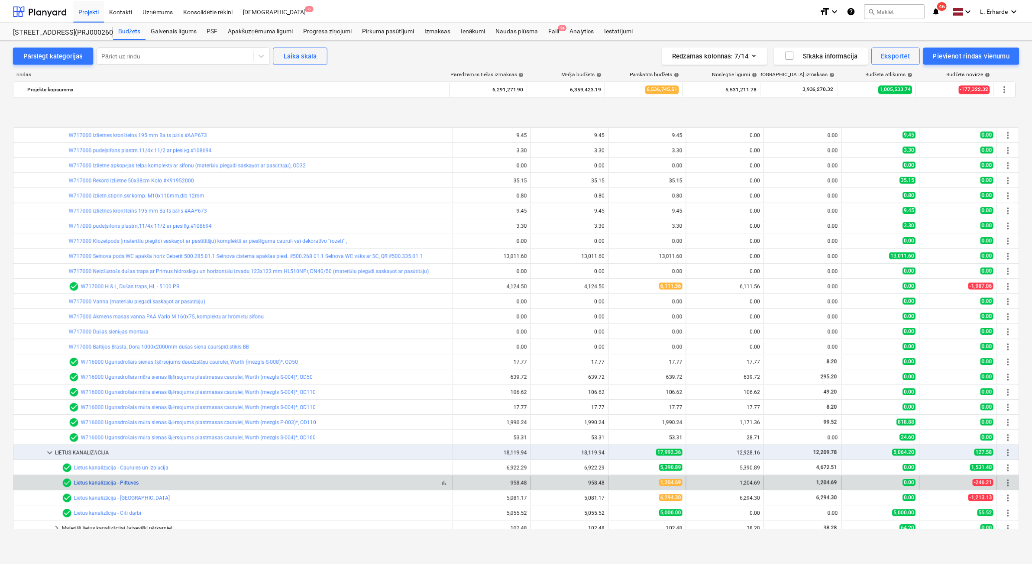
scroll to position [1408, 0]
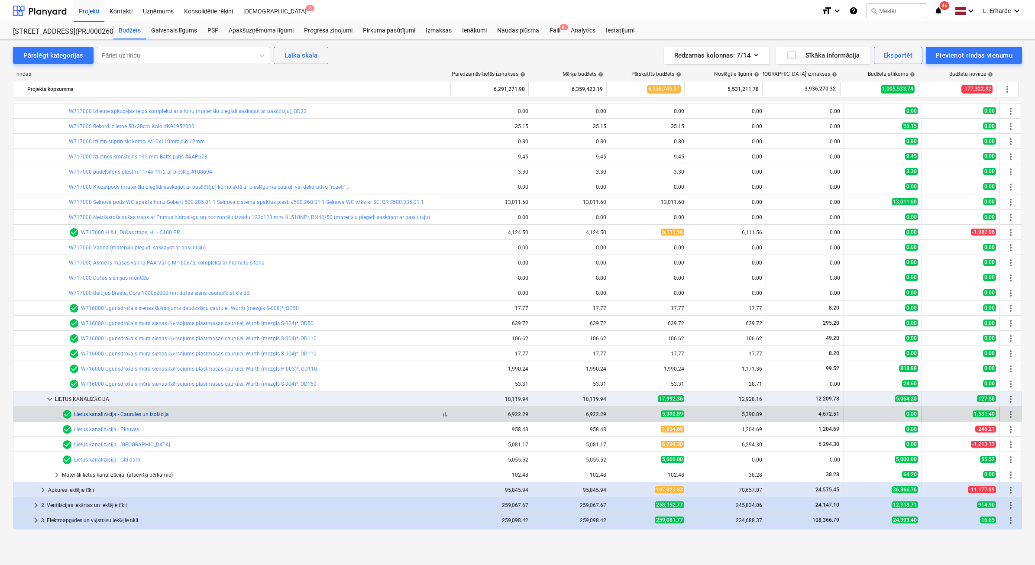
click at [92, 412] on link "Lietus kanalizācija - Caurules un izolācija" at bounding box center [121, 415] width 95 height 6
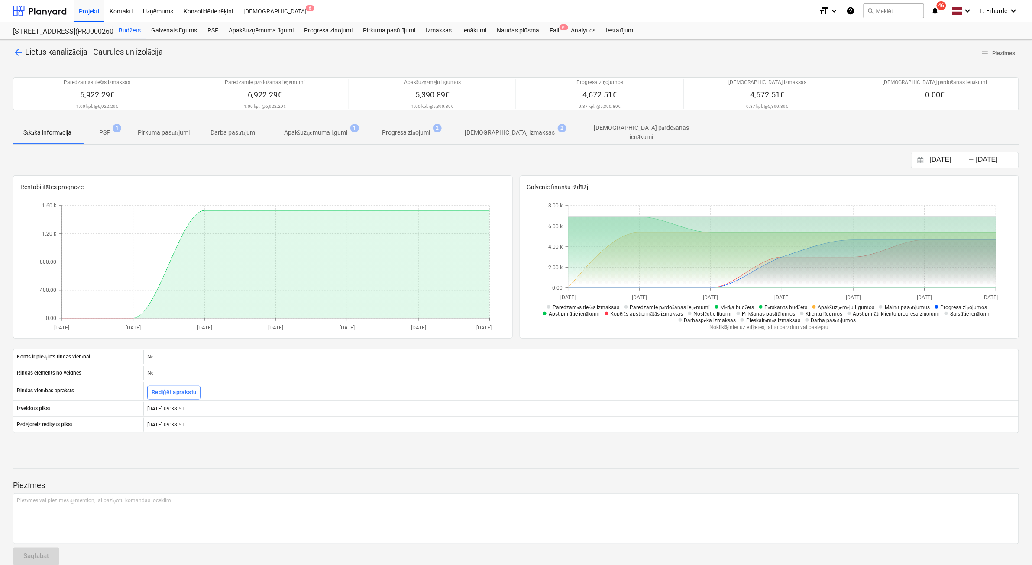
click at [110, 131] on p "PSF" at bounding box center [104, 132] width 11 height 9
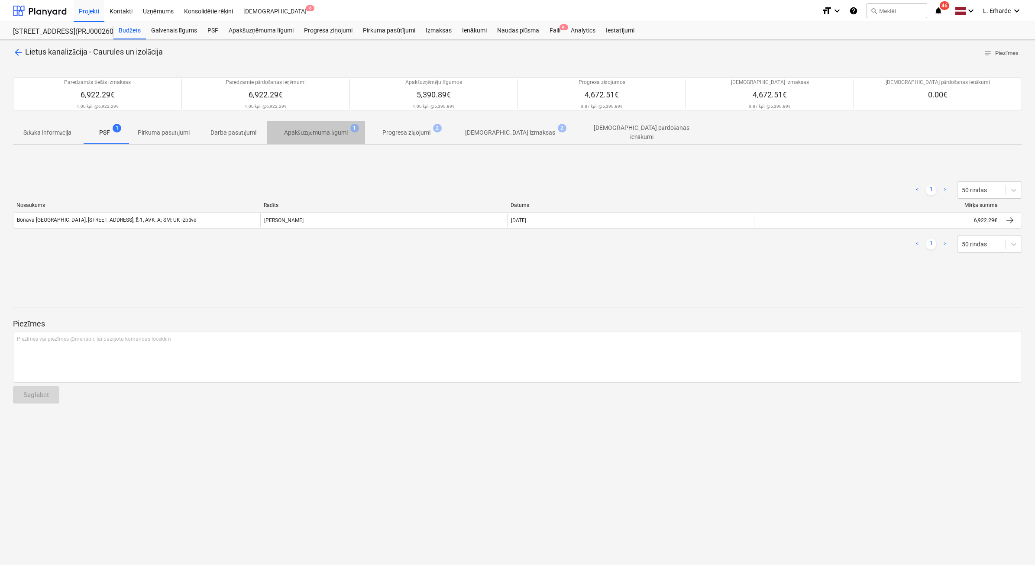
click at [324, 132] on p "Apakšuzņēmuma līgumi" at bounding box center [316, 132] width 64 height 9
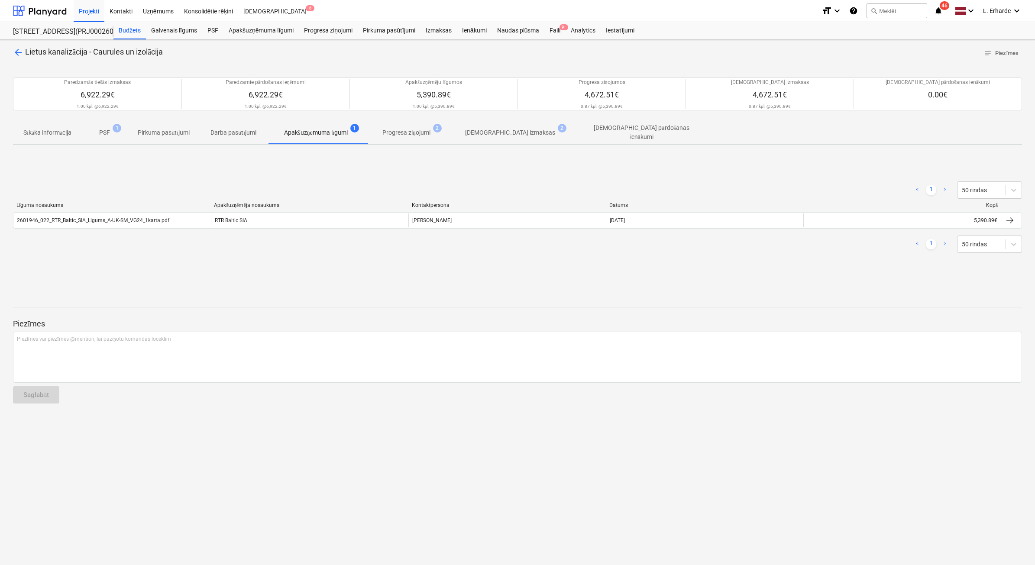
click at [425, 129] on p "Progresa ziņojumi" at bounding box center [407, 132] width 48 height 9
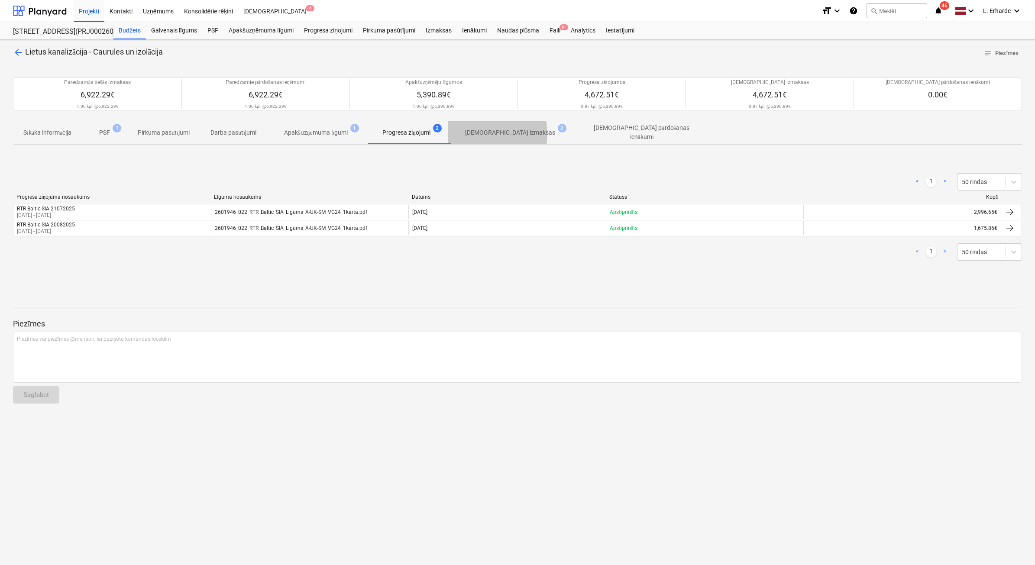
click at [481, 134] on p "Apstiprinātas izmaksas" at bounding box center [510, 132] width 90 height 9
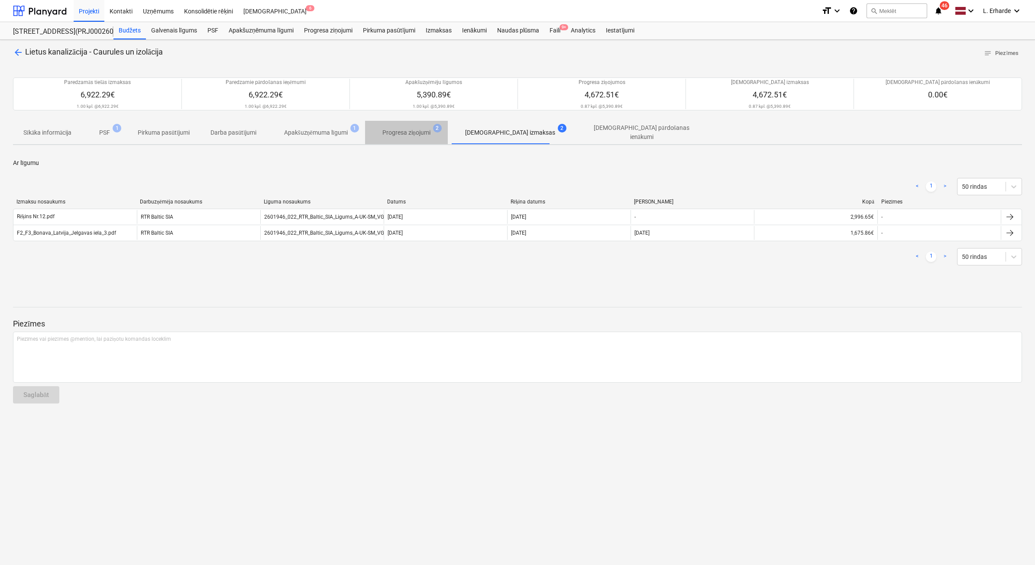
click at [408, 130] on p "Progresa ziņojumi" at bounding box center [407, 132] width 48 height 9
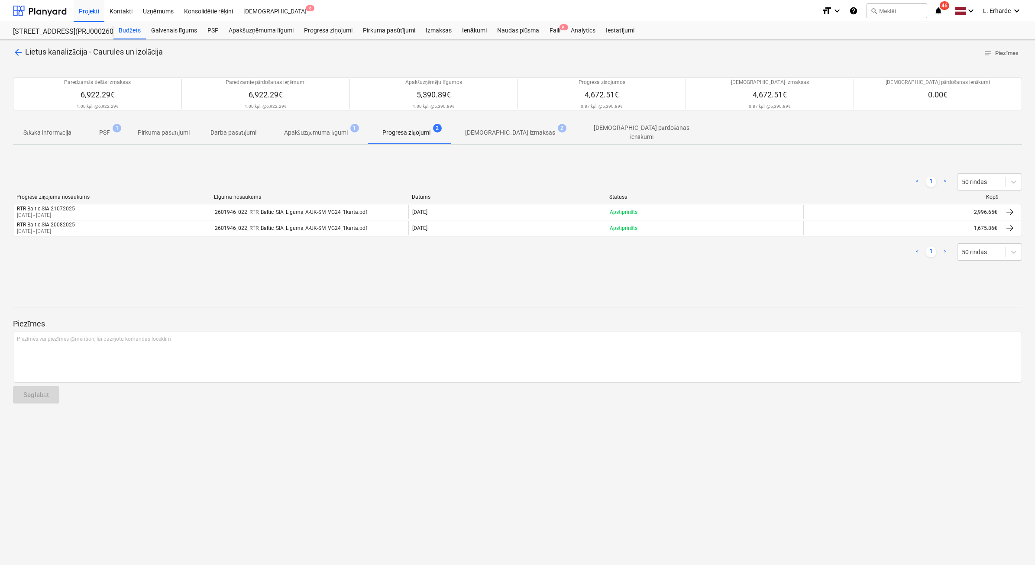
click at [110, 135] on p "PSF" at bounding box center [104, 132] width 11 height 9
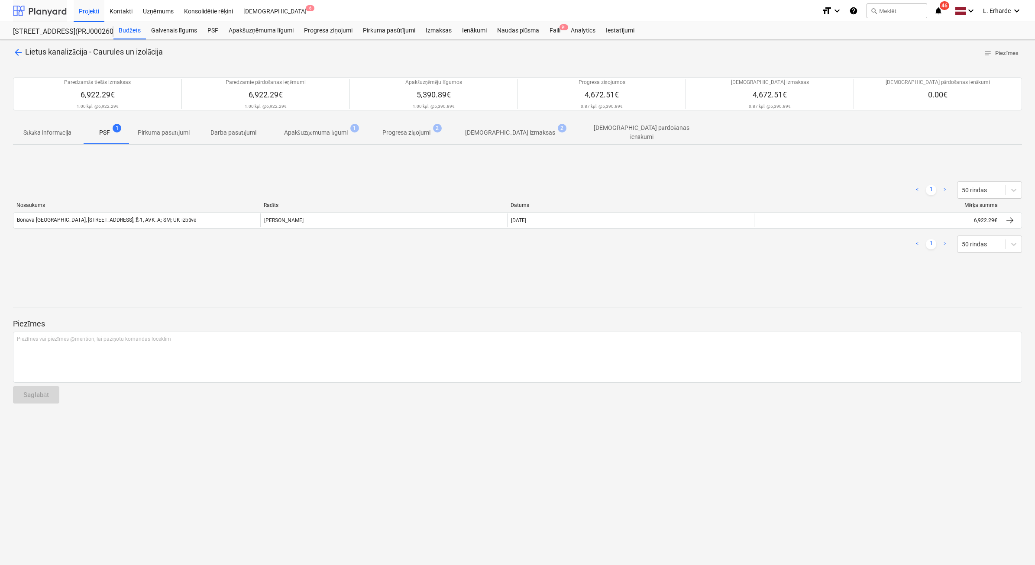
click at [46, 12] on div at bounding box center [40, 11] width 54 height 22
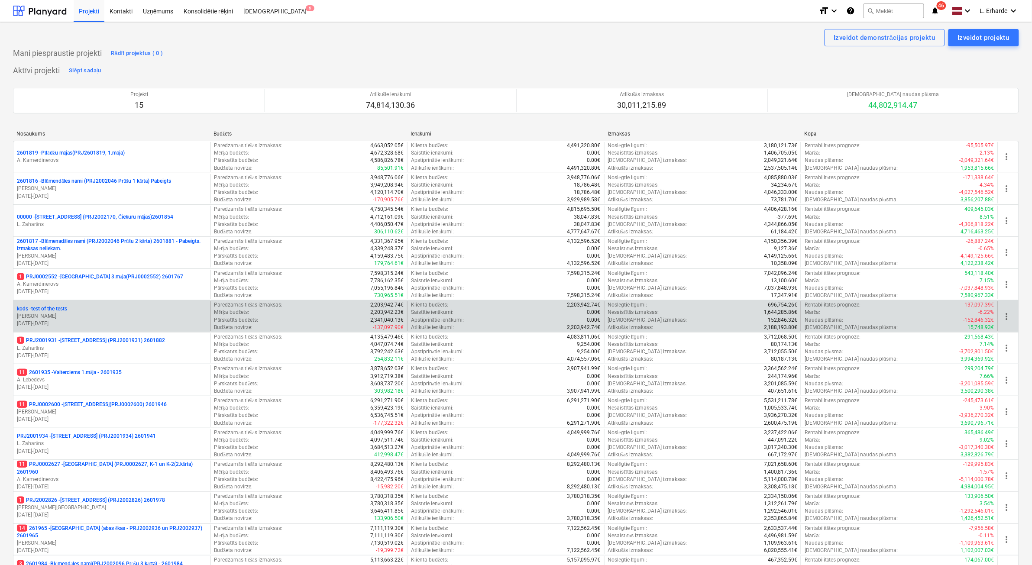
click at [47, 314] on p "J. Stepins" at bounding box center [112, 316] width 190 height 7
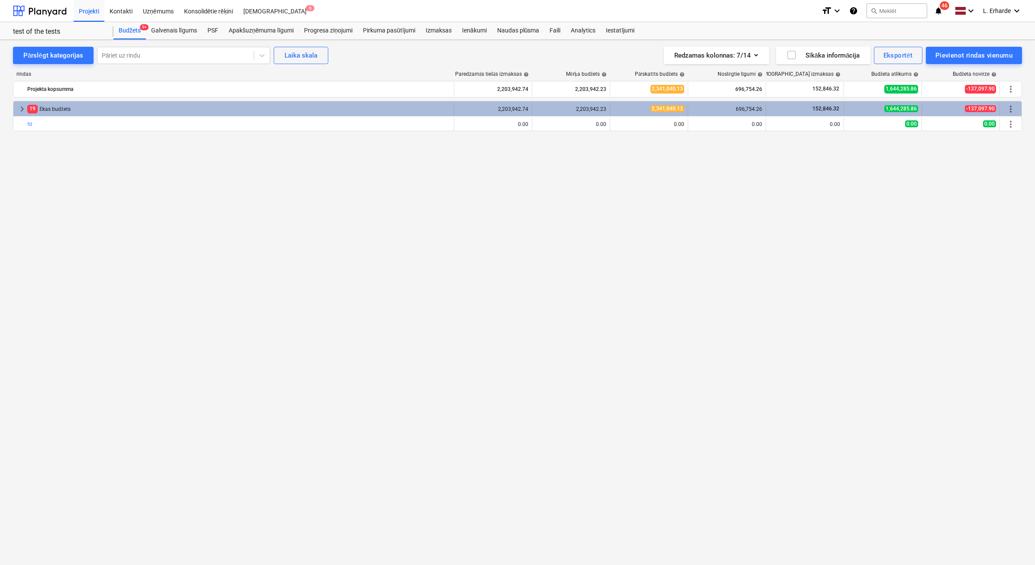
click at [20, 107] on span "keyboard_arrow_right" at bounding box center [22, 109] width 10 height 10
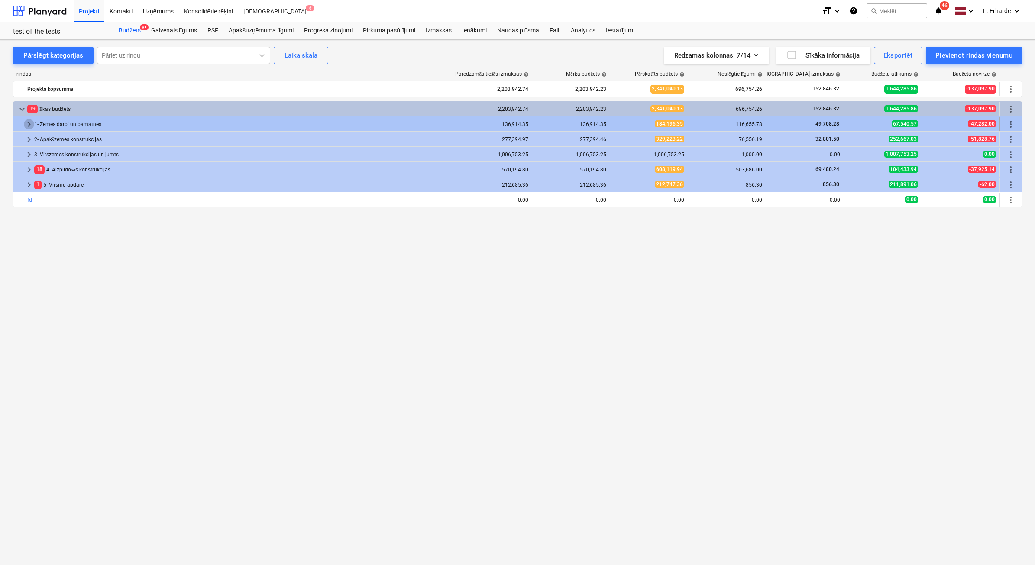
click at [29, 120] on span "keyboard_arrow_right" at bounding box center [29, 124] width 10 height 10
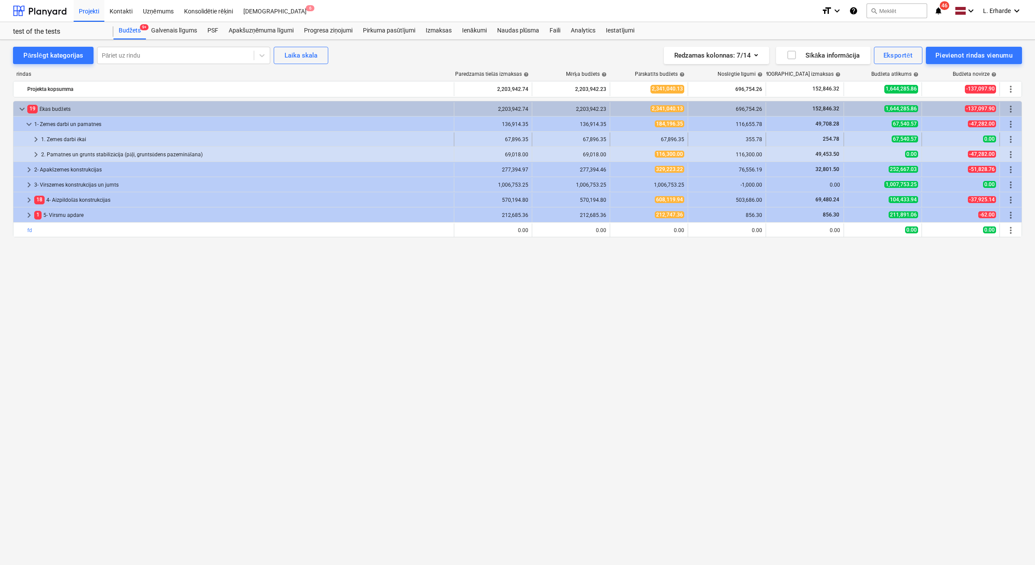
click at [65, 138] on div "1. Zemes darbi ēkai" at bounding box center [245, 140] width 409 height 14
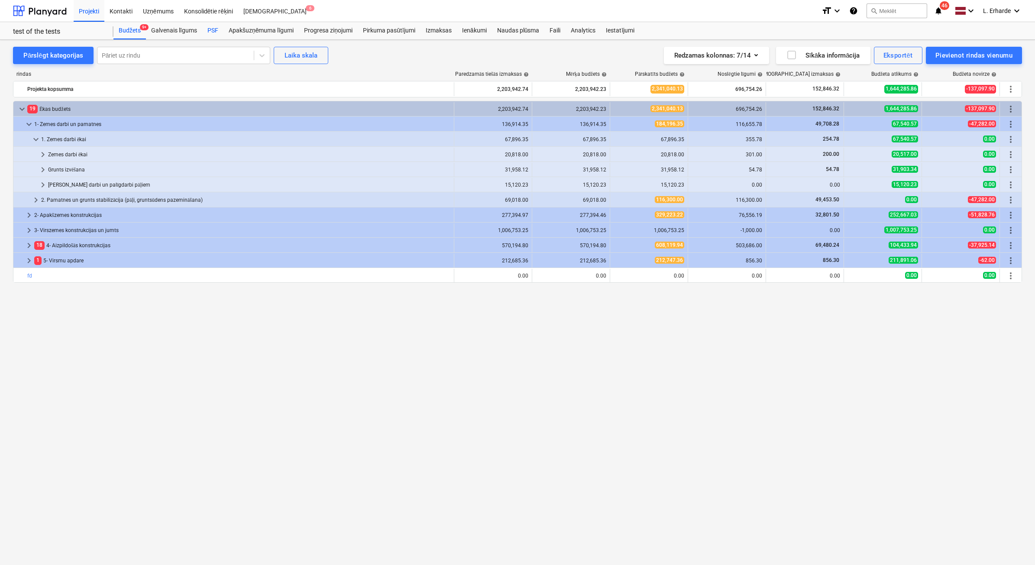
click at [211, 31] on div "PSF" at bounding box center [212, 30] width 21 height 17
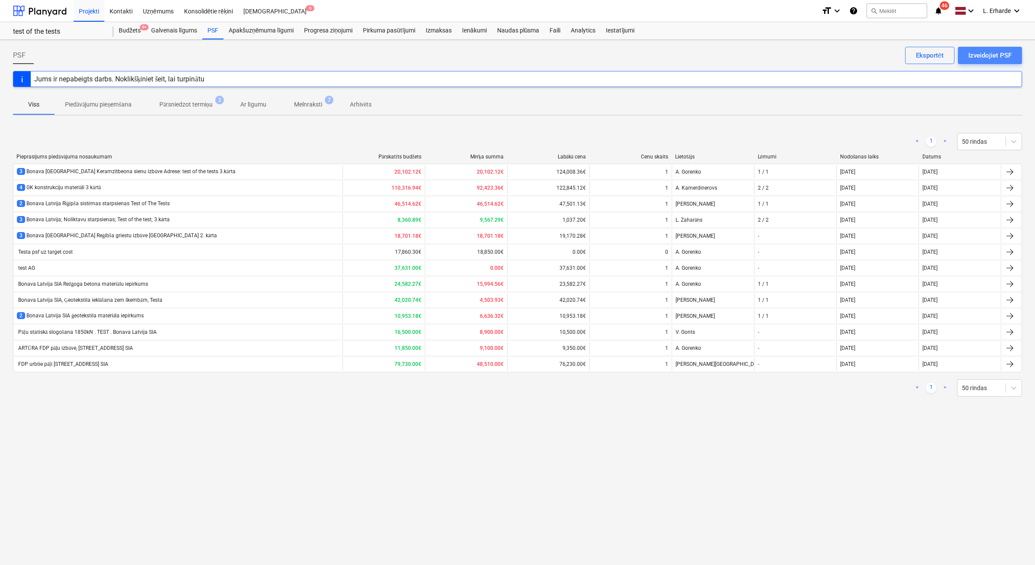
click at [999, 54] on div "Izveidojiet PSF" at bounding box center [990, 55] width 43 height 11
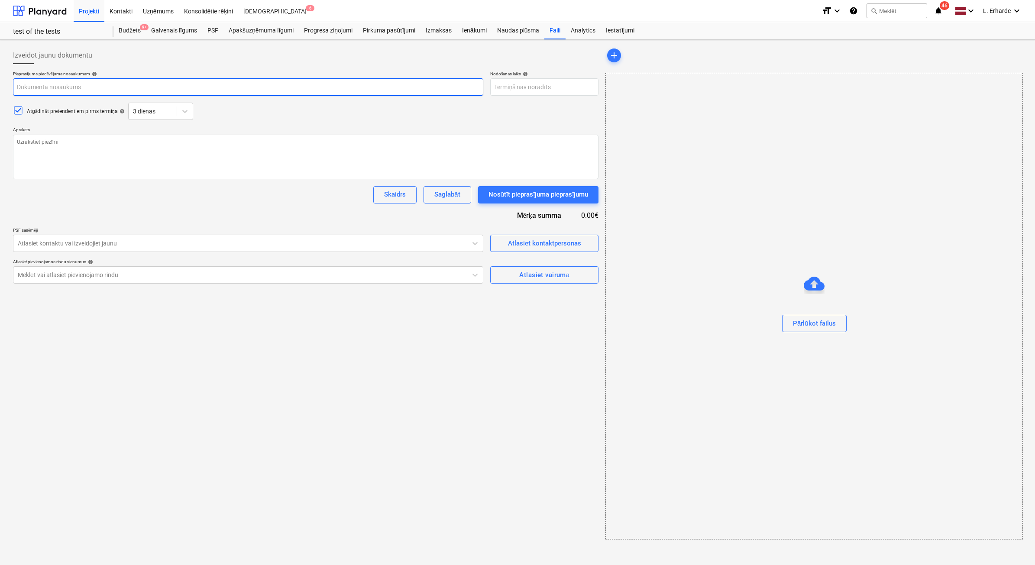
click at [49, 88] on input "text" at bounding box center [248, 86] width 470 height 17
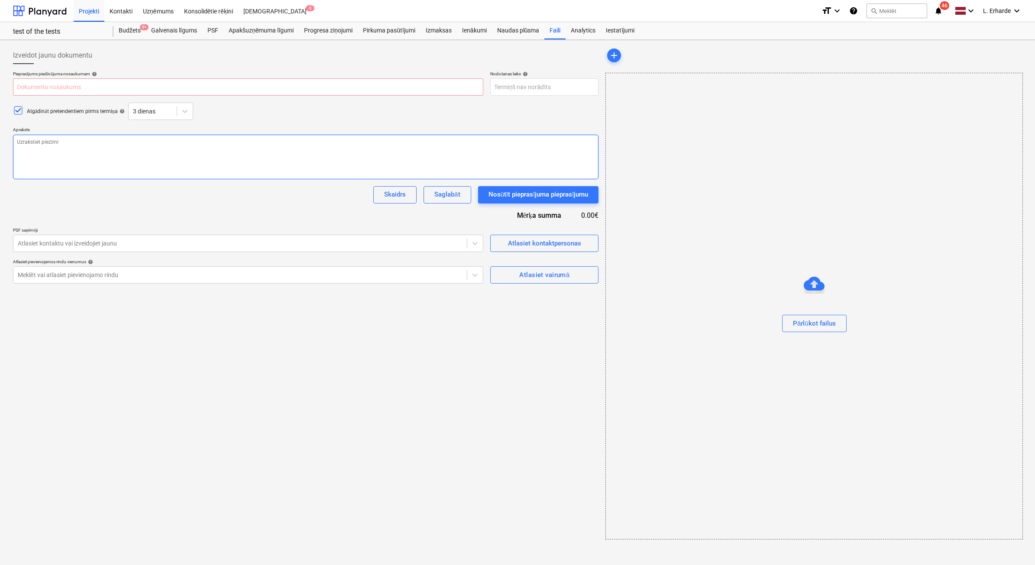
click at [53, 152] on textarea at bounding box center [306, 157] width 586 height 45
click at [520, 276] on div "Atlasiet vairumā" at bounding box center [544, 274] width 50 height 11
type textarea "x"
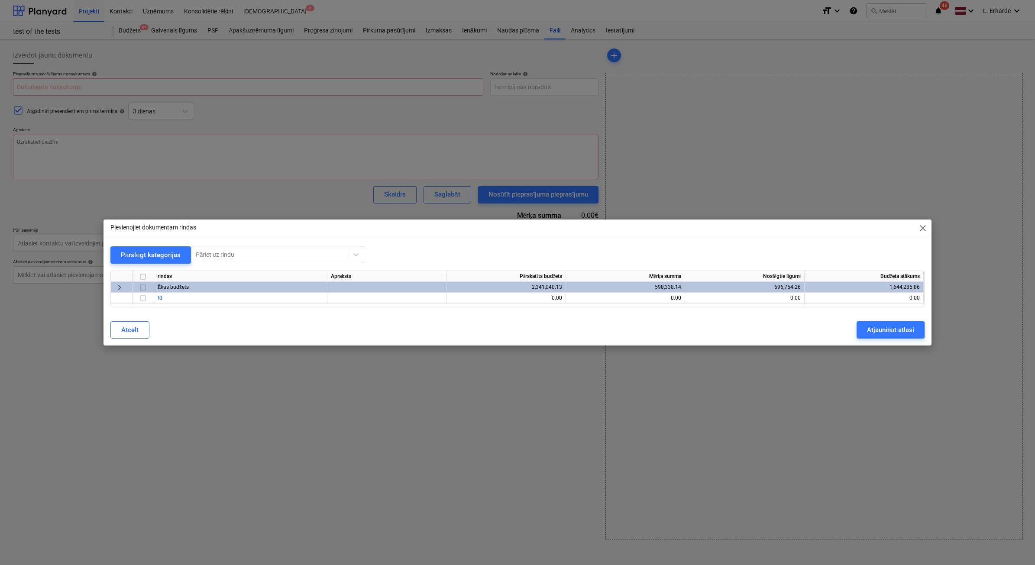
click at [118, 288] on span "keyboard_arrow_right" at bounding box center [119, 287] width 10 height 10
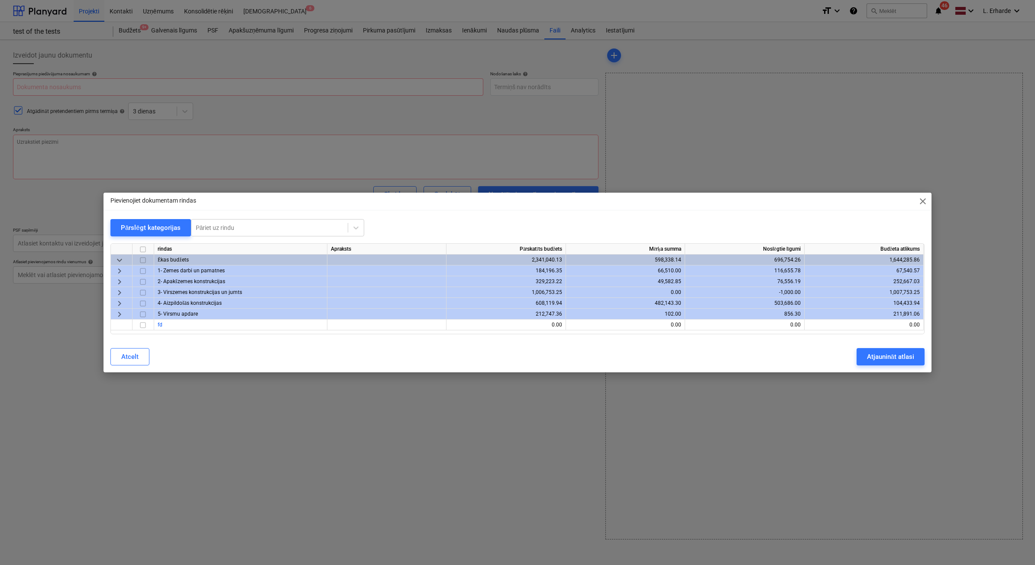
click at [118, 271] on span "keyboard_arrow_right" at bounding box center [119, 271] width 10 height 10
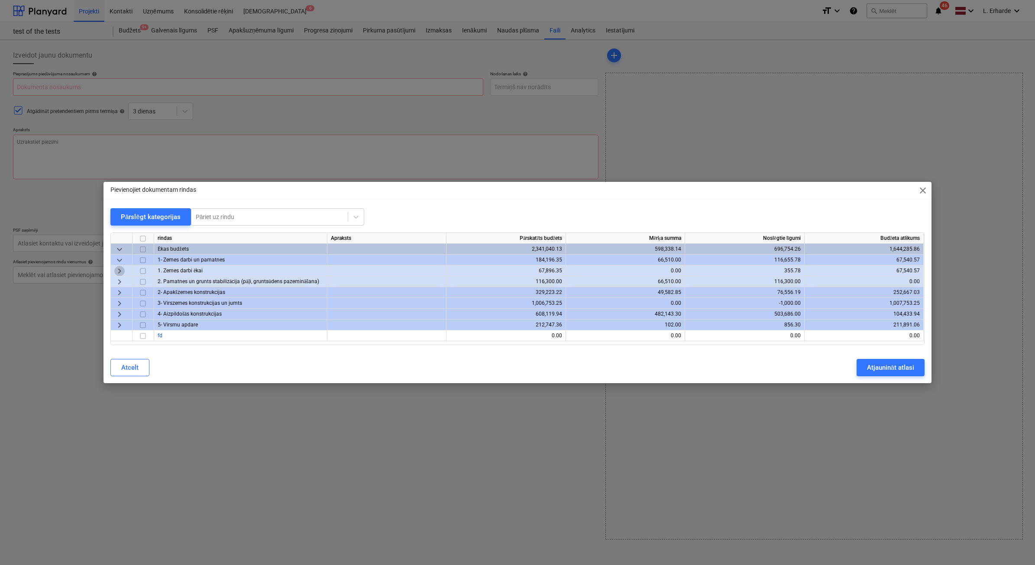
click at [118, 271] on span "keyboard_arrow_right" at bounding box center [119, 271] width 10 height 10
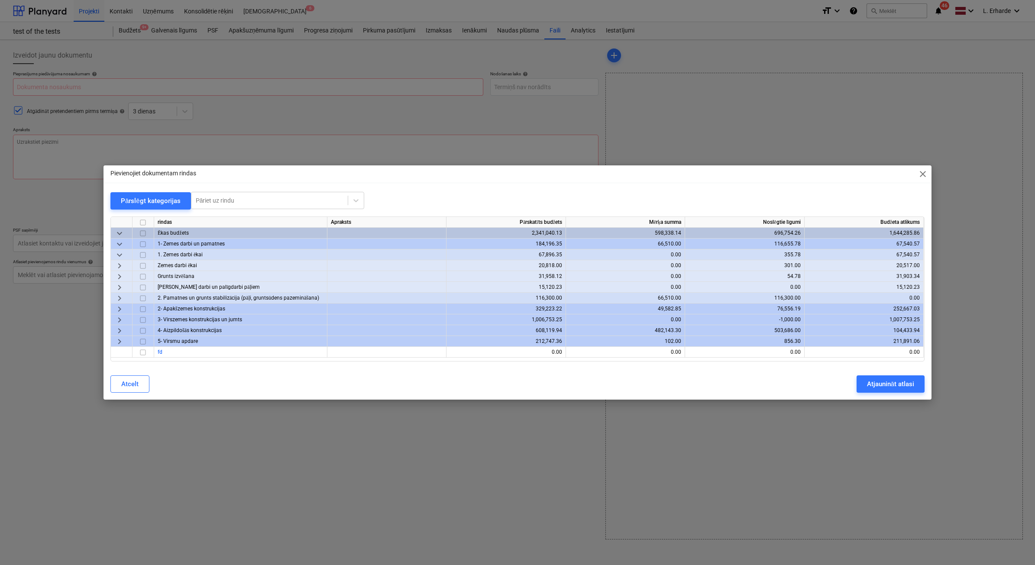
click at [141, 254] on input "checkbox" at bounding box center [143, 255] width 10 height 10
click at [116, 252] on span "keyboard_arrow_down" at bounding box center [119, 255] width 10 height 10
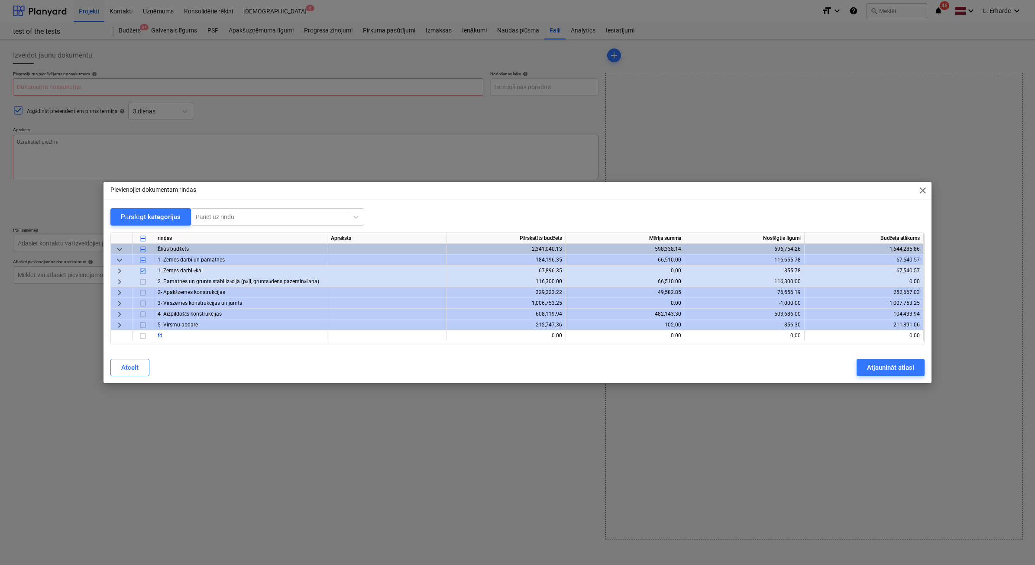
click at [141, 238] on input "checkbox" at bounding box center [143, 238] width 10 height 10
click at [142, 239] on input "checkbox" at bounding box center [143, 238] width 10 height 10
checkbox input "false"
click at [117, 304] on span "keyboard_arrow_right" at bounding box center [119, 303] width 10 height 10
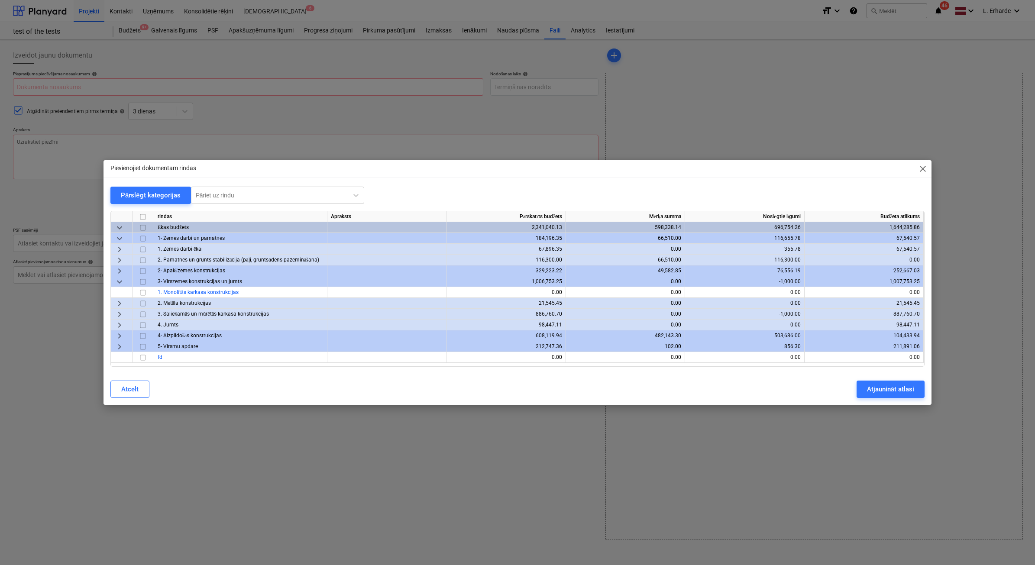
click at [118, 303] on span "keyboard_arrow_right" at bounding box center [119, 303] width 10 height 10
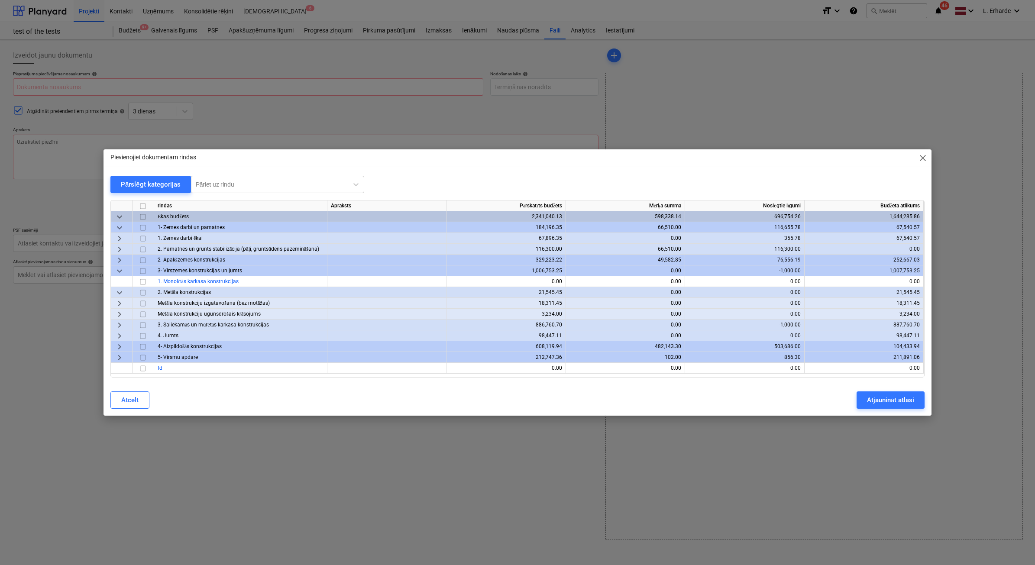
click at [118, 304] on span "keyboard_arrow_right" at bounding box center [119, 303] width 10 height 10
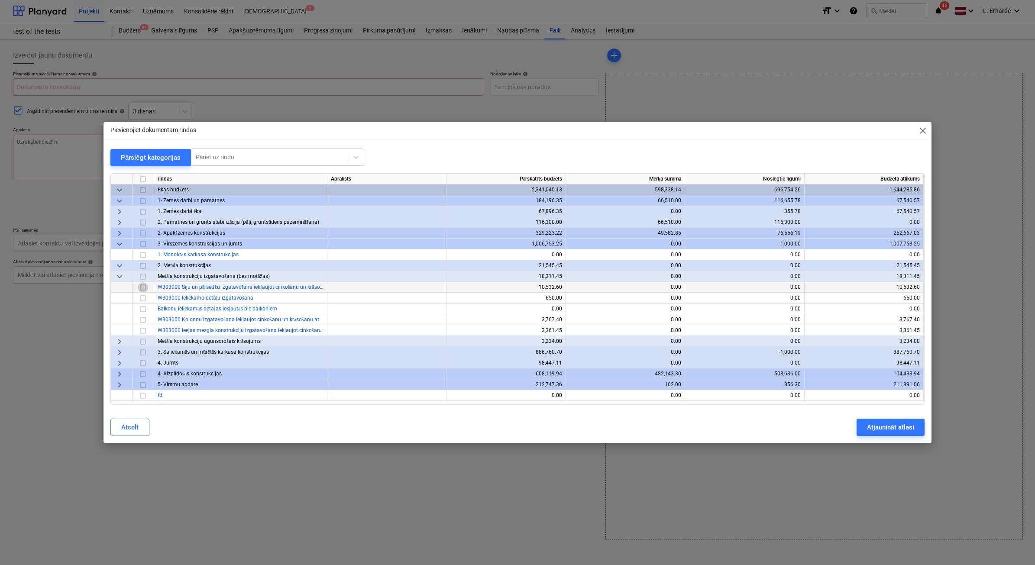
click at [141, 289] on input "checkbox" at bounding box center [143, 287] width 10 height 10
click at [143, 321] on input "checkbox" at bounding box center [143, 320] width 10 height 10
click at [117, 383] on span "keyboard_arrow_right" at bounding box center [119, 385] width 10 height 10
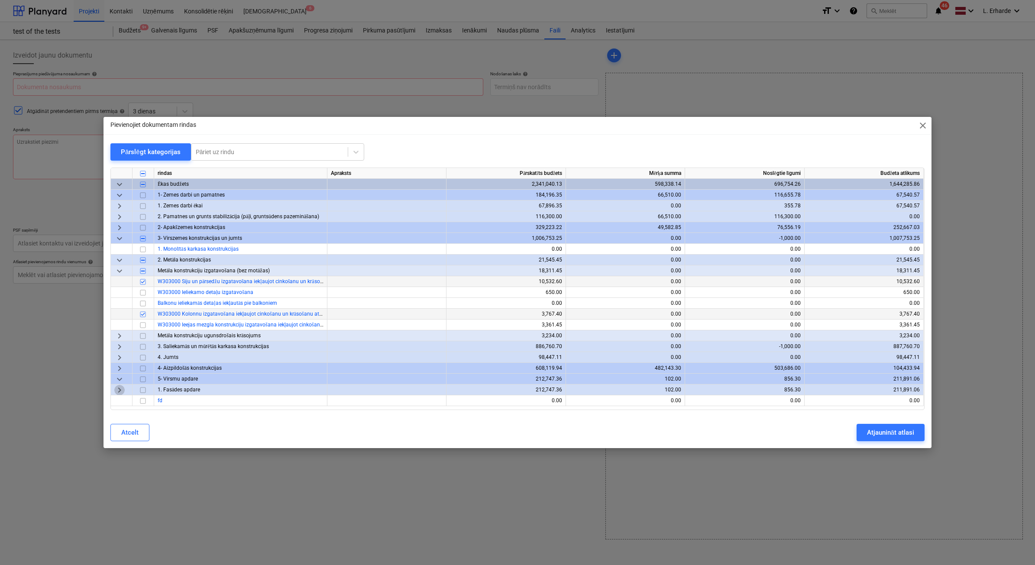
click at [118, 390] on span "keyboard_arrow_right" at bounding box center [119, 390] width 10 height 10
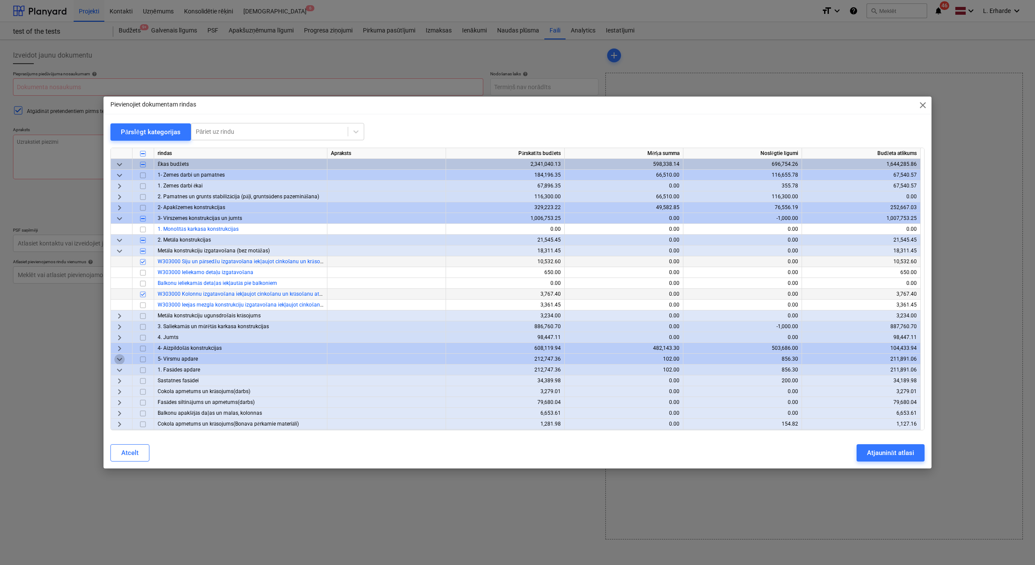
click at [120, 359] on span "keyboard_arrow_down" at bounding box center [119, 359] width 10 height 10
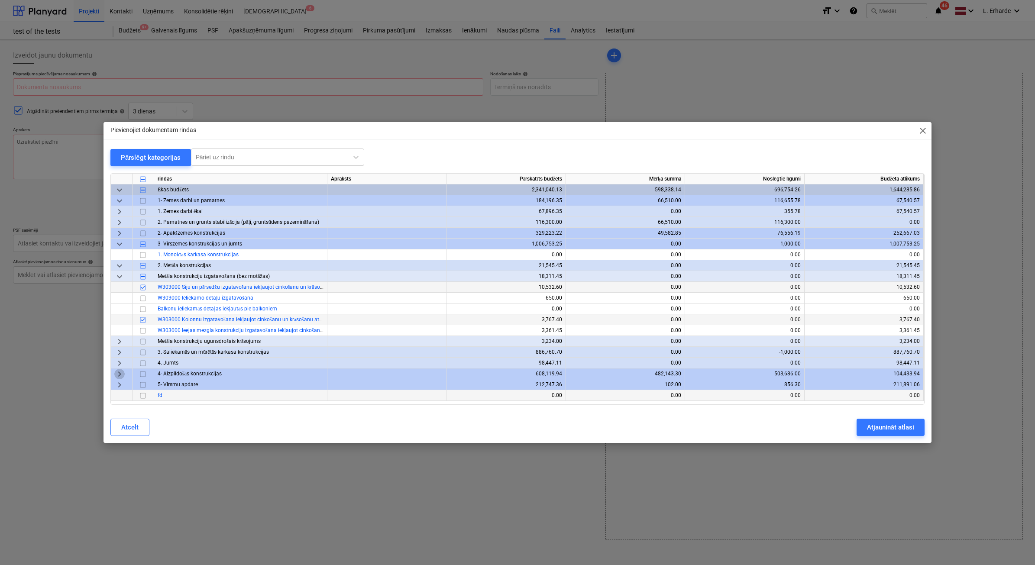
click at [121, 375] on span "keyboard_arrow_right" at bounding box center [119, 374] width 10 height 10
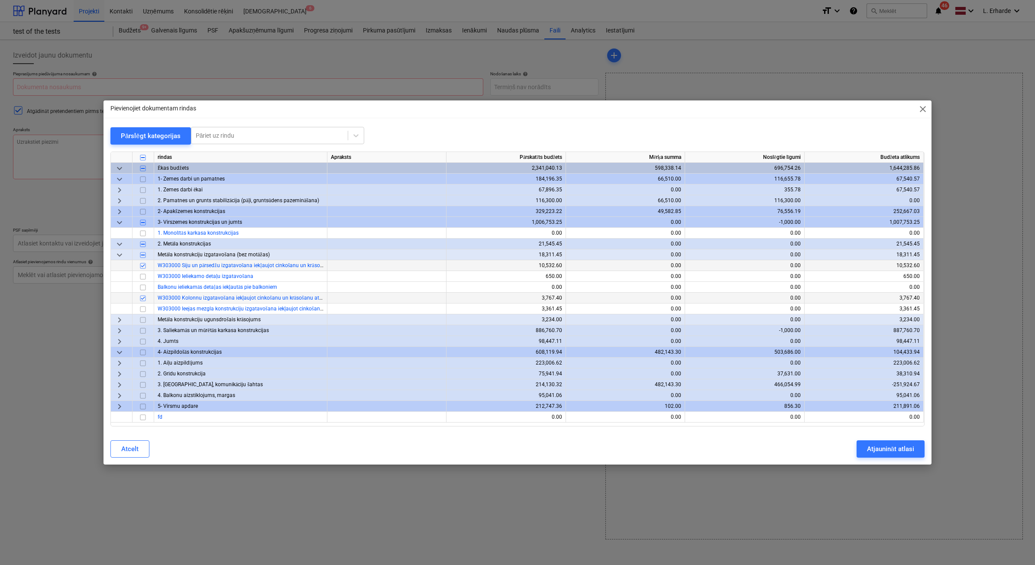
click at [118, 362] on span "keyboard_arrow_right" at bounding box center [119, 363] width 10 height 10
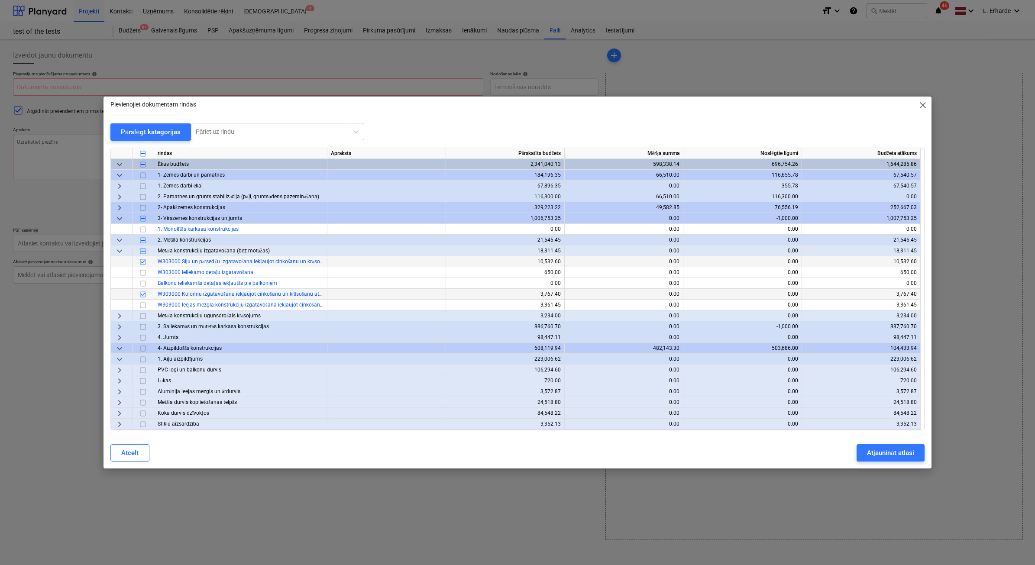
click at [143, 371] on input "checkbox" at bounding box center [143, 370] width 10 height 10
click at [897, 453] on div "Atjaunināt atlasi" at bounding box center [890, 452] width 47 height 11
type textarea "x"
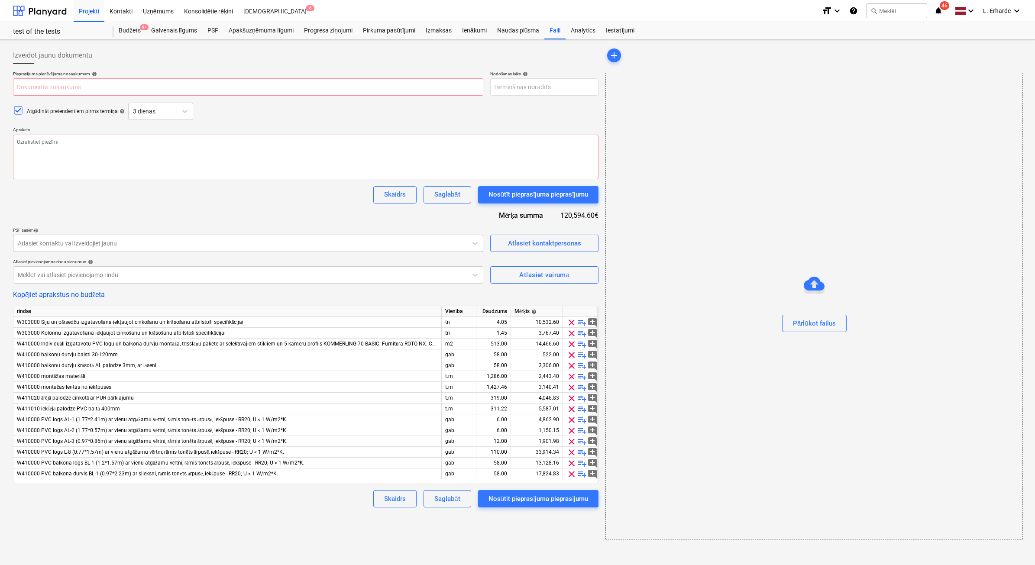
click at [112, 245] on div at bounding box center [240, 243] width 445 height 9
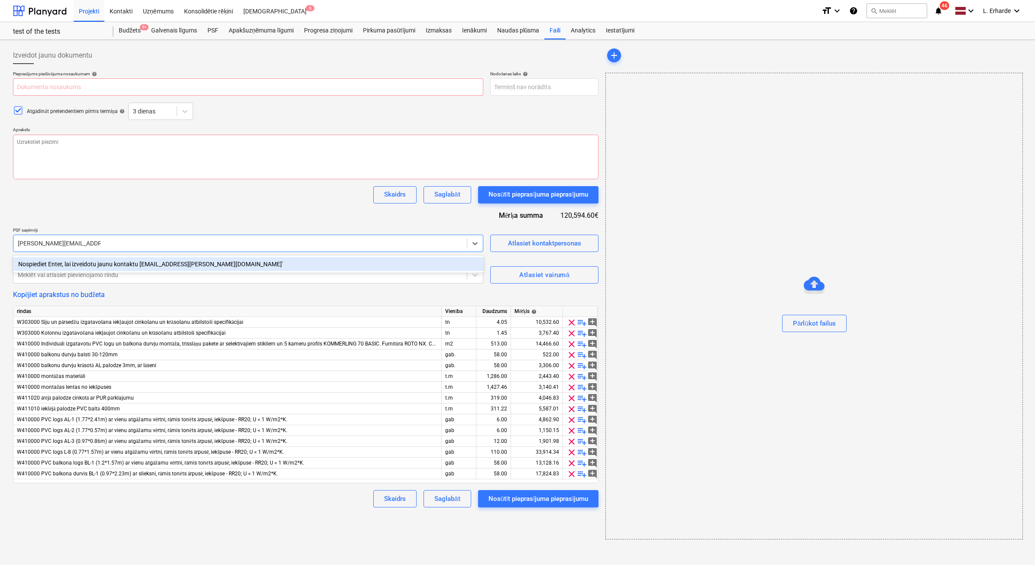
type input "martins.pogulis@bonava.com"
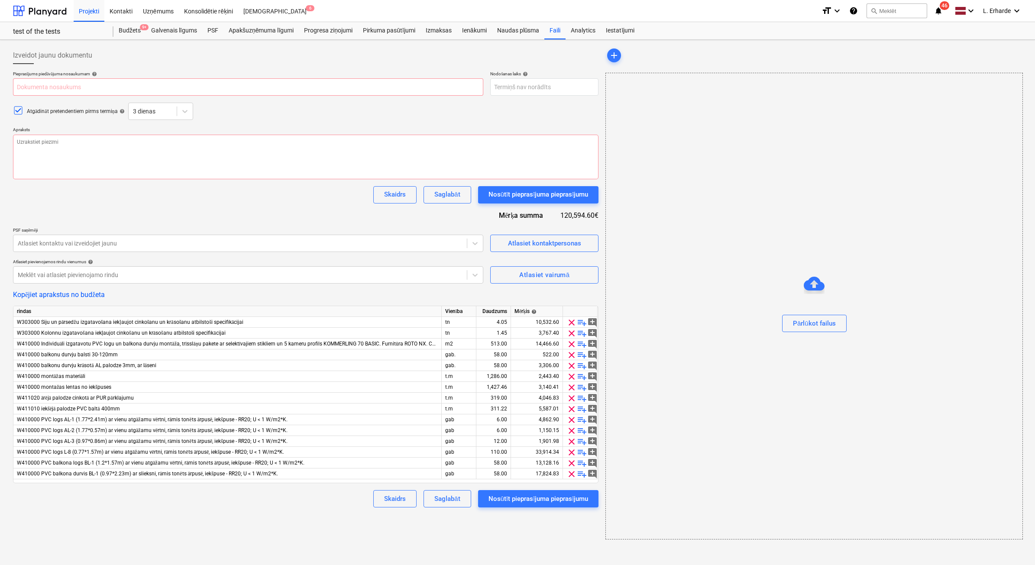
click at [407, 217] on div "Pieprasījums piedāvājuma nosaukumam help Nodošanas laiks help Press the down ar…" at bounding box center [306, 289] width 586 height 437
click at [92, 241] on div at bounding box center [240, 243] width 445 height 9
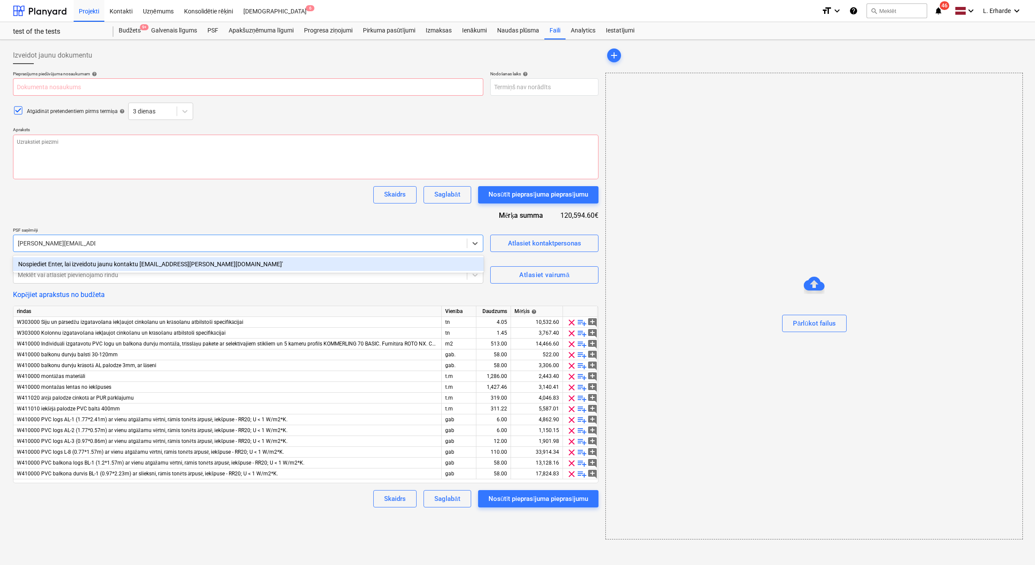
type input "martins.pogulis@hotmail.com"
type textarea "x"
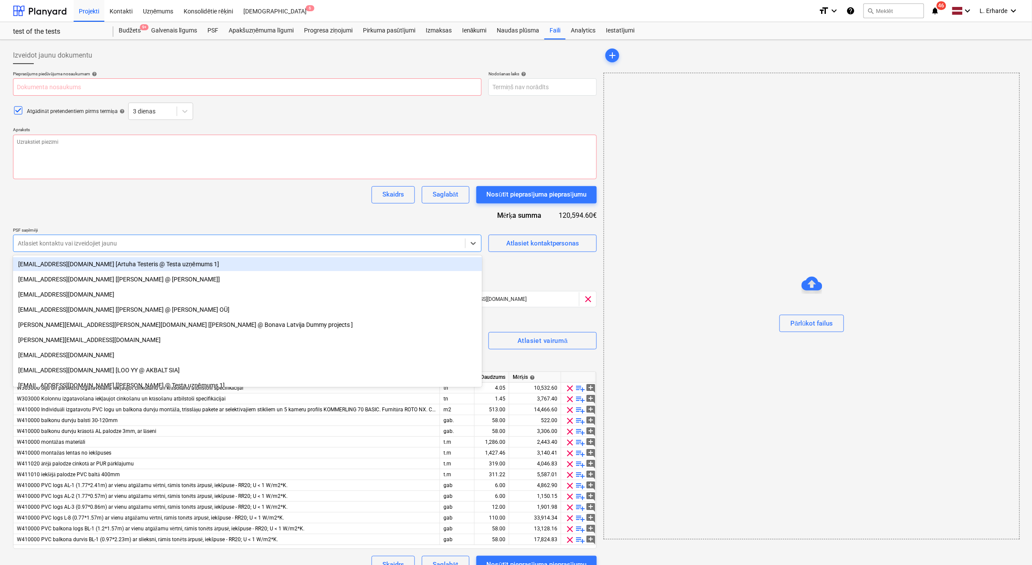
click at [504, 271] on div "Pieprasījums piedāvājuma nosaukumam help Nodošanas laiks help Press the down ar…" at bounding box center [305, 322] width 584 height 503
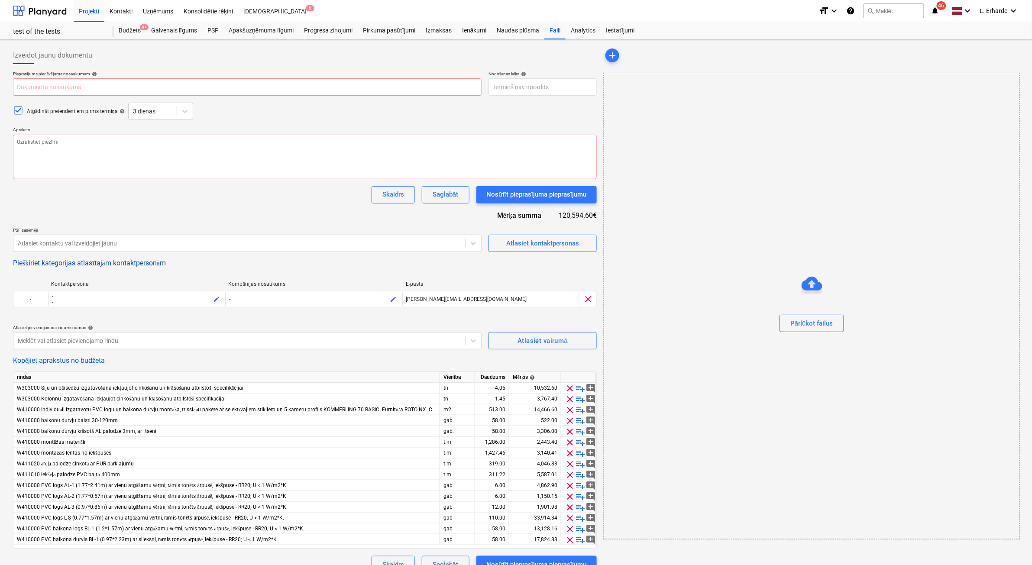
click at [44, 264] on button "Piešķiriet kategorijas atlasītajām kontaktpersonām" at bounding box center [89, 263] width 153 height 8
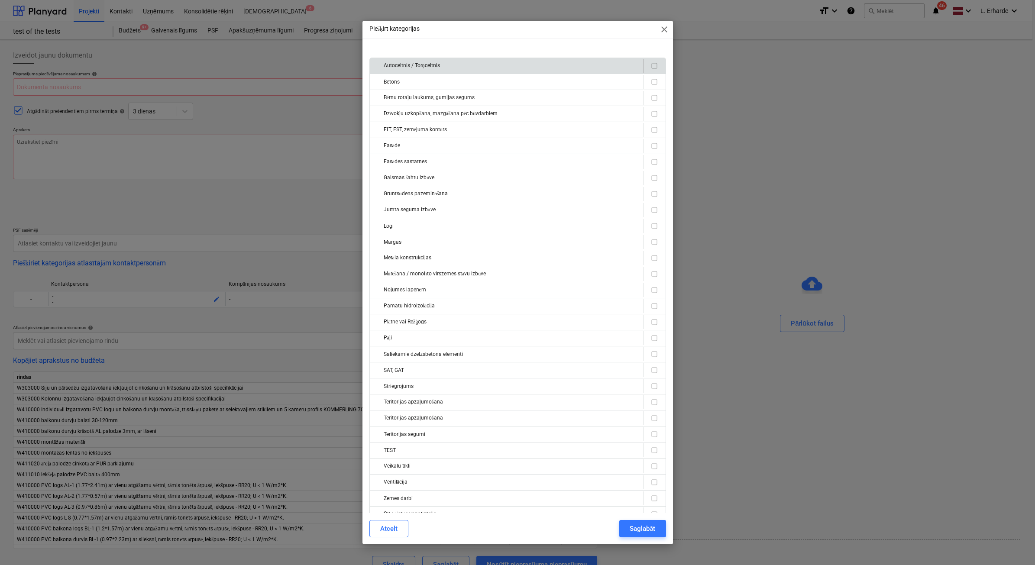
click at [651, 66] on input "checkbox" at bounding box center [654, 66] width 10 height 10
checkbox input "true"
click at [649, 529] on div "Saglabāt" at bounding box center [643, 528] width 26 height 11
type textarea "x"
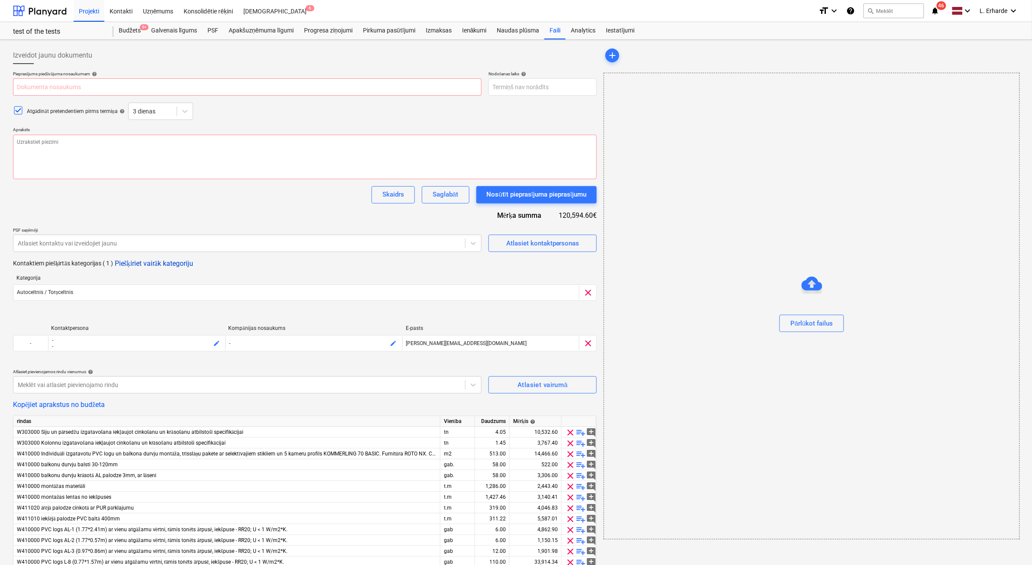
click at [151, 263] on button "Piešķiriet vairāk kategoriju" at bounding box center [154, 263] width 78 height 8
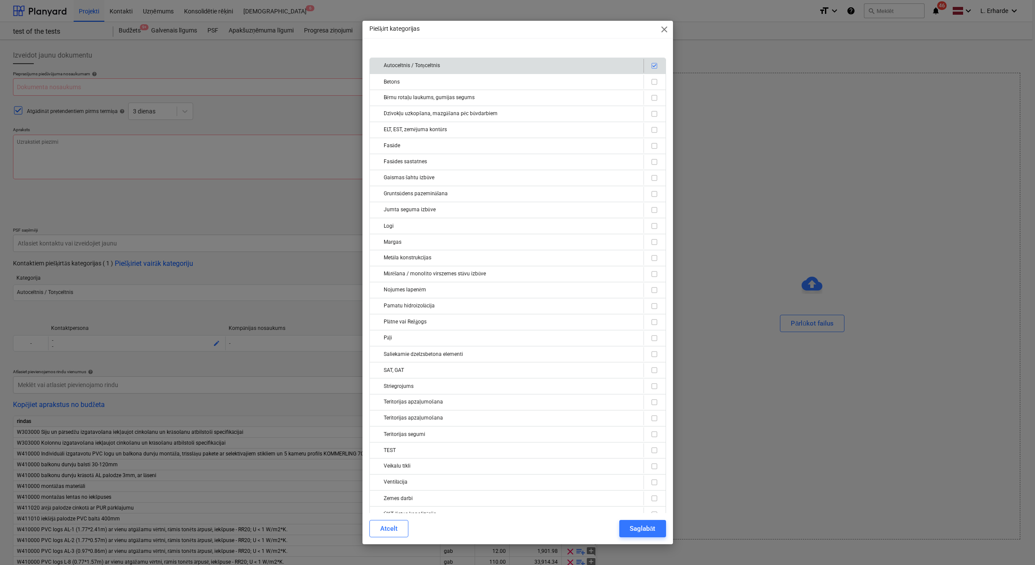
click at [650, 64] on input "checkbox" at bounding box center [654, 66] width 10 height 10
checkbox input "false"
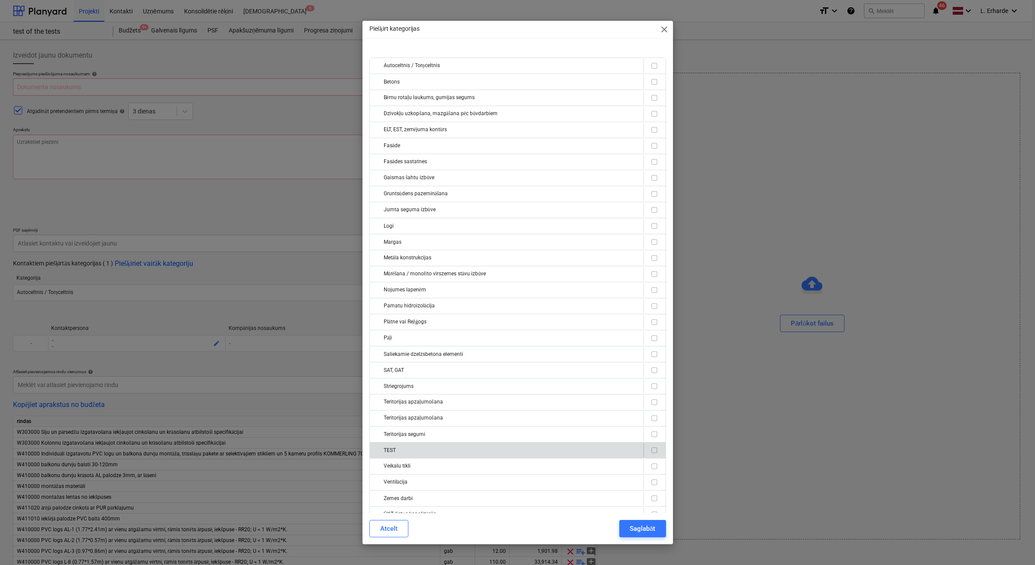
click at [651, 453] on input "checkbox" at bounding box center [654, 450] width 10 height 10
checkbox input "true"
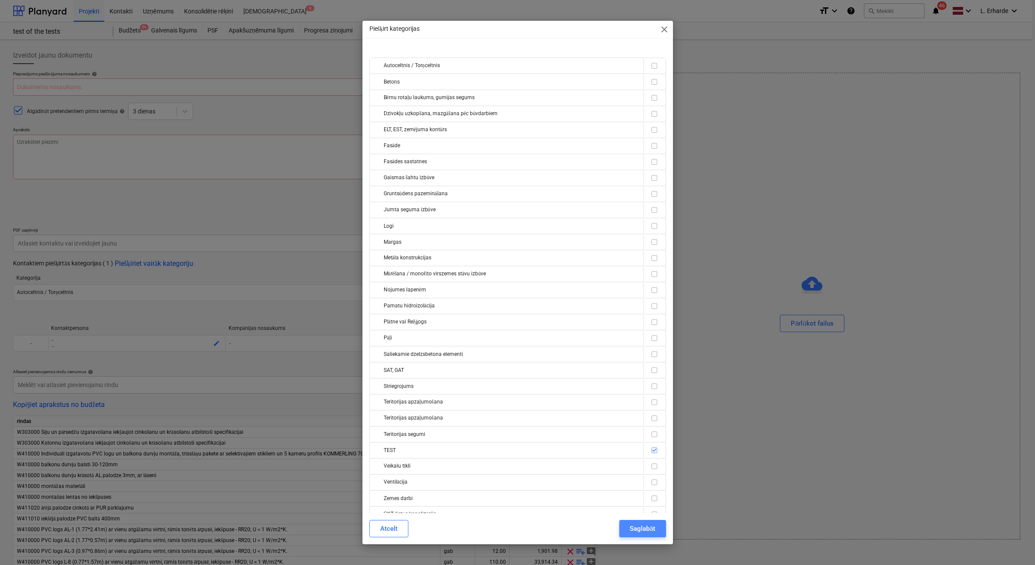
click at [637, 529] on div "Saglabāt" at bounding box center [643, 528] width 26 height 11
type textarea "x"
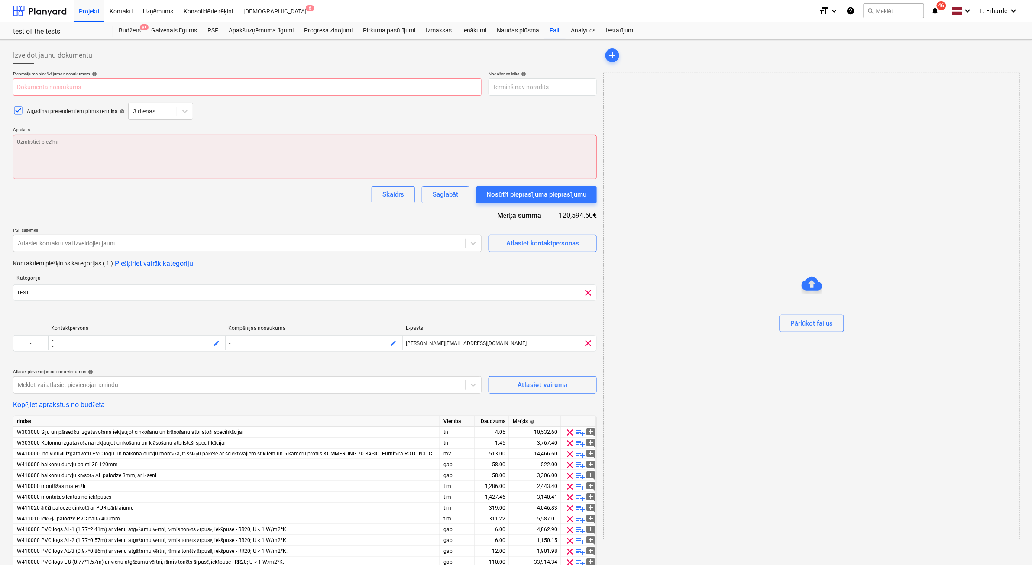
click at [176, 163] on textarea at bounding box center [305, 157] width 584 height 45
type textarea "t"
type textarea "x"
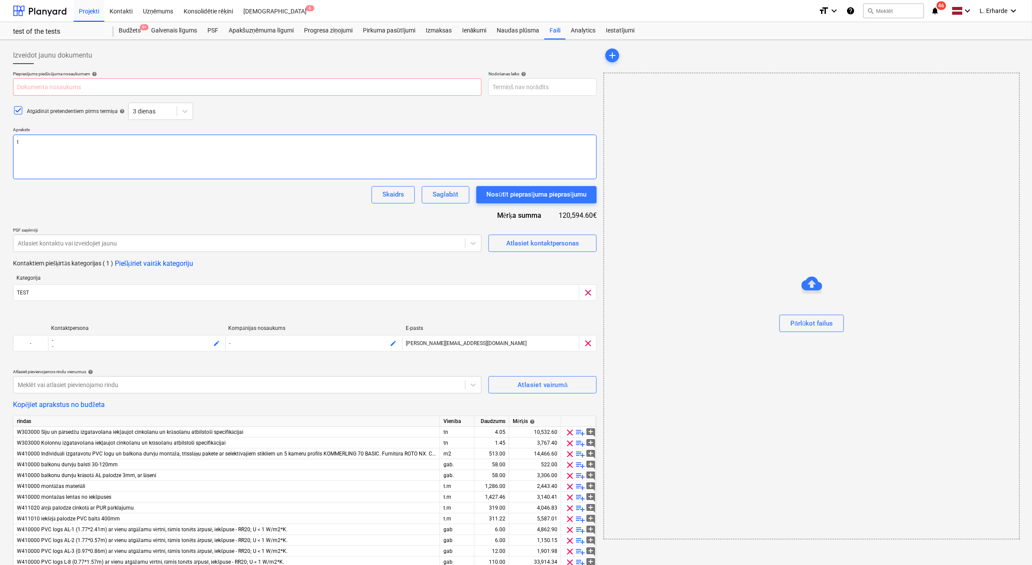
type textarea "ti"
type textarea "x"
type textarea "tiri"
type textarea "x"
type textarea "tiri"
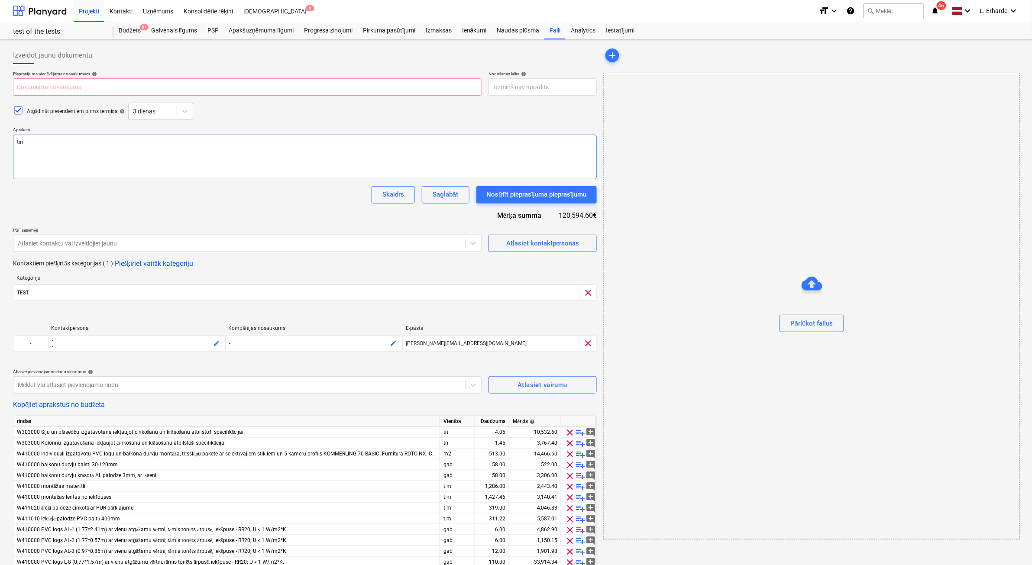
type textarea "x"
type textarea "tiri p"
type textarea "x"
type textarea "tiri pi"
type textarea "x"
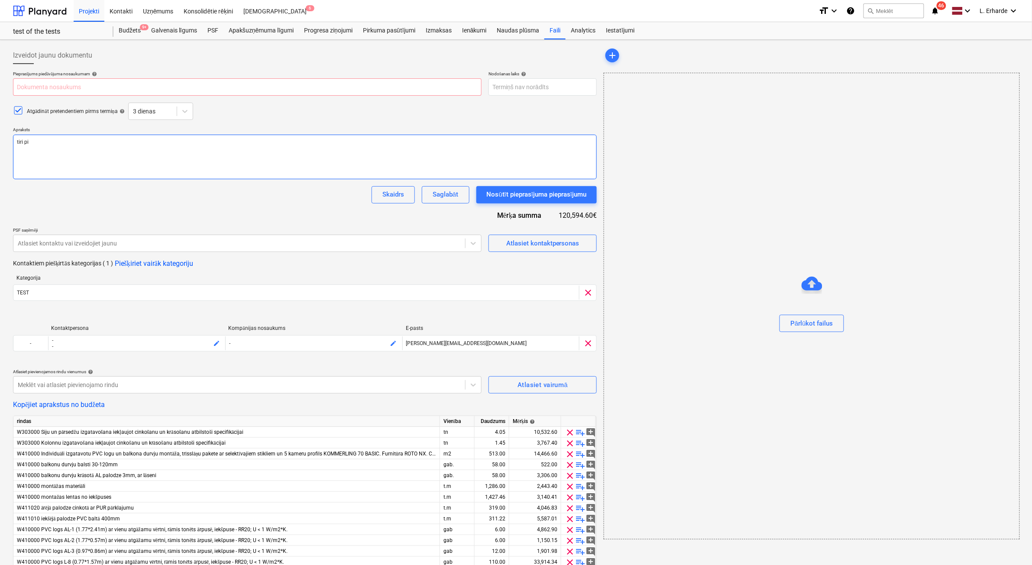
type textarea "tiri pir"
type textarea "x"
type textarea "tiri piri"
click at [74, 87] on input "text" at bounding box center [247, 86] width 469 height 17
type textarea "x"
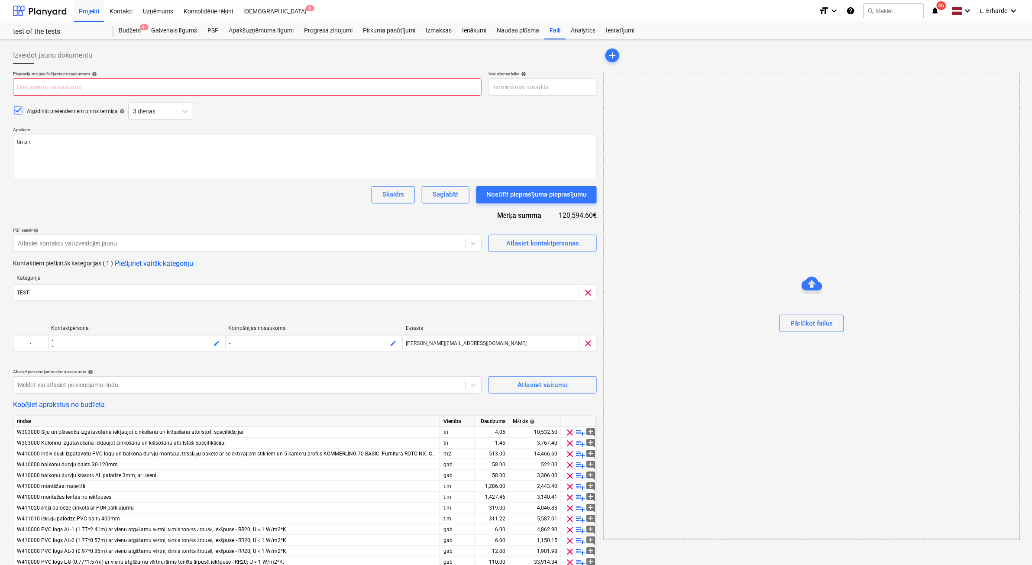
type input "t"
type textarea "x"
type input "ti"
type textarea "x"
type input "tir"
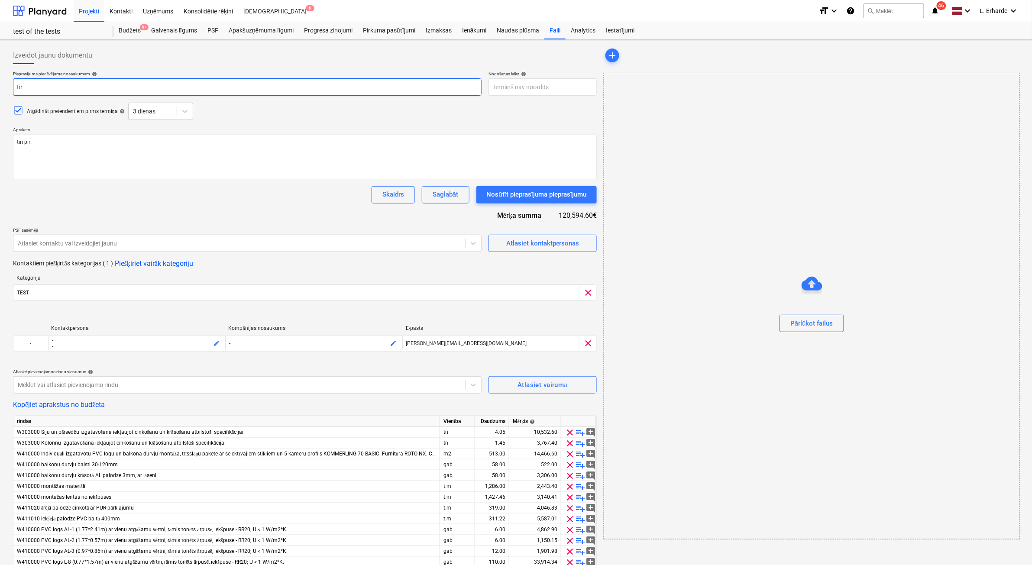
type textarea "x"
type input "tiri"
type textarea "x"
type input "tiri"
type textarea "x"
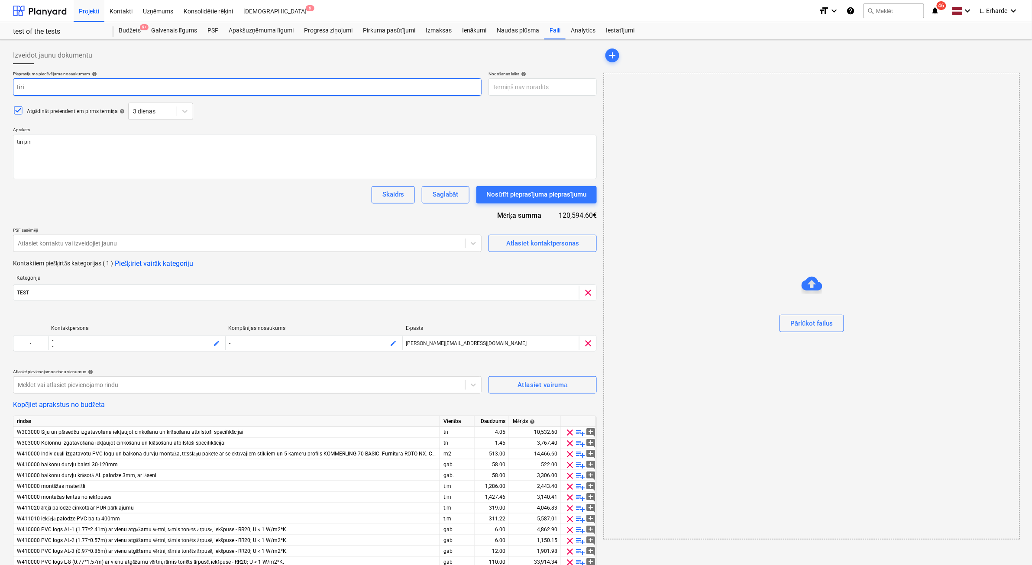
type input "tiri p"
type textarea "x"
type input "tiri pi"
type textarea "x"
type input "tiri pir"
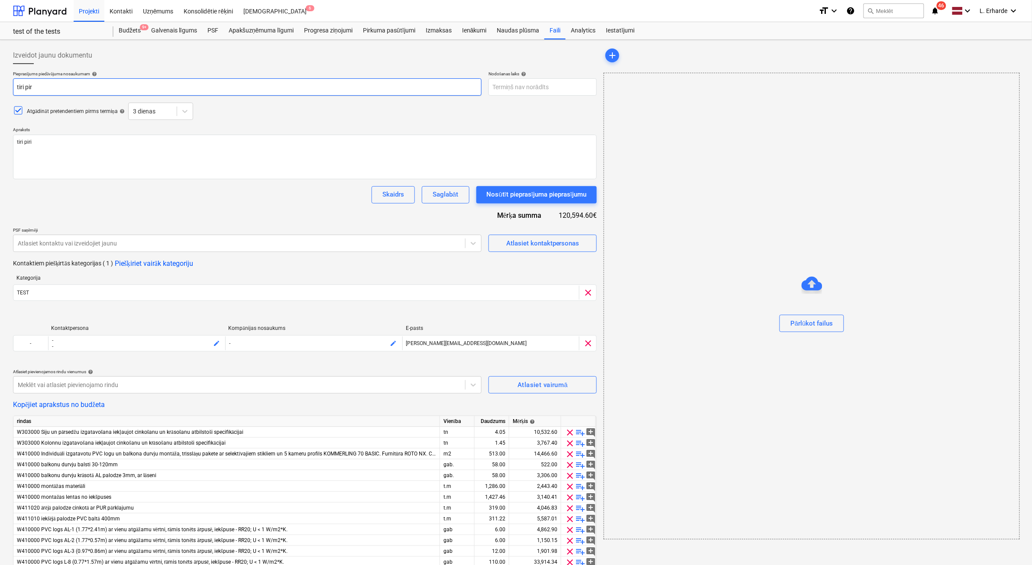
type textarea "x"
type input "tiri pirit"
type textarea "x"
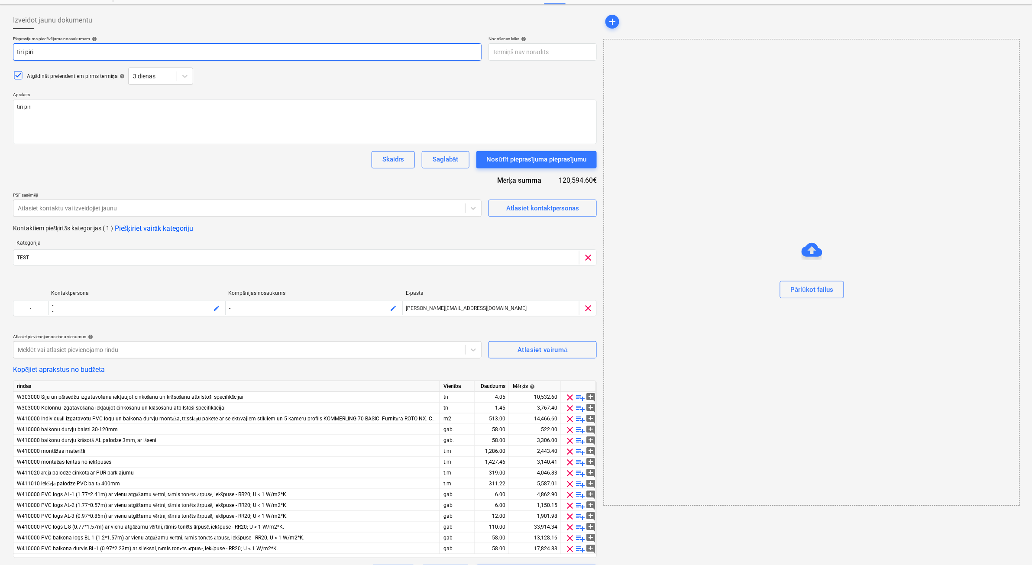
scroll to position [59, 0]
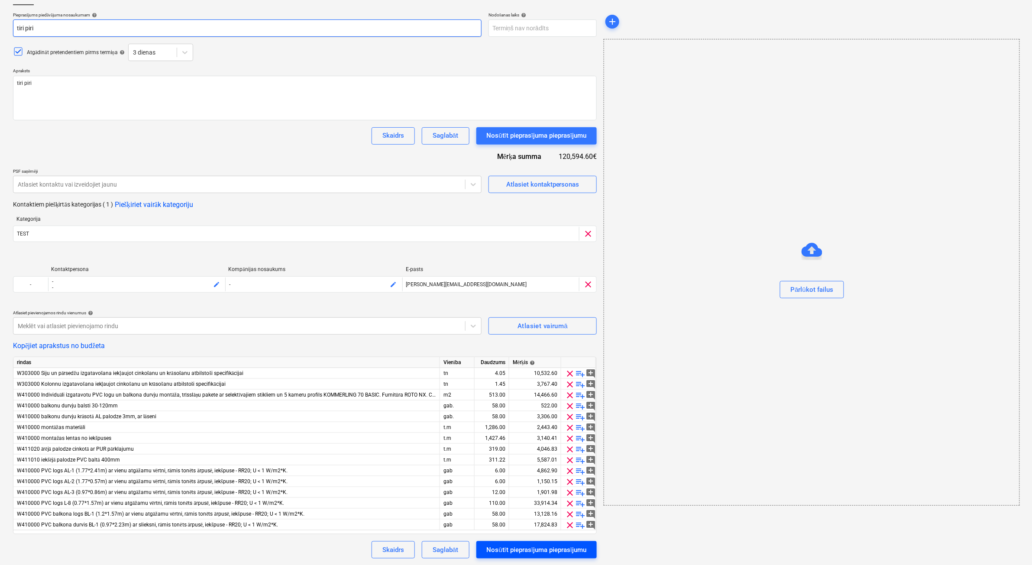
type input "tiri piri"
click at [512, 550] on div "Nosūtīt pieprasījuma pieprasījumu" at bounding box center [537, 550] width 100 height 11
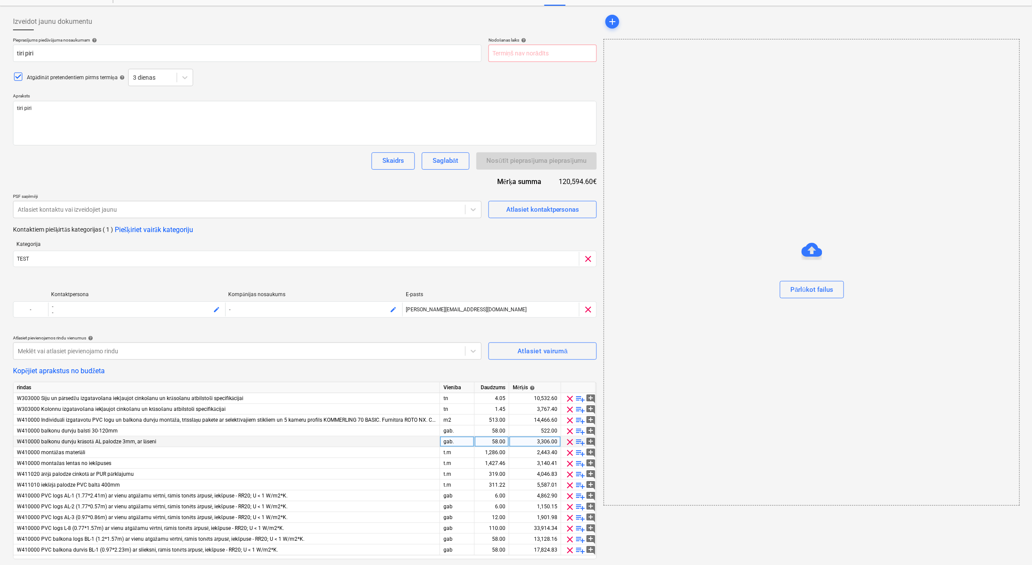
scroll to position [0, 0]
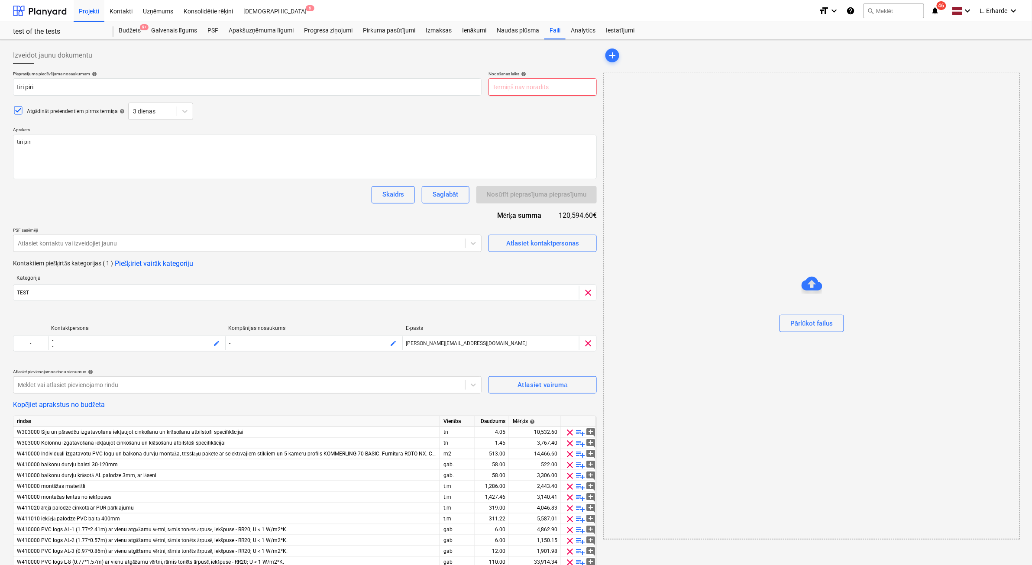
click at [556, 85] on body "Projekti Kontakti Uzņēmums Konsolidētie rēķini Iesūtne 6 format_size keyboard_a…" at bounding box center [516, 282] width 1032 height 565
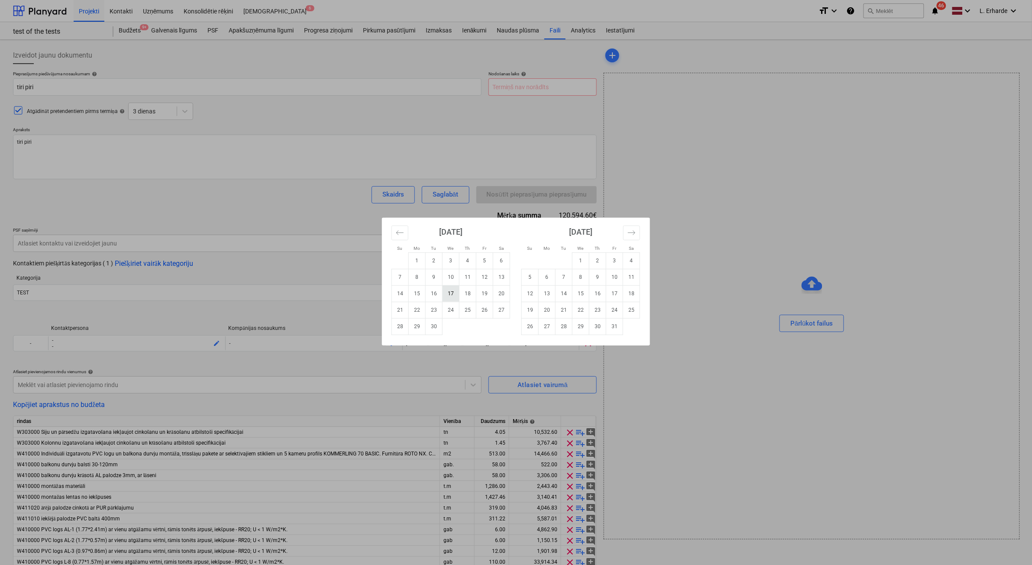
click at [456, 297] on td "17" at bounding box center [451, 293] width 17 height 16
type textarea "x"
type input "17 Sep 2025"
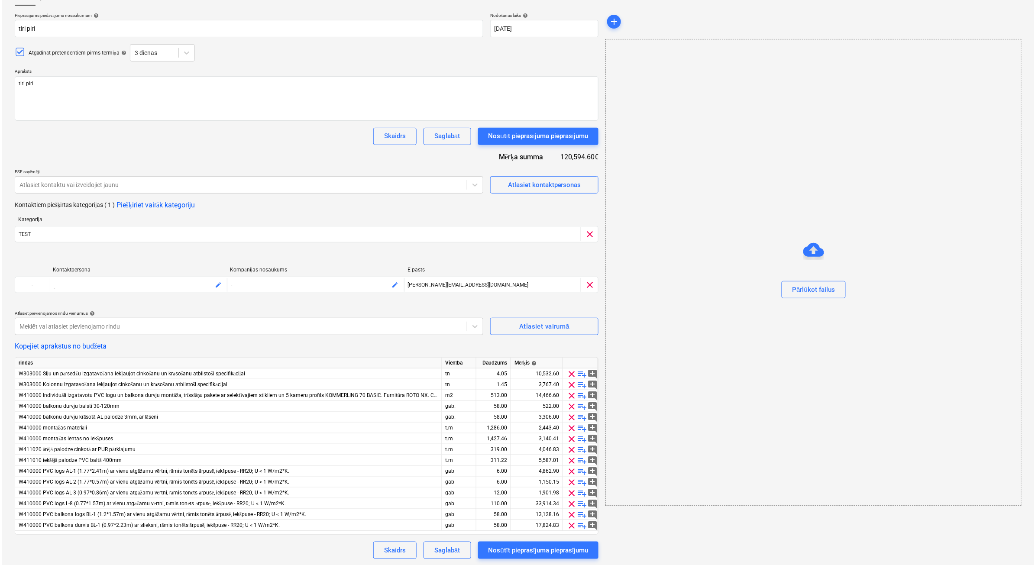
scroll to position [59, 0]
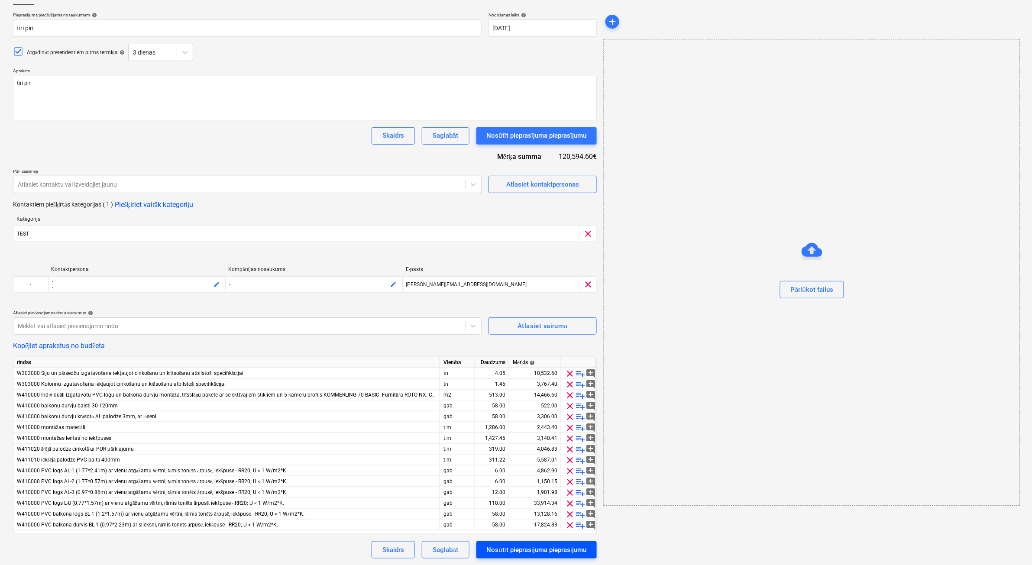
click at [534, 548] on div "Nosūtīt pieprasījuma pieprasījumu" at bounding box center [537, 550] width 100 height 11
type textarea "x"
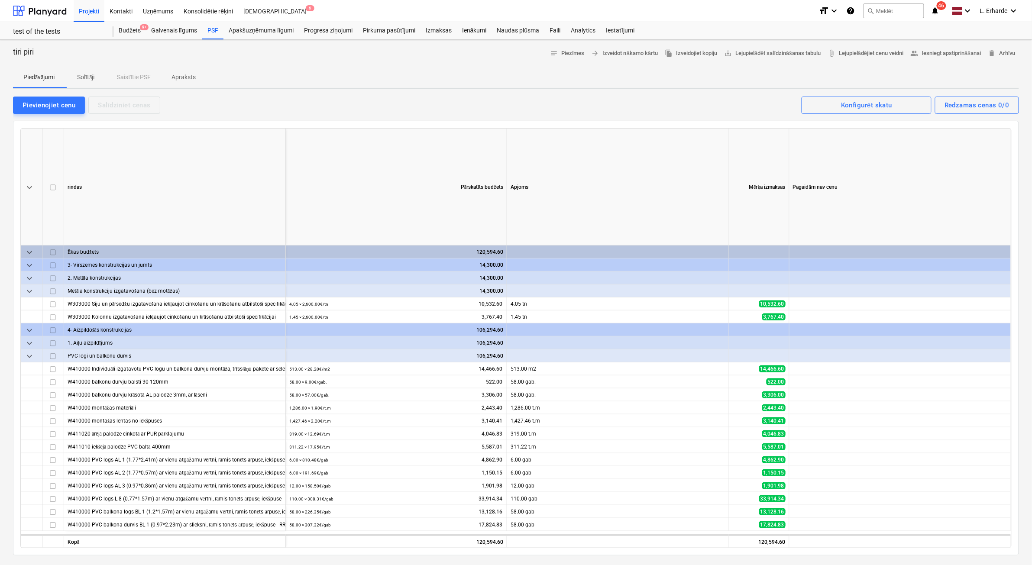
click at [90, 73] on p "Solītāji" at bounding box center [85, 77] width 21 height 9
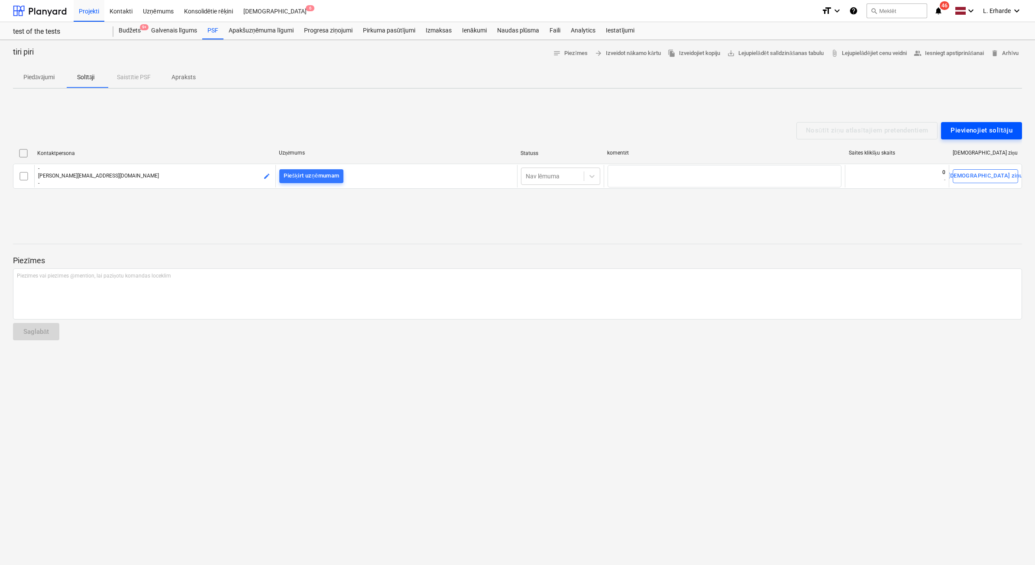
click at [978, 130] on div "Pievienojiet solītāju" at bounding box center [982, 130] width 62 height 11
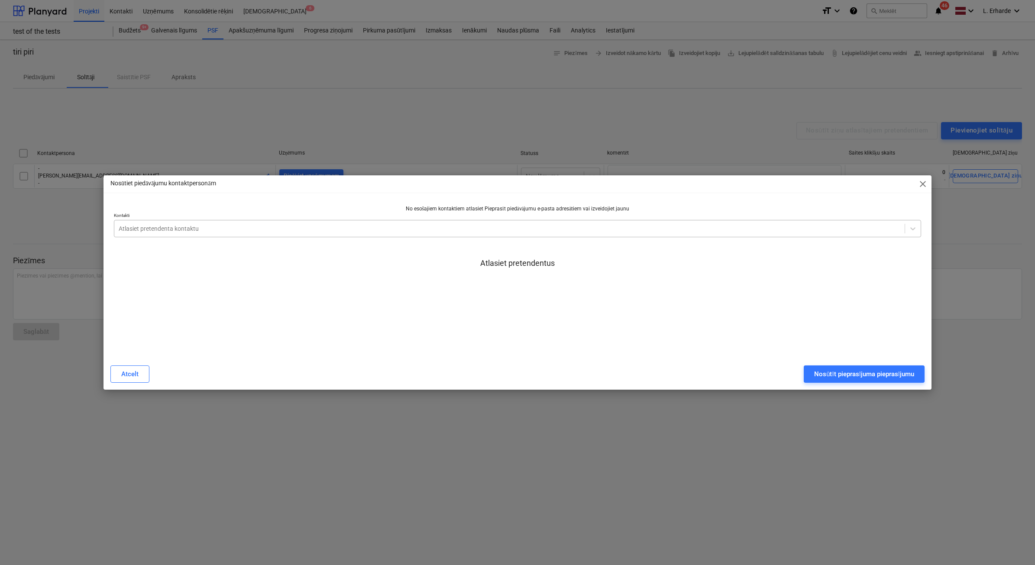
click at [185, 232] on div at bounding box center [510, 228] width 782 height 9
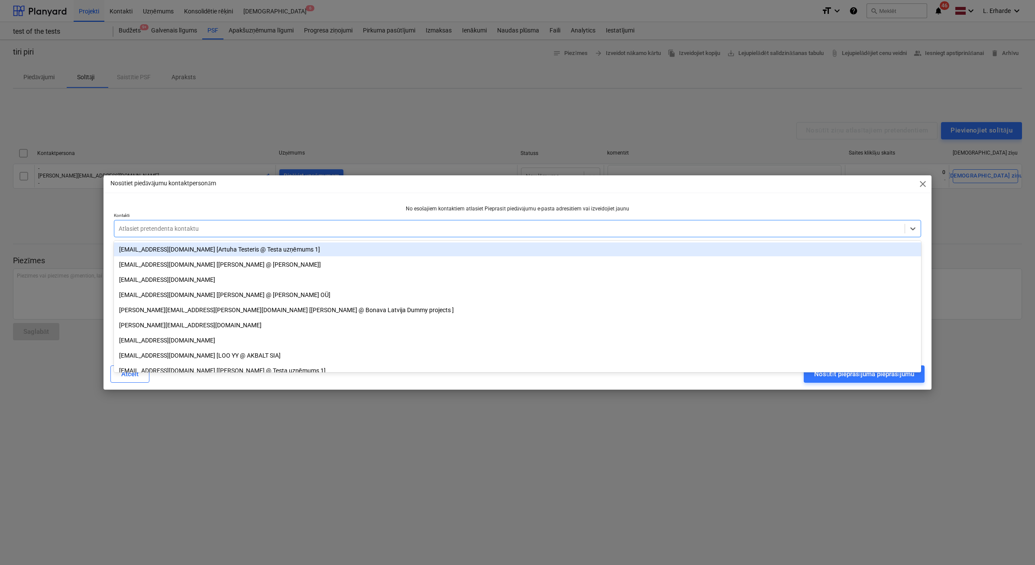
type input "m"
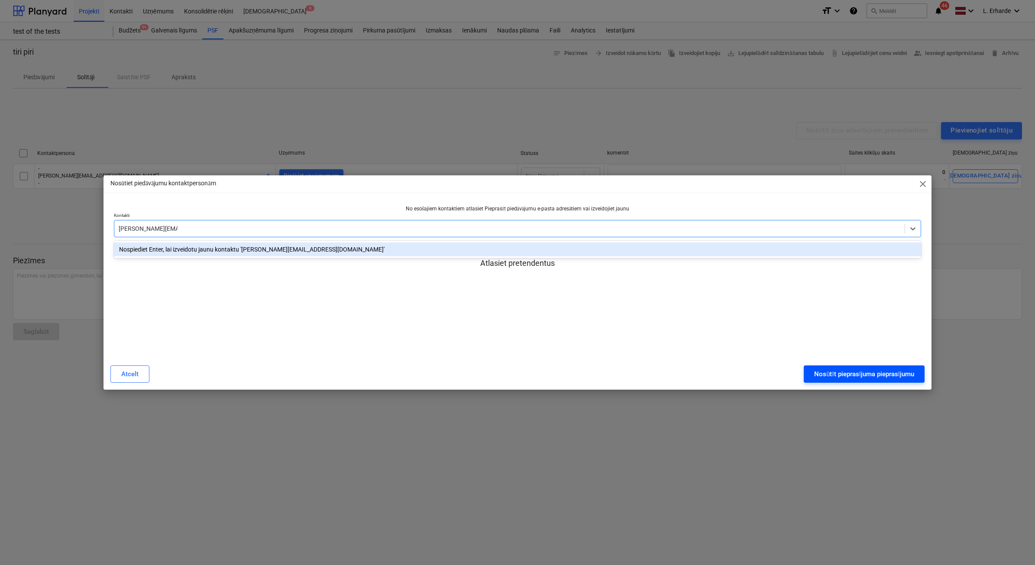
type input "[EMAIL_ADDRESS][DOMAIN_NAME]"
click at [860, 375] on div "Nosūtīt pieprasījuma pieprasījumu" at bounding box center [864, 374] width 100 height 11
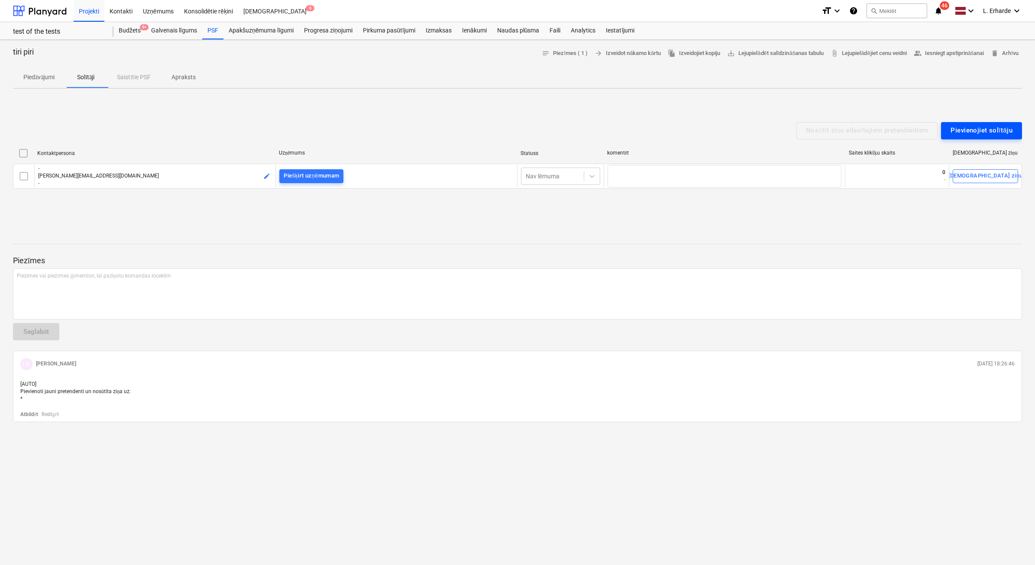
click at [984, 127] on div "Pievienojiet solītāju" at bounding box center [982, 130] width 62 height 11
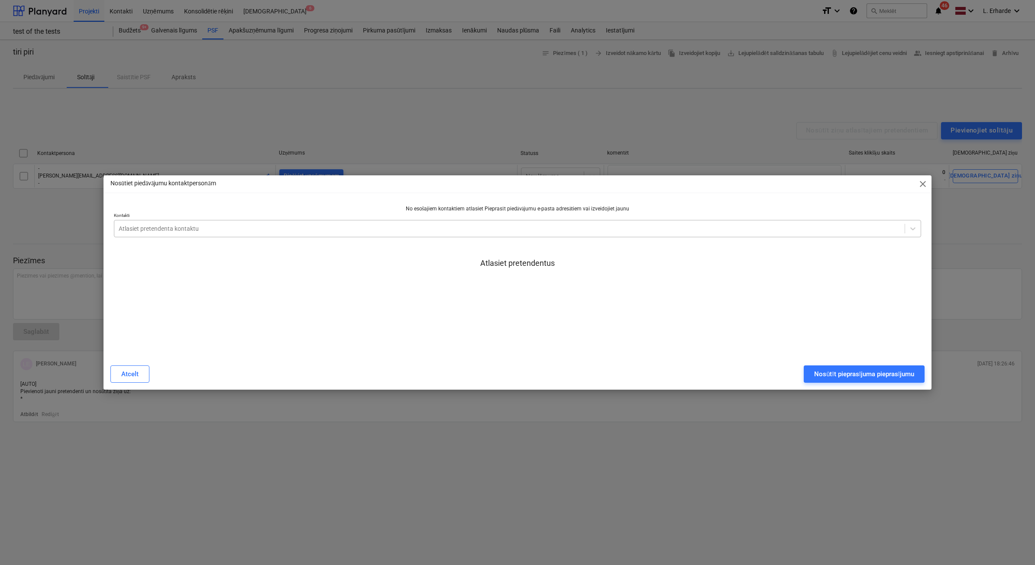
click at [204, 230] on div at bounding box center [510, 228] width 782 height 9
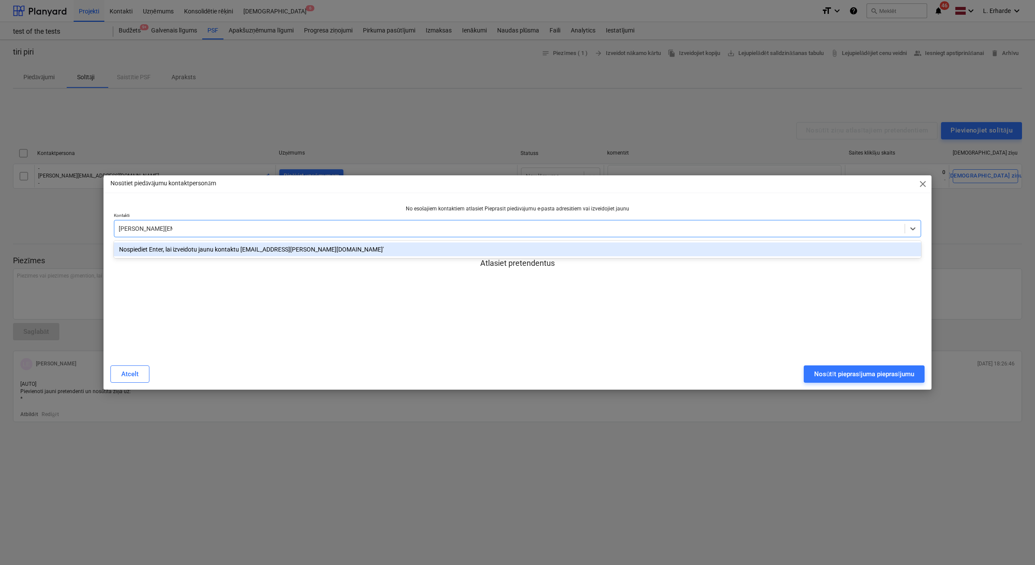
type input "[EMAIL_ADDRESS][DOMAIN_NAME]"
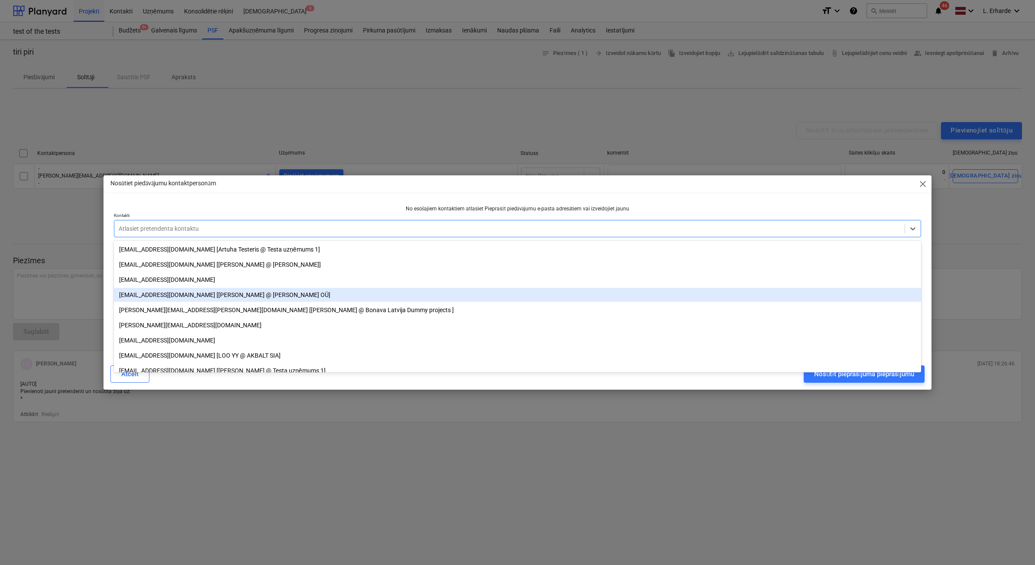
click at [856, 185] on div "Nosūtiet piedāvājumu kontaktpersonām close" at bounding box center [518, 183] width 828 height 17
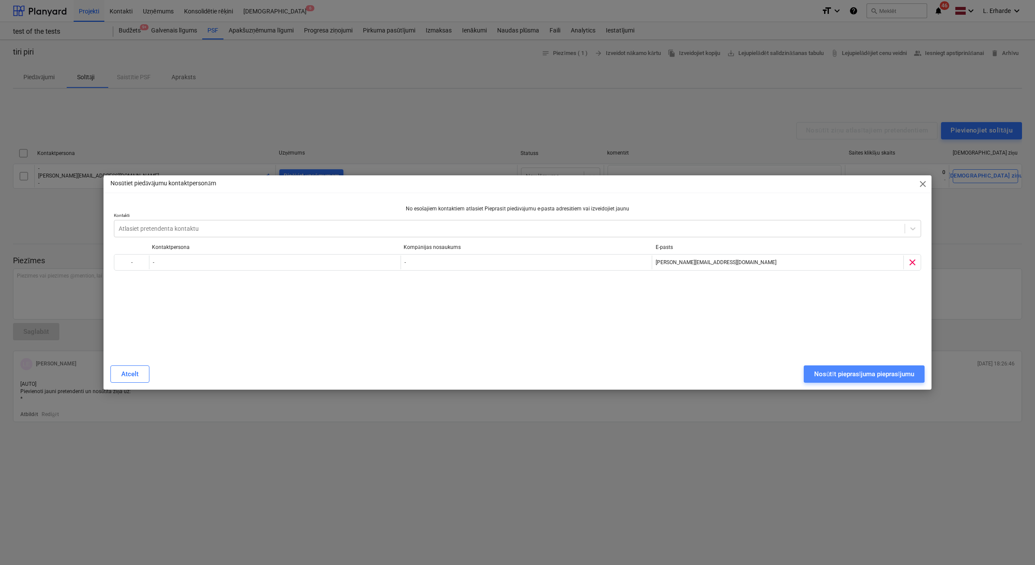
click at [860, 375] on div "Nosūtīt pieprasījuma pieprasījumu" at bounding box center [864, 374] width 100 height 11
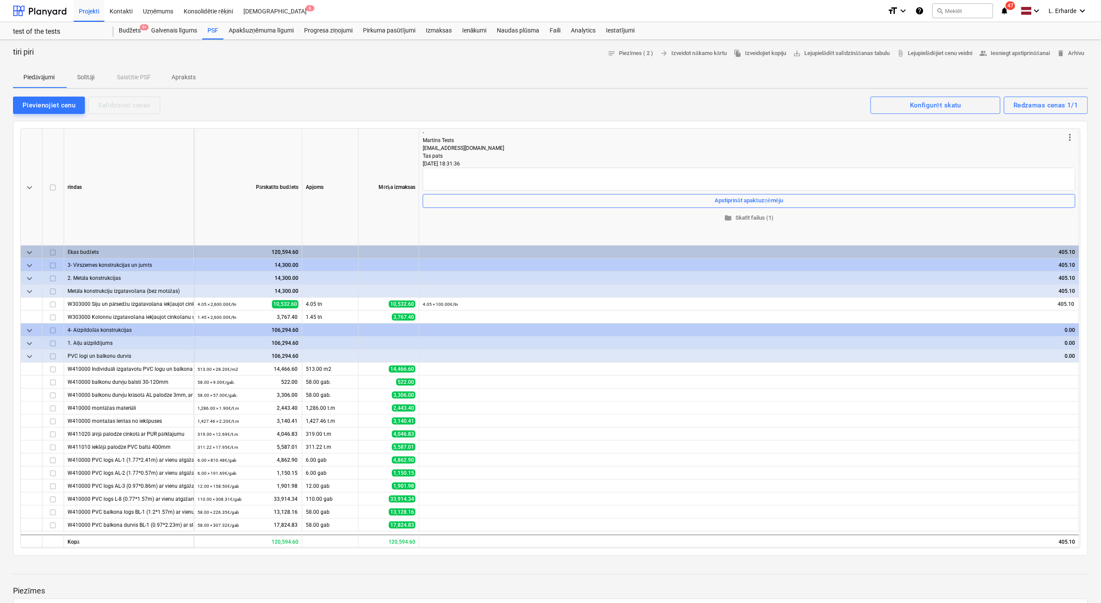
click at [1035, 290] on div "405.10" at bounding box center [749, 291] width 653 height 13
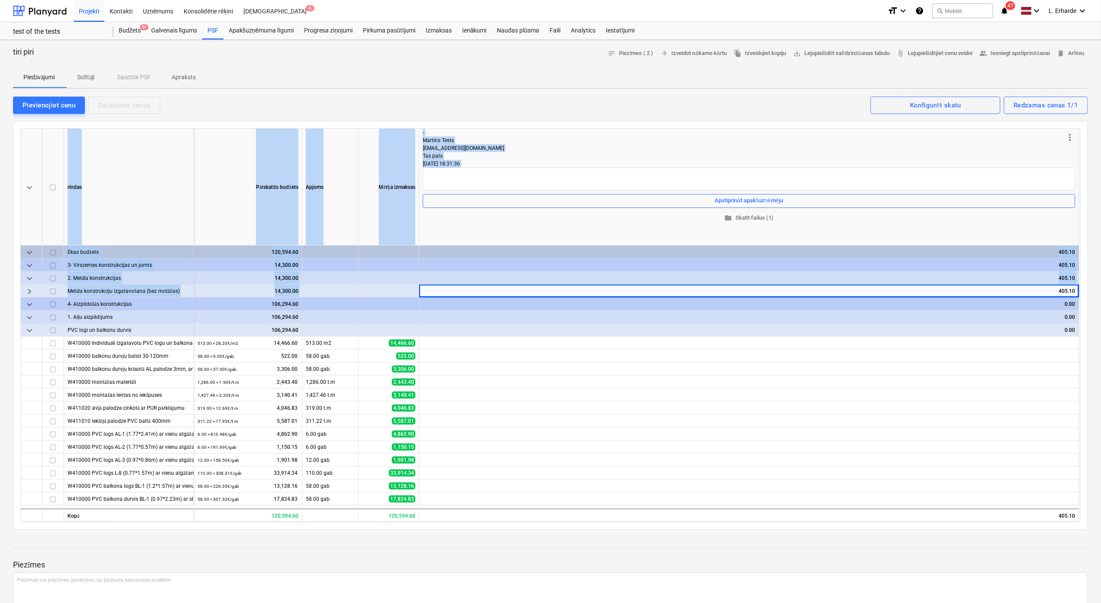
drag, startPoint x: 1055, startPoint y: 292, endPoint x: 1090, endPoint y: 289, distance: 35.2
click at [1035, 289] on div "tiri piri notes Piezīmes ( 2 ) arrow_forward Izveidot nākamo kārtu file_copy Iz…" at bounding box center [550, 438] width 1101 height 797
drag, startPoint x: 1090, startPoint y: 289, endPoint x: 1050, endPoint y: 292, distance: 40.3
click at [1035, 293] on div "405.10" at bounding box center [749, 291] width 653 height 13
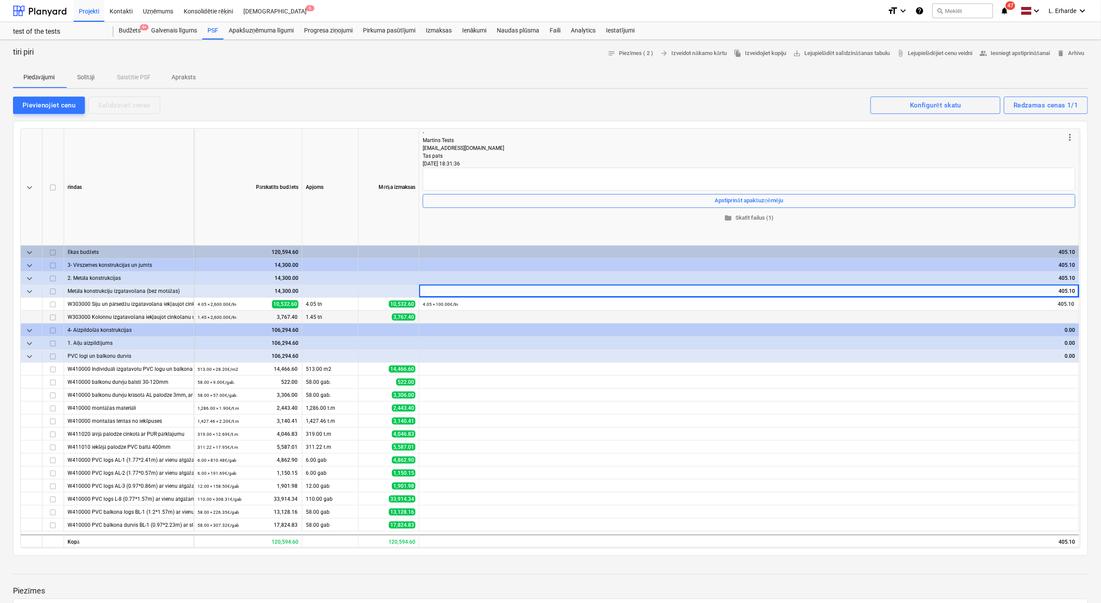
click at [320, 316] on div "1.45 tn" at bounding box center [330, 317] width 56 height 13
click at [321, 303] on div "4.05 tn" at bounding box center [330, 304] width 56 height 13
drag, startPoint x: 322, startPoint y: 302, endPoint x: 334, endPoint y: 303, distance: 12.2
click at [331, 303] on div "4.05 tn" at bounding box center [330, 304] width 56 height 13
drag, startPoint x: 329, startPoint y: 305, endPoint x: 300, endPoint y: 305, distance: 29.5
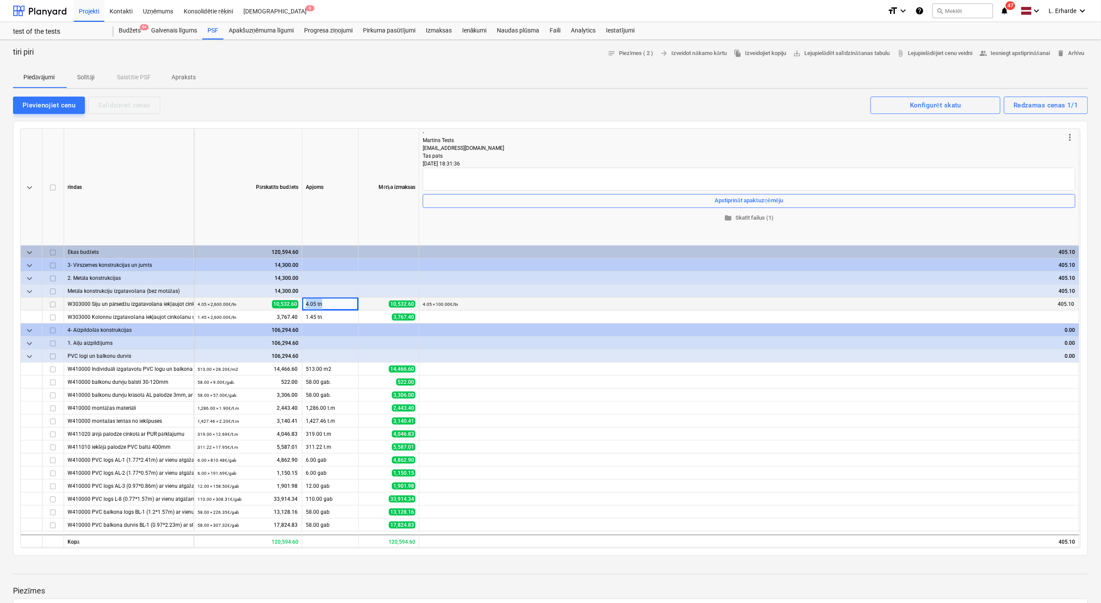
click at [0, 0] on div "W303000 [PERSON_NAME] un pārsedžu izgatavošana iekļaujot cinkošanu un krāsošanu…" at bounding box center [0, 0] width 0 height 0
click at [354, 316] on div "1.45 tn" at bounding box center [330, 317] width 56 height 13
drag, startPoint x: 330, startPoint y: 303, endPoint x: 319, endPoint y: 303, distance: 10.8
click at [319, 303] on div "4.05 tn" at bounding box center [330, 304] width 56 height 13
drag, startPoint x: 319, startPoint y: 303, endPoint x: 309, endPoint y: 304, distance: 10.0
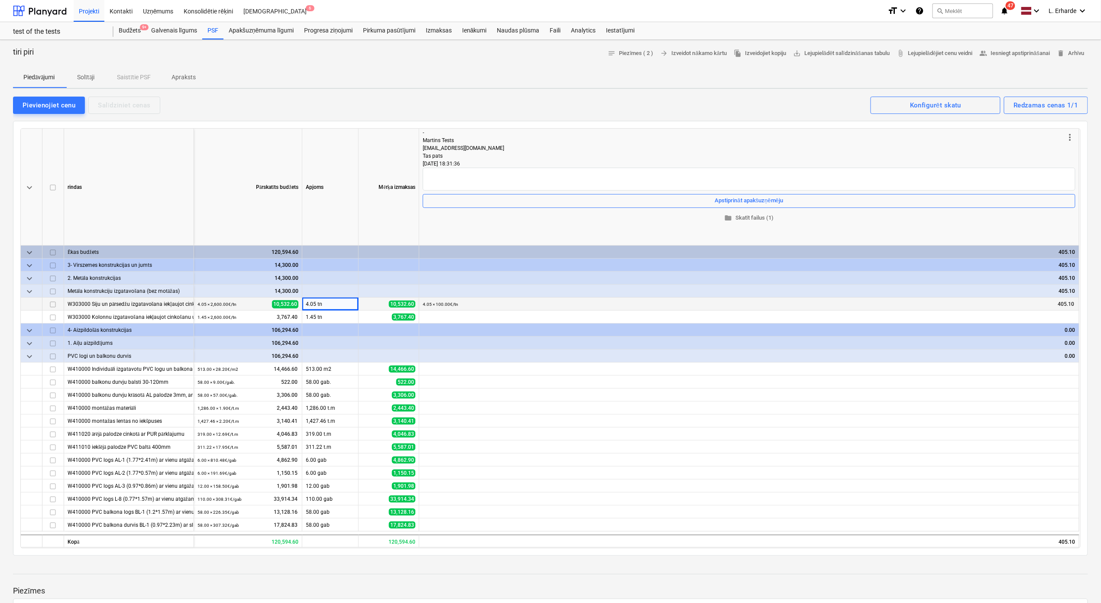
click at [309, 304] on div "4.05 tn" at bounding box center [330, 304] width 56 height 13
click at [471, 300] on div "4.05 × 100.00€ / tn 405.10" at bounding box center [754, 304] width 642 height 13
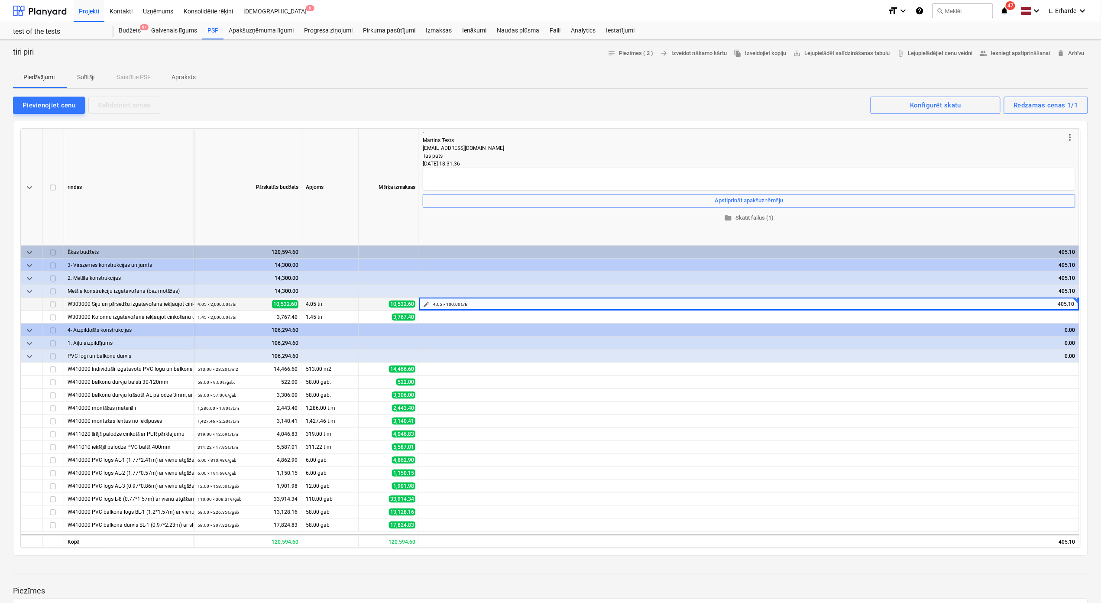
click at [425, 303] on span "edit" at bounding box center [426, 304] width 7 height 7
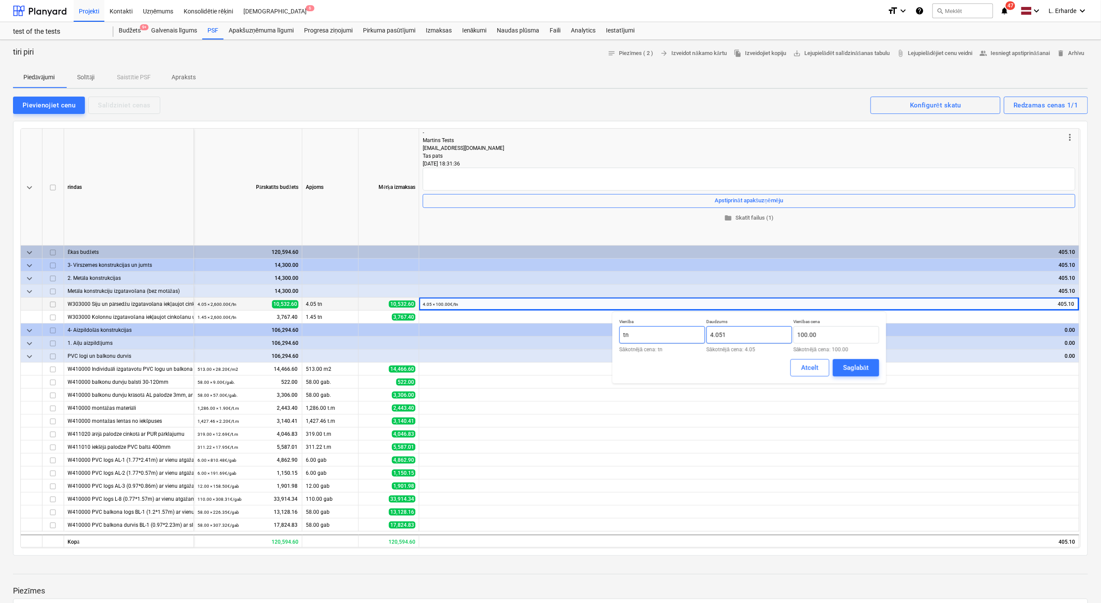
drag, startPoint x: 726, startPoint y: 333, endPoint x: 704, endPoint y: 331, distance: 22.6
click at [705, 333] on div "Vienība tn Sākotnējā cena: tn Daudzums 4.051 Sākotnējā cena: 4.05 Vienības cena…" at bounding box center [749, 335] width 260 height 33
type input "1.00"
drag, startPoint x: 828, startPoint y: 333, endPoint x: 816, endPoint y: 349, distance: 20.1
click at [788, 333] on div "Vienība tn Sākotnējā cena: tn Daudzums 1.00 Sākotnējā cena: 4.05 Vienības cena …" at bounding box center [749, 335] width 260 height 33
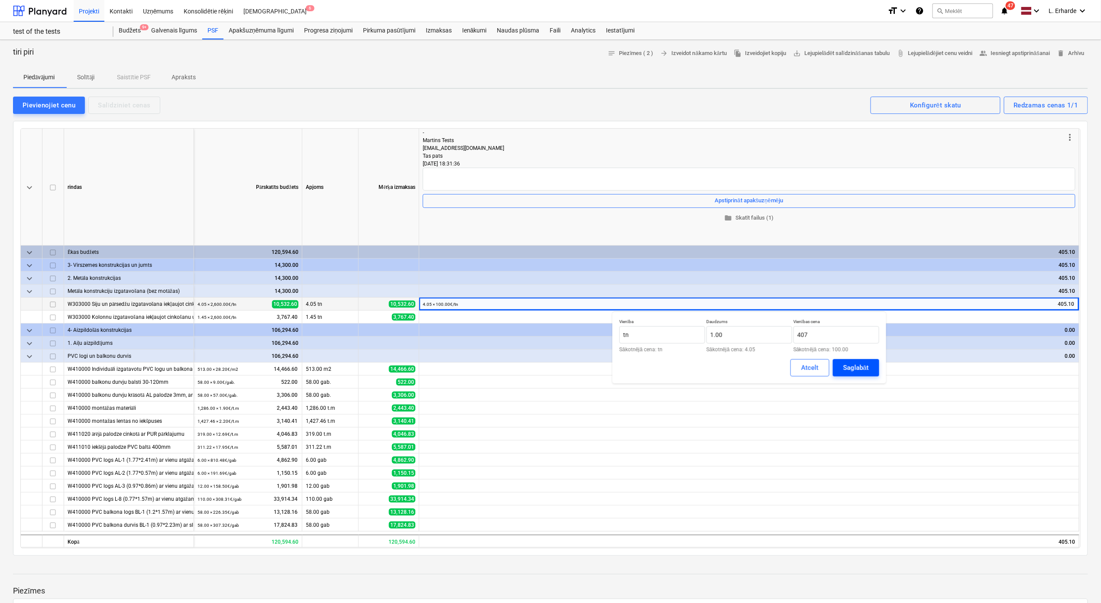
type input "407.00"
click at [857, 364] on div "Saglabāt" at bounding box center [856, 367] width 26 height 11
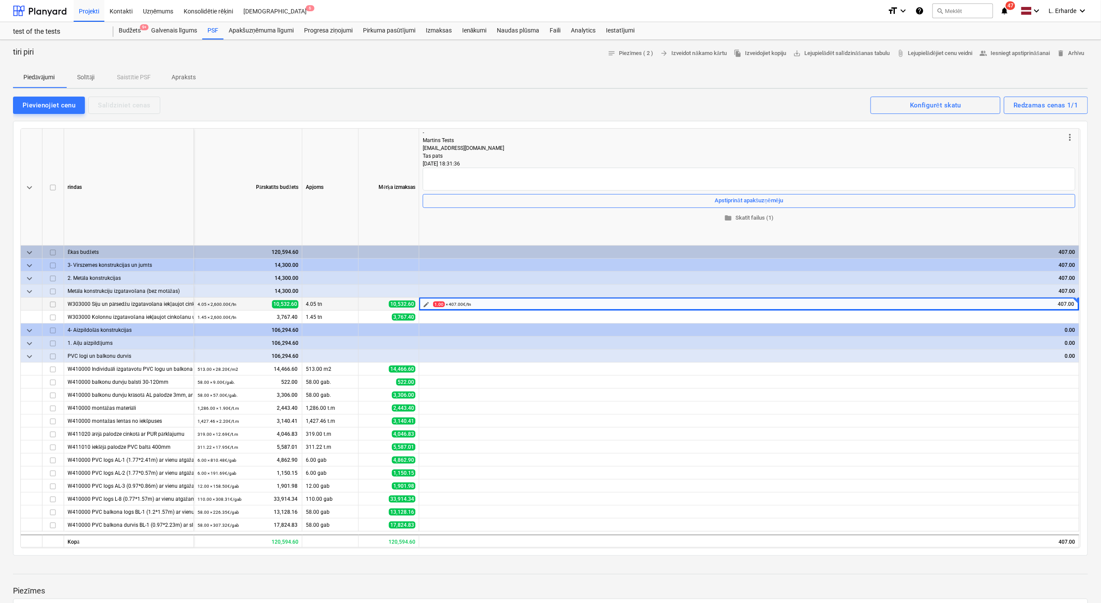
click at [475, 305] on div "1.00 × 407.00€ / tn 407.00" at bounding box center [754, 304] width 642 height 13
click at [425, 302] on span "edit" at bounding box center [426, 304] width 7 height 7
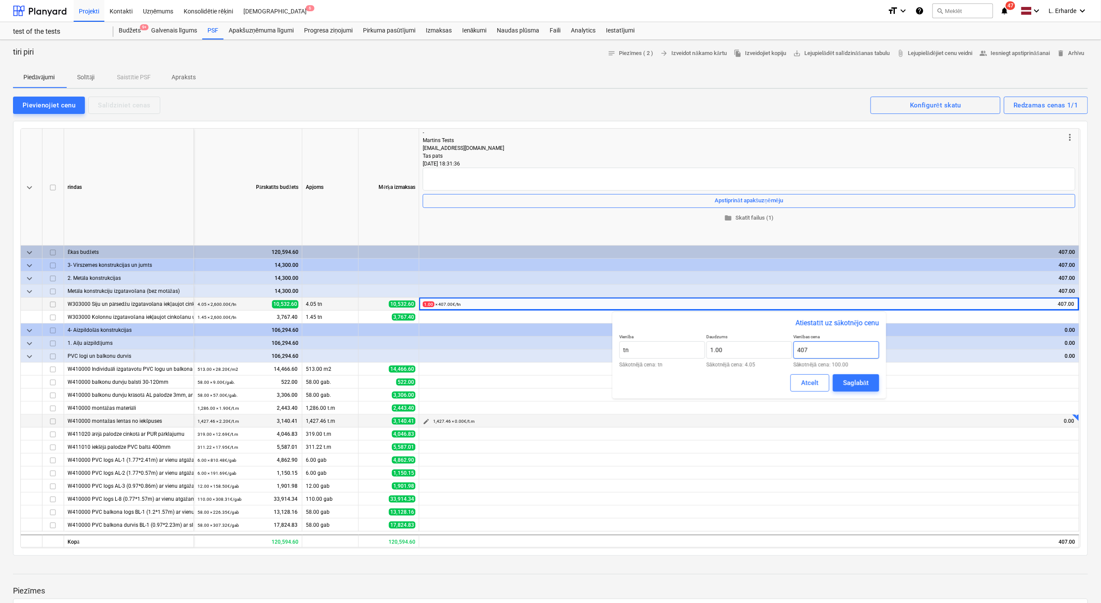
drag, startPoint x: 816, startPoint y: 347, endPoint x: 806, endPoint y: 417, distance: 70.5
click at [794, 349] on input "407" at bounding box center [837, 349] width 86 height 17
type input "150,000.00"
click at [853, 384] on div "Saglabāt" at bounding box center [856, 382] width 26 height 11
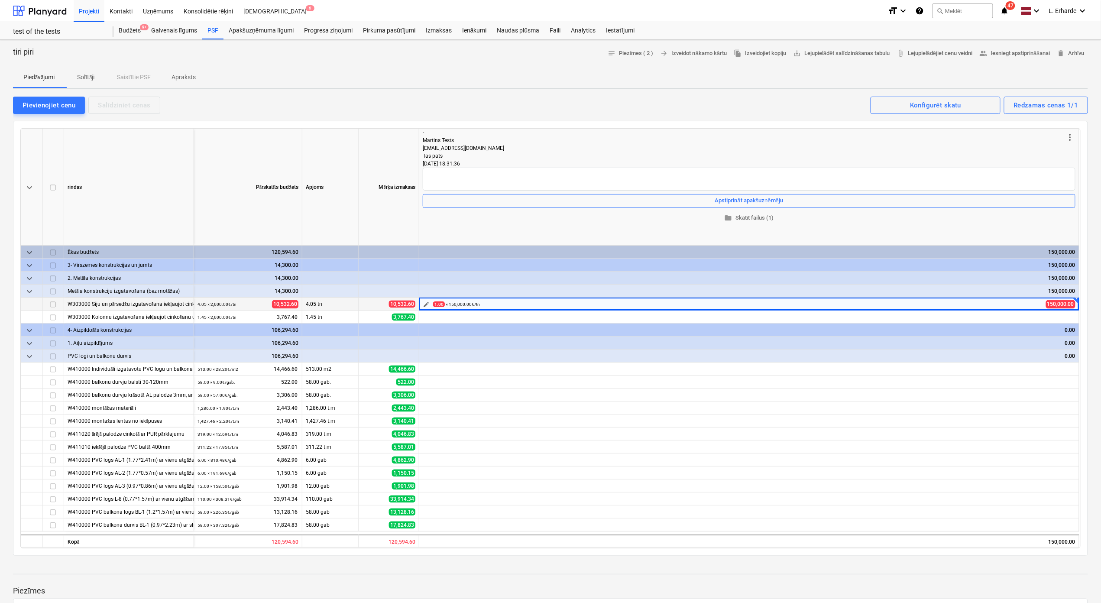
click at [427, 302] on span "edit" at bounding box center [426, 304] width 7 height 7
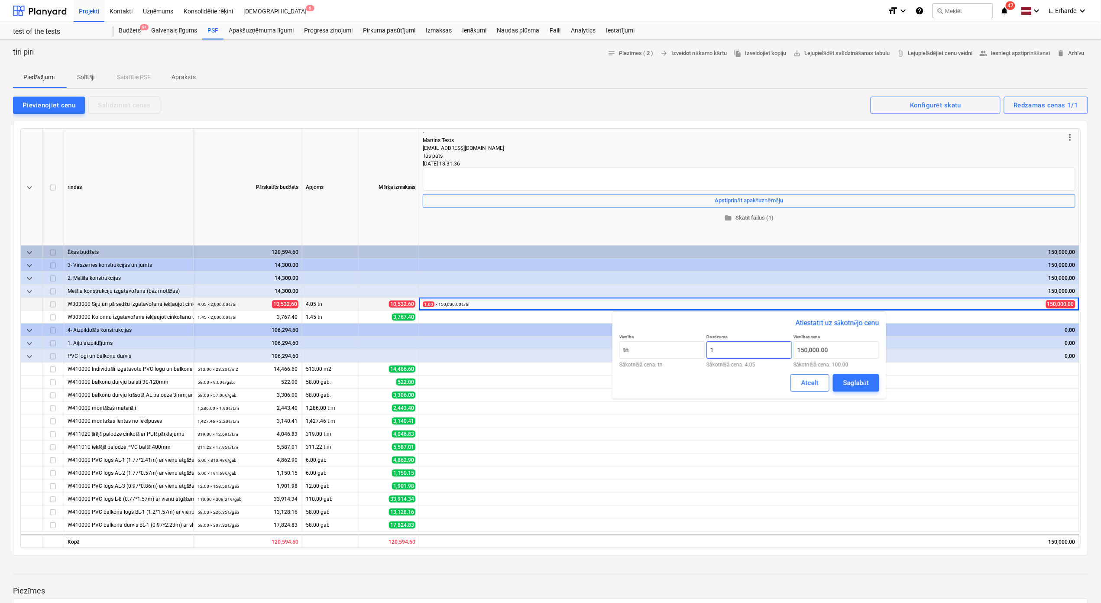
drag, startPoint x: 727, startPoint y: 348, endPoint x: 718, endPoint y: 351, distance: 9.5
click at [708, 349] on input "1" at bounding box center [750, 349] width 86 height 17
type input "54.00"
drag, startPoint x: 830, startPoint y: 349, endPoint x: 775, endPoint y: 456, distance: 120.7
click at [794, 352] on input "150000" at bounding box center [837, 349] width 86 height 17
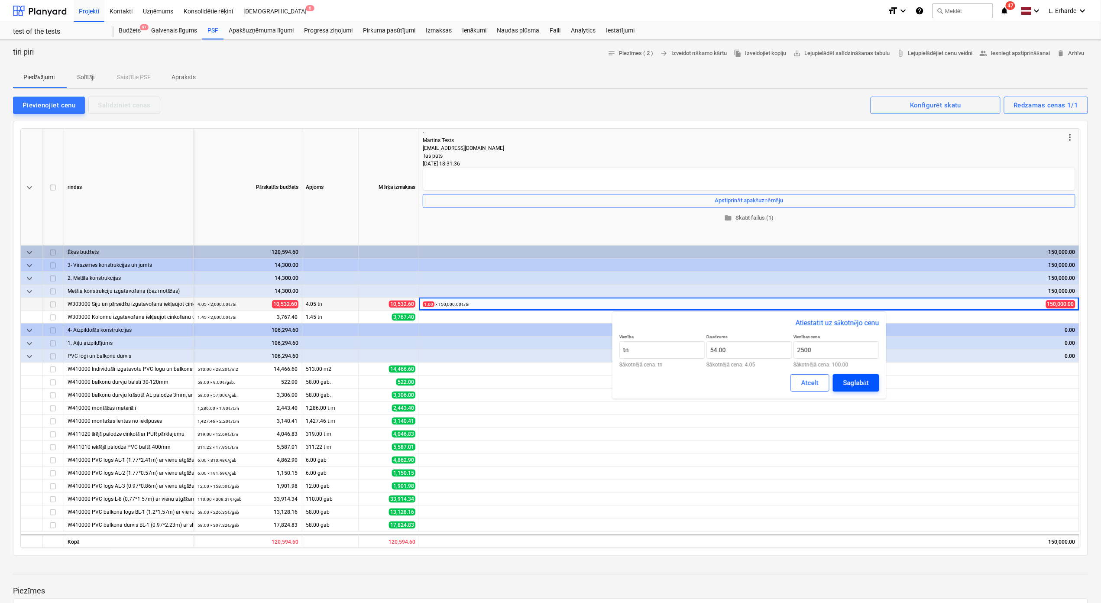
type input "2,500.00"
click at [863, 380] on div "Saglabāt" at bounding box center [856, 382] width 26 height 11
